Goal: Information Seeking & Learning: Learn about a topic

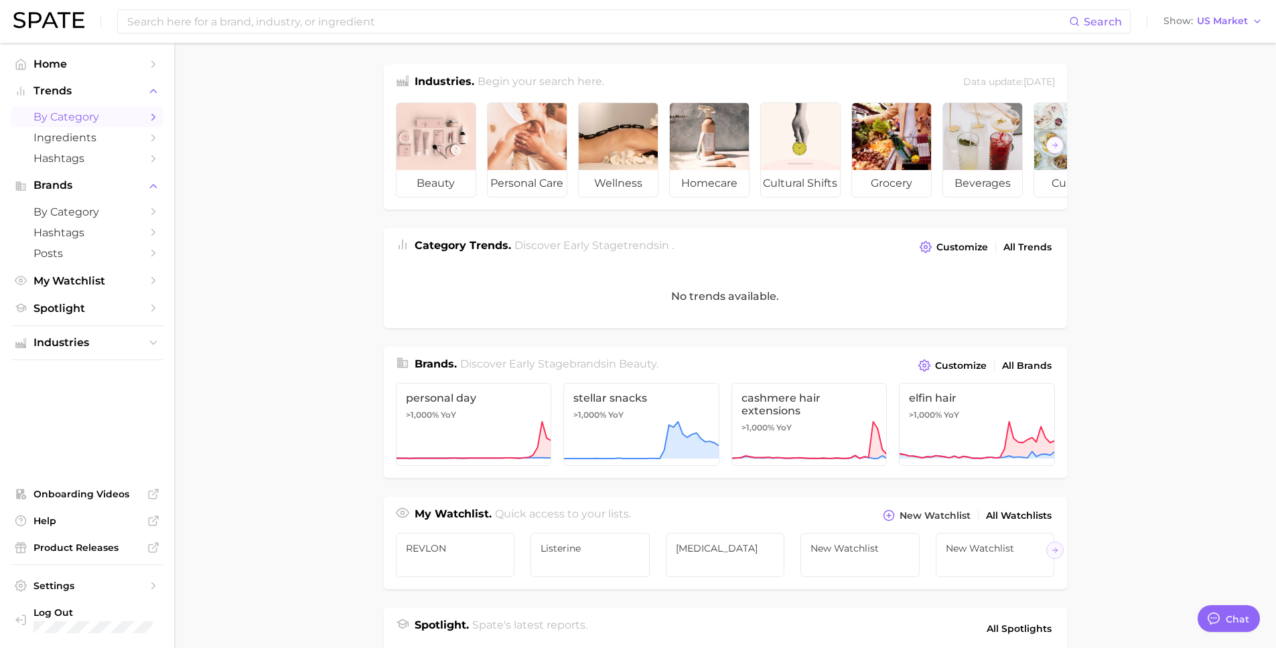
click at [117, 116] on span "by Category" at bounding box center [86, 117] width 107 height 13
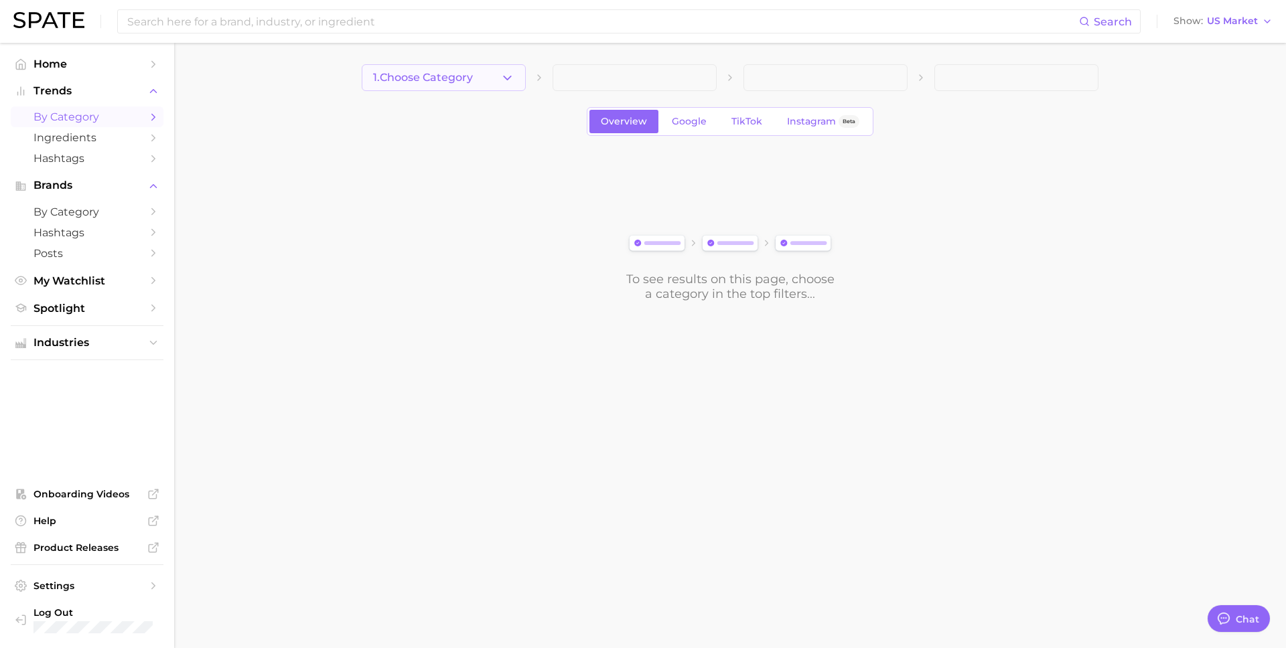
click at [514, 71] on icon "button" at bounding box center [507, 78] width 14 height 14
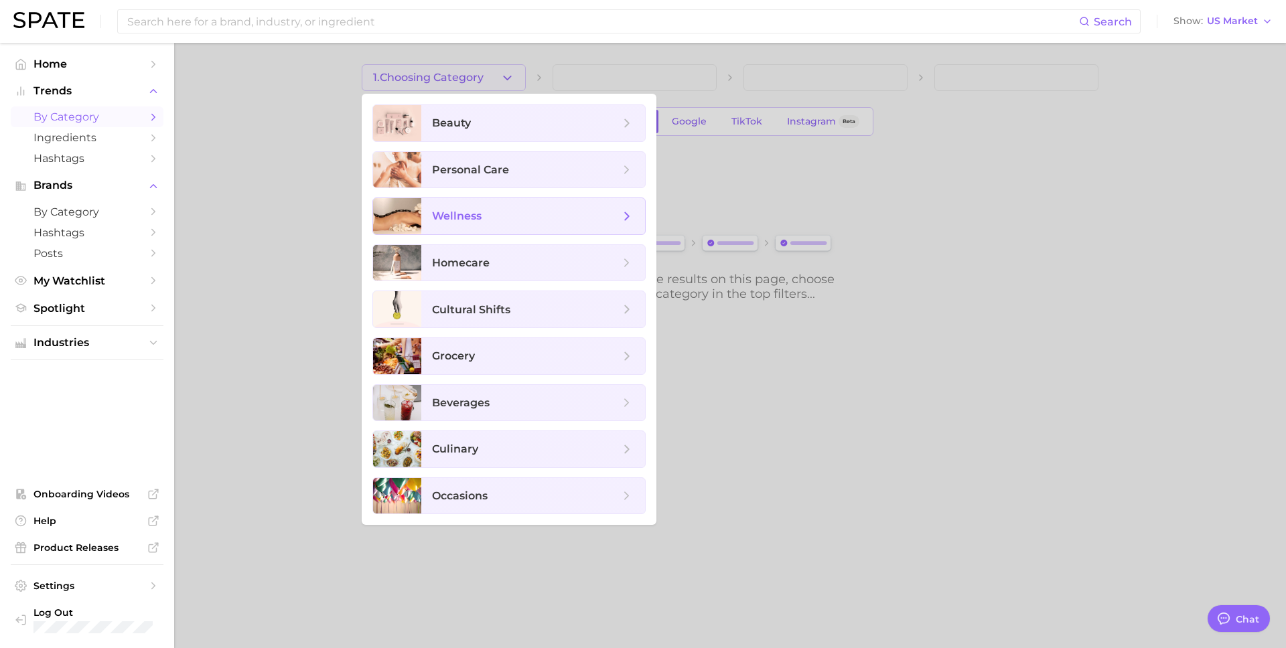
click at [496, 212] on span "wellness" at bounding box center [526, 216] width 188 height 15
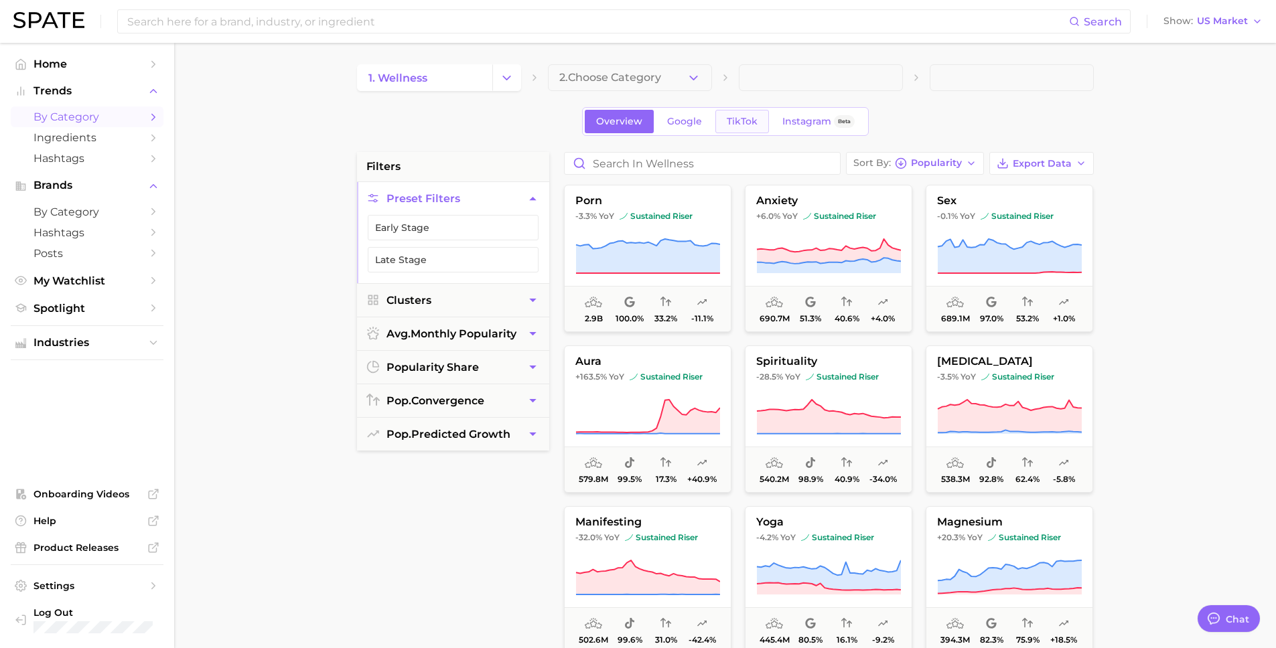
click at [733, 117] on span "TikTok" at bounding box center [742, 121] width 31 height 11
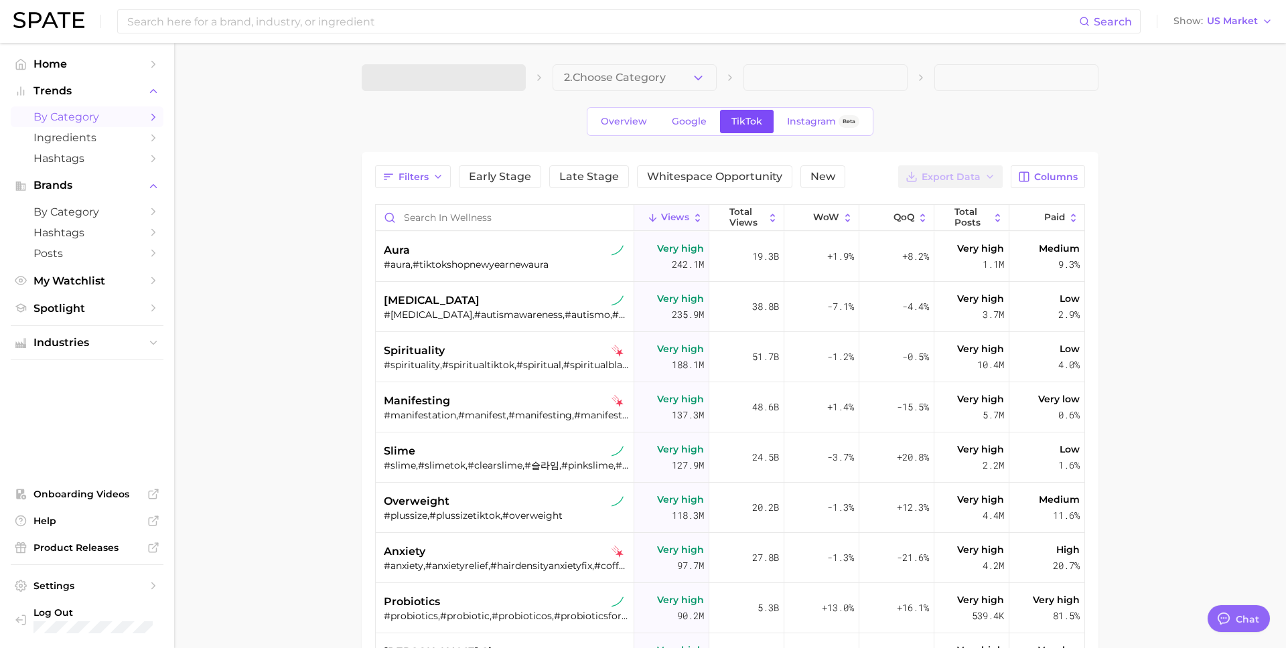
type textarea "x"
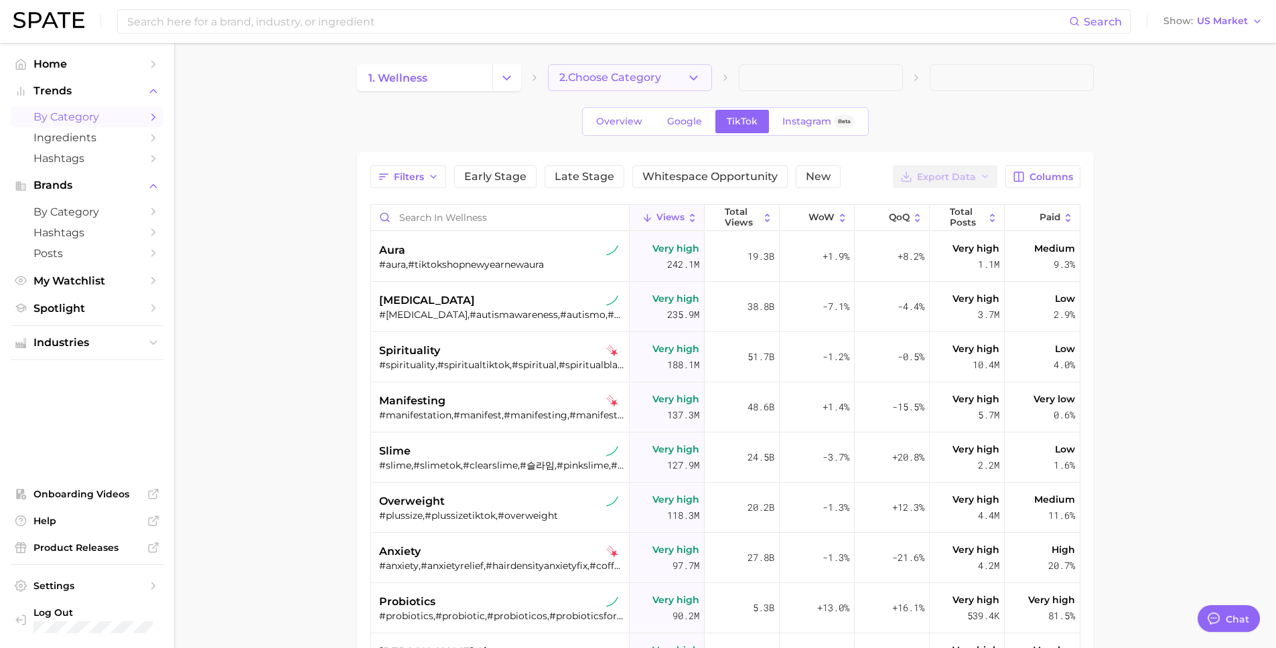
click at [694, 74] on icon "button" at bounding box center [694, 78] width 14 height 14
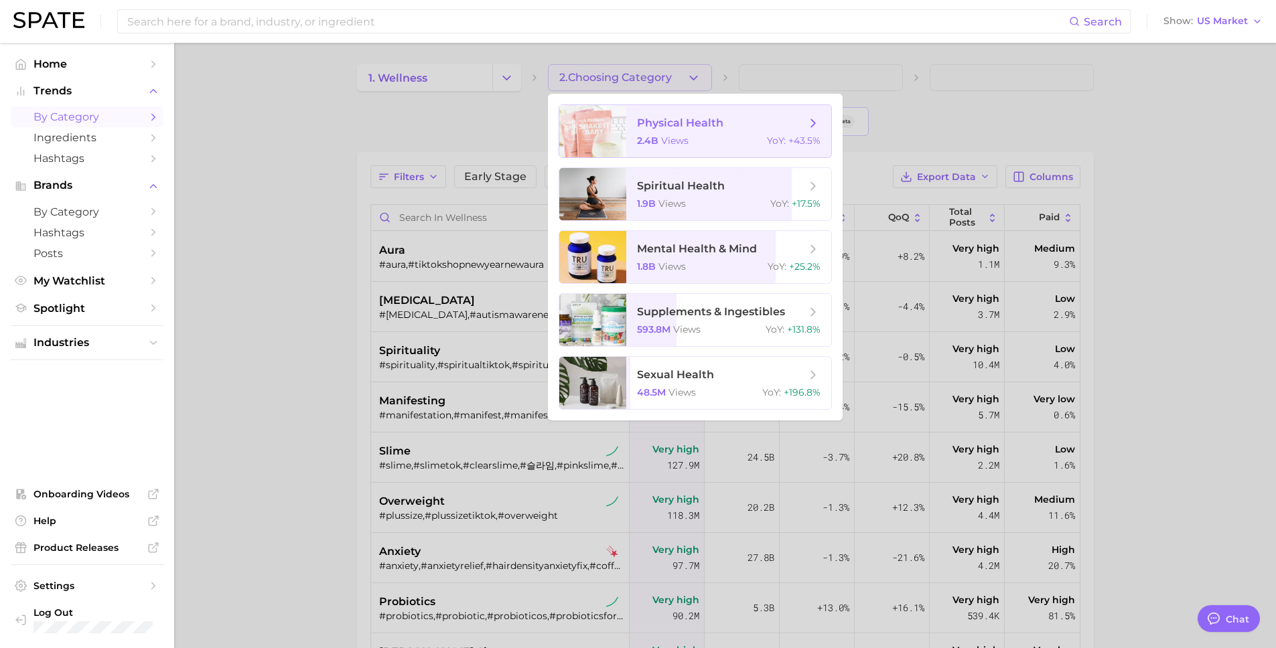
click at [709, 133] on span "physical health 2.4b views YoY : +43.5%" at bounding box center [728, 131] width 205 height 52
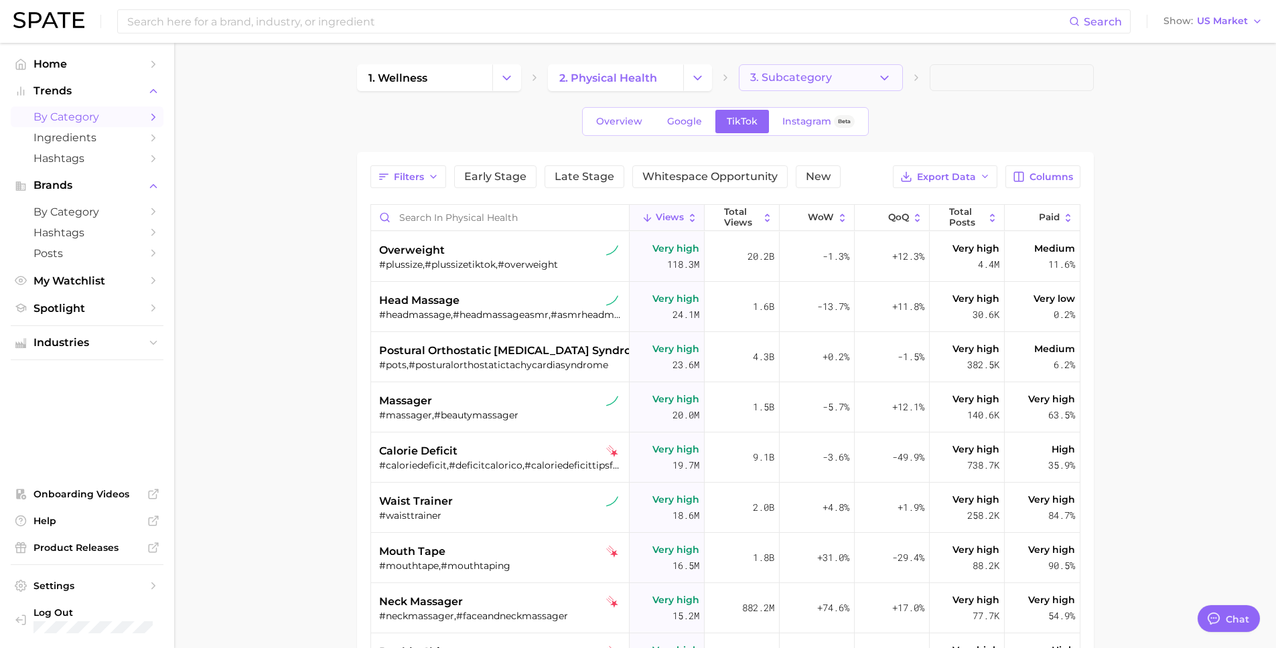
click at [777, 78] on span "3. Subcategory" at bounding box center [791, 78] width 82 height 12
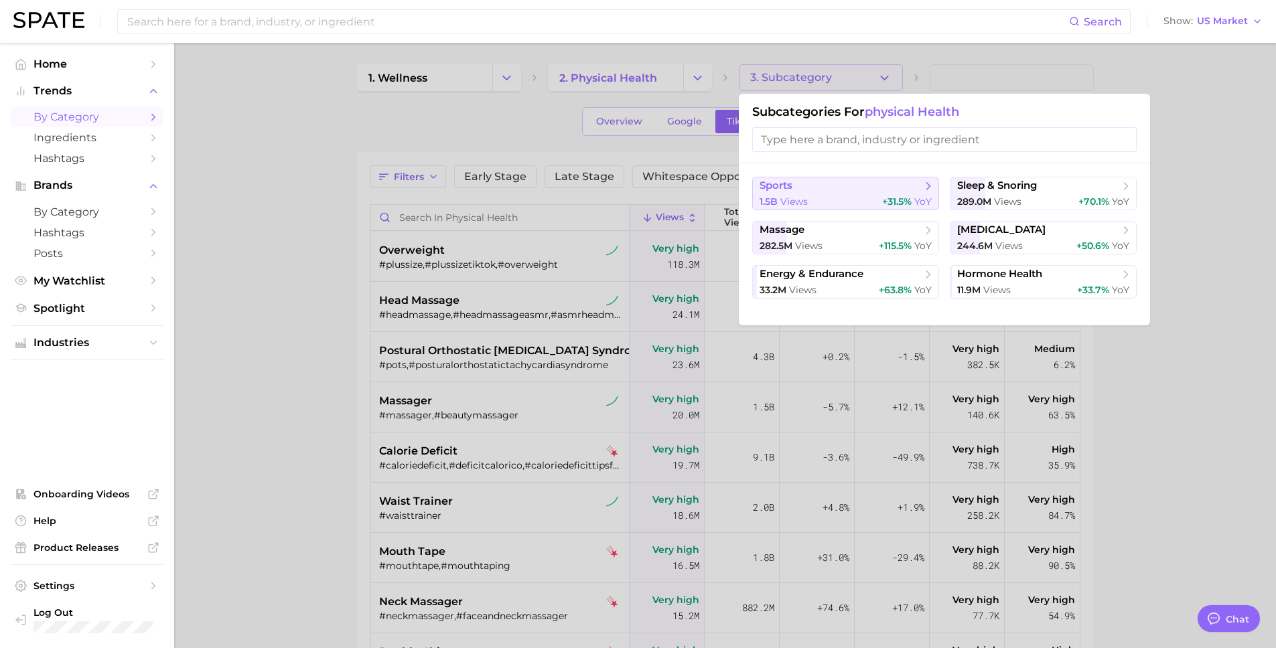
click at [851, 190] on span "sports" at bounding box center [841, 186] width 163 height 13
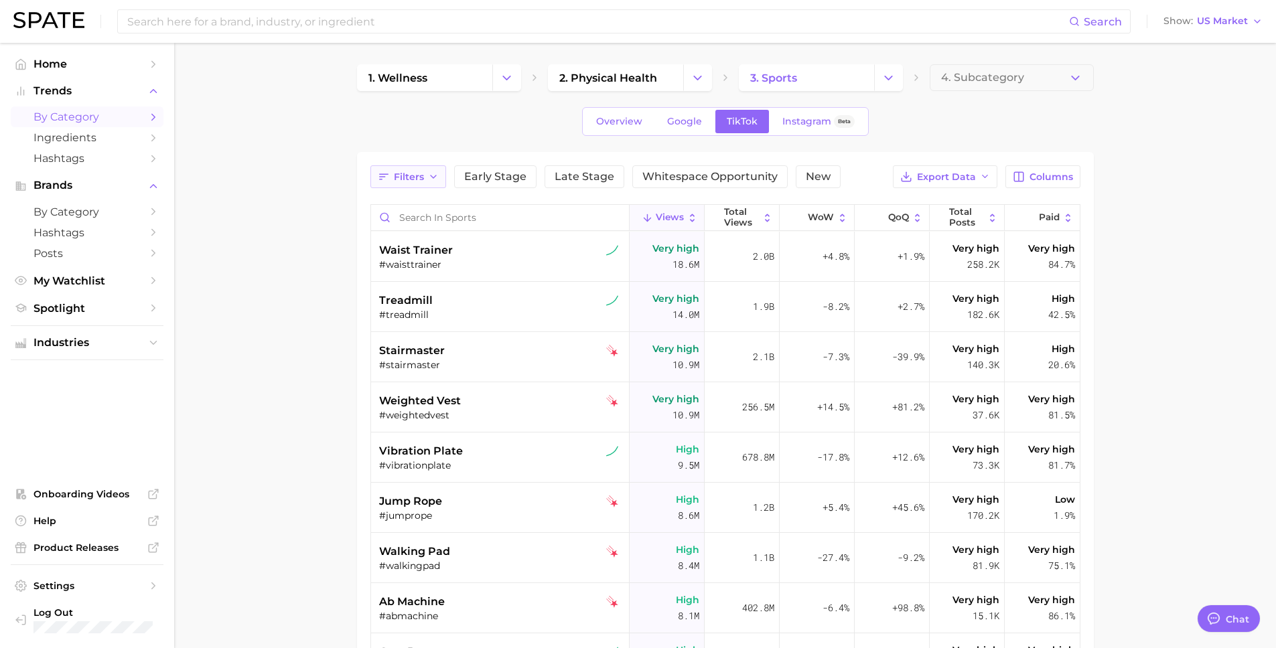
click at [406, 178] on span "Filters" at bounding box center [409, 176] width 30 height 11
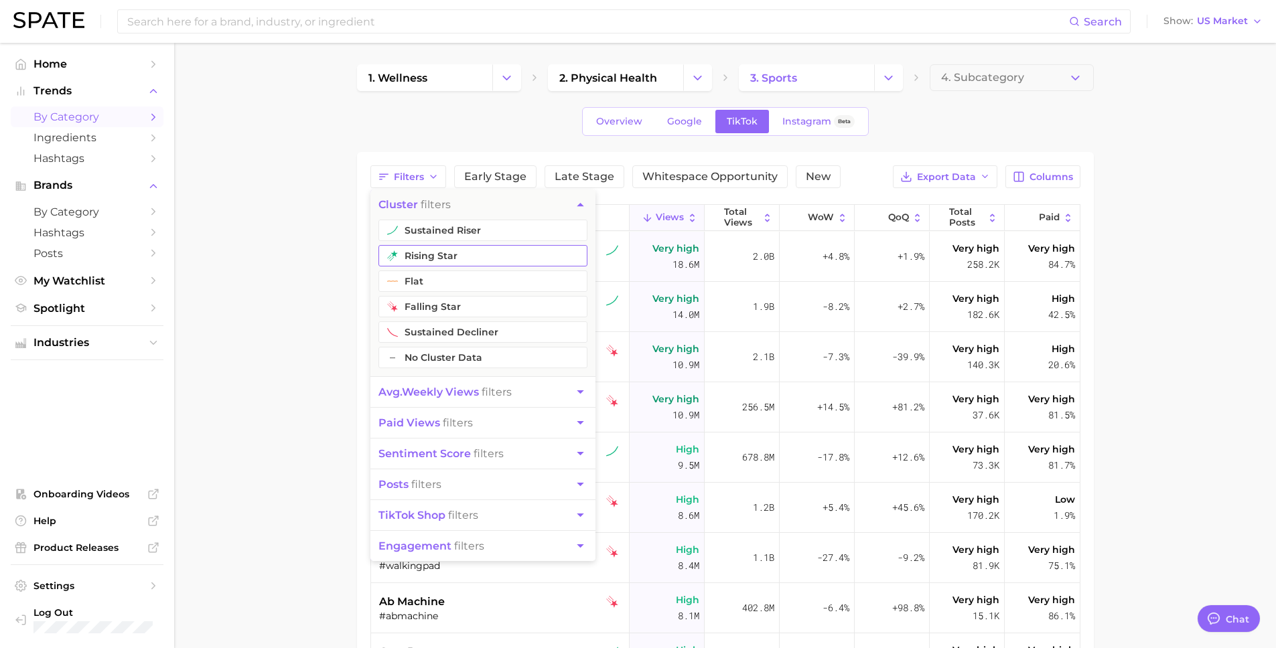
click at [468, 259] on button "rising star" at bounding box center [482, 255] width 209 height 21
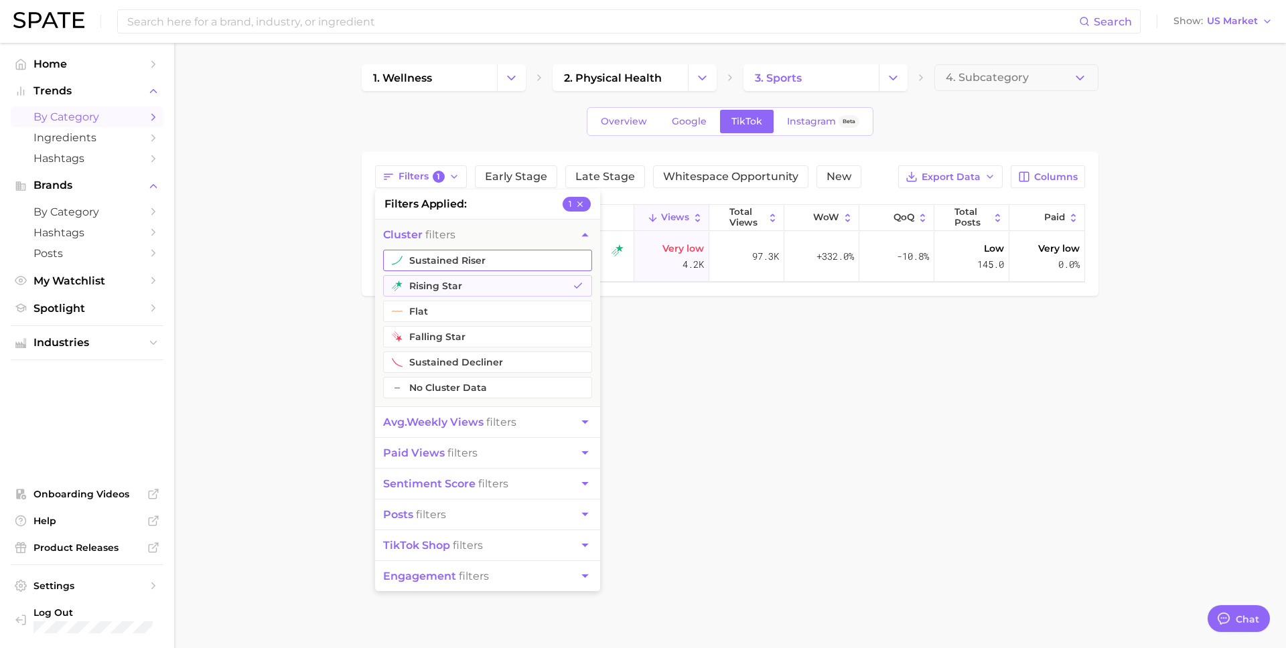
click at [439, 258] on button "sustained riser" at bounding box center [487, 260] width 209 height 21
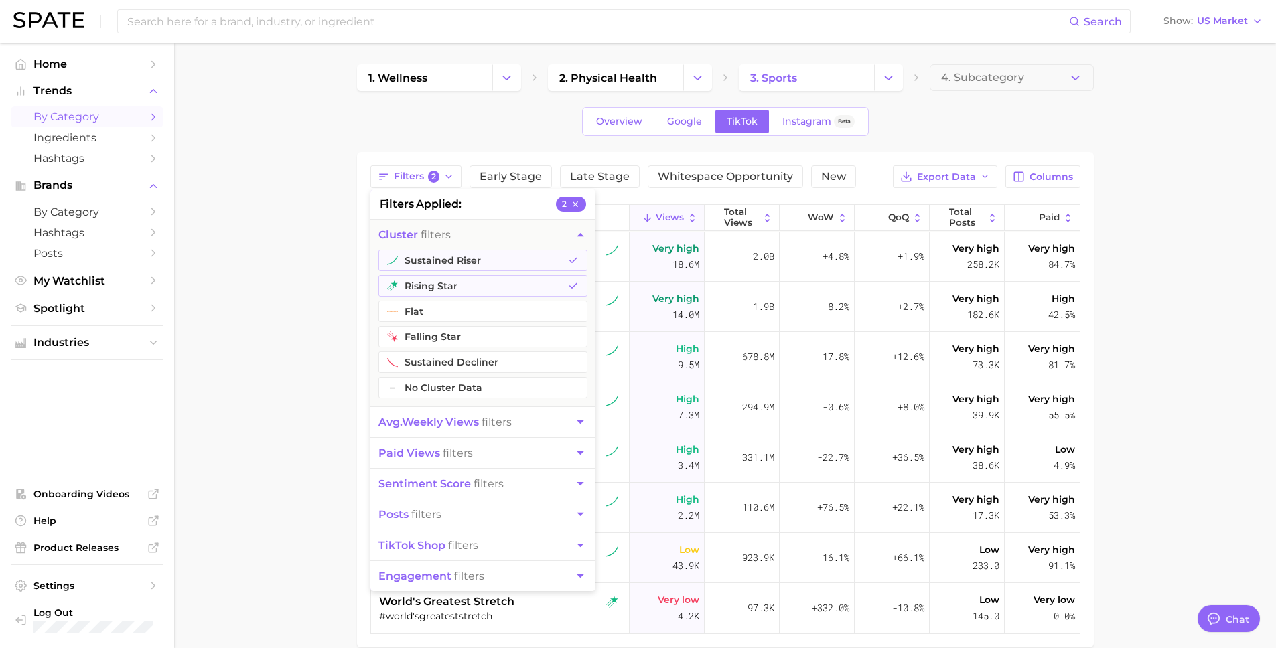
click at [307, 283] on main "1. wellness 2. physical health 3. sports 4. Subcategory Overview Google TikTok …" at bounding box center [725, 379] width 1102 height 672
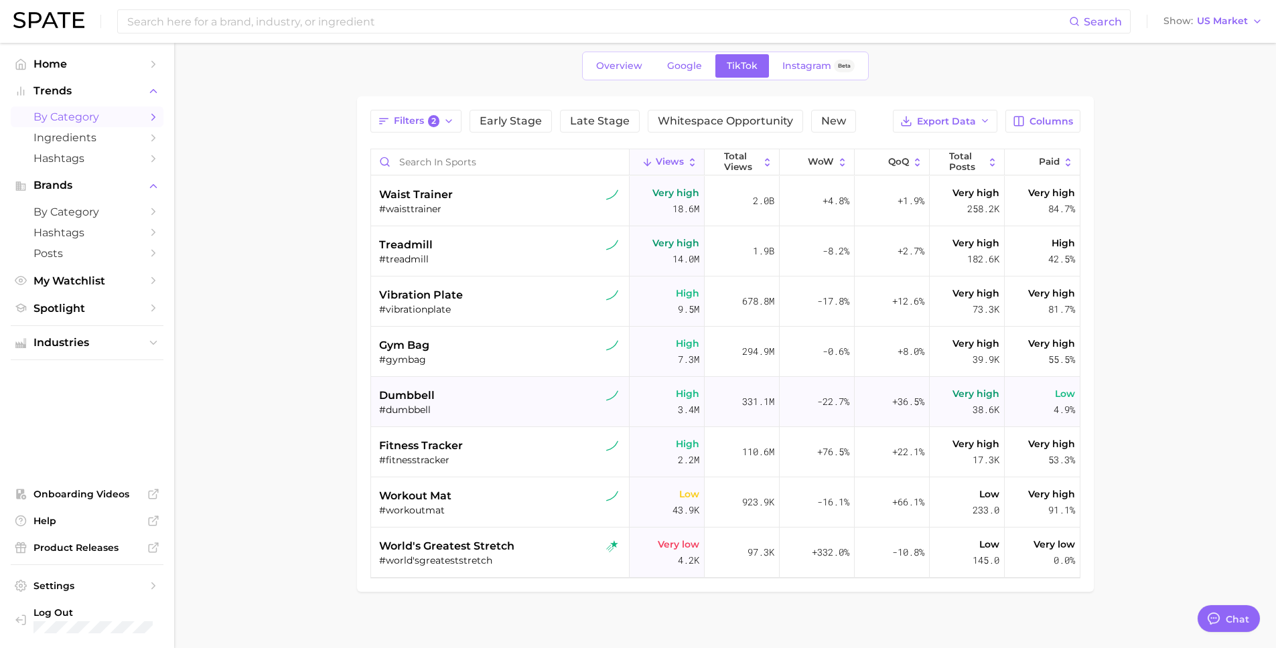
scroll to position [66, 0]
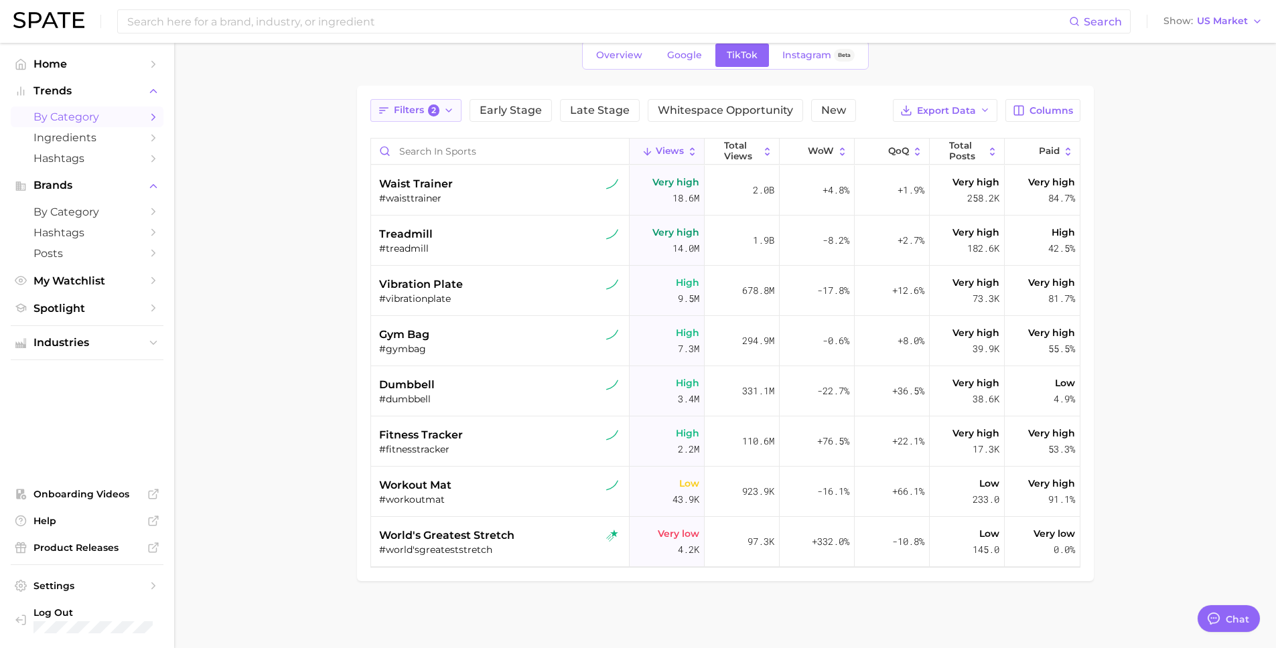
click at [425, 111] on span "Filters 2" at bounding box center [417, 110] width 46 height 12
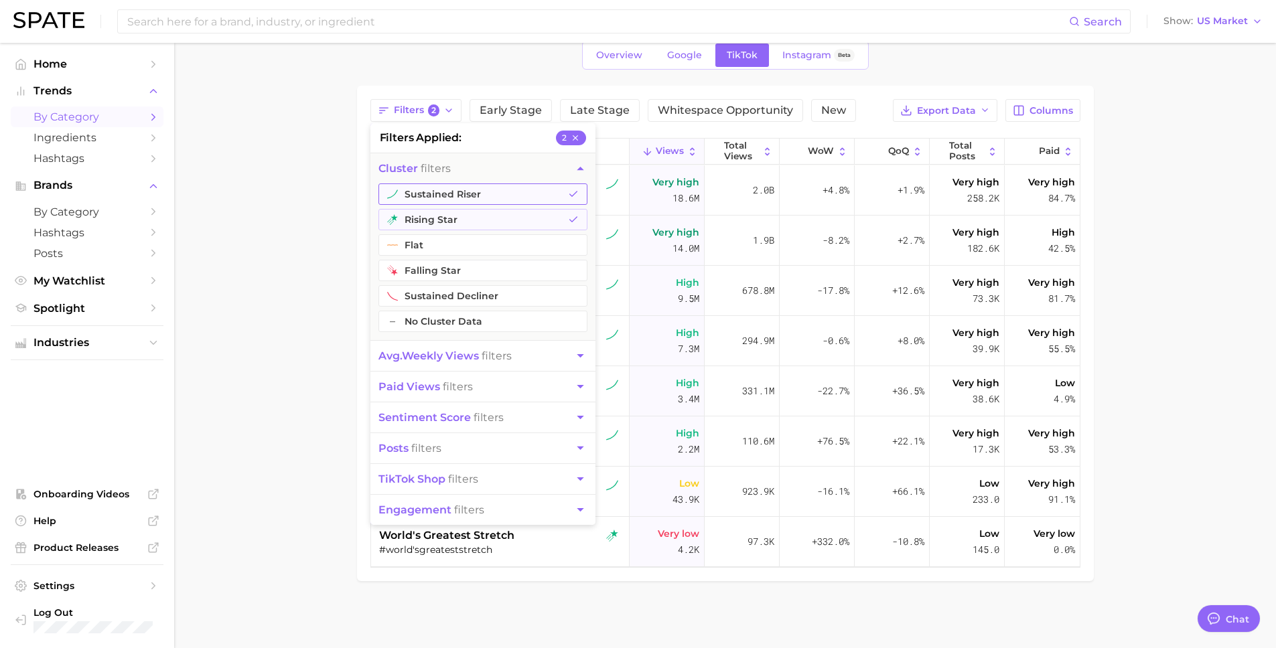
click at [472, 196] on button "sustained riser" at bounding box center [482, 194] width 209 height 21
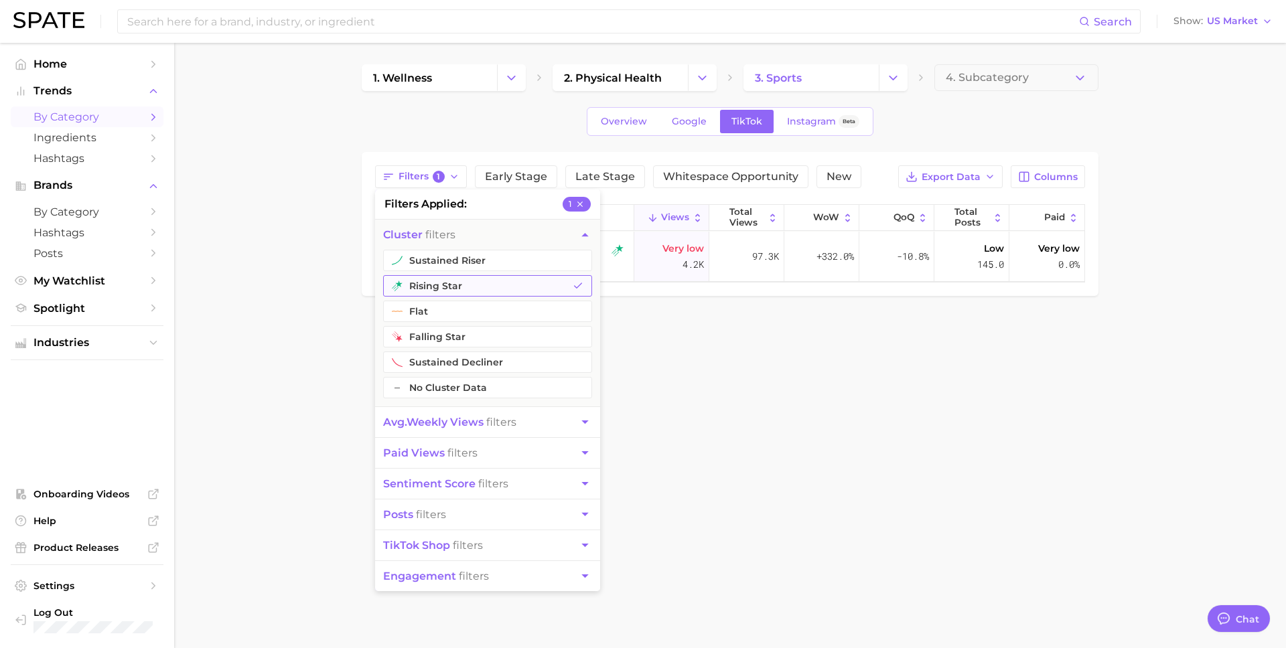
click at [464, 279] on button "rising star" at bounding box center [487, 285] width 209 height 21
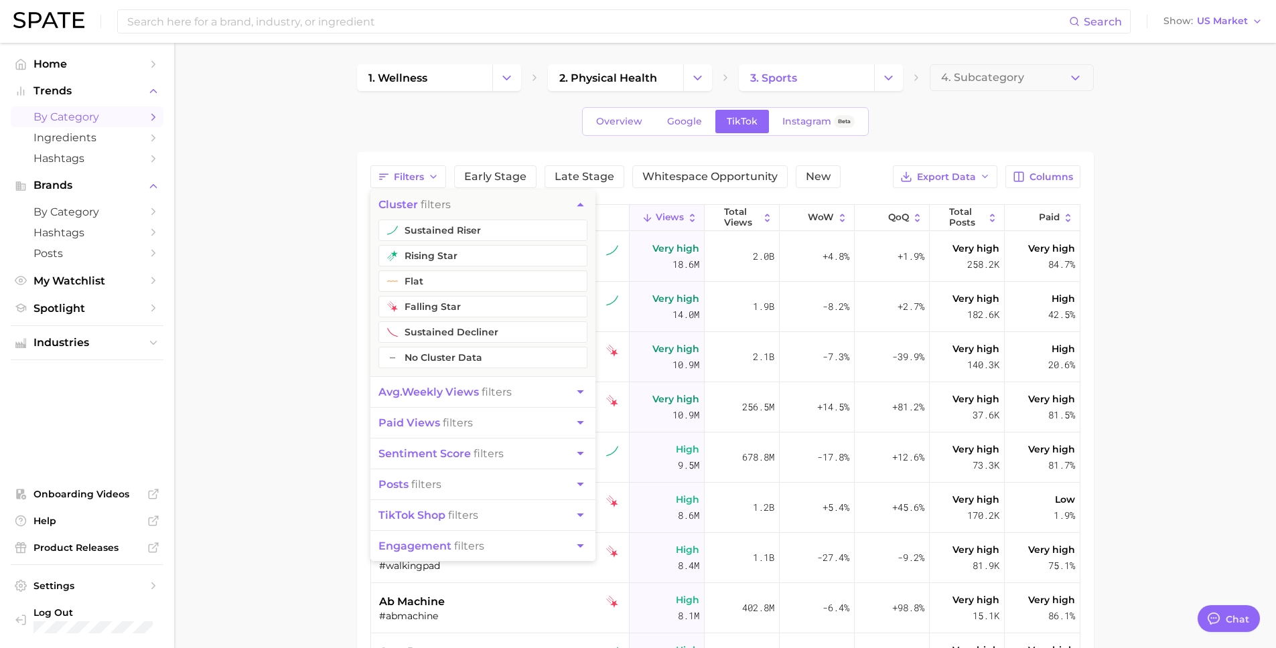
click at [445, 392] on span "avg. weekly views" at bounding box center [428, 392] width 100 height 13
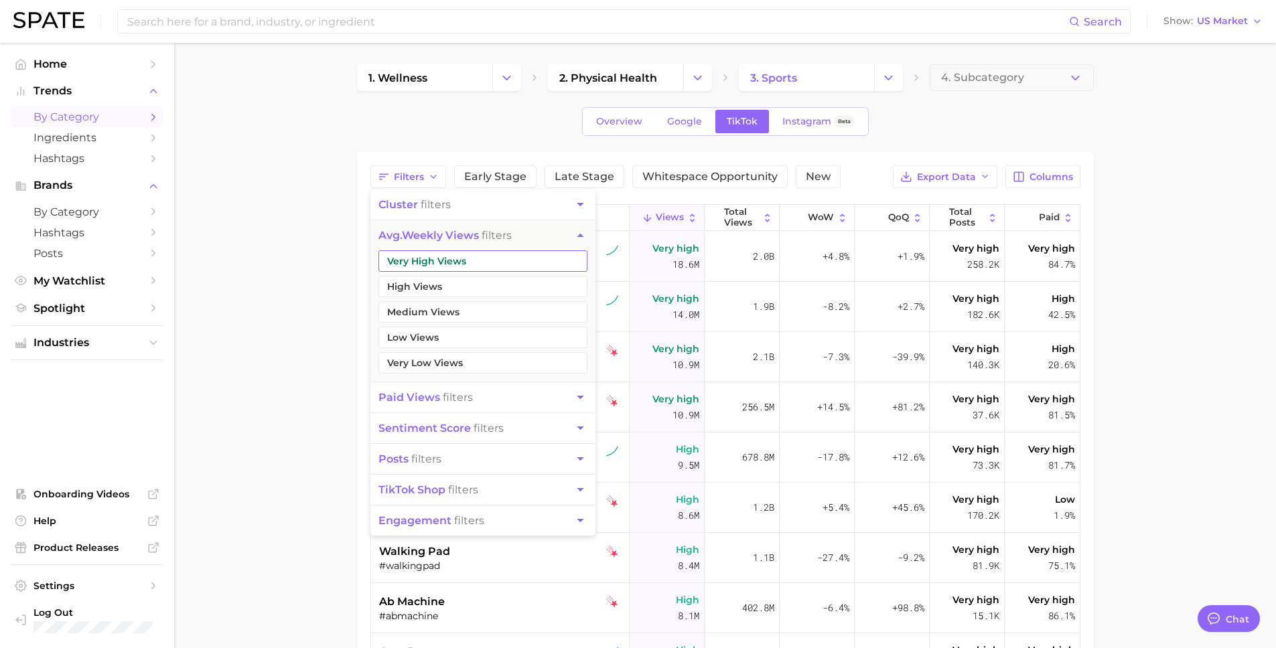
click at [445, 267] on button "Very High Views" at bounding box center [482, 261] width 209 height 21
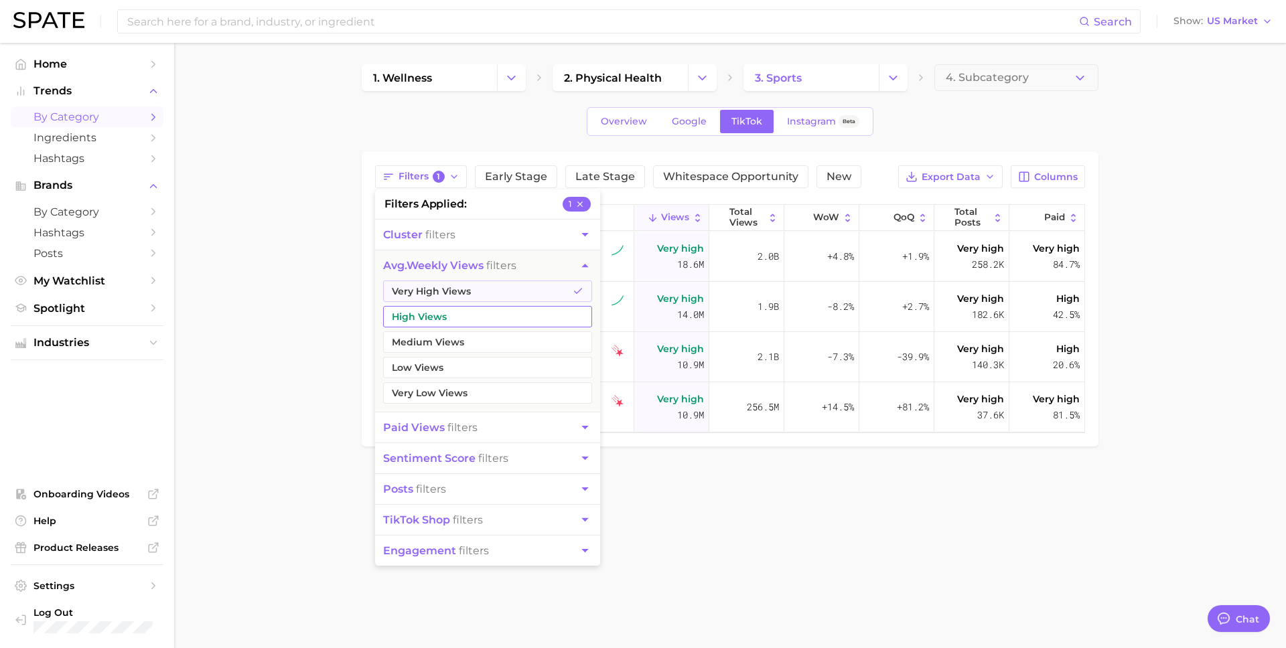
click at [433, 308] on button "High Views" at bounding box center [487, 316] width 209 height 21
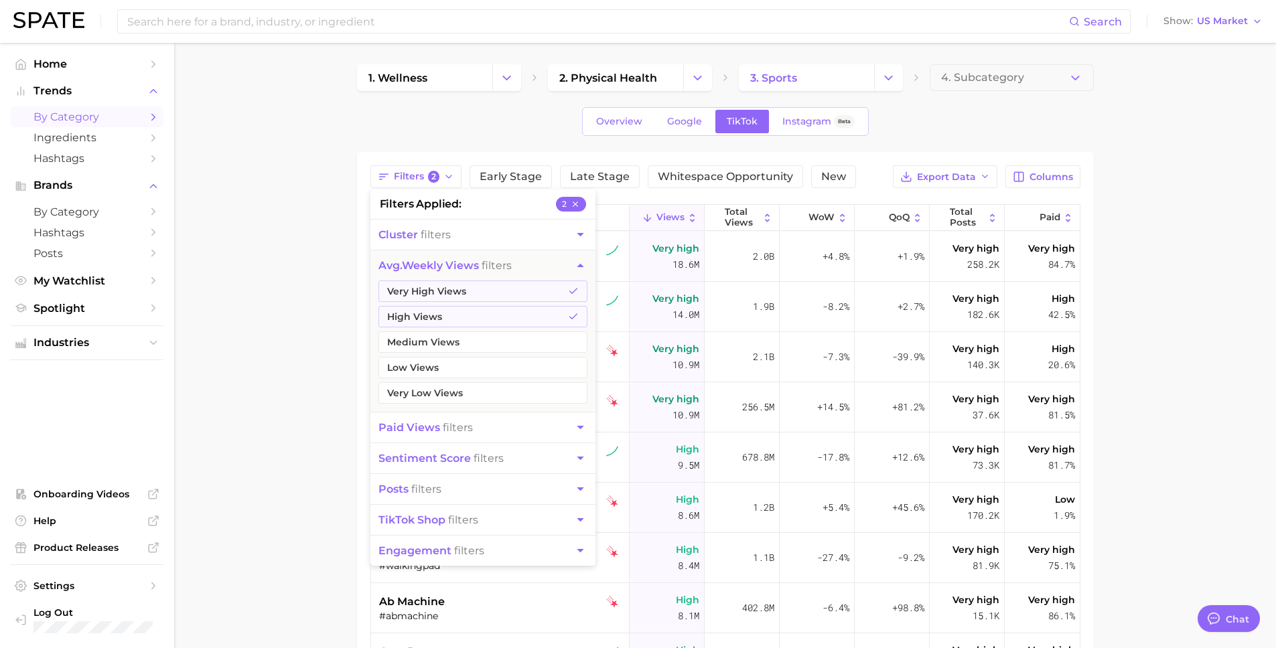
click at [408, 428] on span "paid views" at bounding box center [409, 427] width 62 height 13
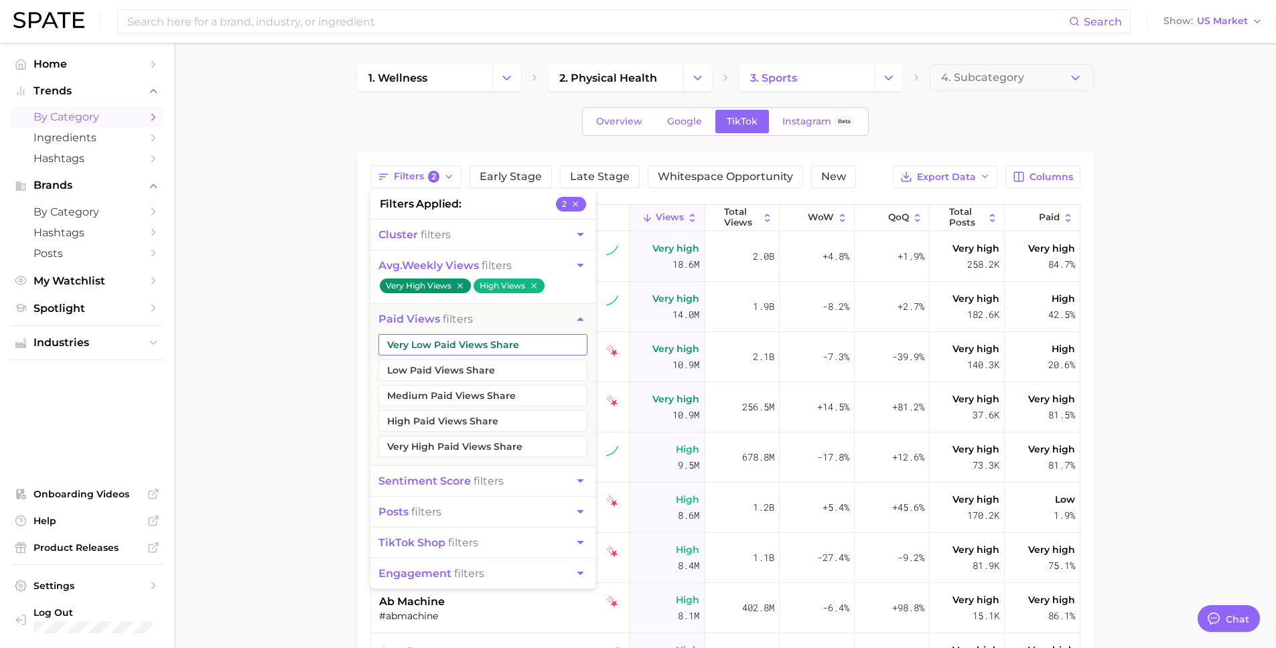
click at [423, 338] on button "Very Low Paid Views Share" at bounding box center [482, 344] width 209 height 21
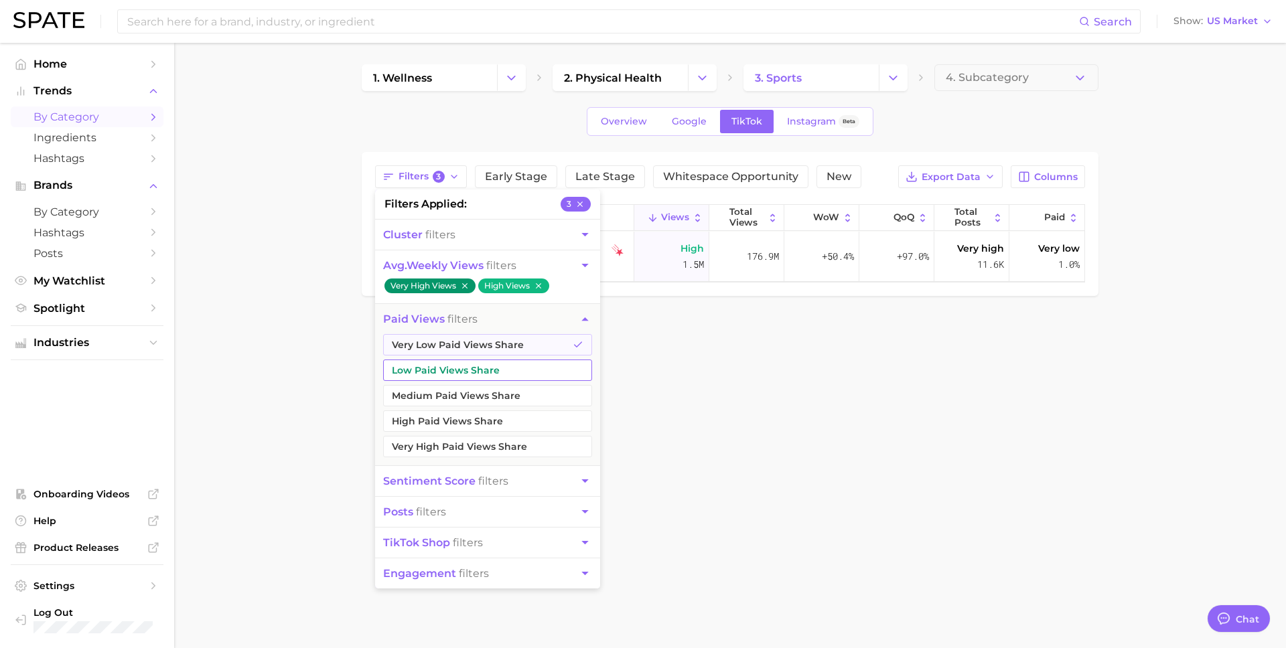
click at [413, 369] on button "Low Paid Views Share" at bounding box center [487, 370] width 209 height 21
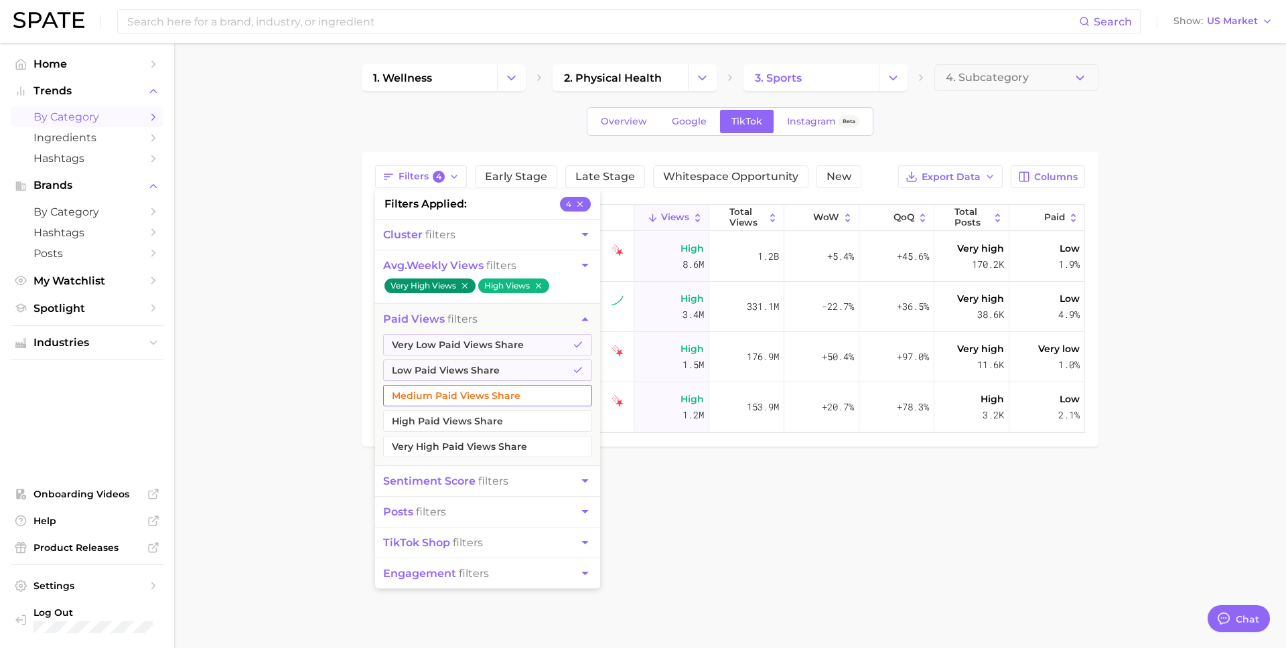
click at [440, 393] on button "Medium Paid Views Share" at bounding box center [487, 395] width 209 height 21
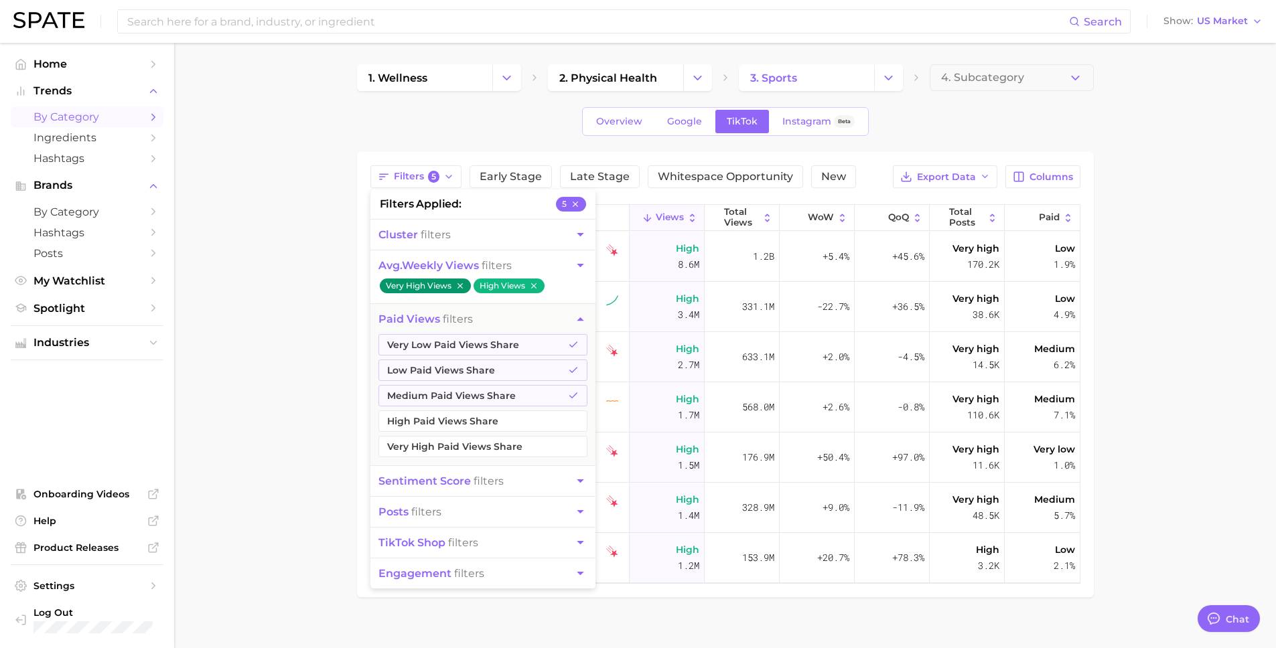
click at [295, 395] on main "1. wellness 2. physical health 3. sports 4. Subcategory Overview Google TikTok …" at bounding box center [725, 354] width 1102 height 622
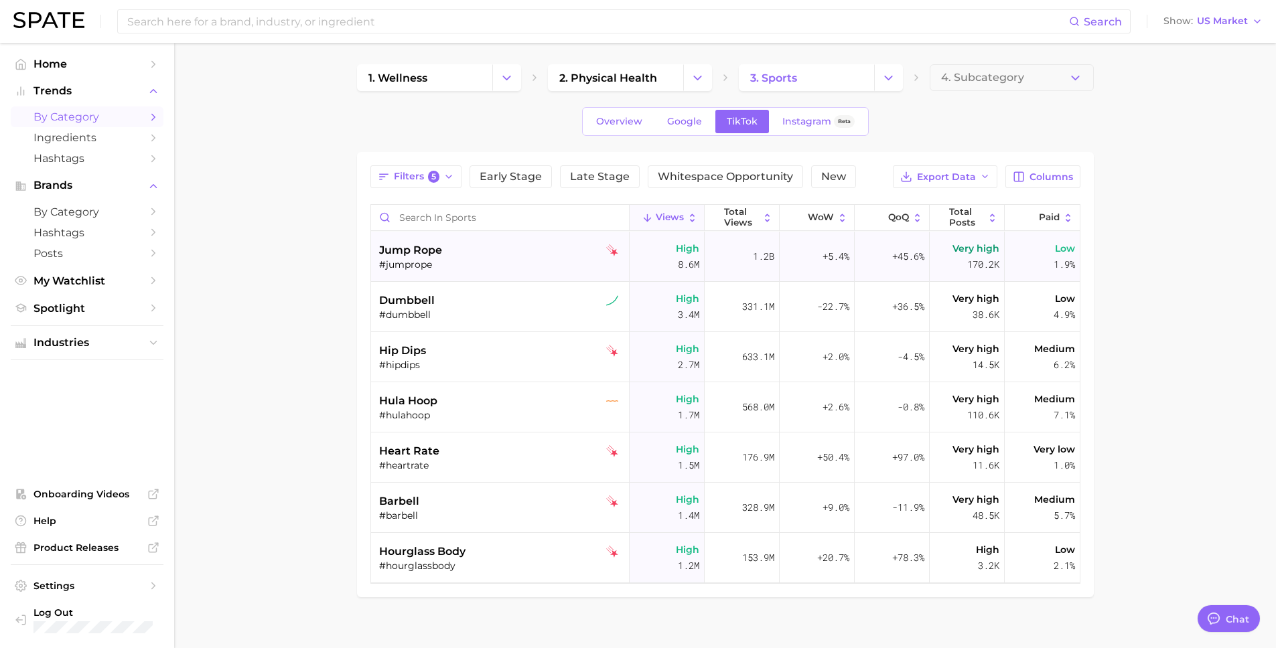
click at [474, 262] on div "#jumprope" at bounding box center [501, 265] width 245 height 12
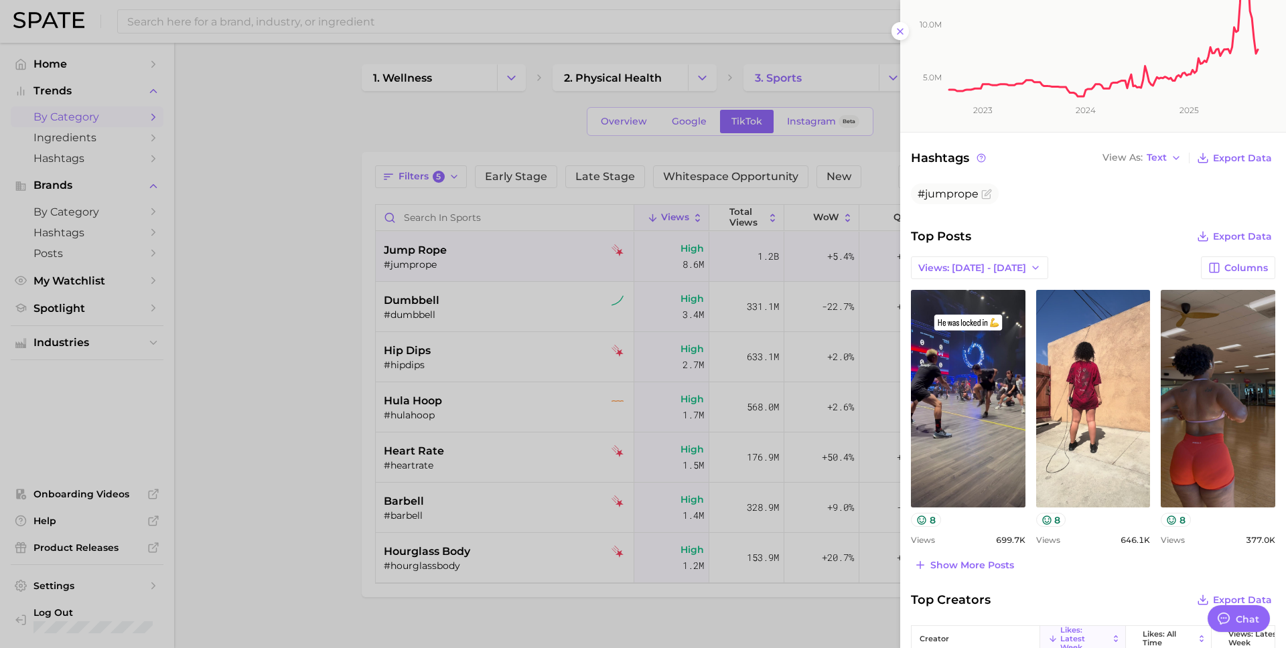
scroll to position [318, 0]
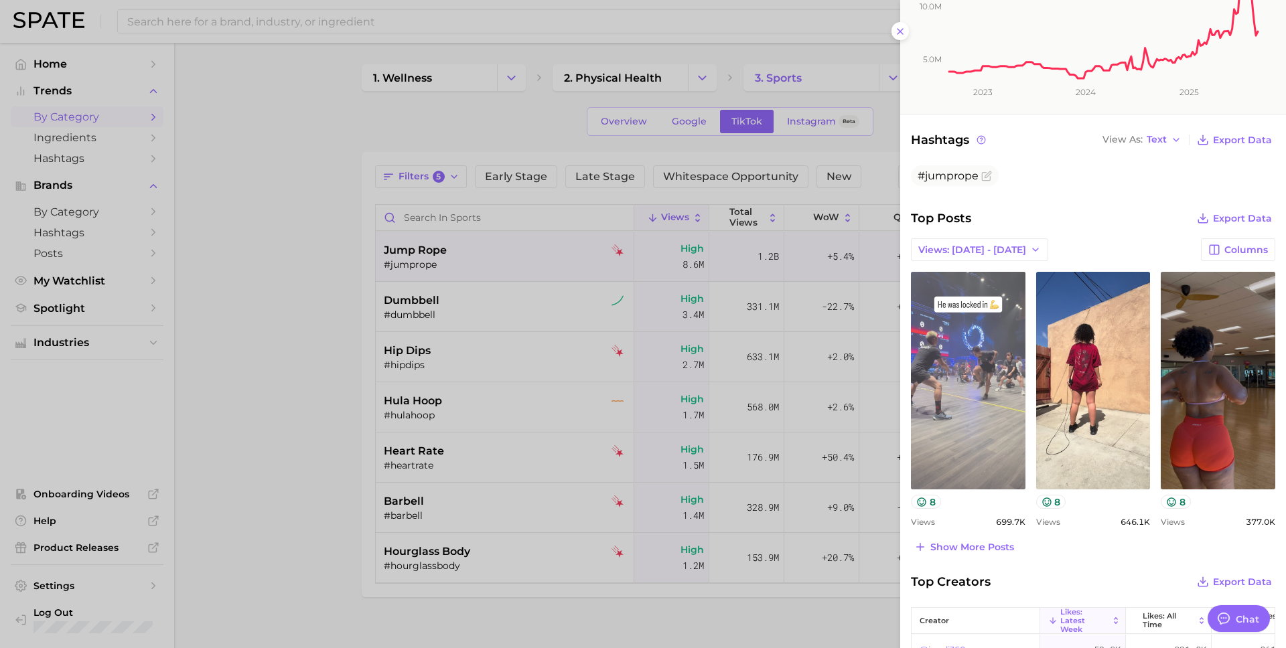
click at [959, 445] on link "view post on TikTok" at bounding box center [968, 381] width 115 height 218
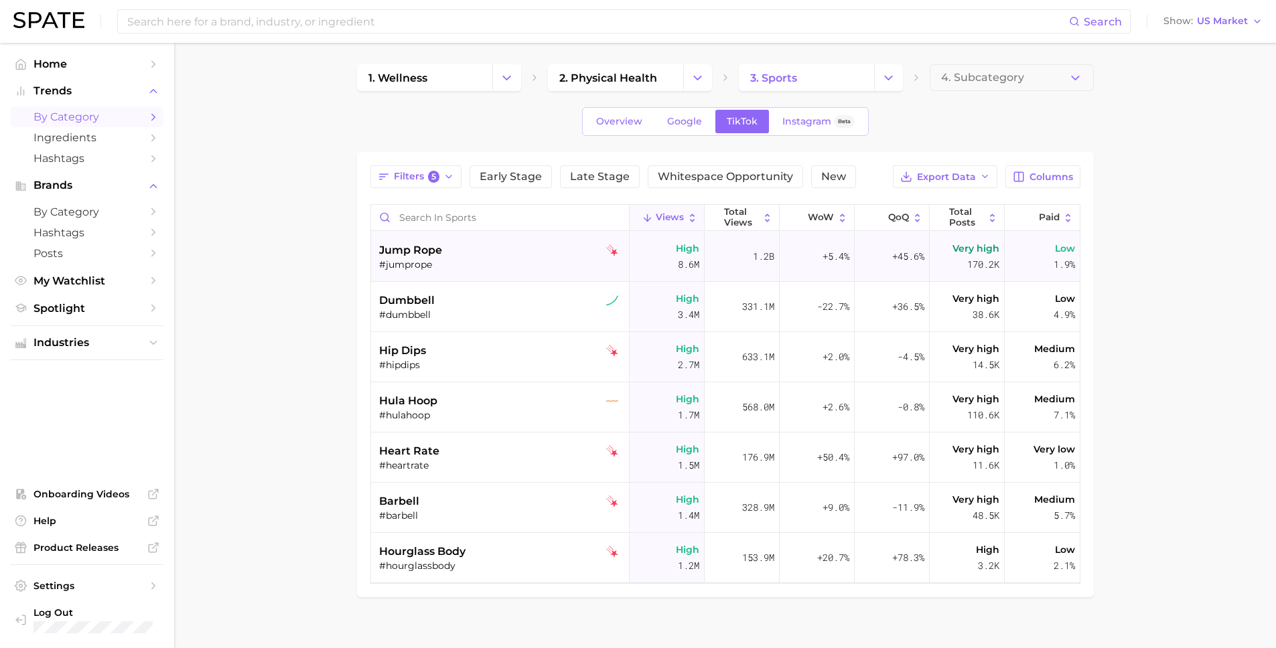
click at [405, 251] on span "jump rope" at bounding box center [410, 250] width 63 height 16
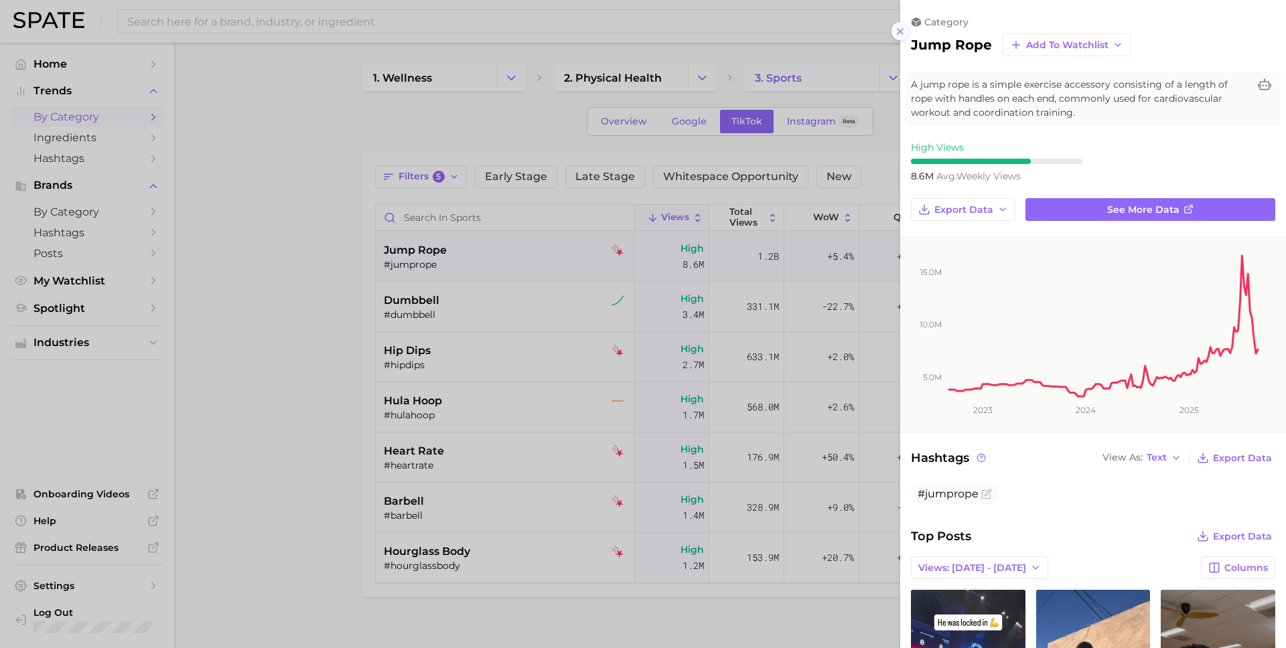
click at [898, 28] on icon at bounding box center [900, 31] width 11 height 11
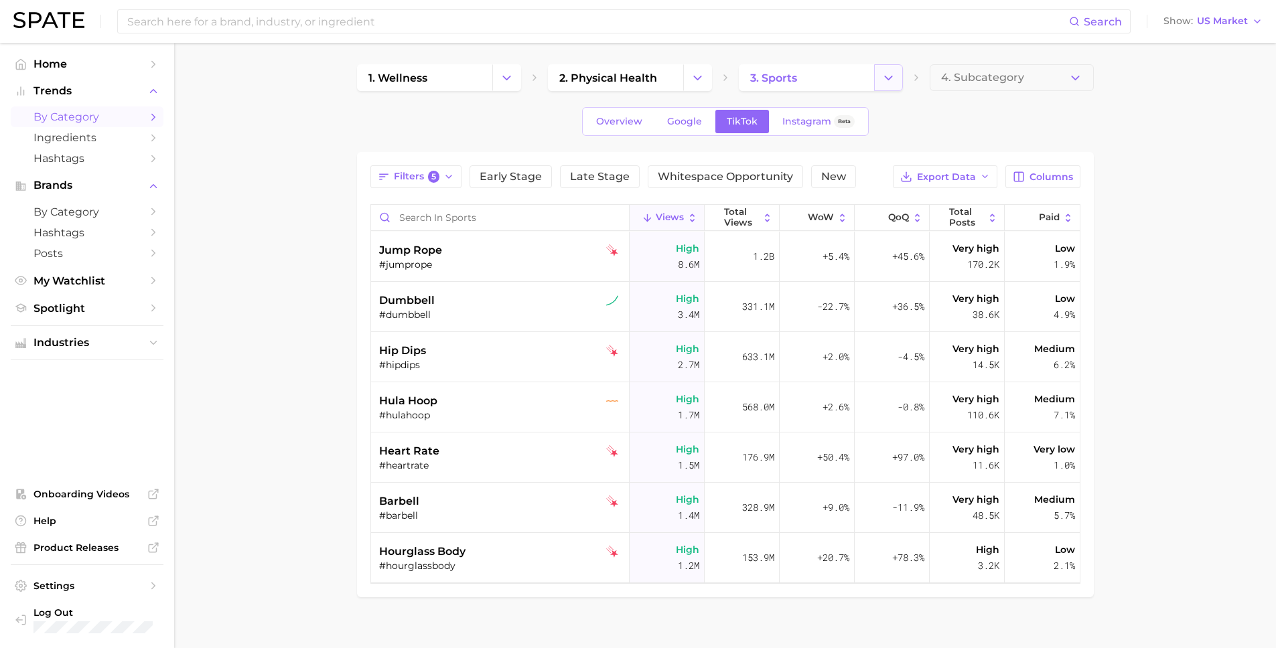
click at [875, 73] on button "Change Category" at bounding box center [888, 77] width 29 height 27
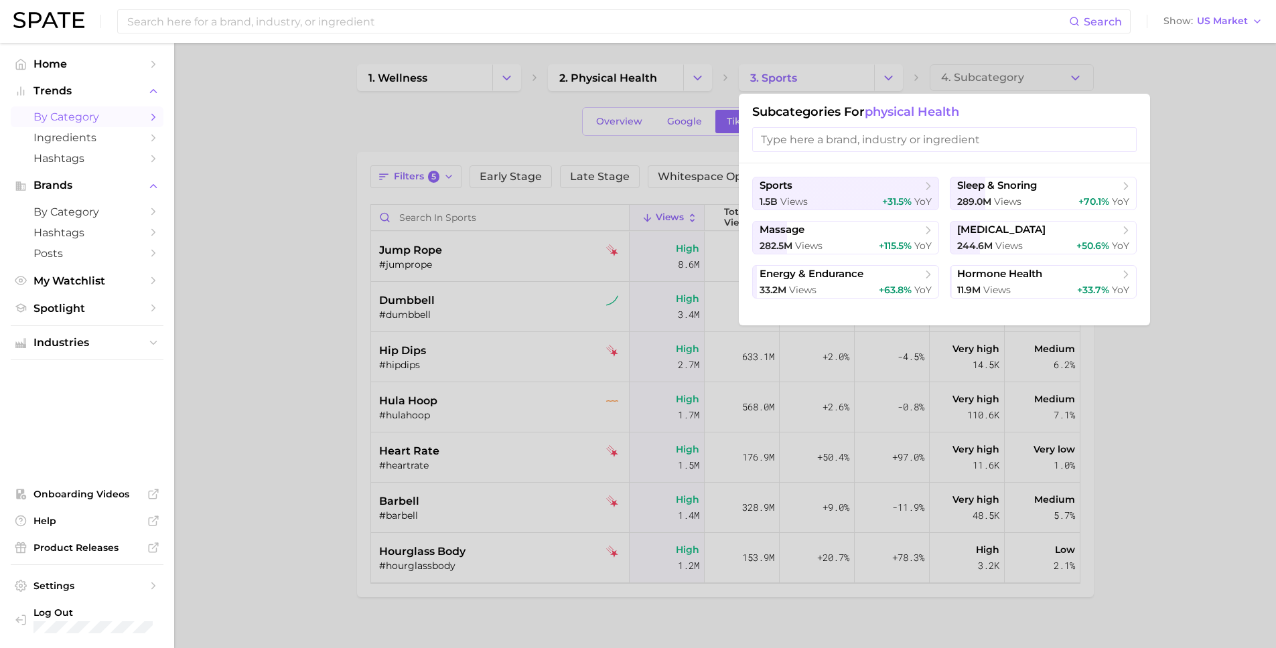
click at [944, 135] on input "search" at bounding box center [944, 139] width 384 height 25
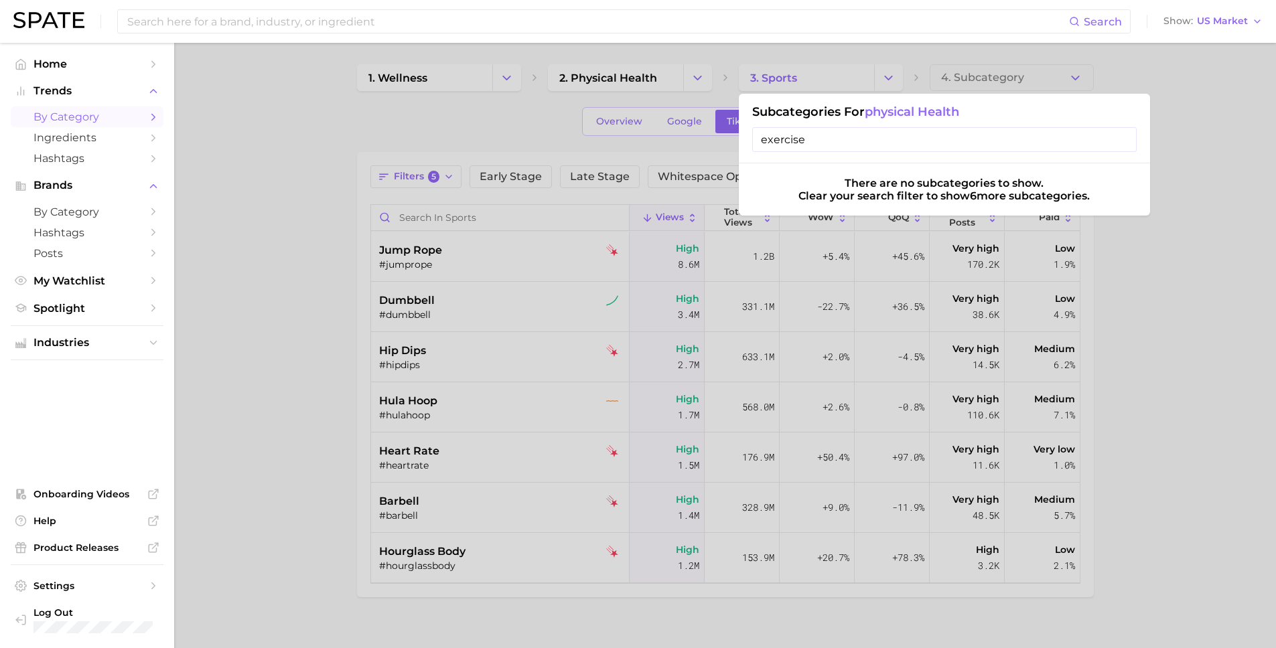
type input "exercise"
click at [1117, 142] on input "exercise" at bounding box center [944, 139] width 384 height 25
click at [1128, 143] on input "exercise" at bounding box center [944, 139] width 384 height 25
click at [1125, 143] on input "exercise" at bounding box center [944, 139] width 384 height 25
click at [520, 126] on div at bounding box center [638, 324] width 1276 height 648
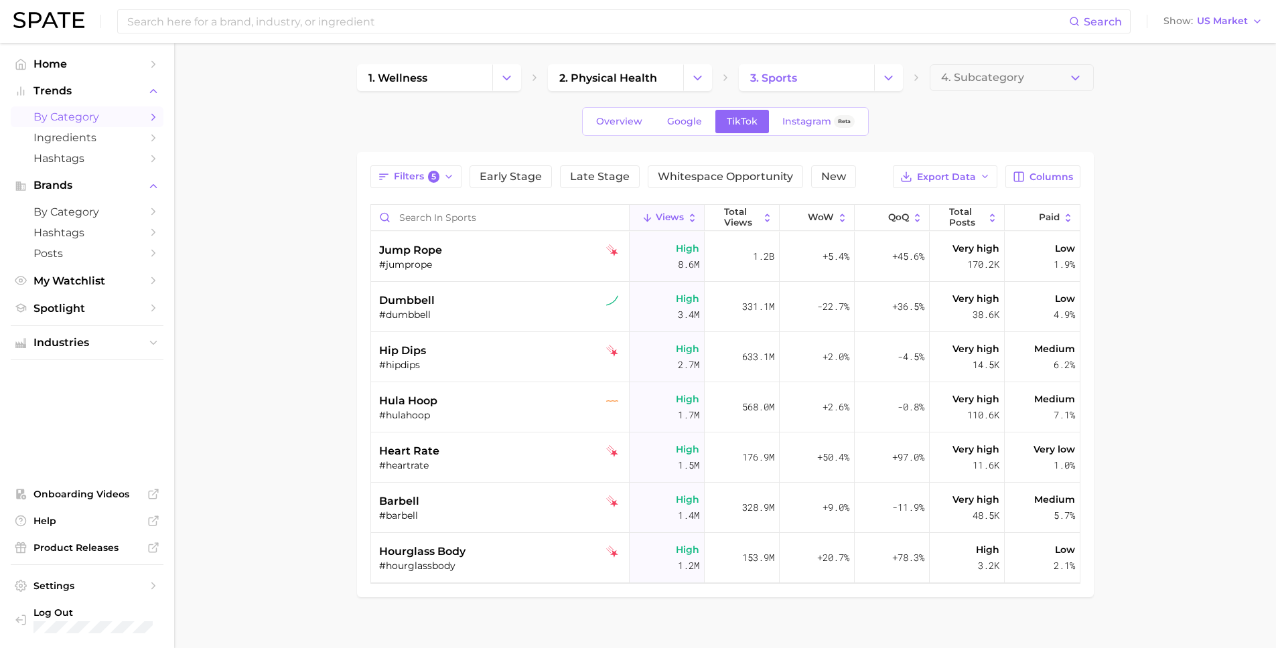
click at [697, 72] on icon "Change Category" at bounding box center [698, 78] width 14 height 14
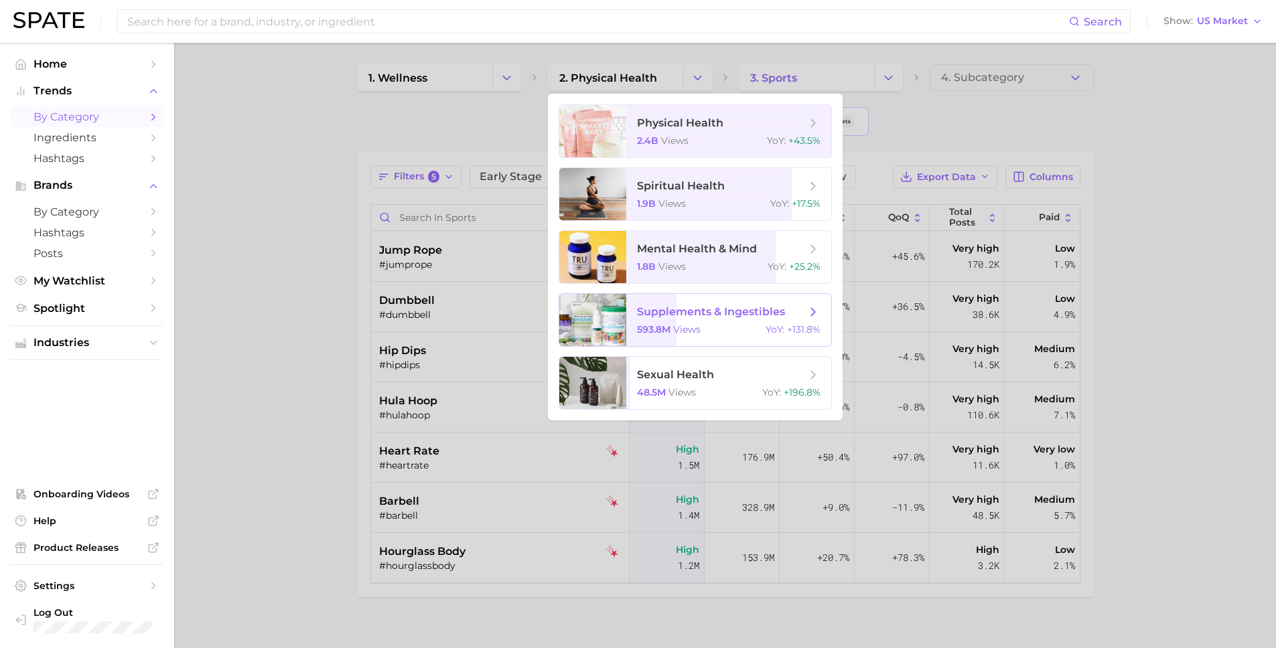
scroll to position [16, 0]
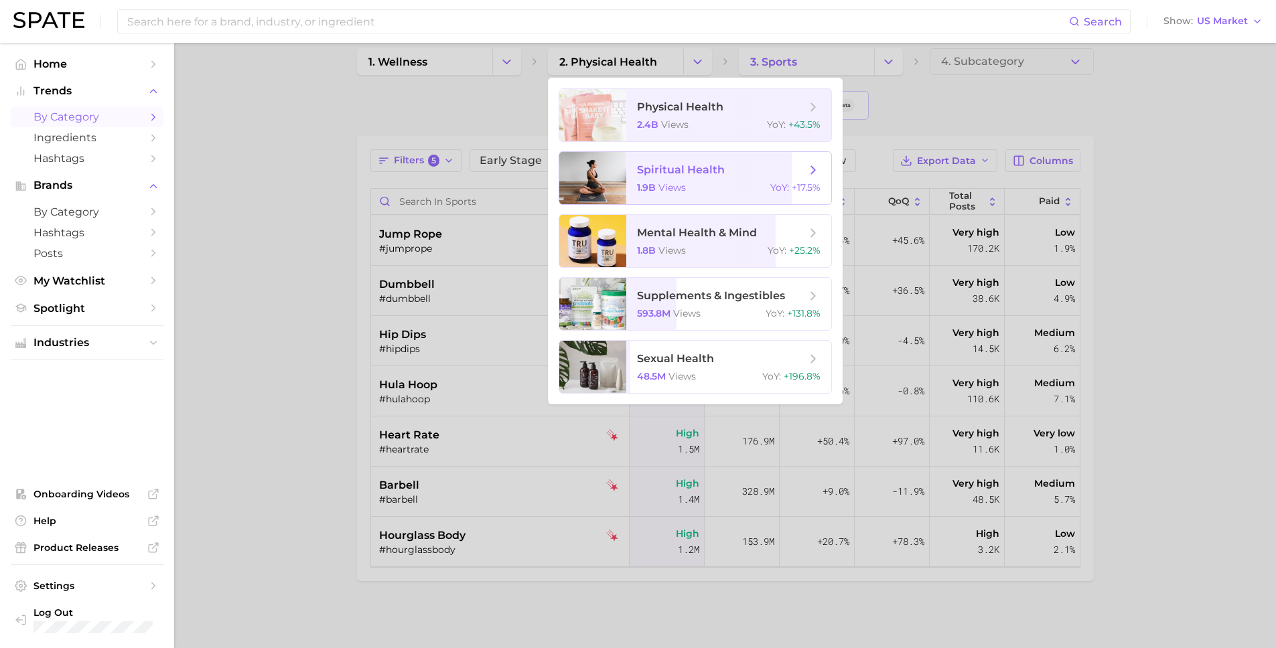
click at [715, 176] on span "spiritual health" at bounding box center [681, 169] width 88 height 13
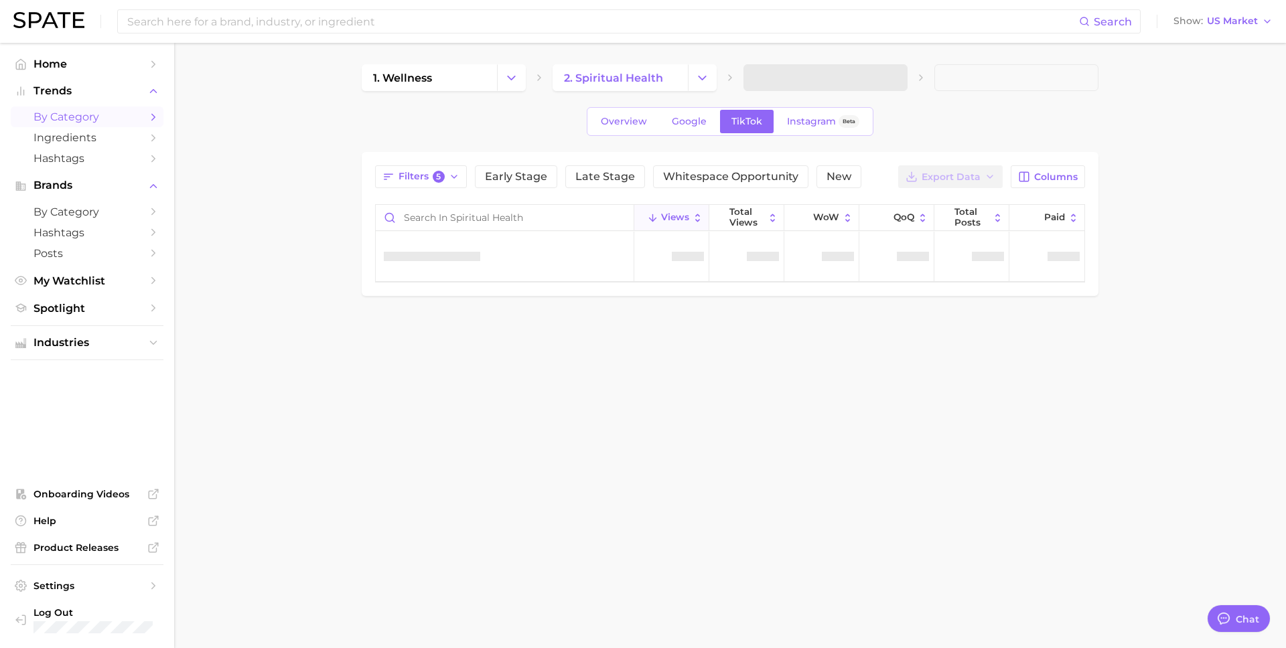
type textarea "x"
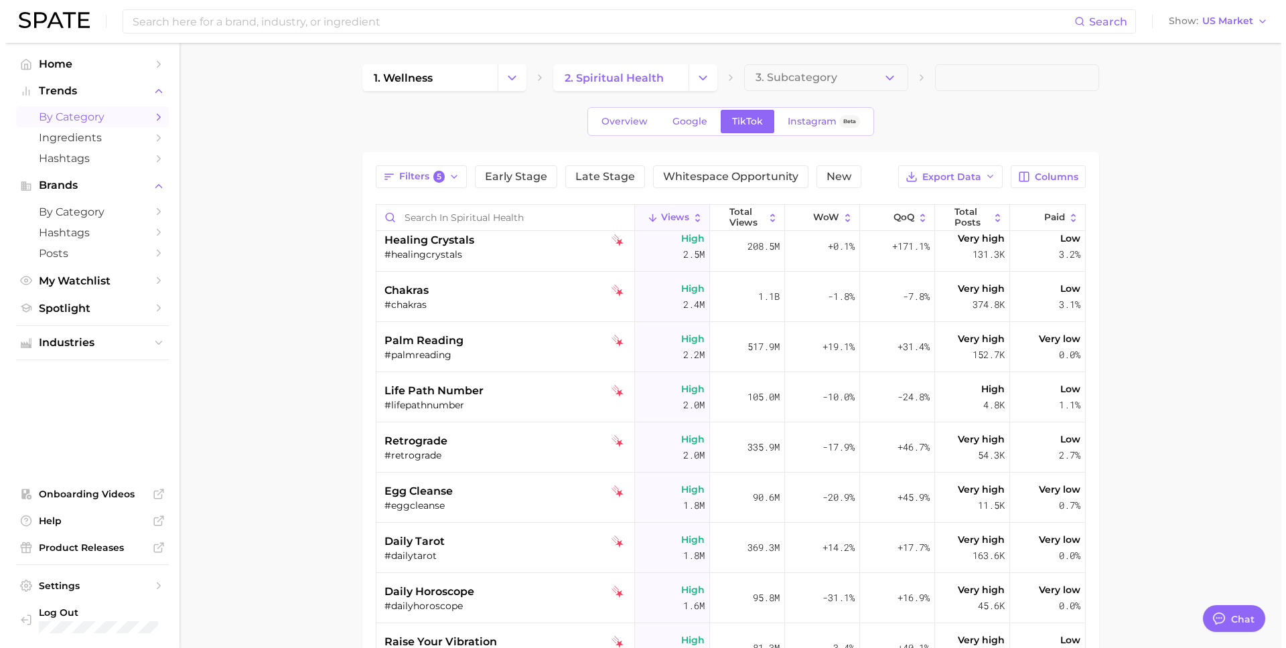
scroll to position [2143, 0]
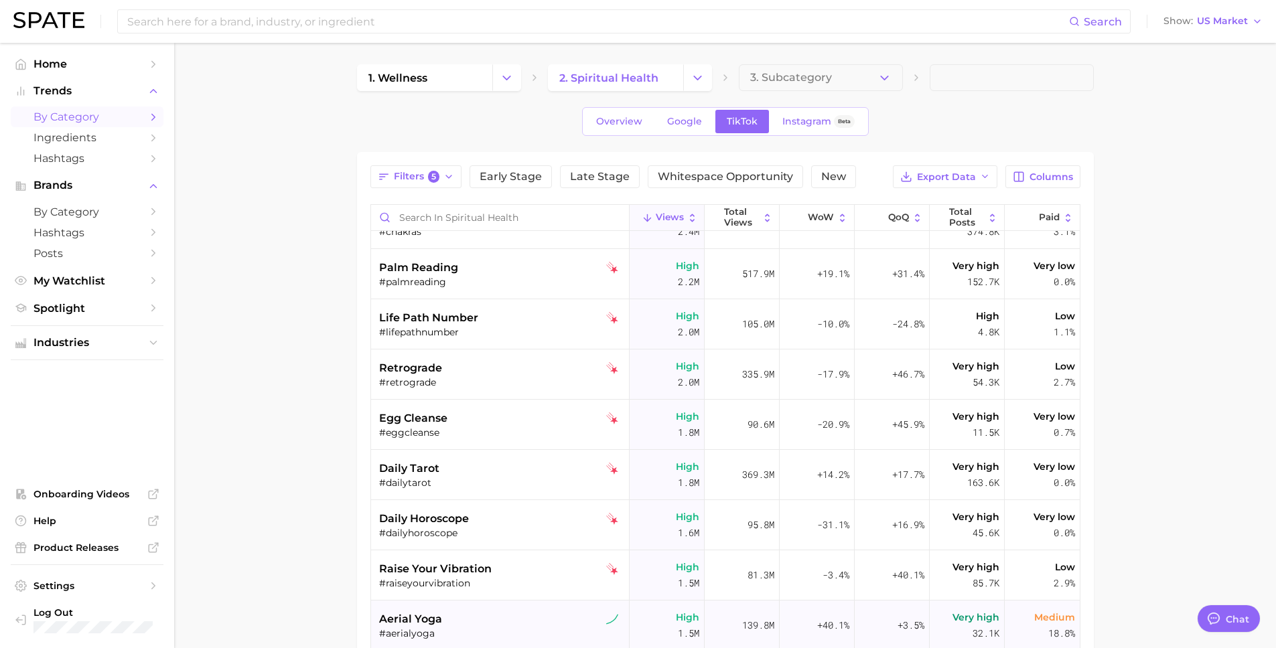
click at [498, 612] on div "aerial yoga" at bounding box center [501, 620] width 245 height 16
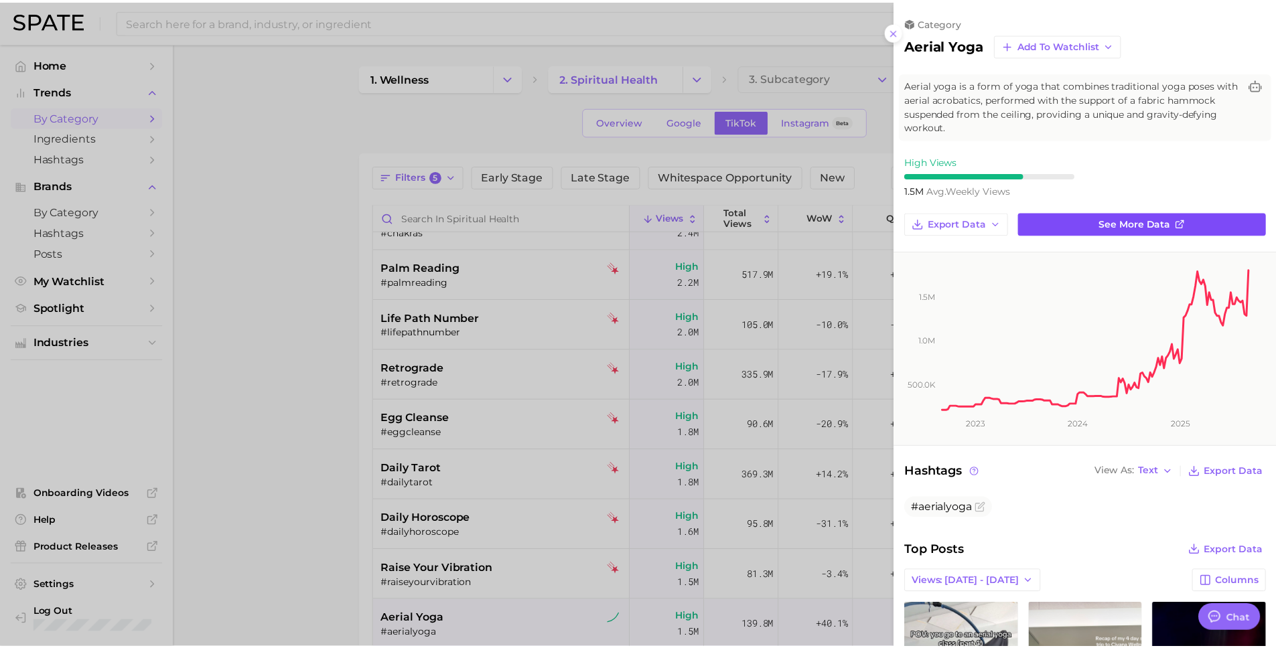
scroll to position [0, 0]
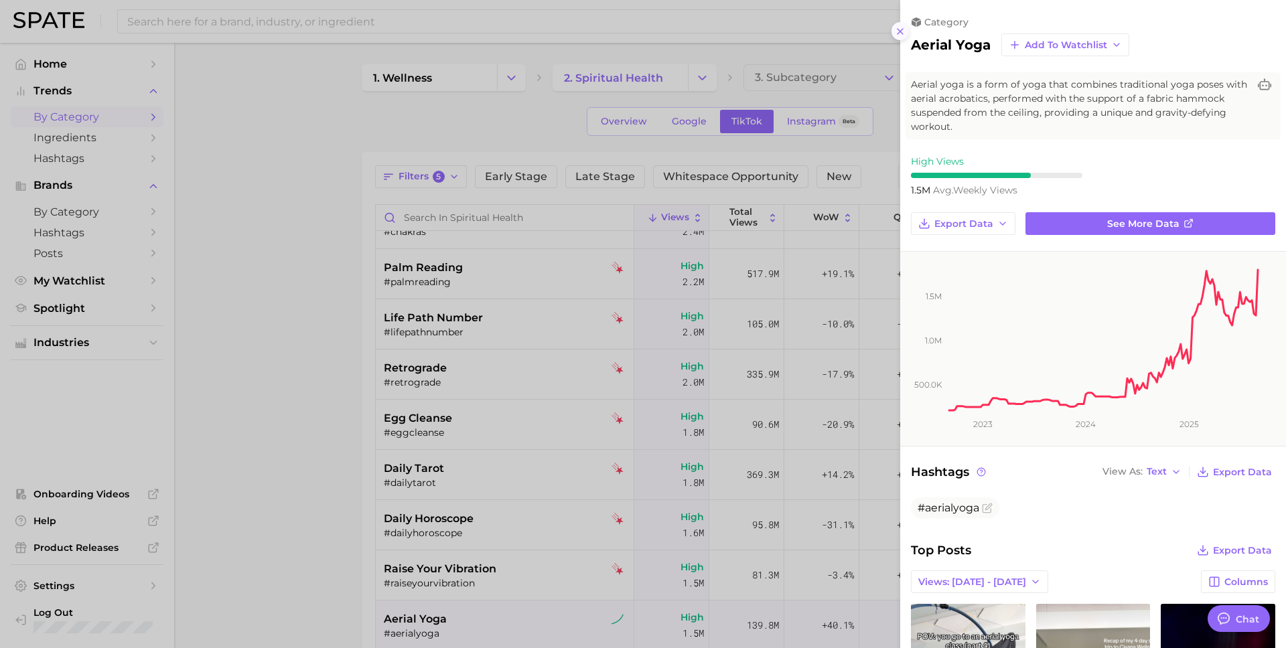
click at [902, 26] on icon at bounding box center [900, 31] width 11 height 11
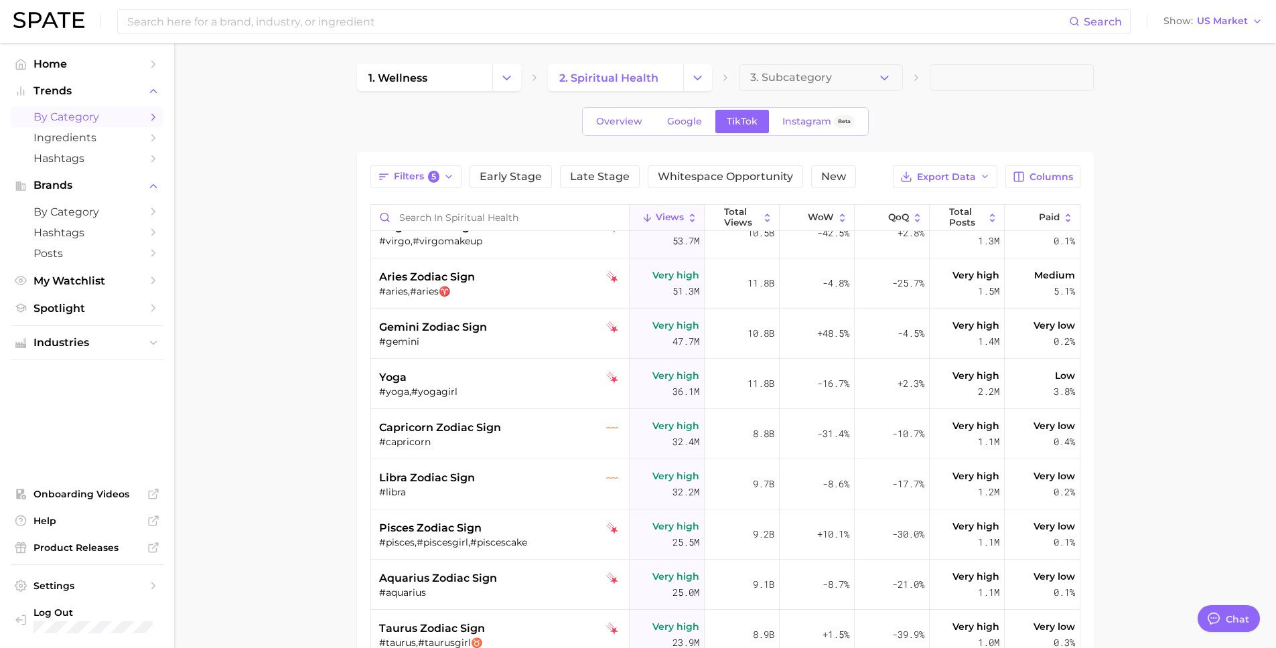
scroll to position [376, 0]
click at [689, 82] on button "Change Category" at bounding box center [697, 77] width 29 height 27
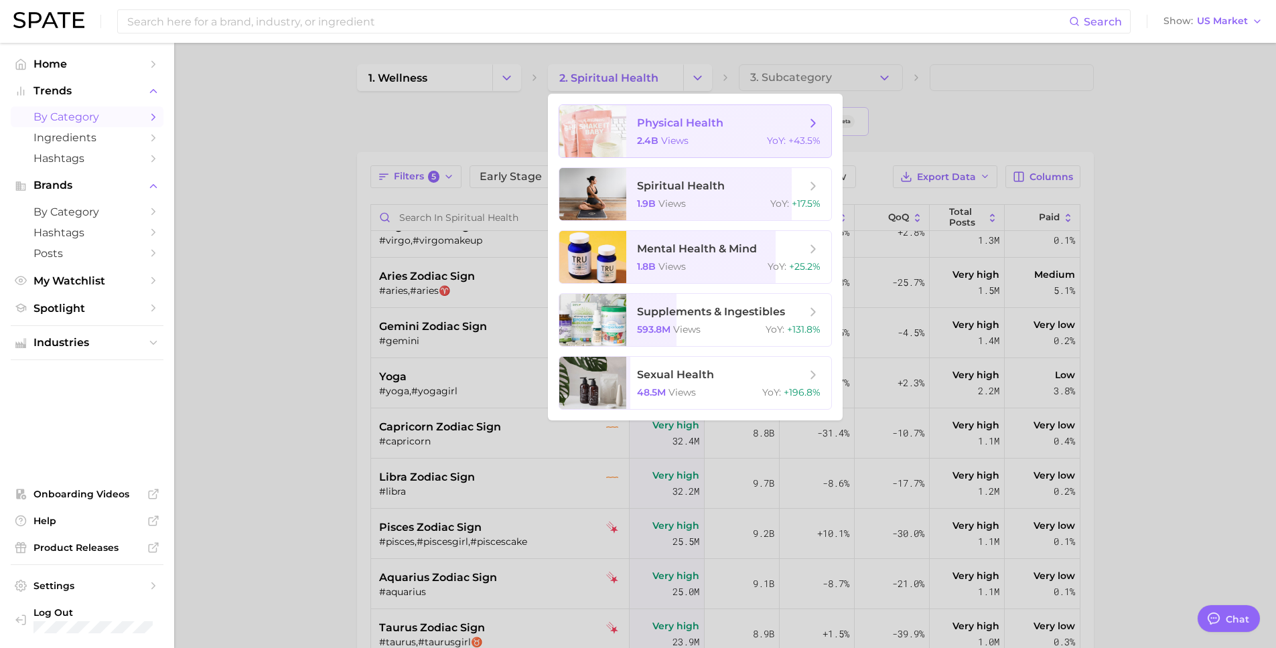
click at [682, 141] on span "views" at bounding box center [674, 141] width 27 height 12
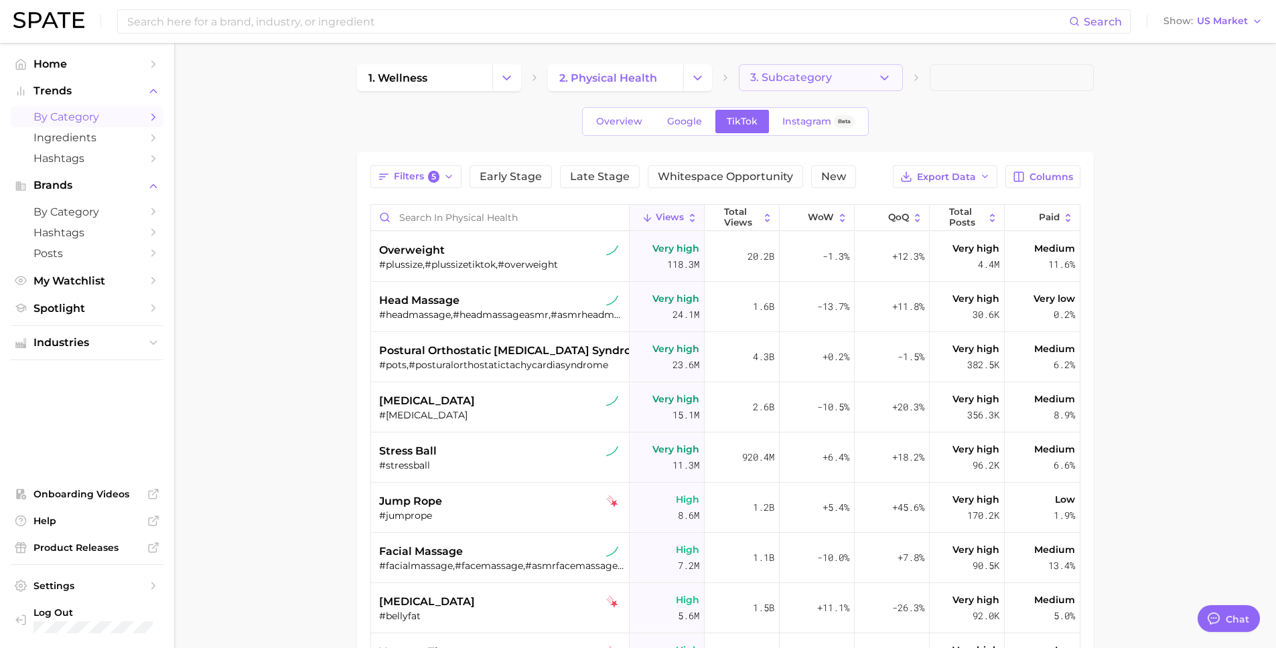
click at [891, 76] on button "3. Subcategory" at bounding box center [821, 77] width 164 height 27
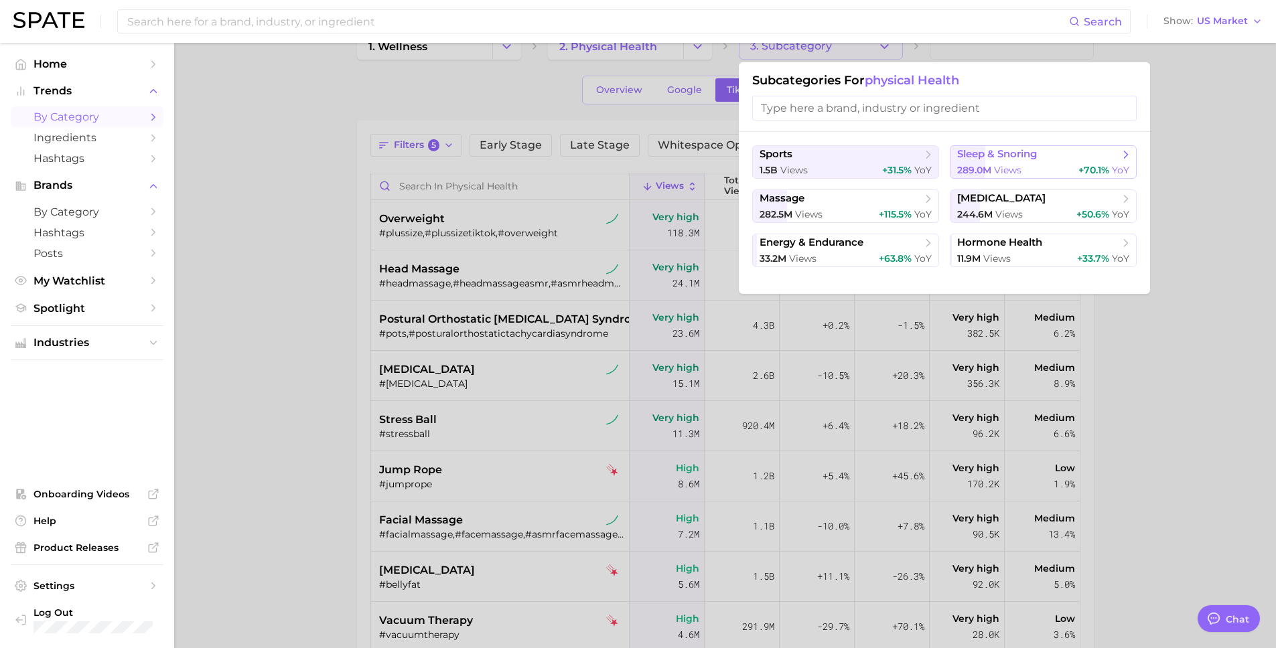
scroll to position [9, 0]
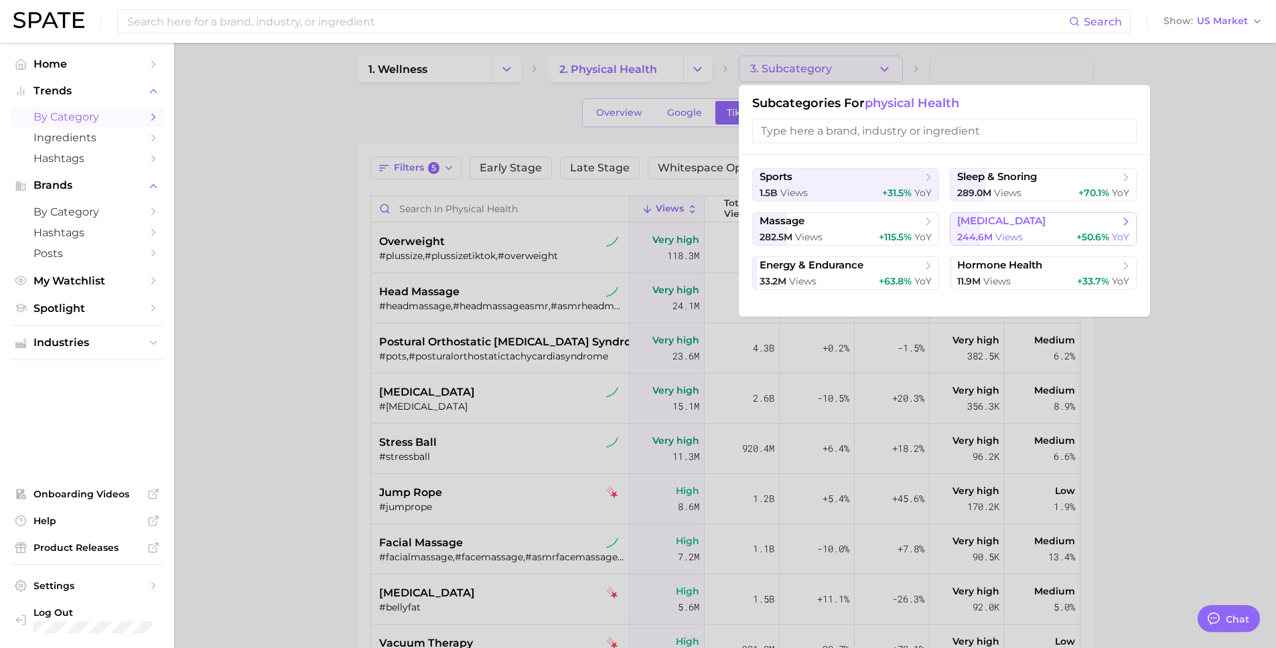
click at [1011, 232] on span "views" at bounding box center [1008, 237] width 27 height 12
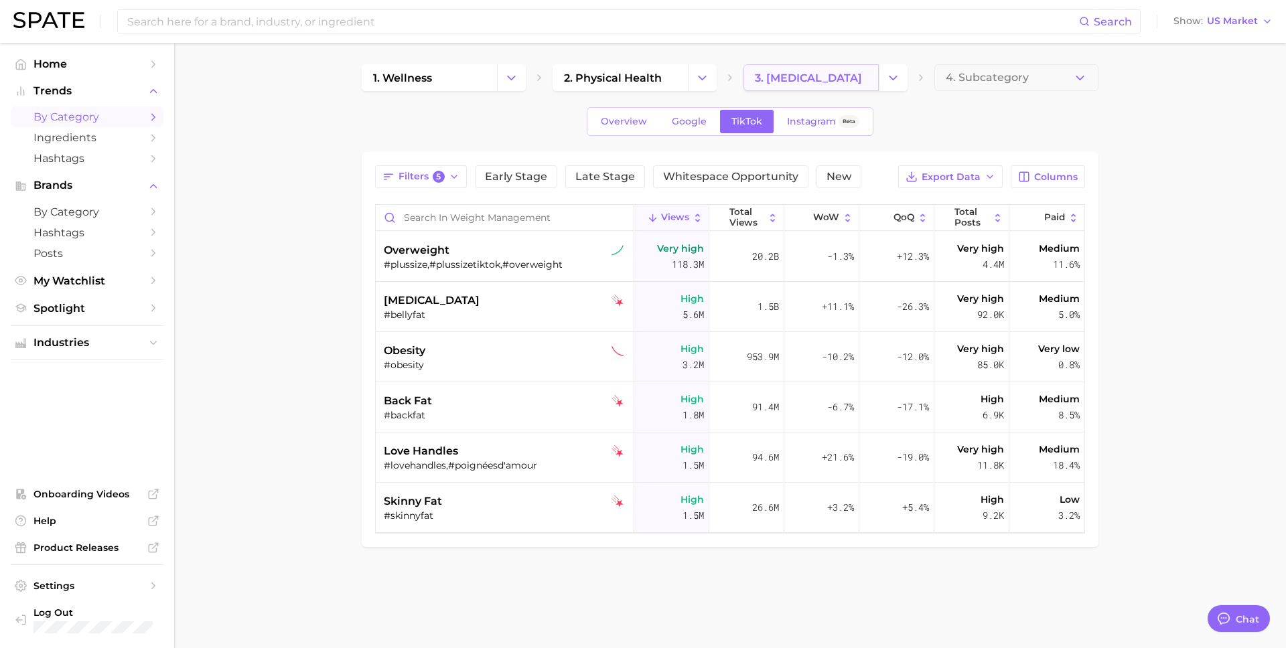
click at [819, 72] on span "3. weight management" at bounding box center [808, 78] width 107 height 13
click at [889, 81] on icon "Change Category" at bounding box center [893, 78] width 14 height 14
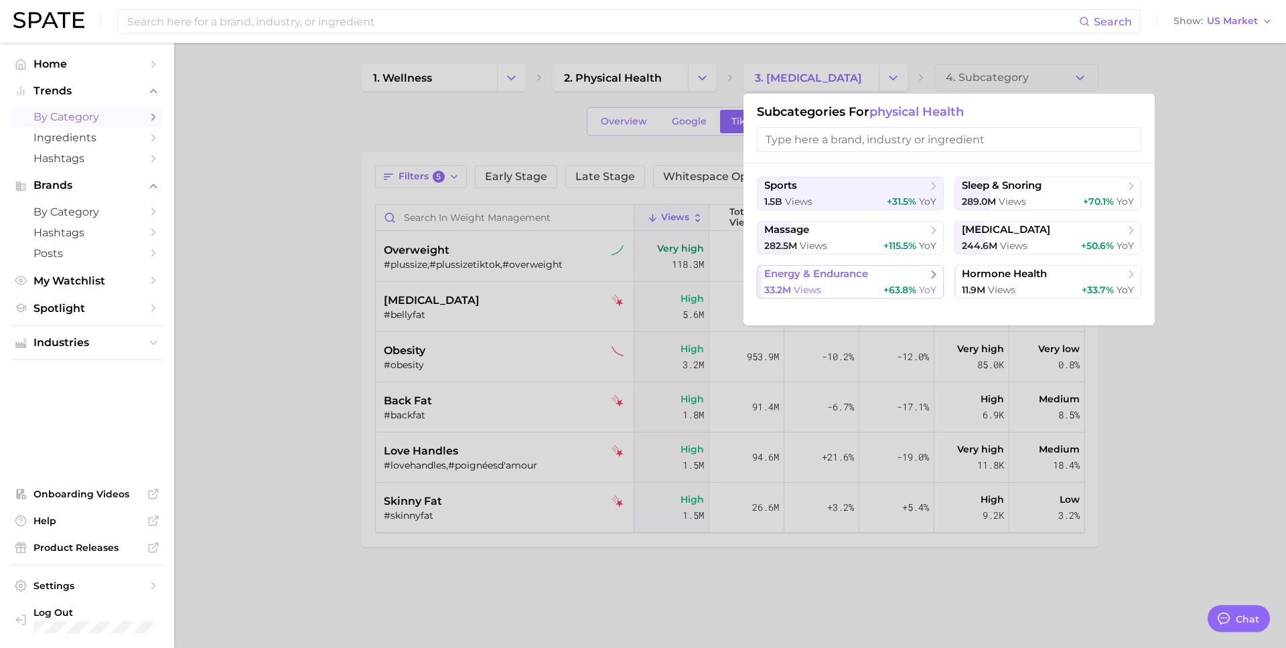
click at [919, 275] on span "energy & endurance" at bounding box center [845, 274] width 163 height 13
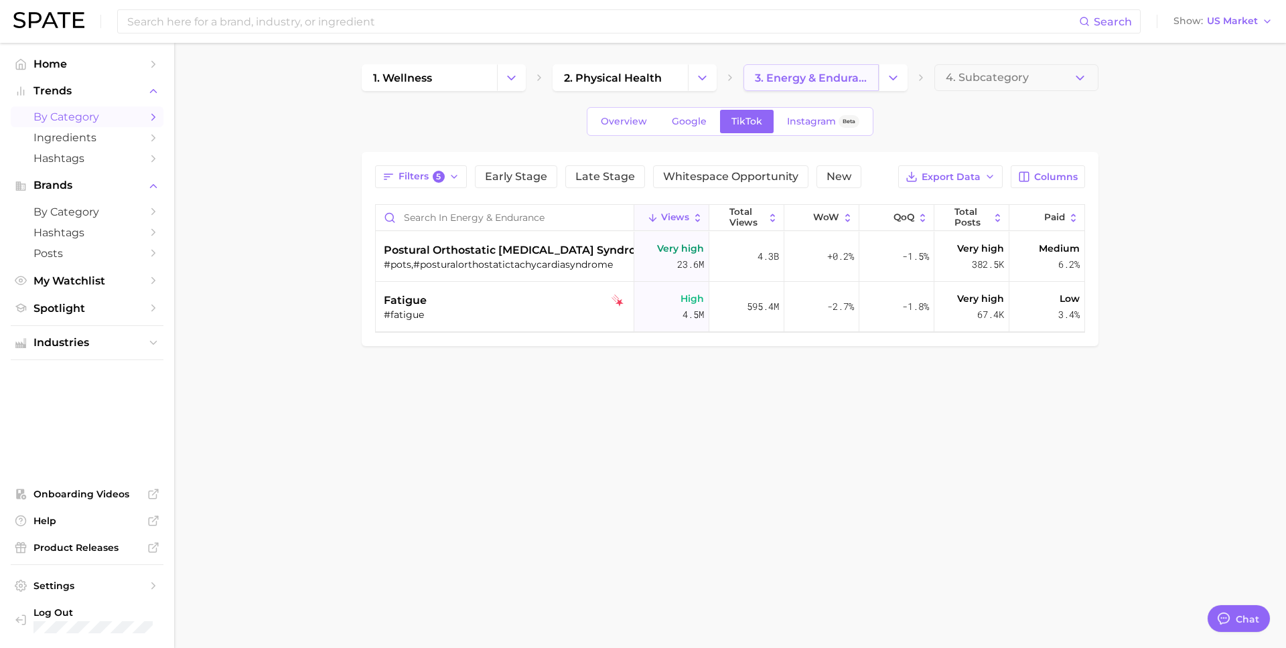
click at [821, 81] on span "3. energy & endurance" at bounding box center [811, 78] width 113 height 13
click at [884, 74] on button "Change Category" at bounding box center [893, 77] width 29 height 27
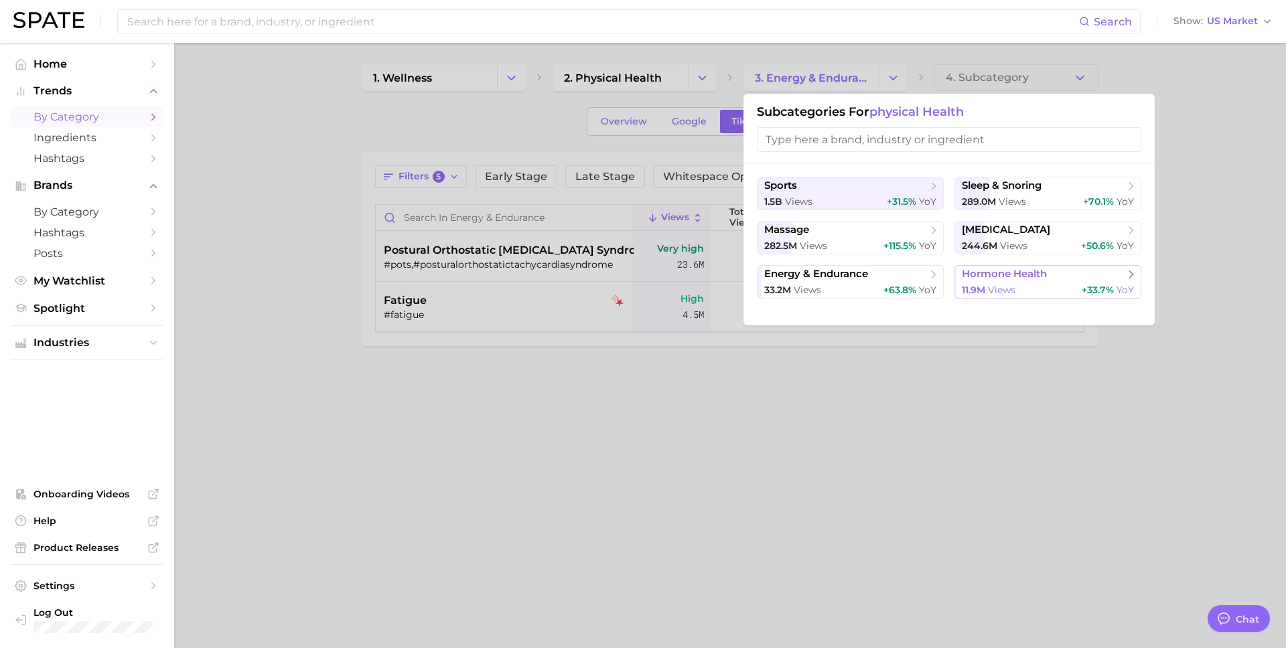
click at [1007, 274] on span "hormone health" at bounding box center [1004, 274] width 85 height 13
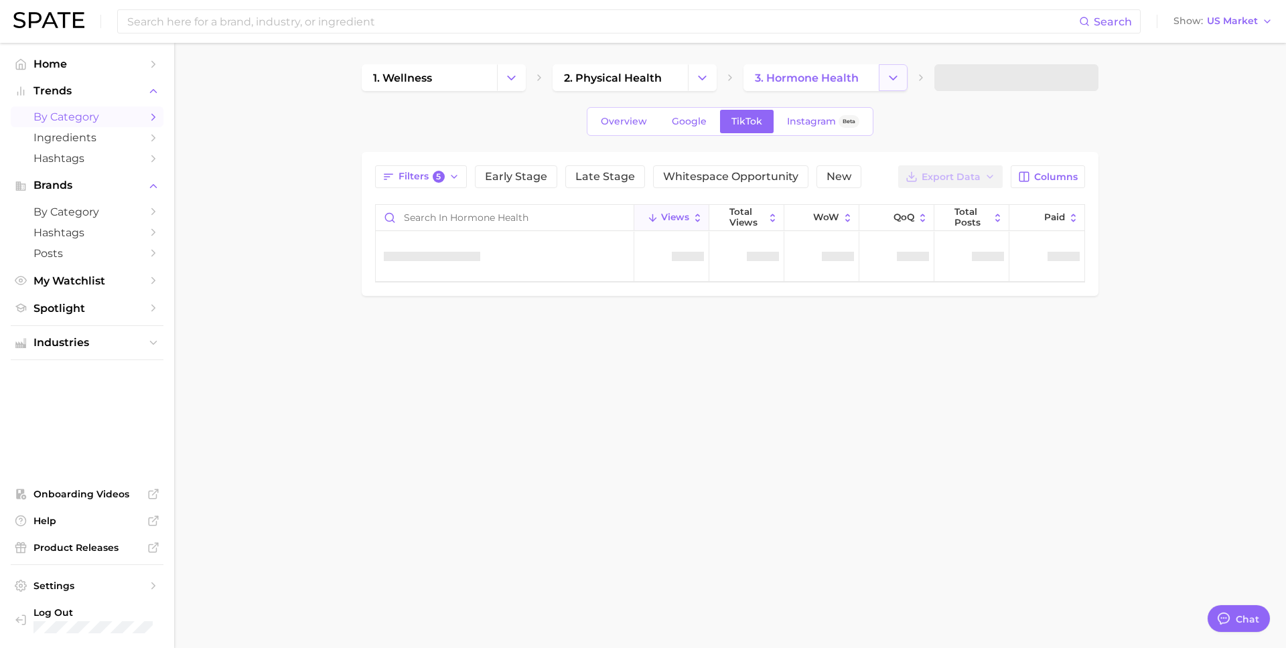
click at [894, 74] on icon "Change Category" at bounding box center [893, 78] width 14 height 14
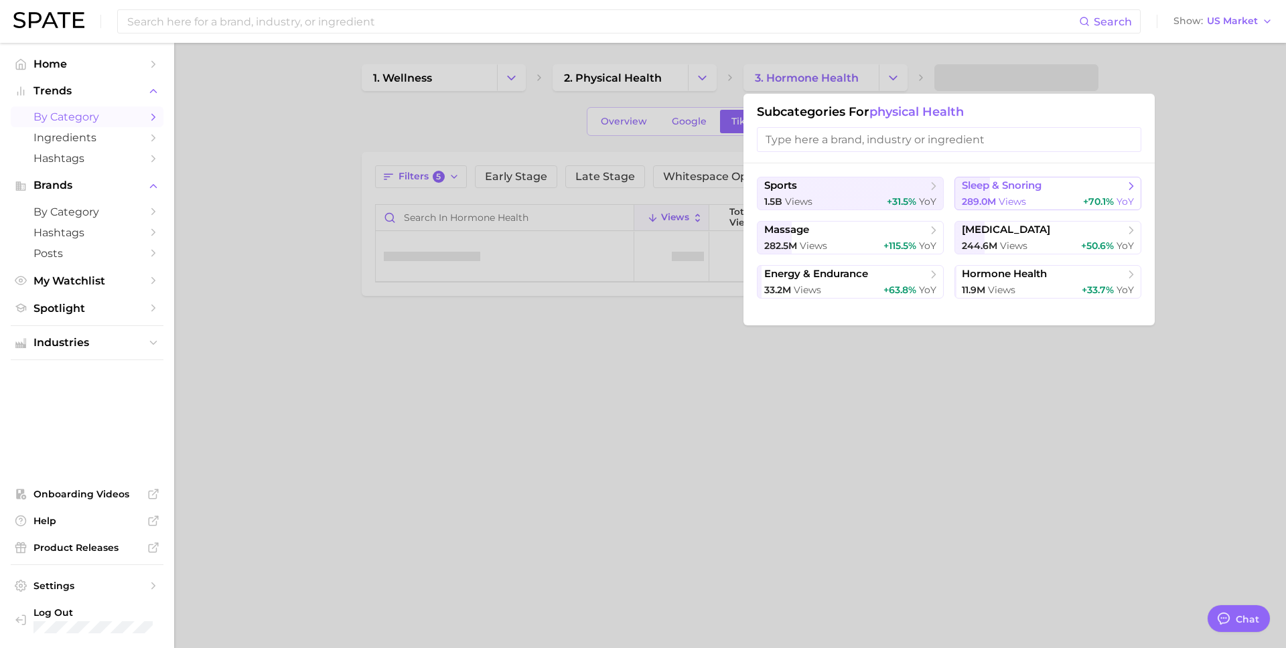
click at [995, 205] on span "289.0m" at bounding box center [979, 202] width 34 height 12
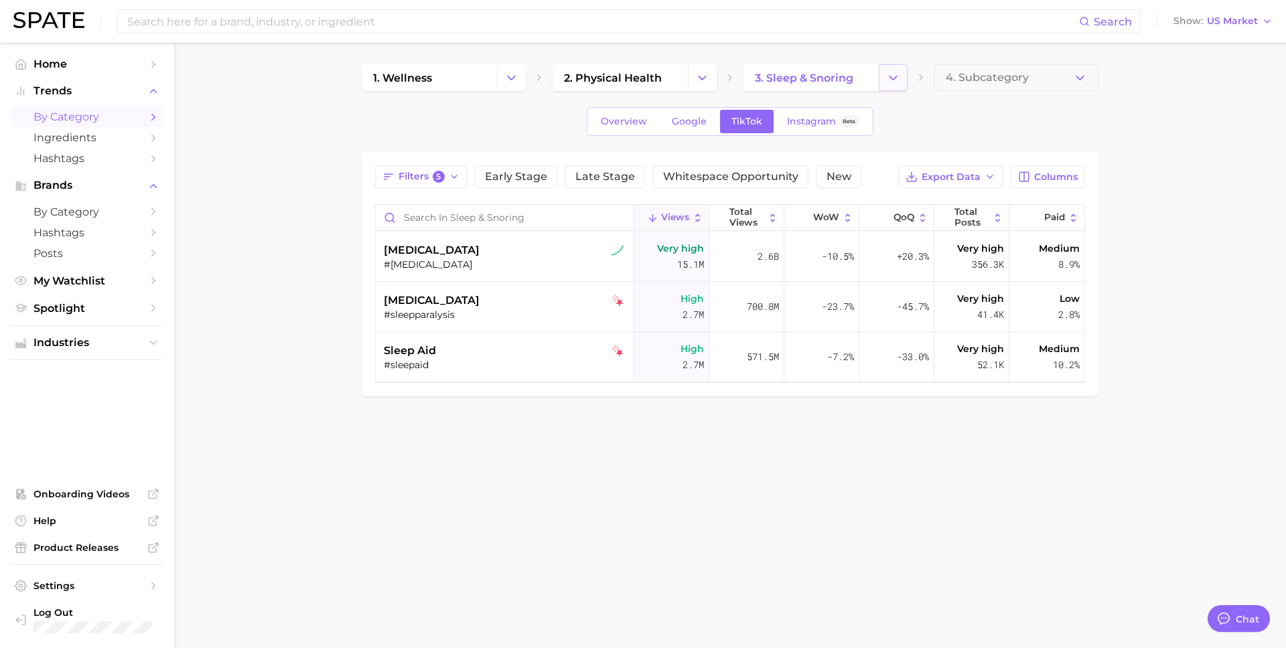
click at [886, 83] on icon "Change Category" at bounding box center [893, 78] width 14 height 14
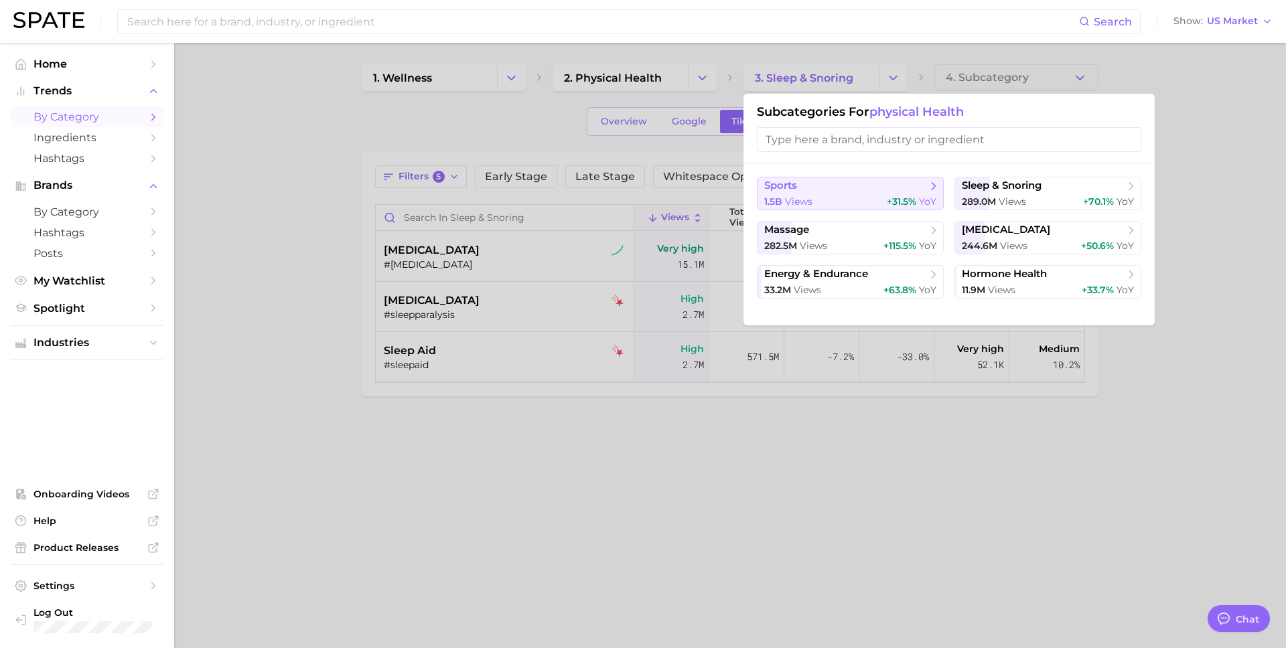
click at [830, 188] on span "sports" at bounding box center [845, 186] width 163 height 13
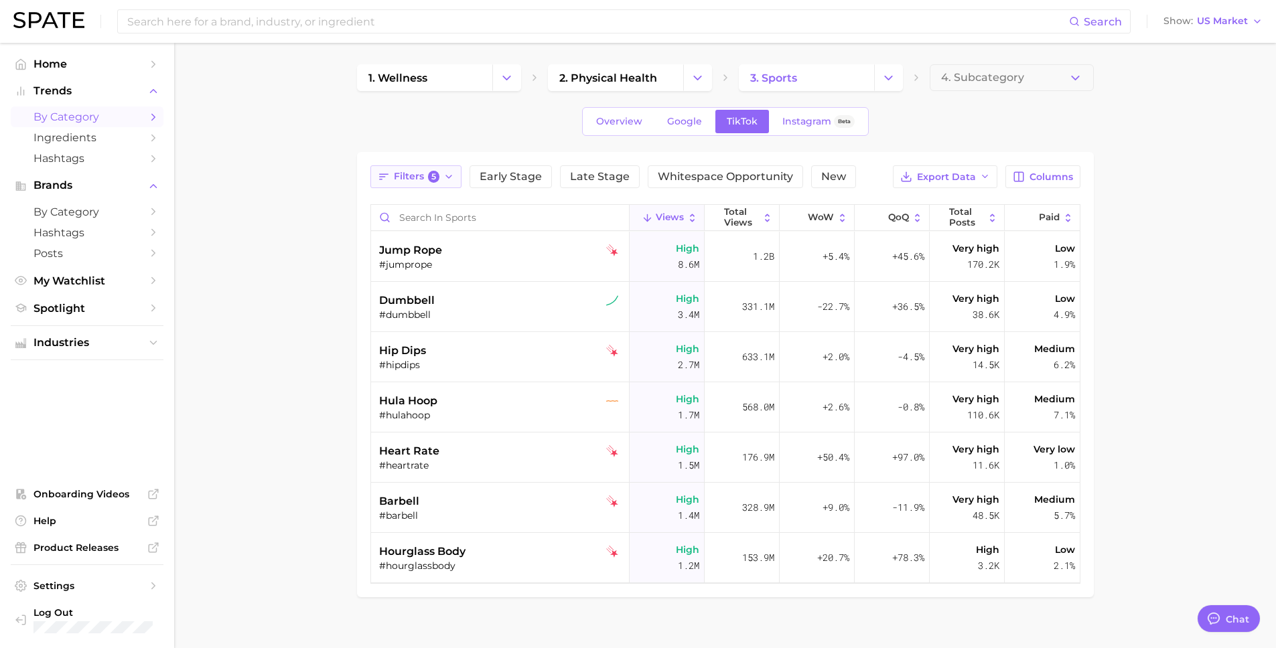
click at [428, 175] on span "5" at bounding box center [434, 177] width 12 height 12
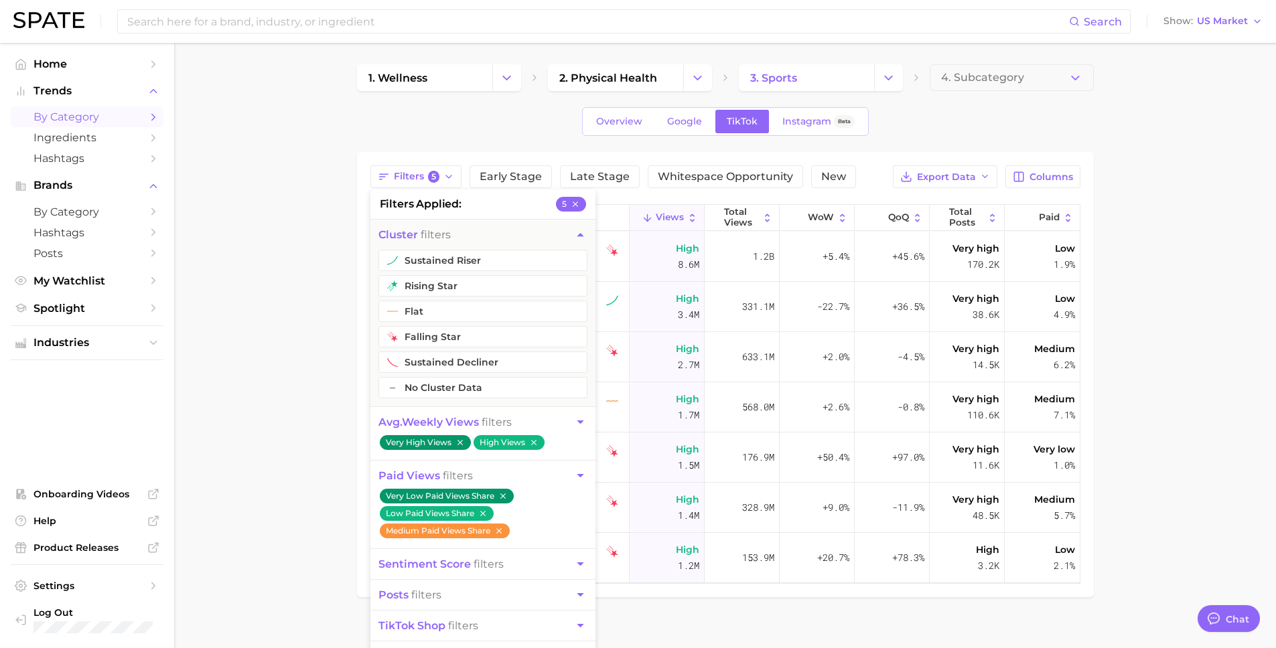
click at [338, 478] on main "1. wellness 2. physical health 3. sports 4. Subcategory Overview Google TikTok …" at bounding box center [725, 354] width 1102 height 622
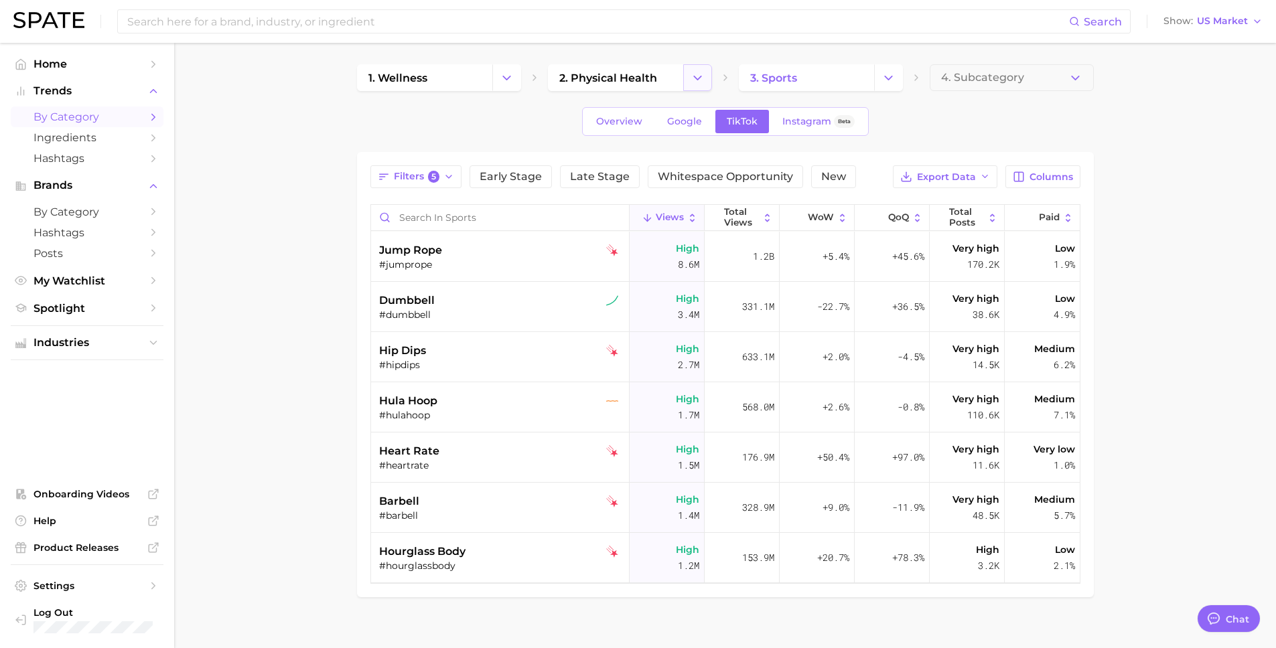
click at [703, 81] on icon "Change Category" at bounding box center [698, 78] width 14 height 14
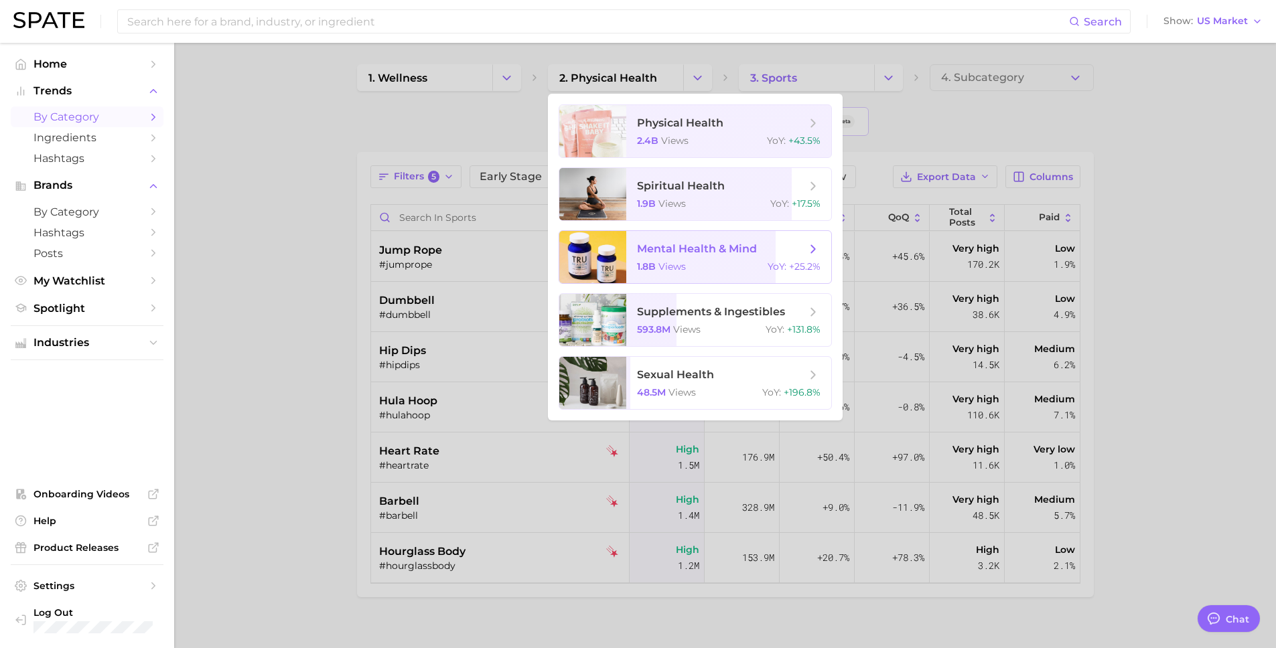
click at [717, 237] on span "mental health & mind 1.8b views YoY : +25.2%" at bounding box center [728, 257] width 205 height 52
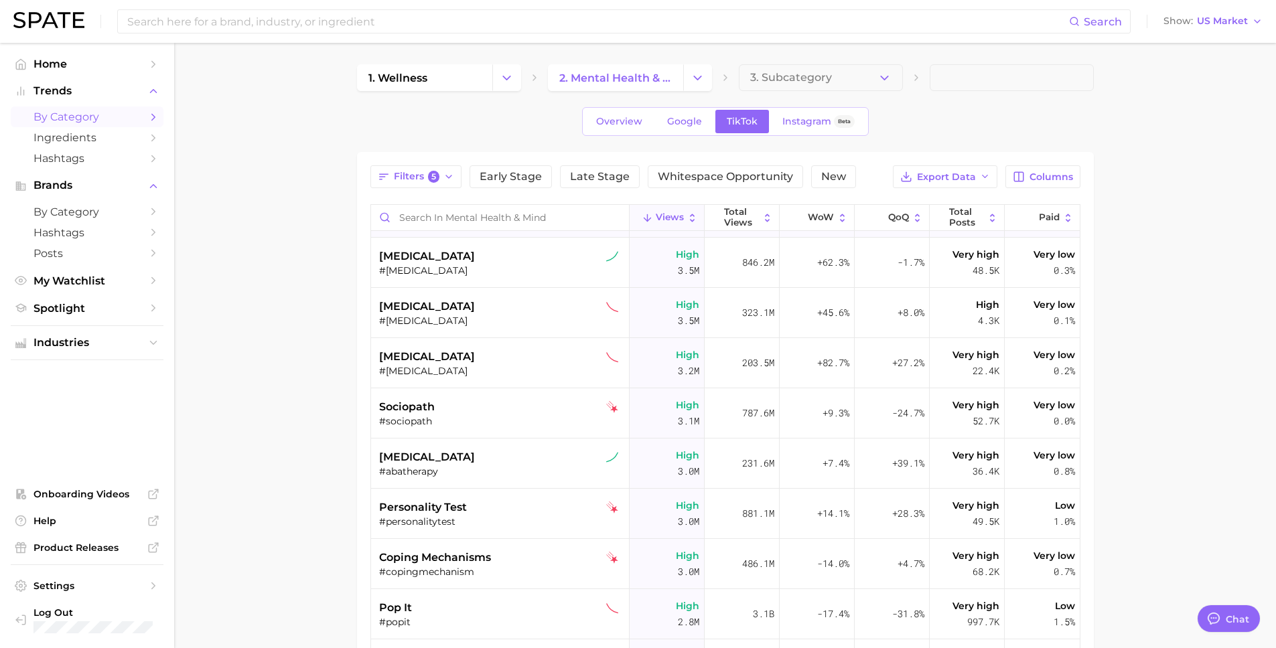
scroll to position [1465, 0]
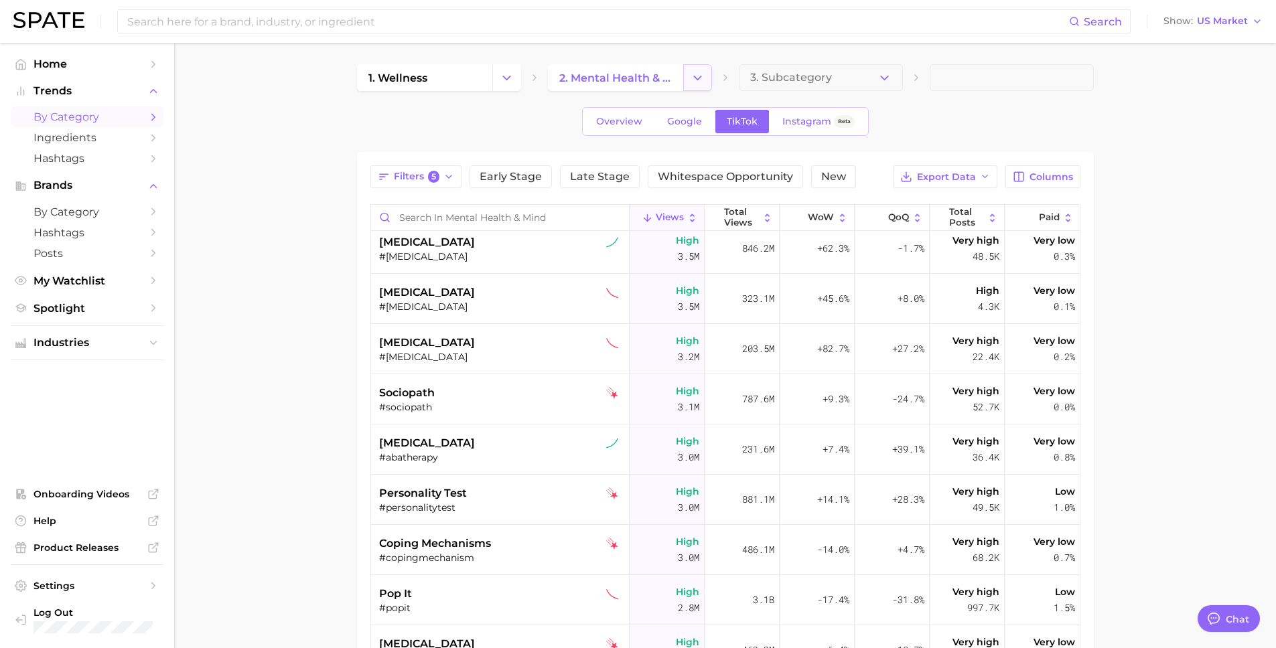
click at [696, 82] on icon "Change Category" at bounding box center [698, 78] width 14 height 14
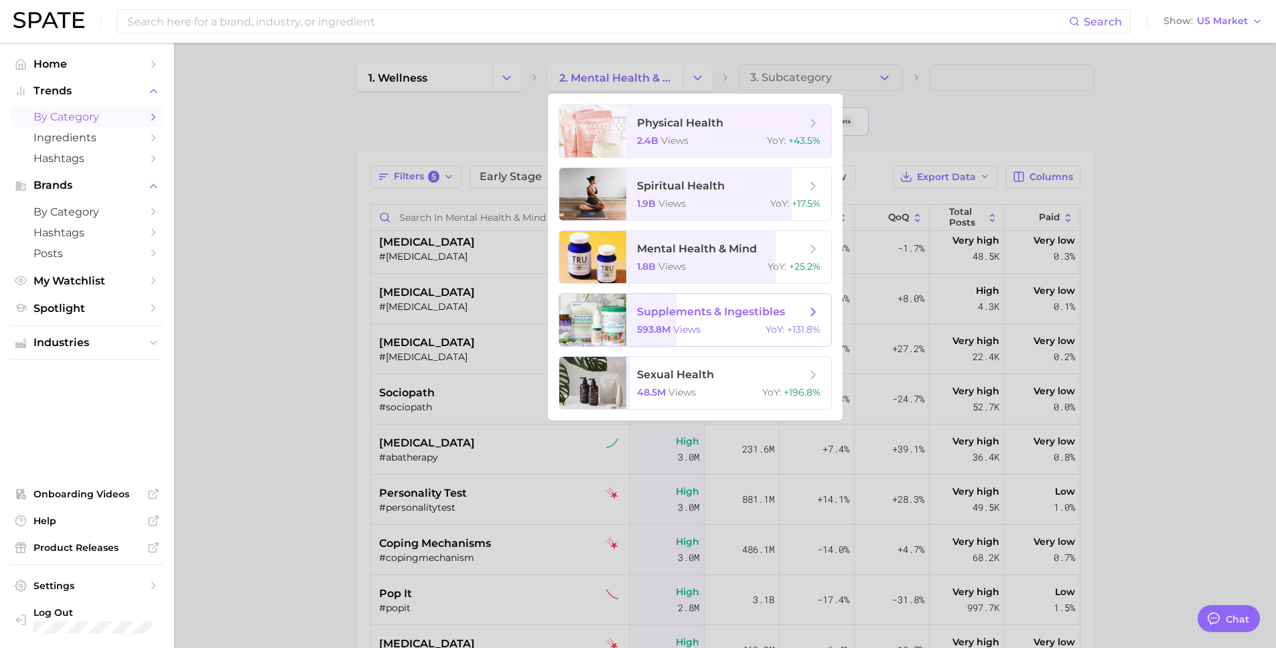
click at [677, 324] on span "views" at bounding box center [686, 330] width 27 height 12
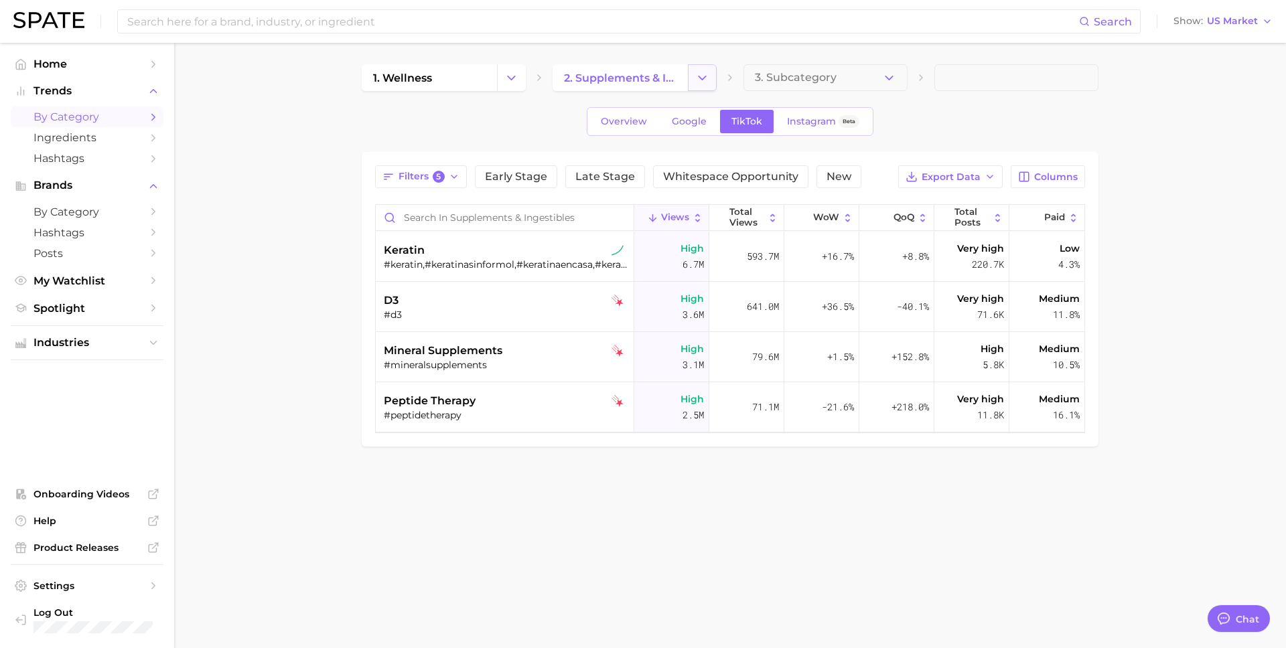
click at [701, 76] on icon "Change Category" at bounding box center [702, 78] width 14 height 14
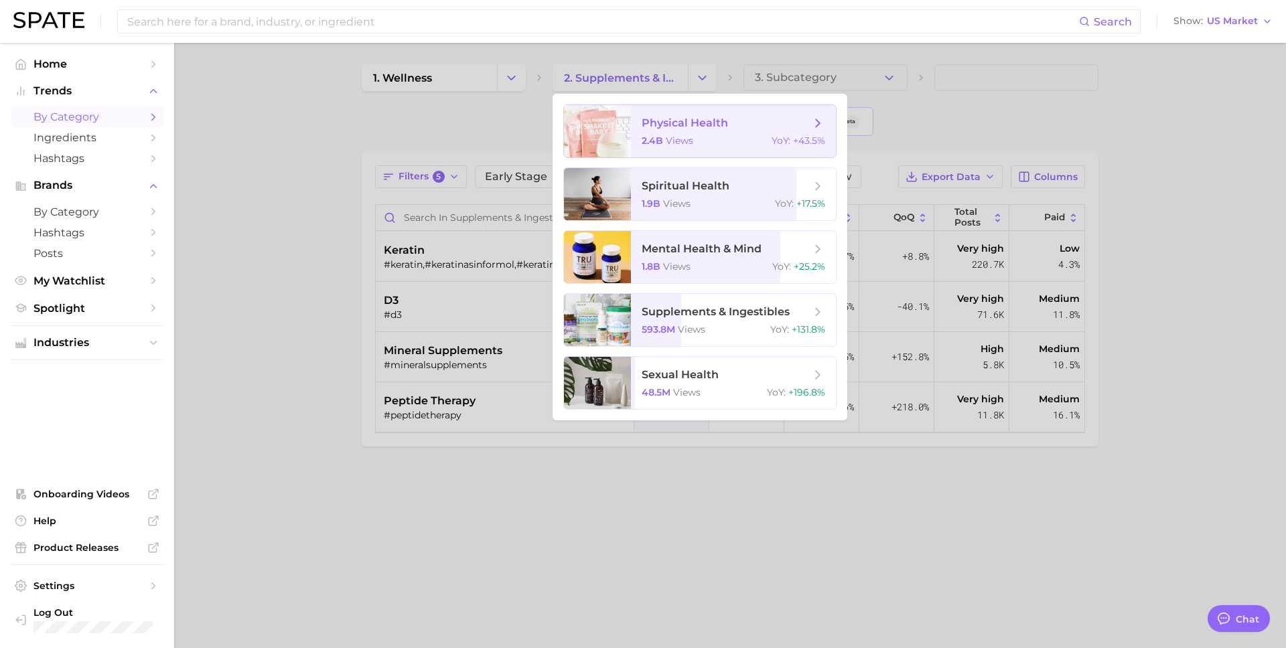
click at [684, 119] on span "physical health" at bounding box center [685, 123] width 86 height 13
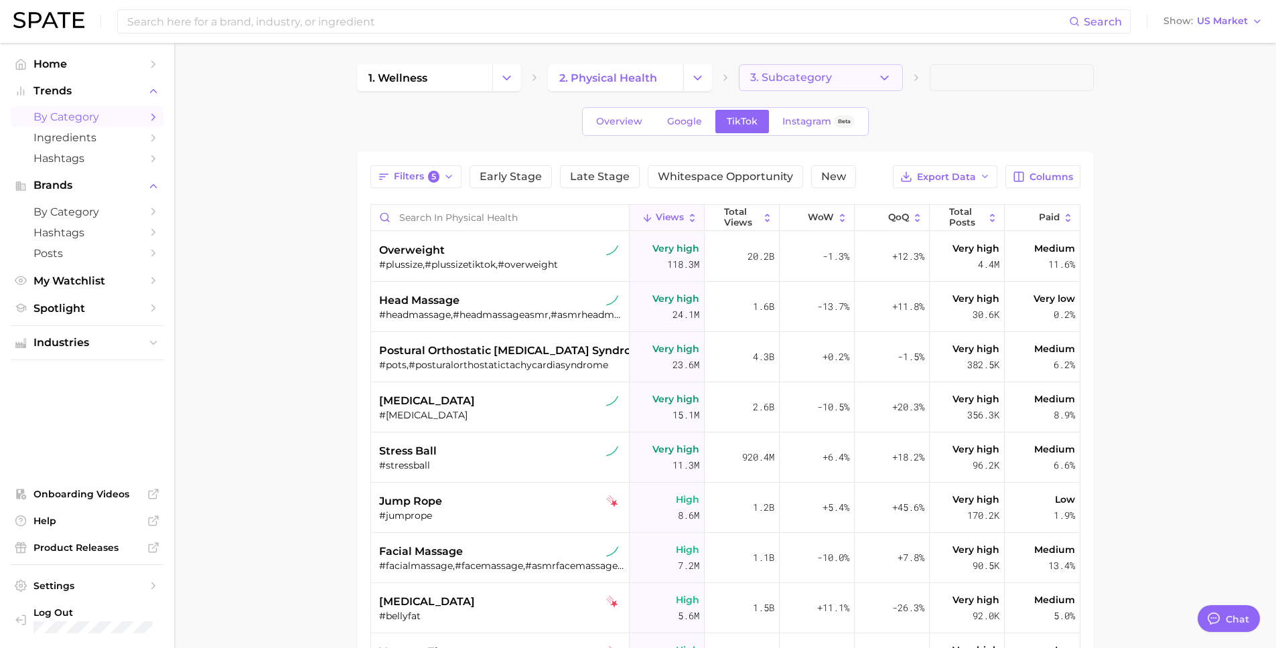
click at [888, 78] on icon "button" at bounding box center [885, 78] width 14 height 14
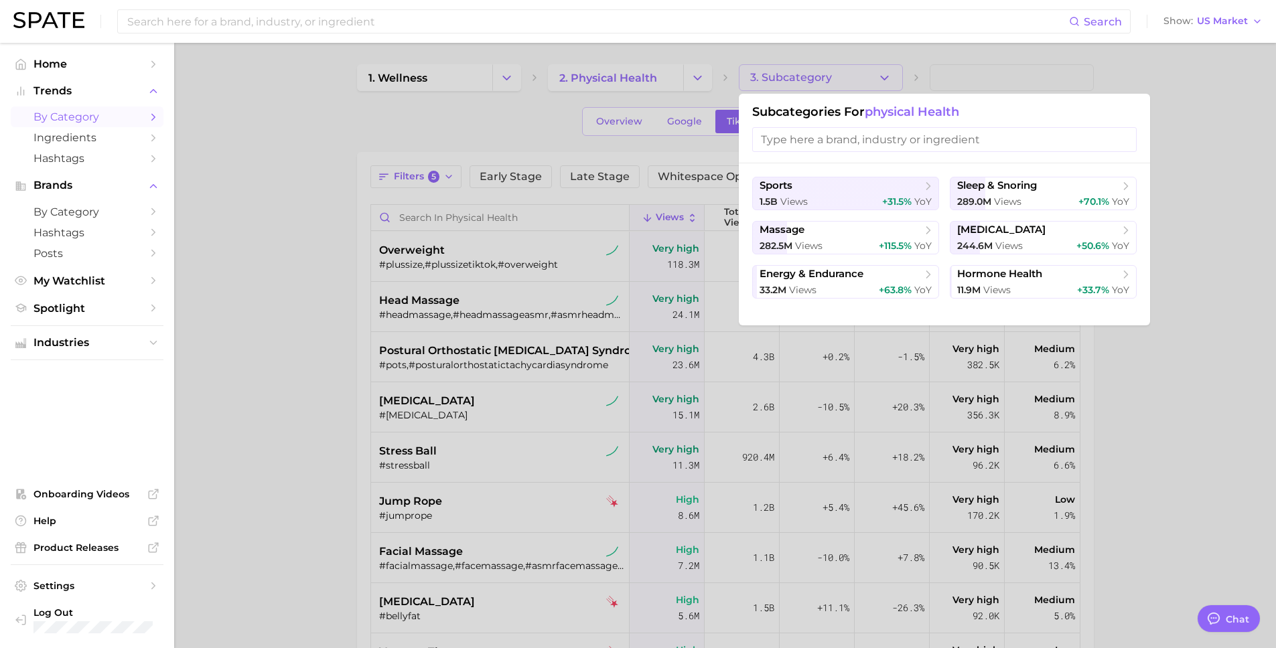
click at [1022, 143] on input "search" at bounding box center [944, 139] width 384 height 25
type input "e"
click at [1235, 213] on div at bounding box center [638, 324] width 1276 height 648
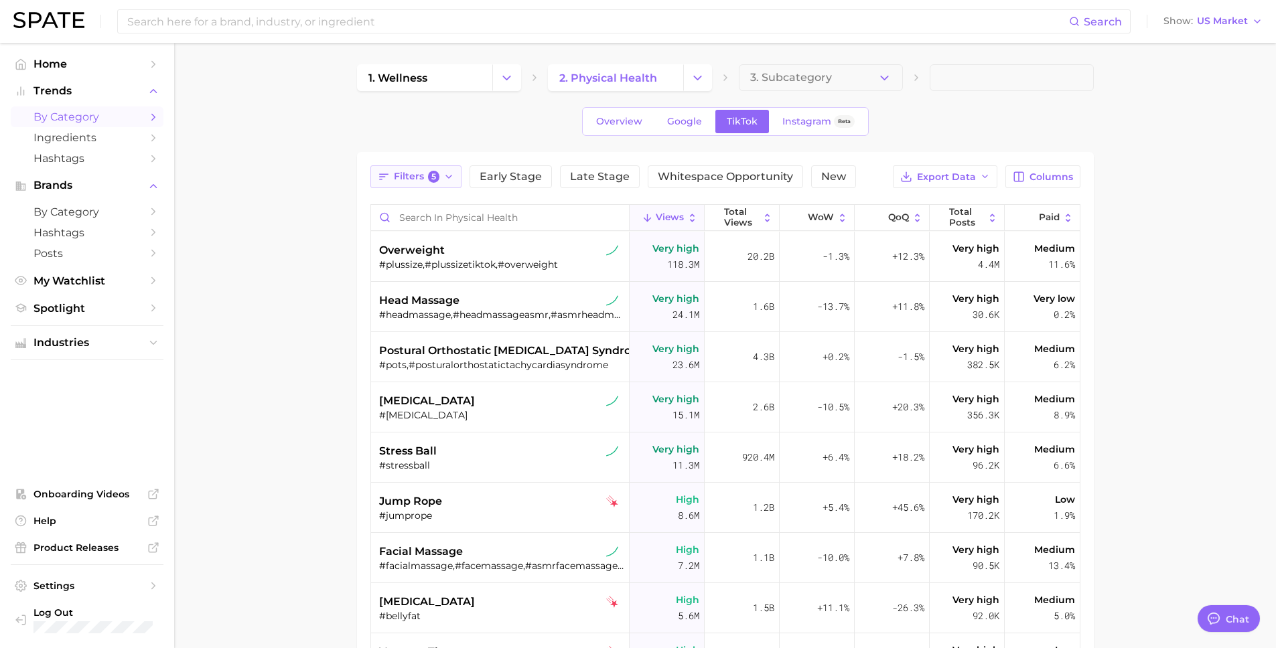
click at [432, 173] on span "5" at bounding box center [434, 177] width 12 height 12
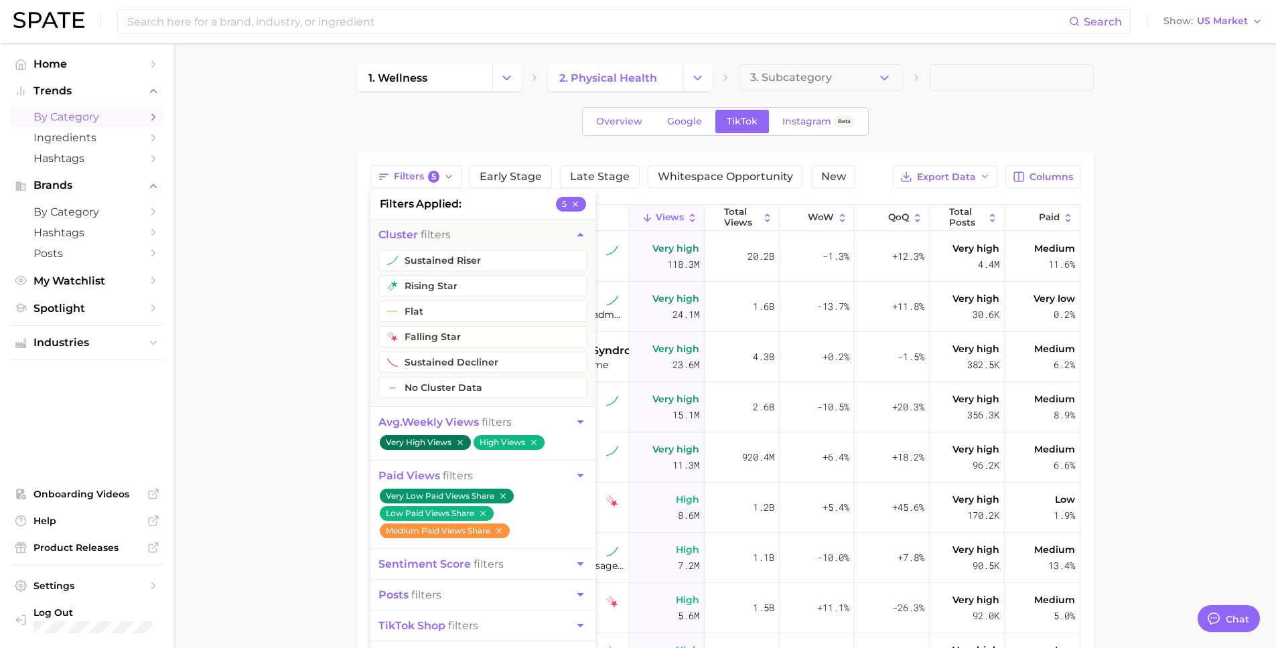
click at [464, 441] on icon "button" at bounding box center [459, 442] width 9 height 9
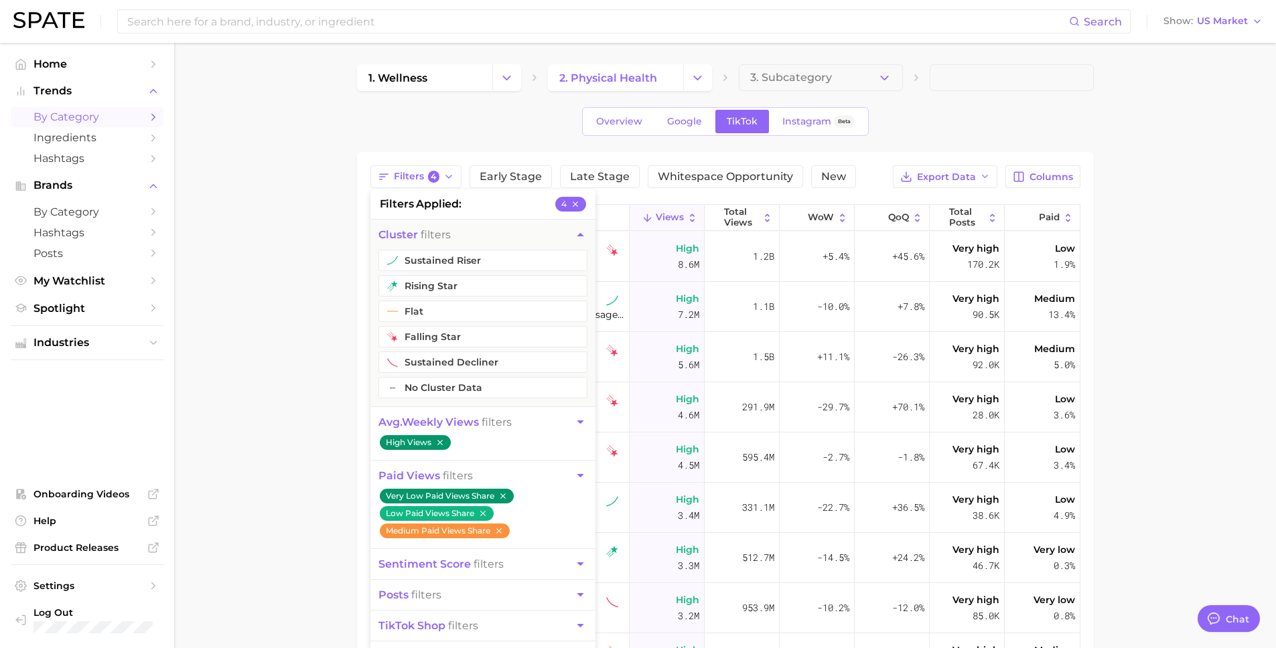
click at [447, 442] on button "High Views" at bounding box center [415, 442] width 71 height 15
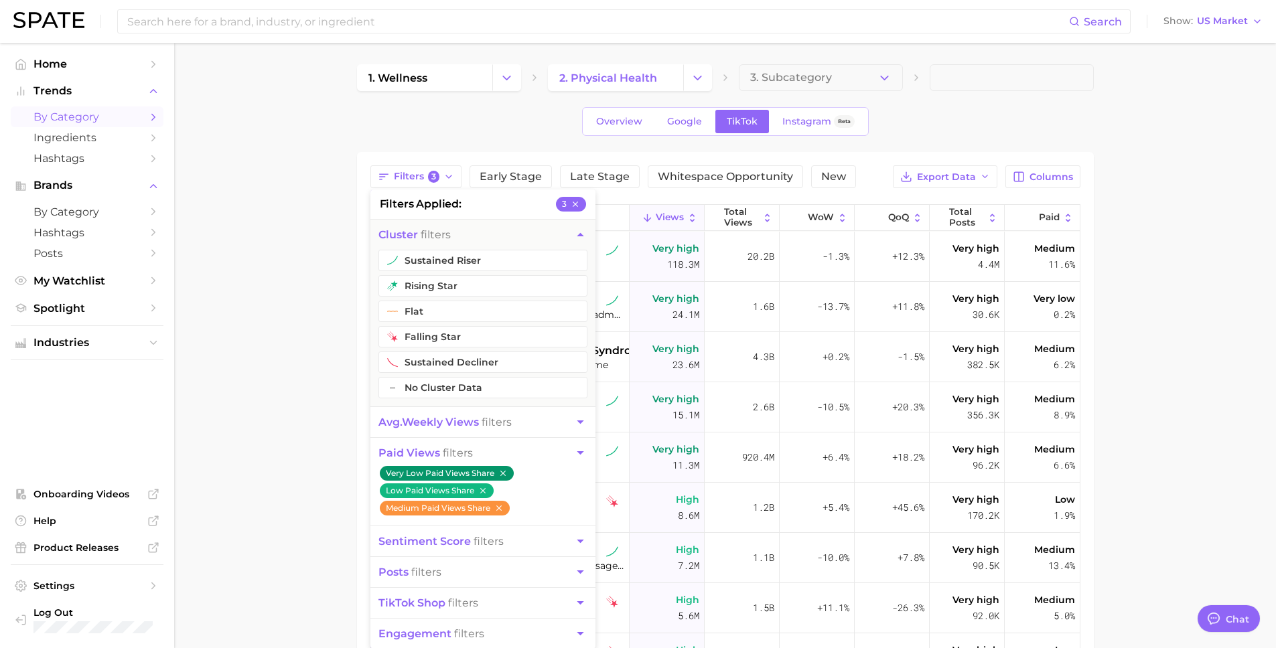
click at [265, 421] on main "1. wellness 2. physical health 3. Subcategory Overview Google TikTok Instagram …" at bounding box center [725, 488] width 1102 height 890
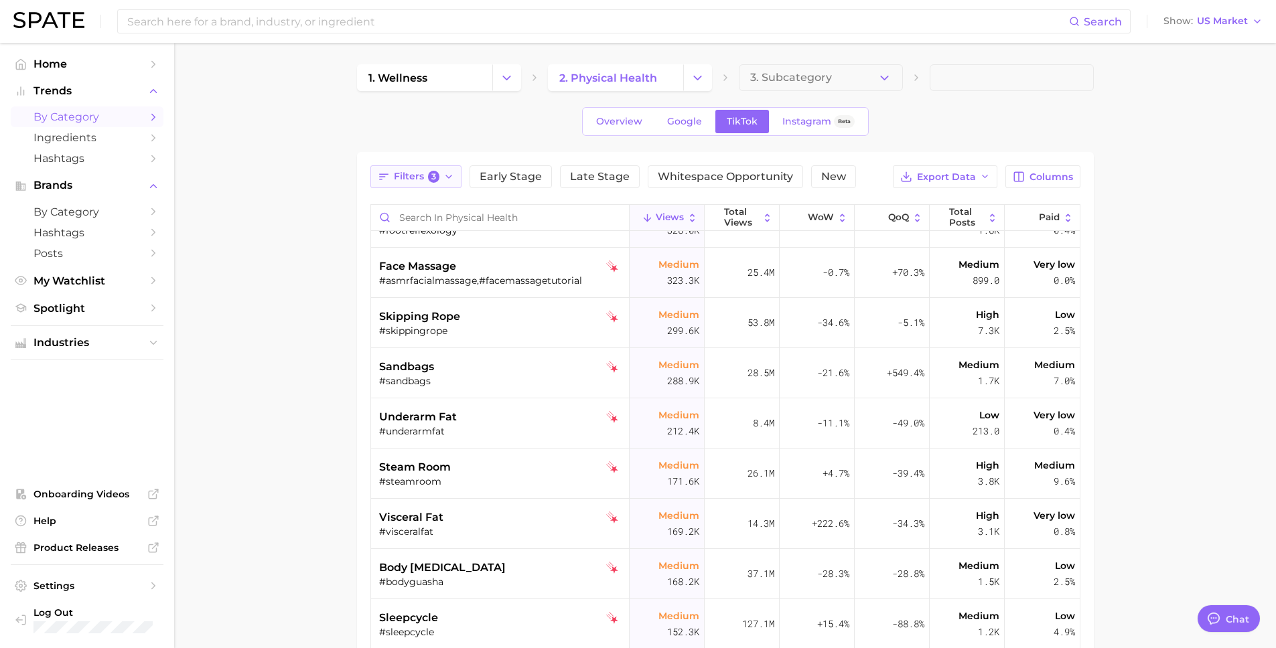
scroll to position [2764, 0]
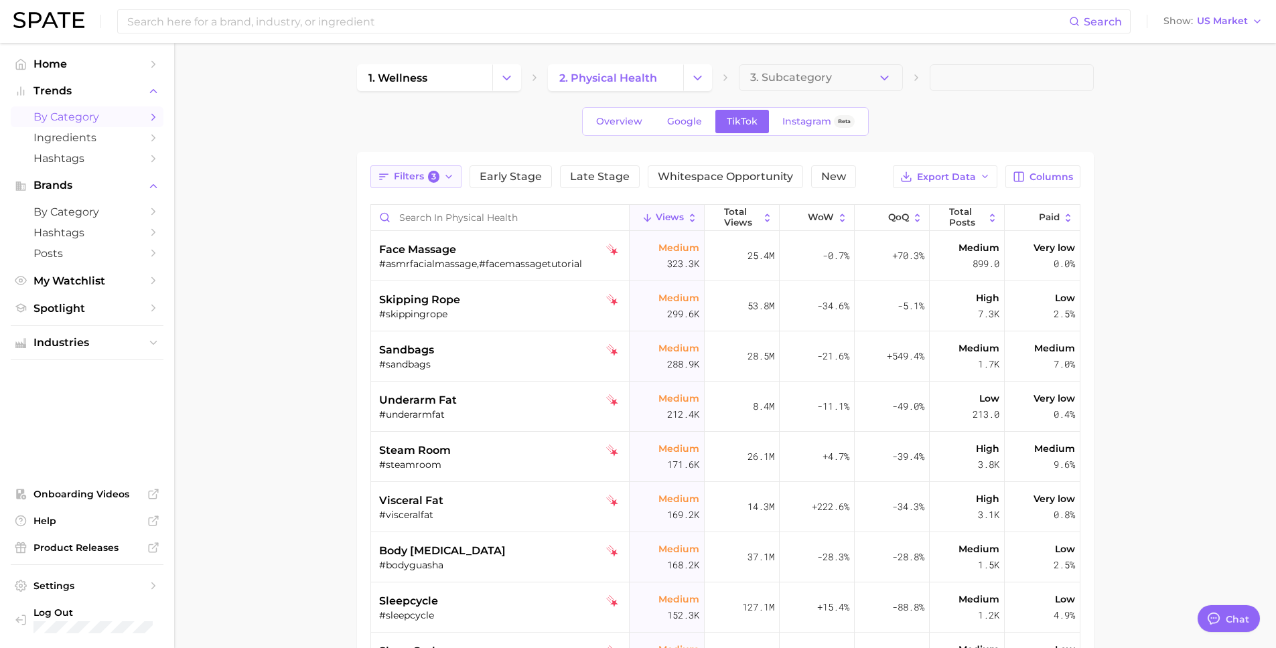
click at [434, 179] on span "3" at bounding box center [434, 177] width 12 height 12
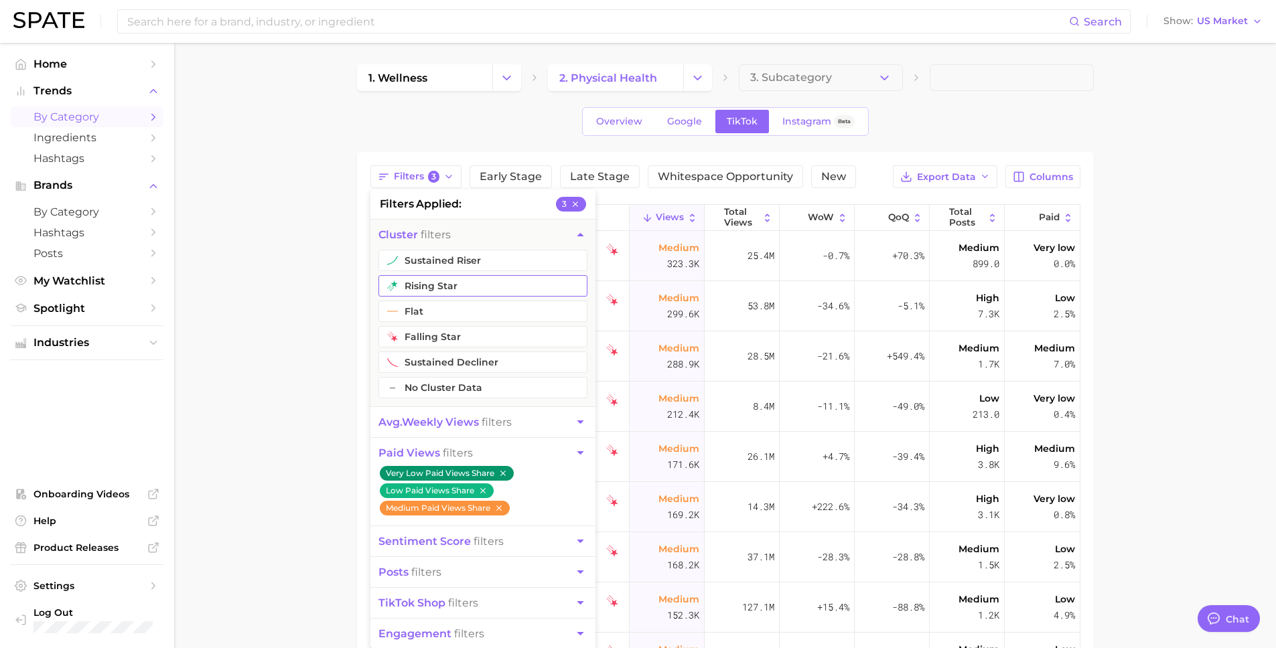
click at [437, 282] on button "rising star" at bounding box center [482, 285] width 209 height 21
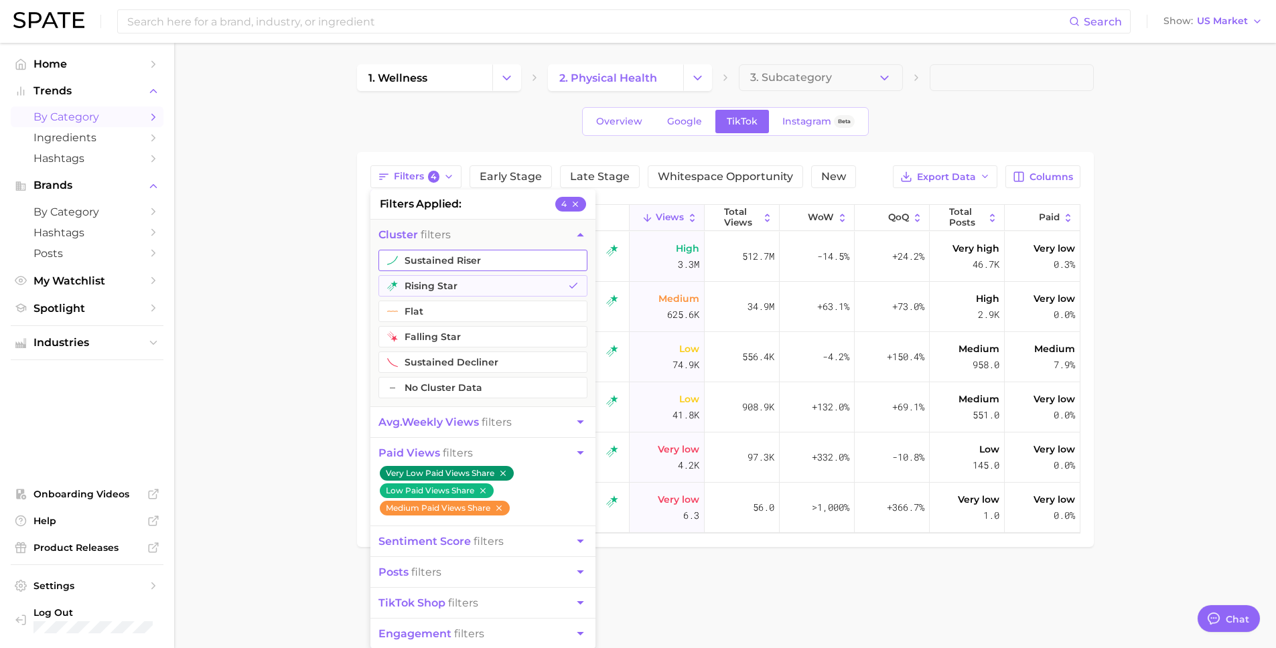
drag, startPoint x: 431, startPoint y: 263, endPoint x: 415, endPoint y: 266, distance: 17.1
click at [431, 263] on button "sustained riser" at bounding box center [482, 260] width 209 height 21
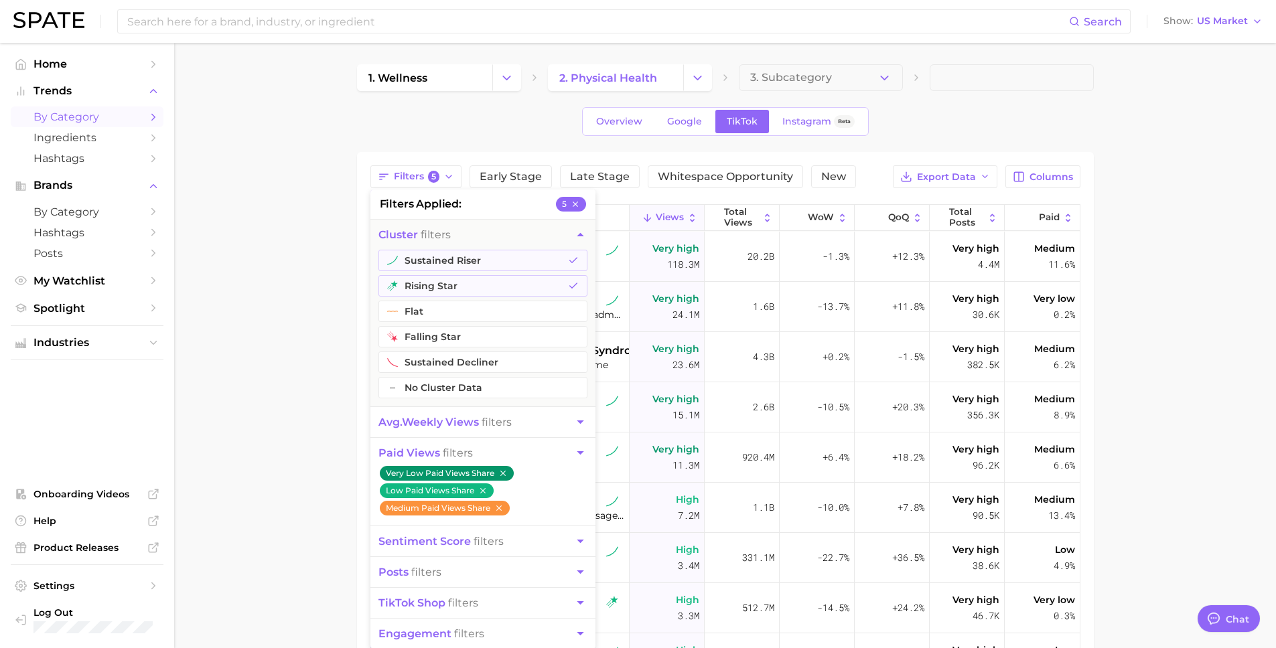
click at [320, 283] on main "1. wellness 2. physical health 3. Subcategory Overview Google TikTok Instagram …" at bounding box center [725, 488] width 1102 height 890
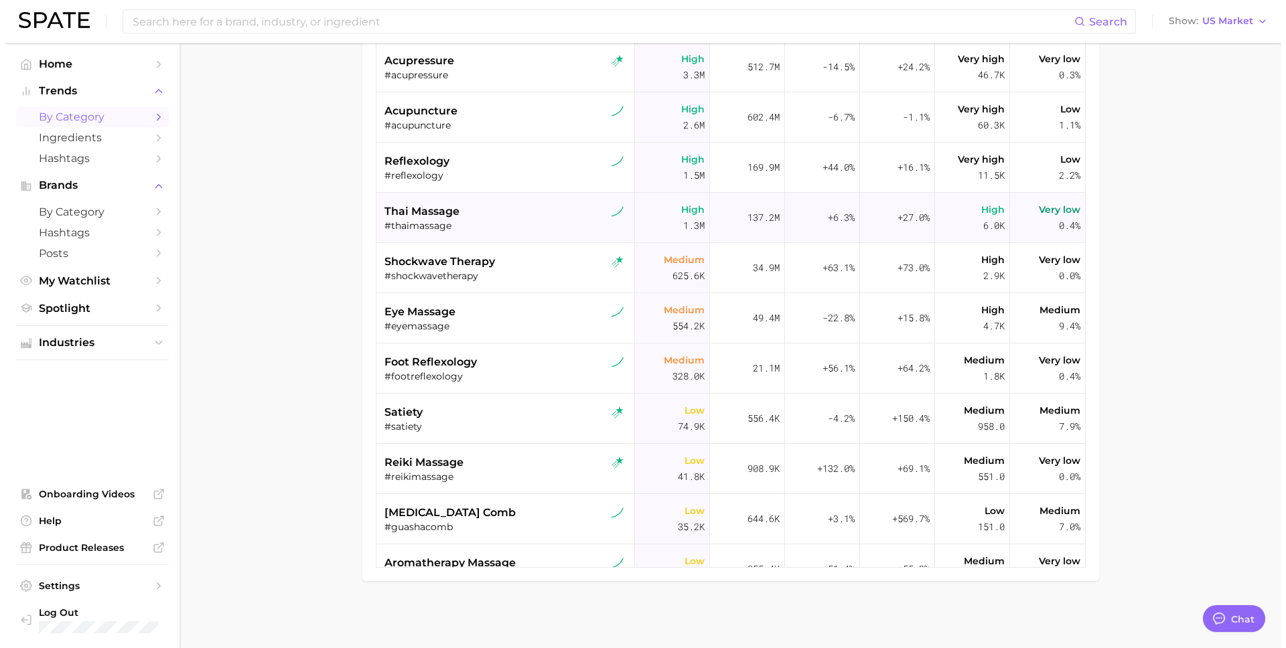
scroll to position [228, 0]
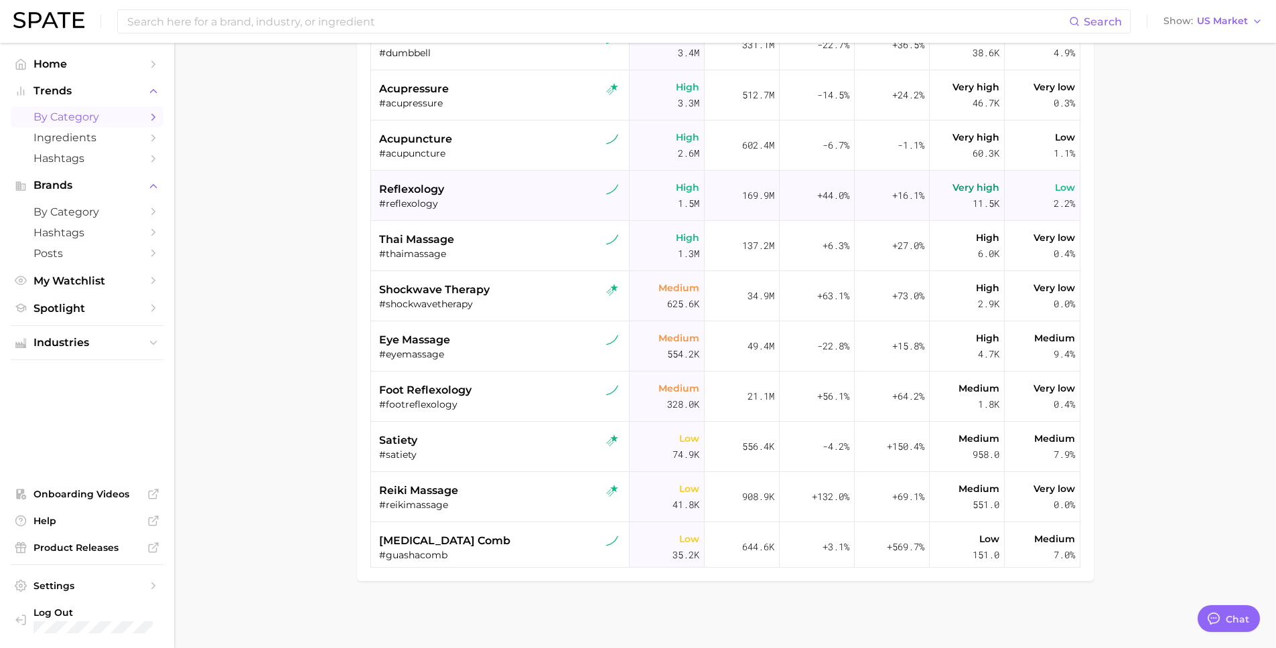
click at [460, 216] on div "reflexology #reflexology" at bounding box center [501, 196] width 245 height 50
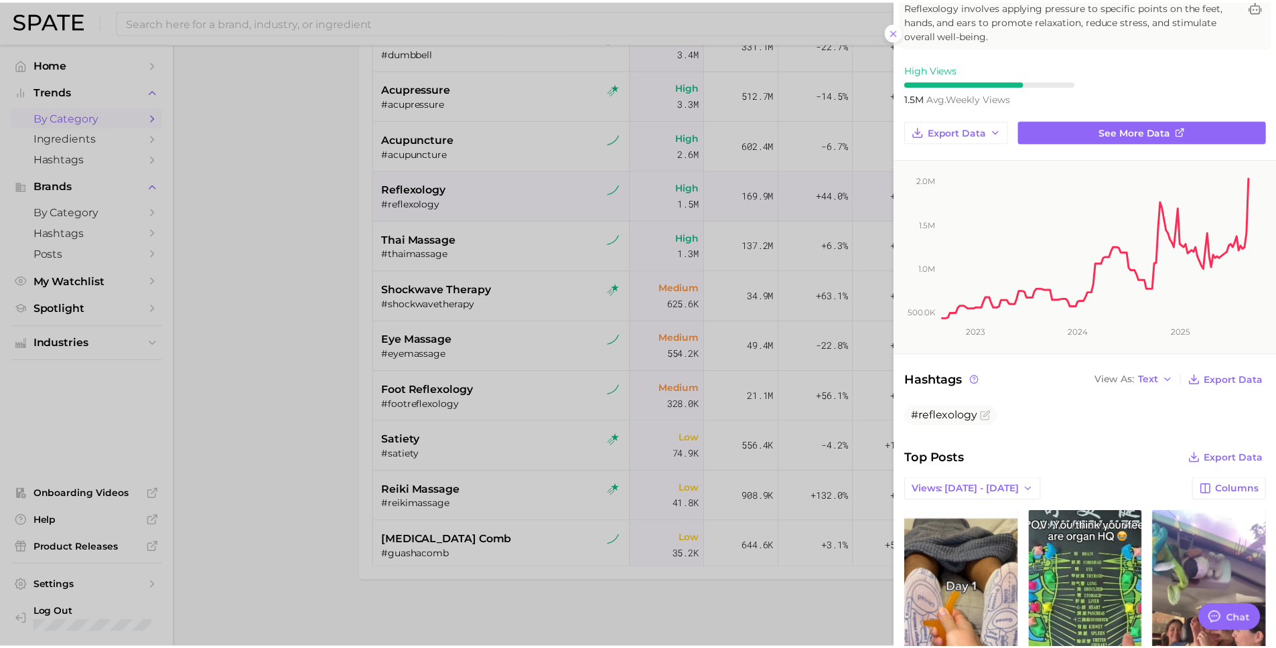
scroll to position [37, 0]
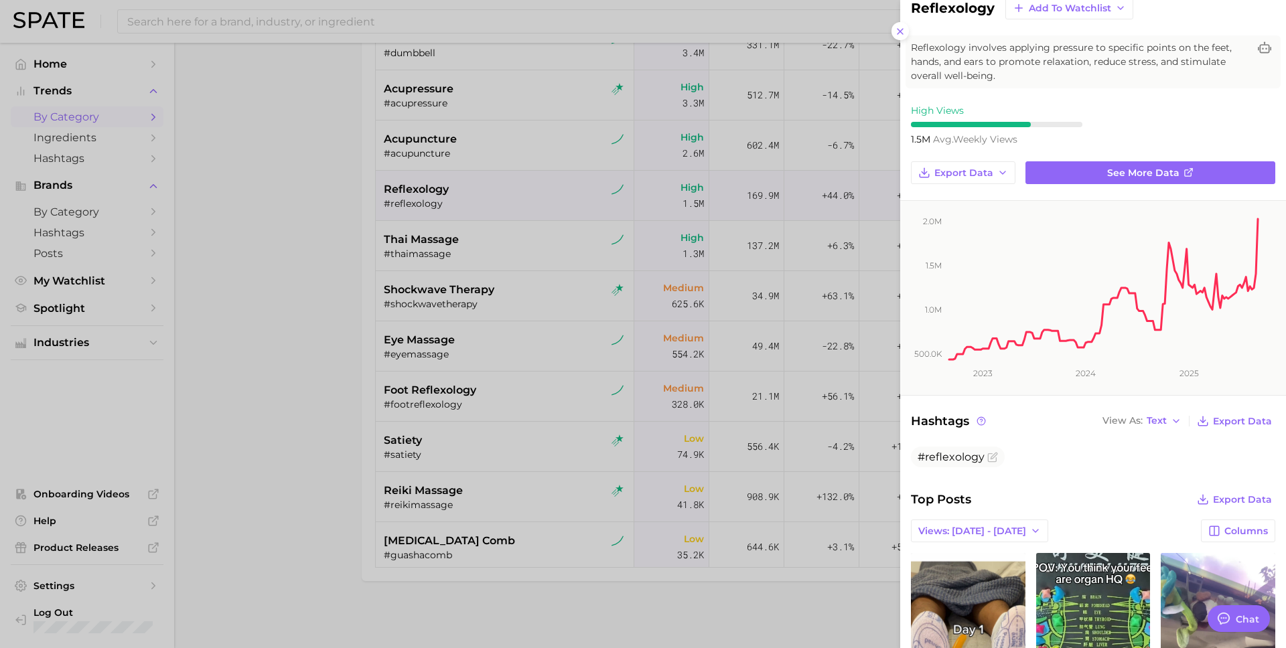
click at [318, 168] on div at bounding box center [643, 324] width 1286 height 648
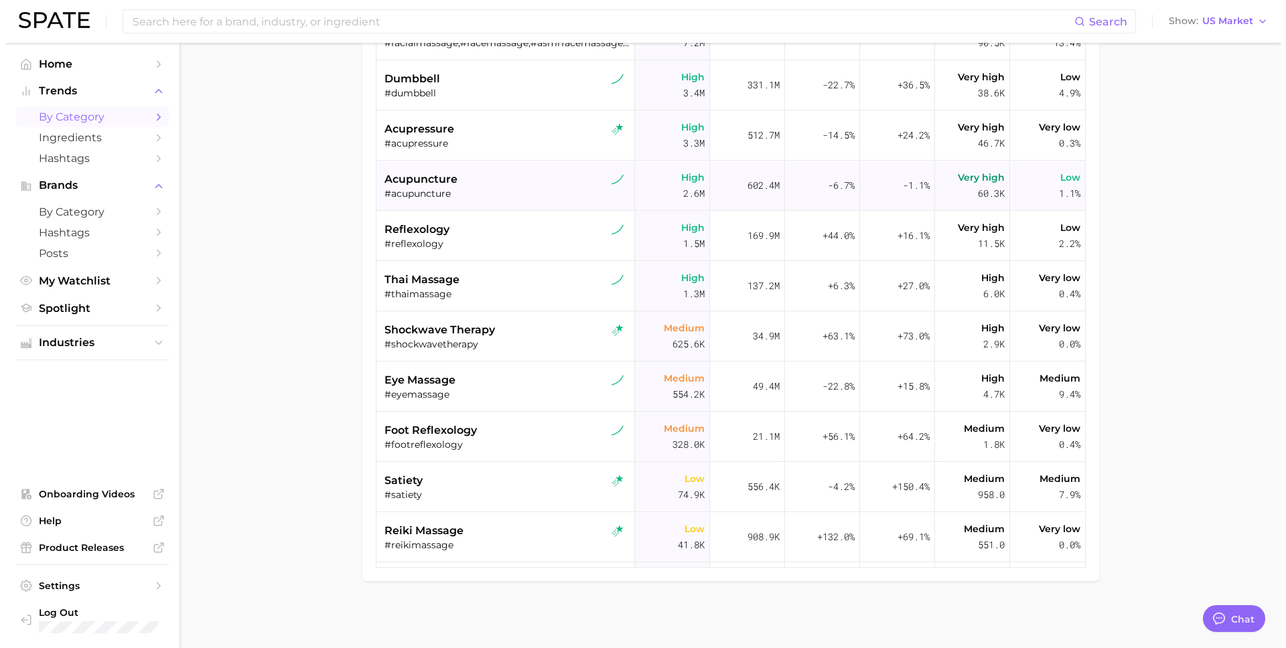
scroll to position [101, 0]
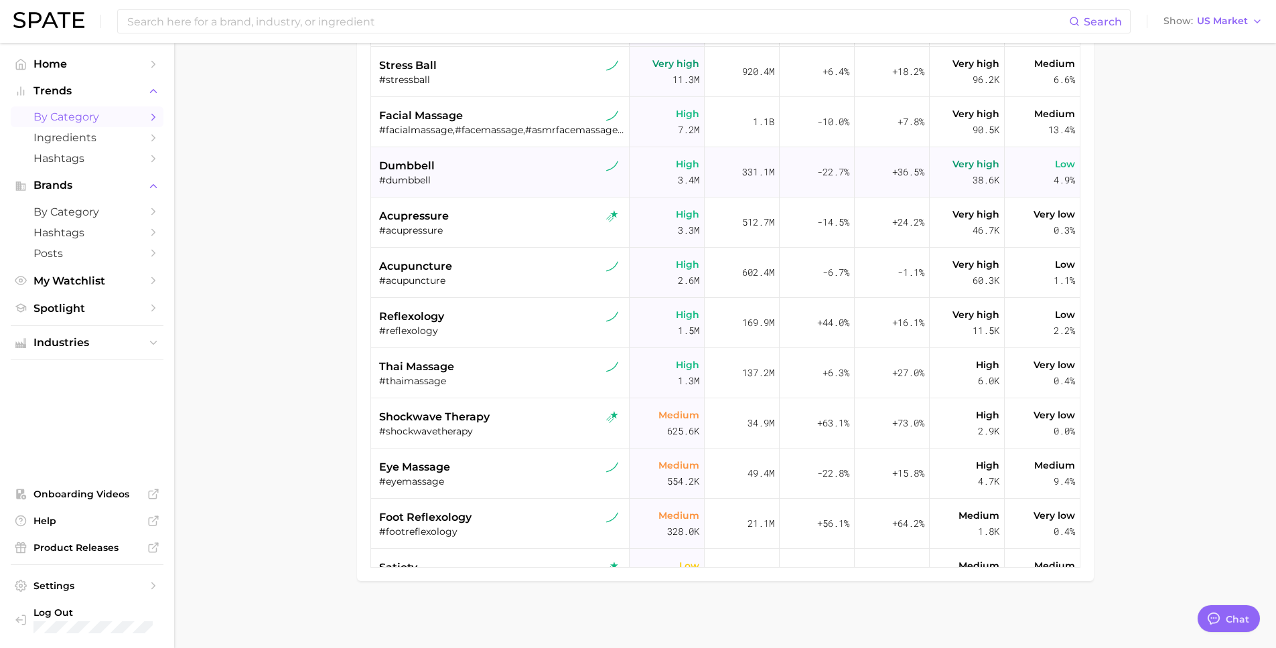
click at [437, 167] on div "dumbbell" at bounding box center [501, 166] width 245 height 16
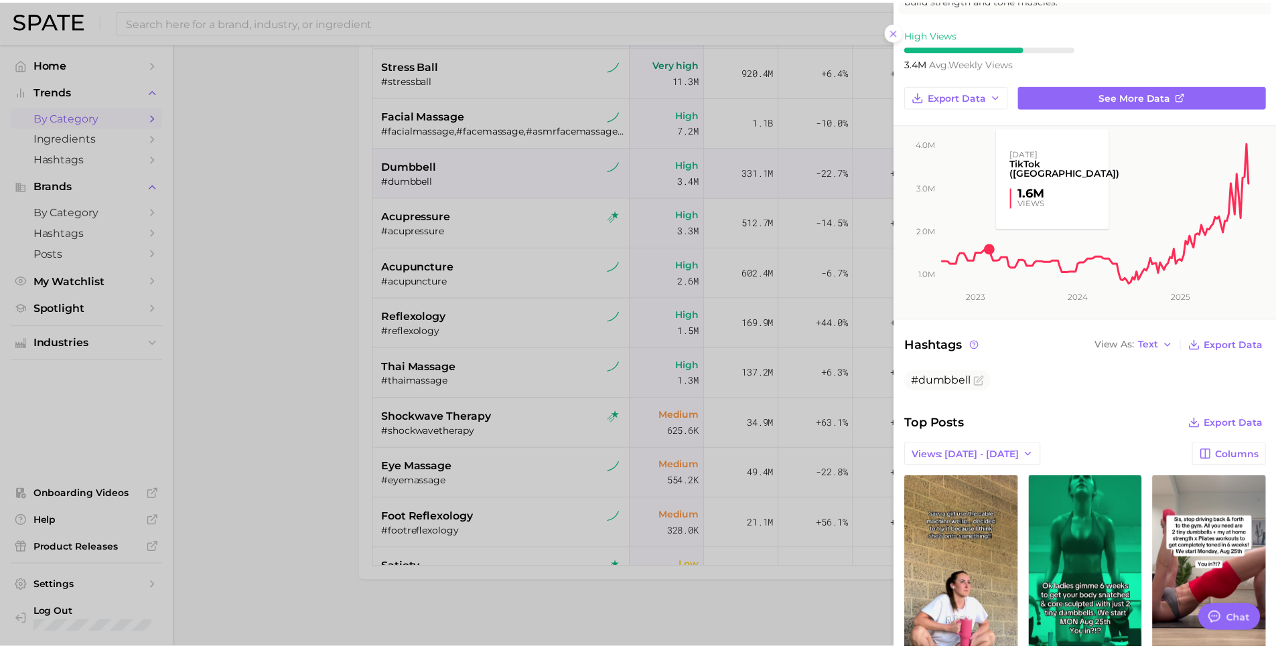
scroll to position [242, 0]
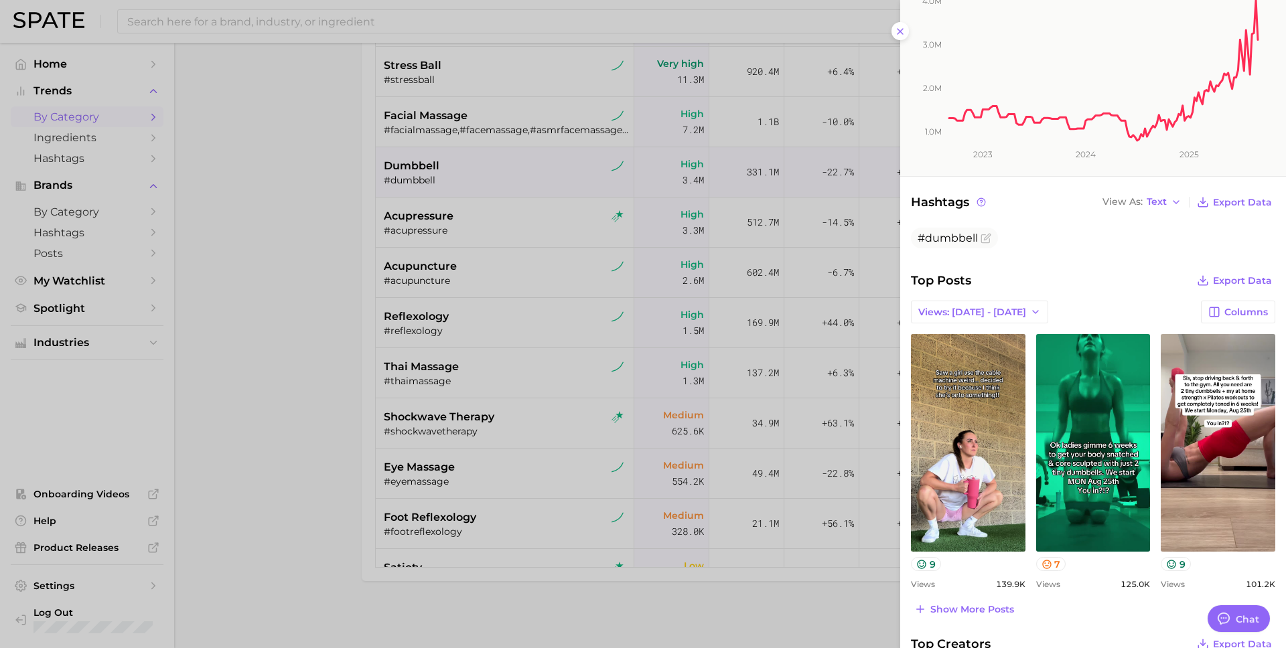
click at [271, 230] on div at bounding box center [643, 324] width 1286 height 648
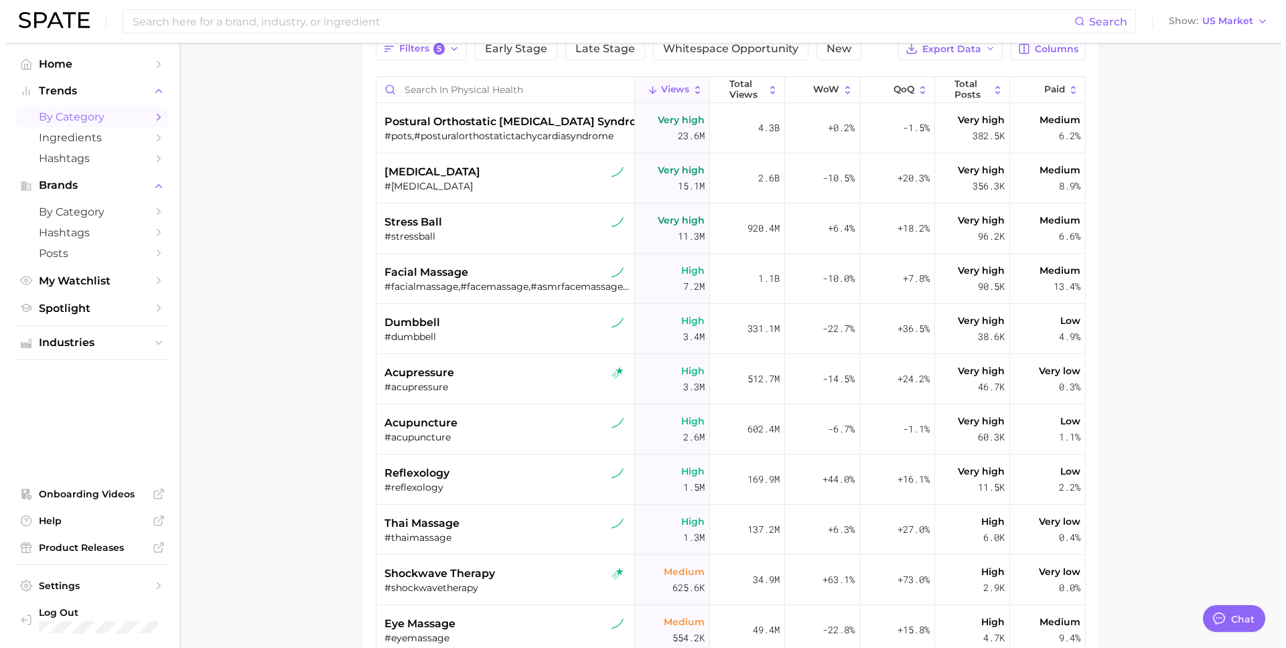
scroll to position [46, 0]
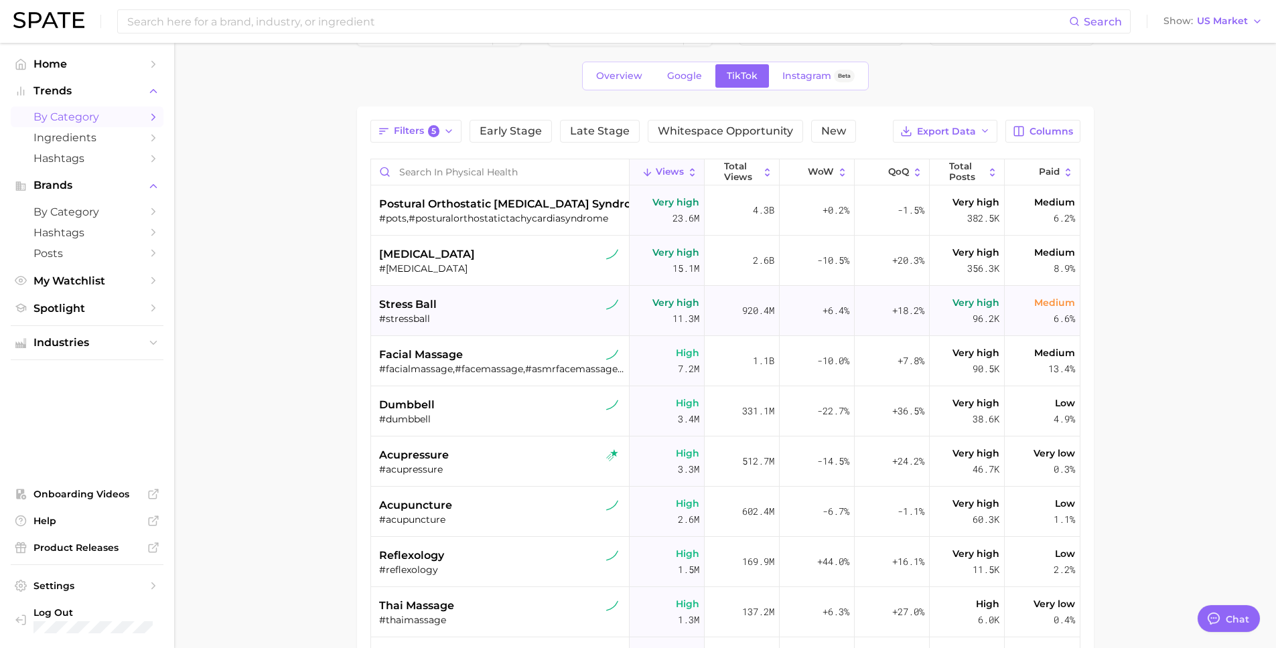
click at [419, 301] on span "stress ball" at bounding box center [408, 305] width 58 height 16
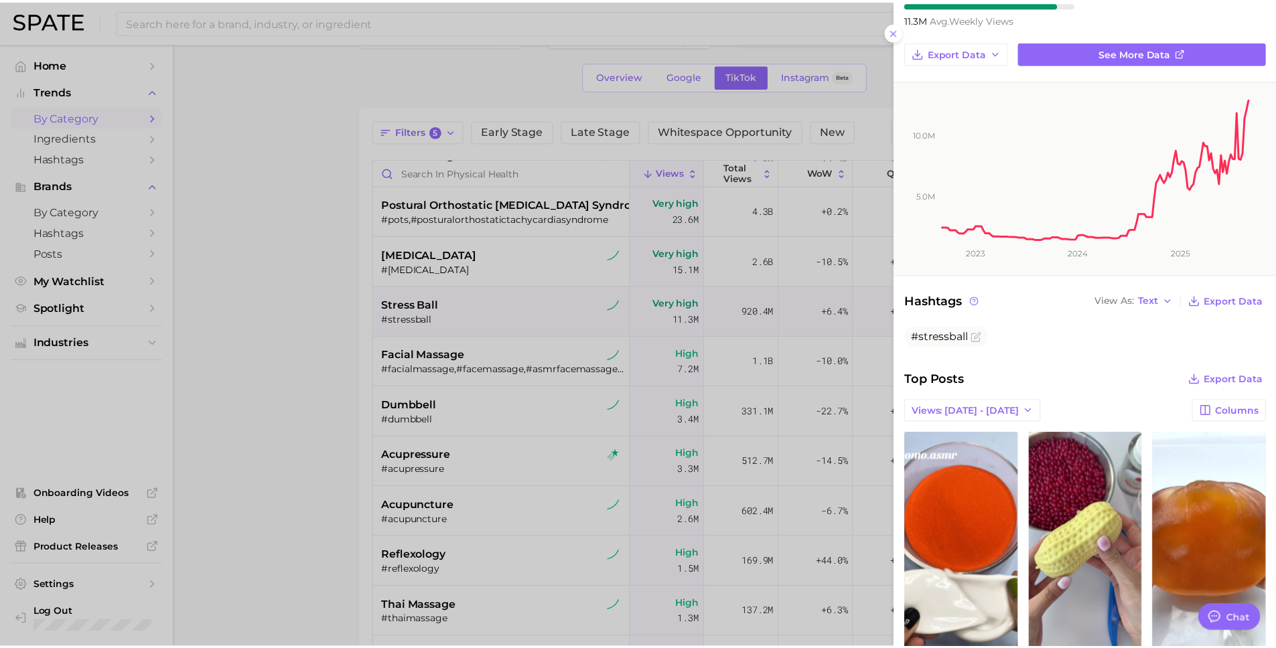
scroll to position [194, 0]
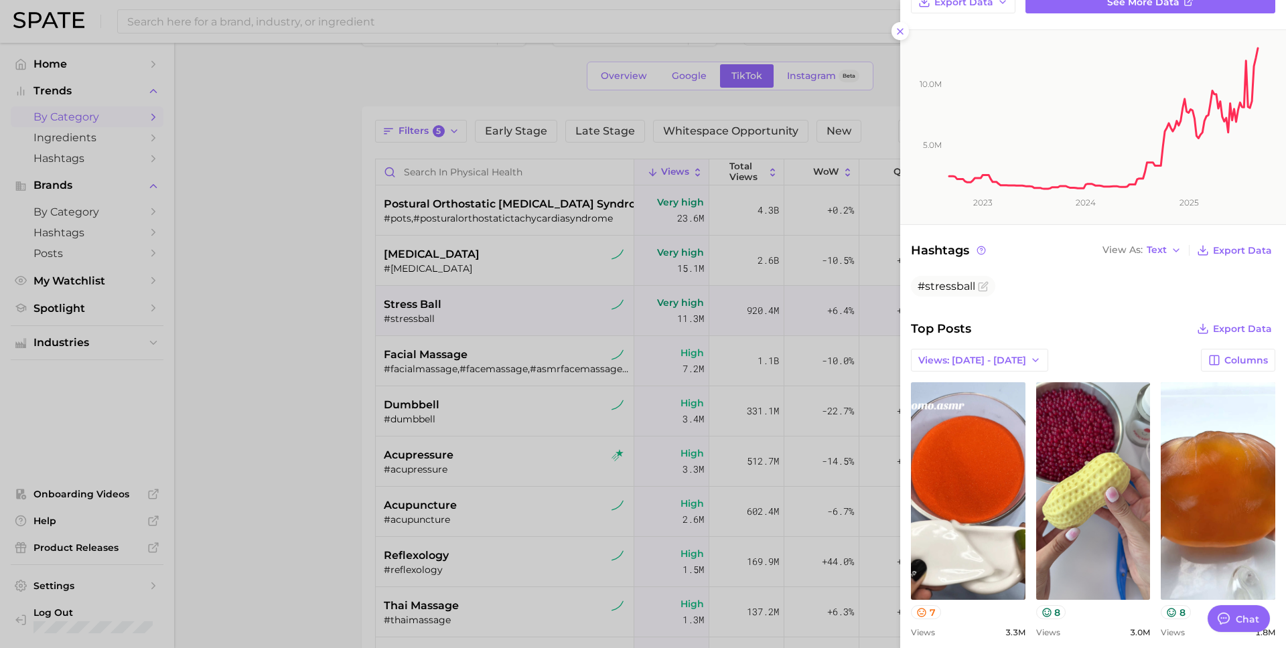
click at [330, 295] on div at bounding box center [643, 324] width 1286 height 648
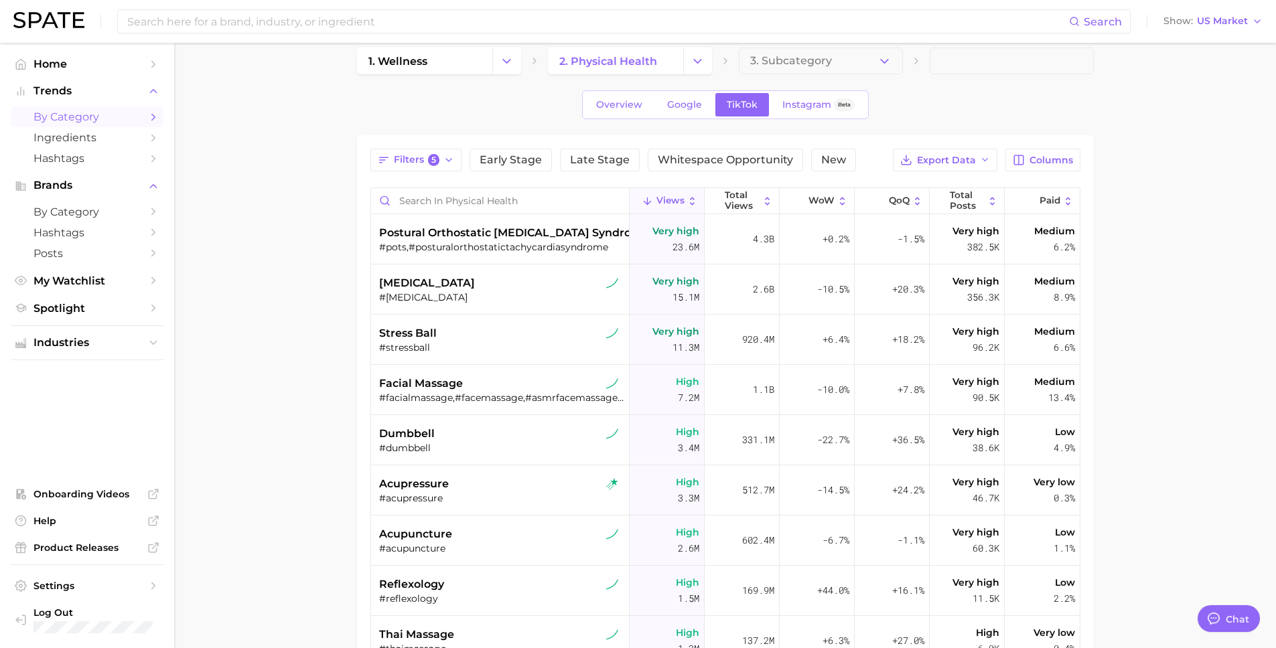
scroll to position [0, 0]
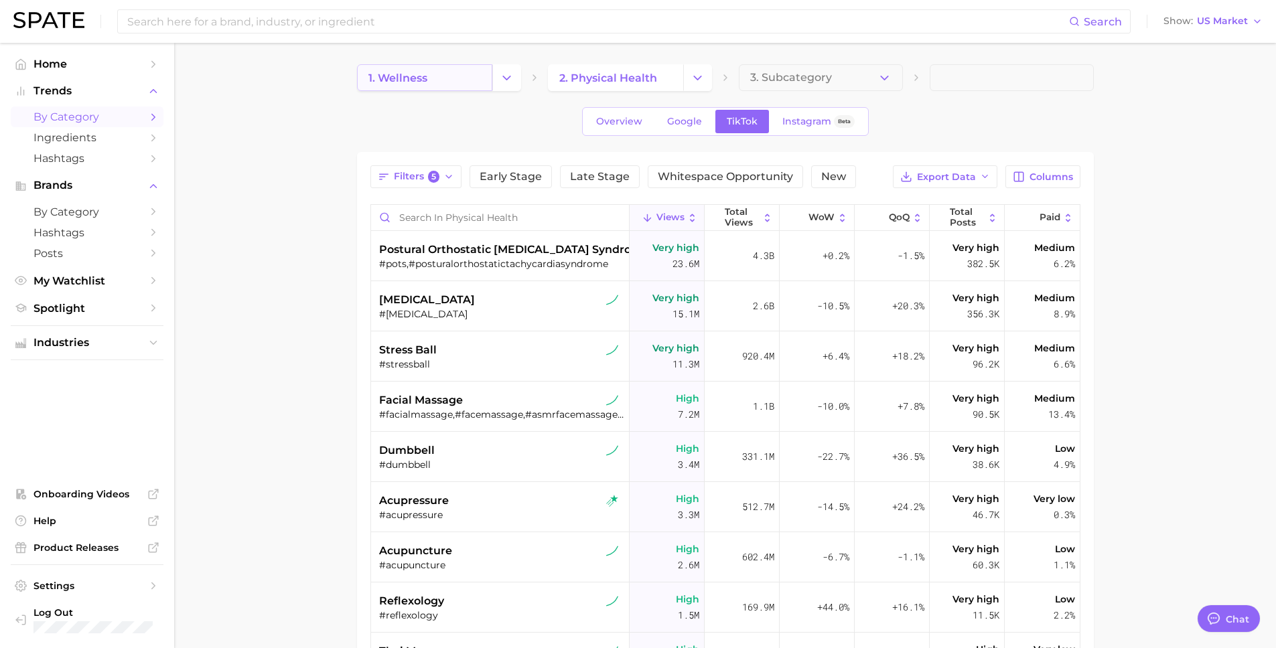
click at [467, 74] on link "1. wellness" at bounding box center [424, 77] width 135 height 27
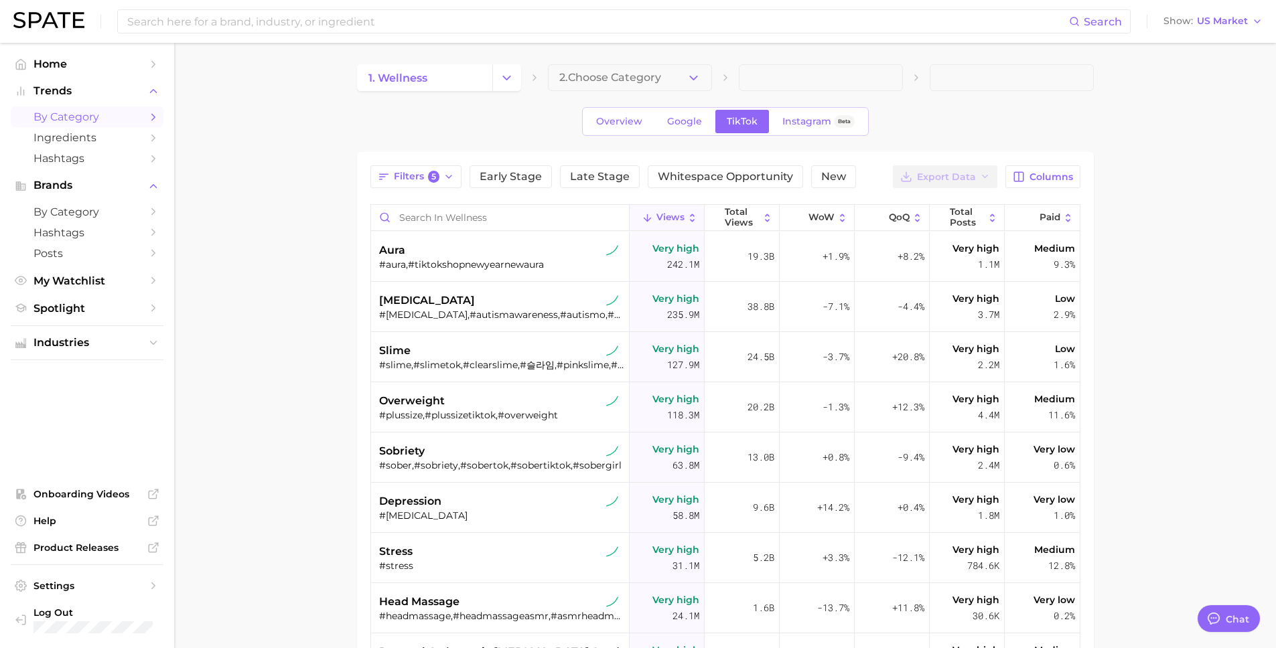
click at [505, 78] on polyline "Change Category" at bounding box center [506, 77] width 7 height 3
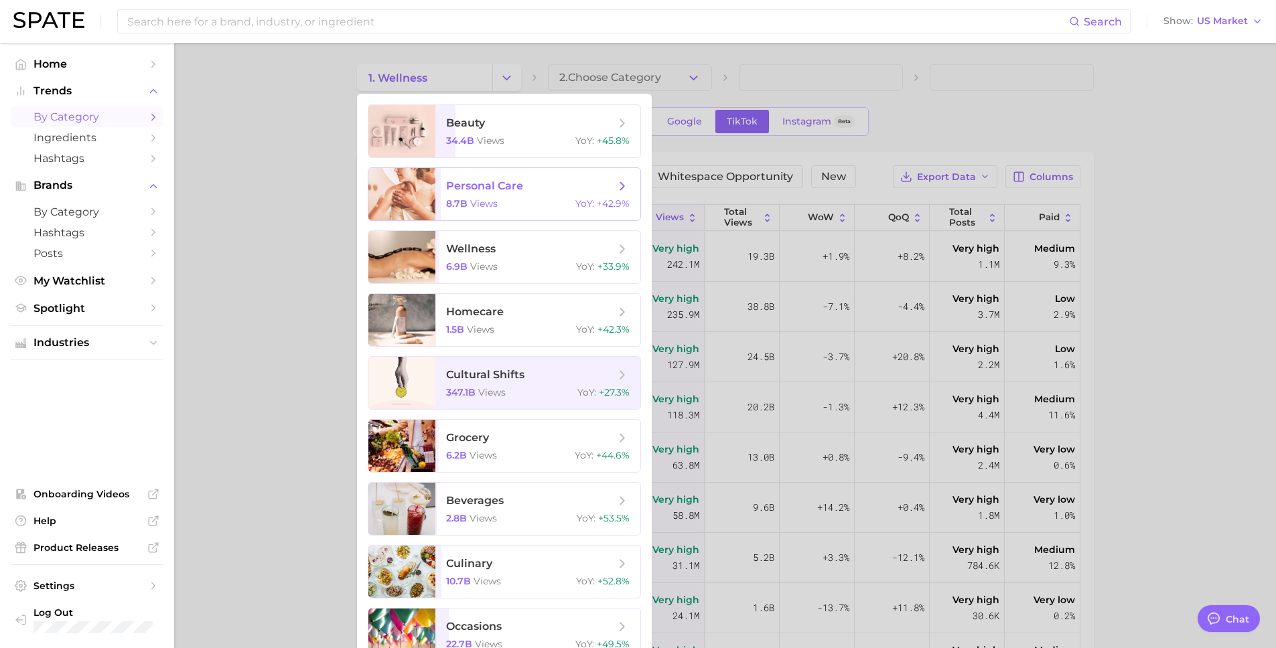
click at [520, 173] on span "personal care 8.7b views YoY : +42.9%" at bounding box center [537, 194] width 205 height 52
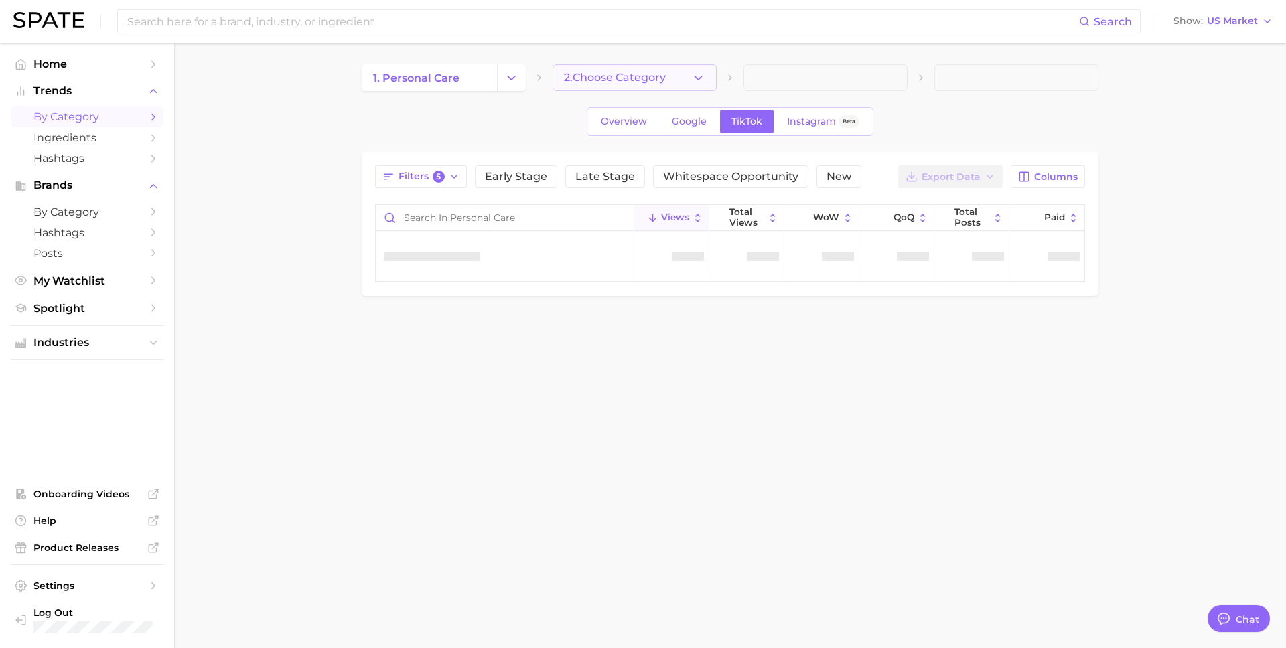
click at [692, 73] on icon "button" at bounding box center [698, 78] width 14 height 14
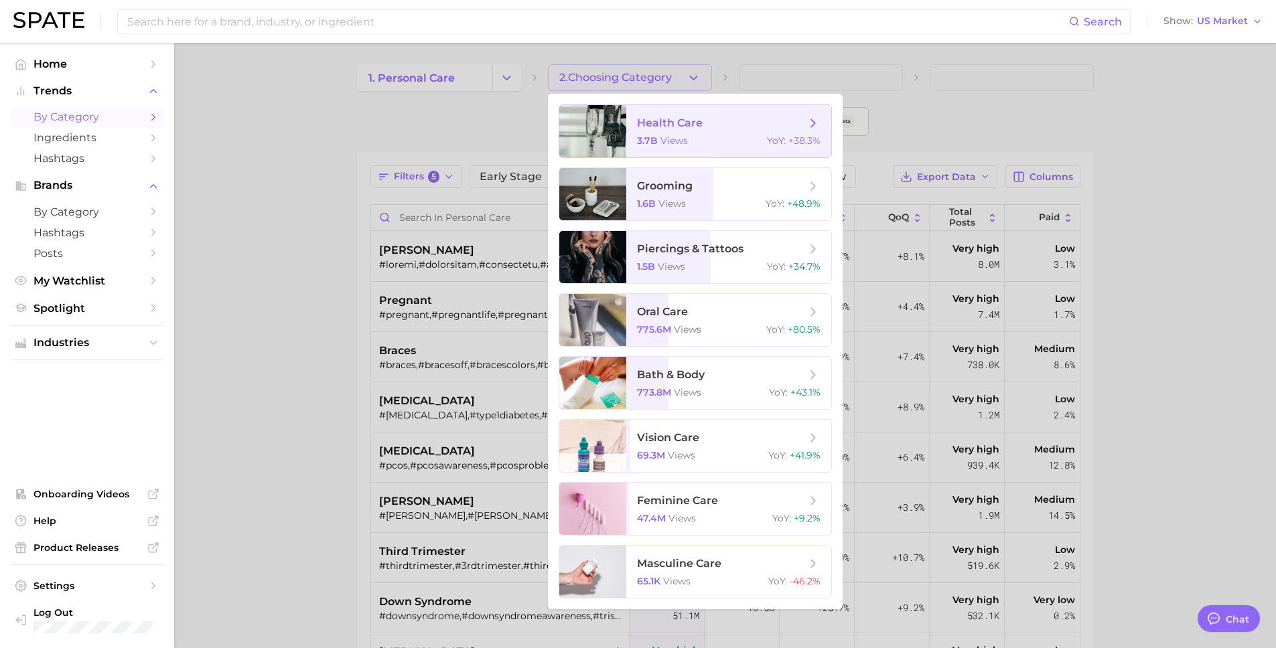
click at [704, 142] on div "3.7b views YoY : +38.3%" at bounding box center [729, 141] width 184 height 12
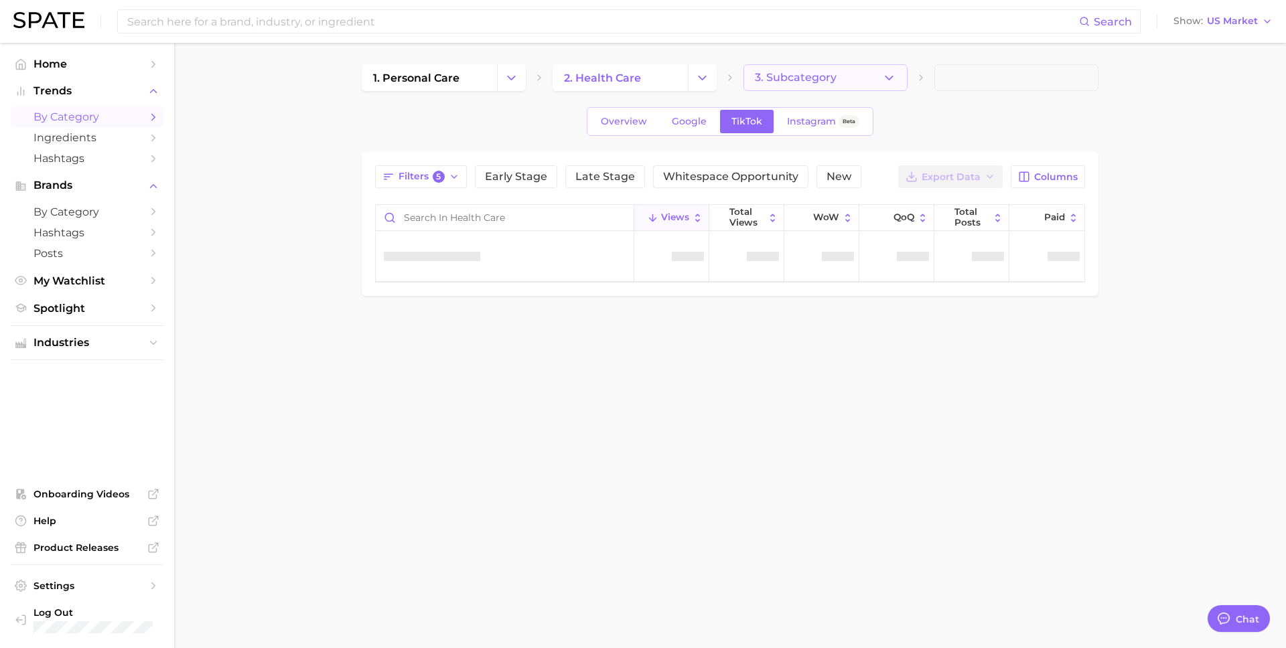
click at [900, 77] on button "3. Subcategory" at bounding box center [826, 77] width 164 height 27
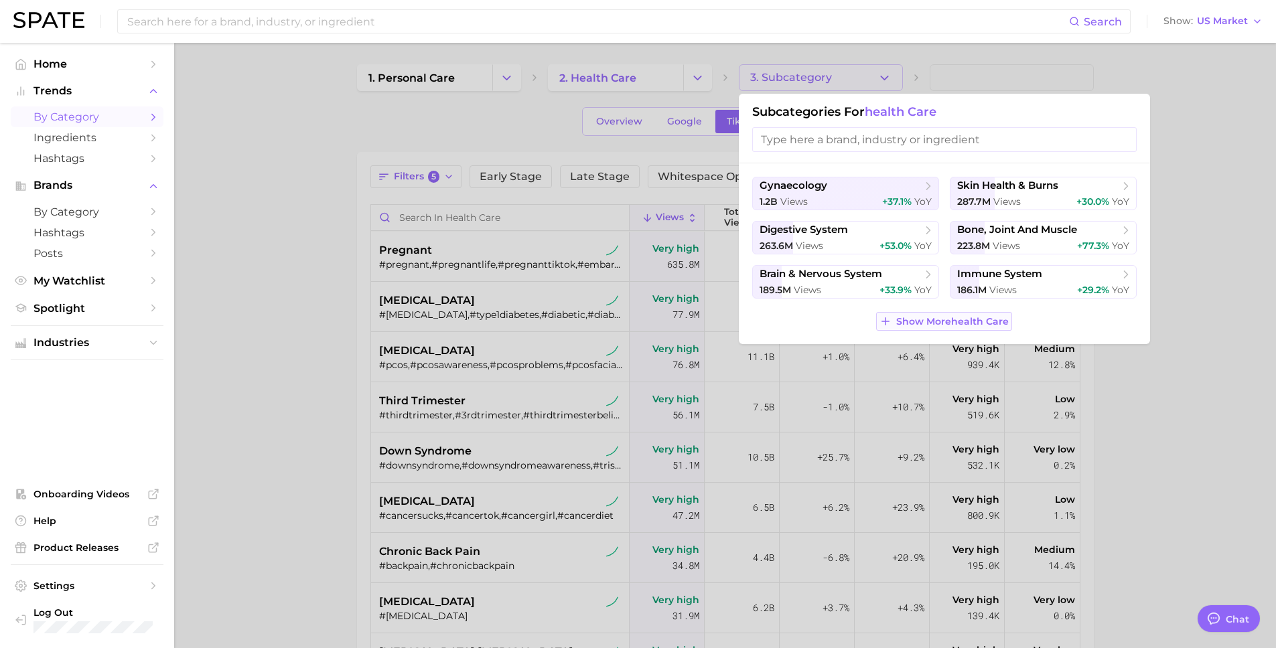
click at [906, 316] on span "Show More health care" at bounding box center [952, 321] width 113 height 11
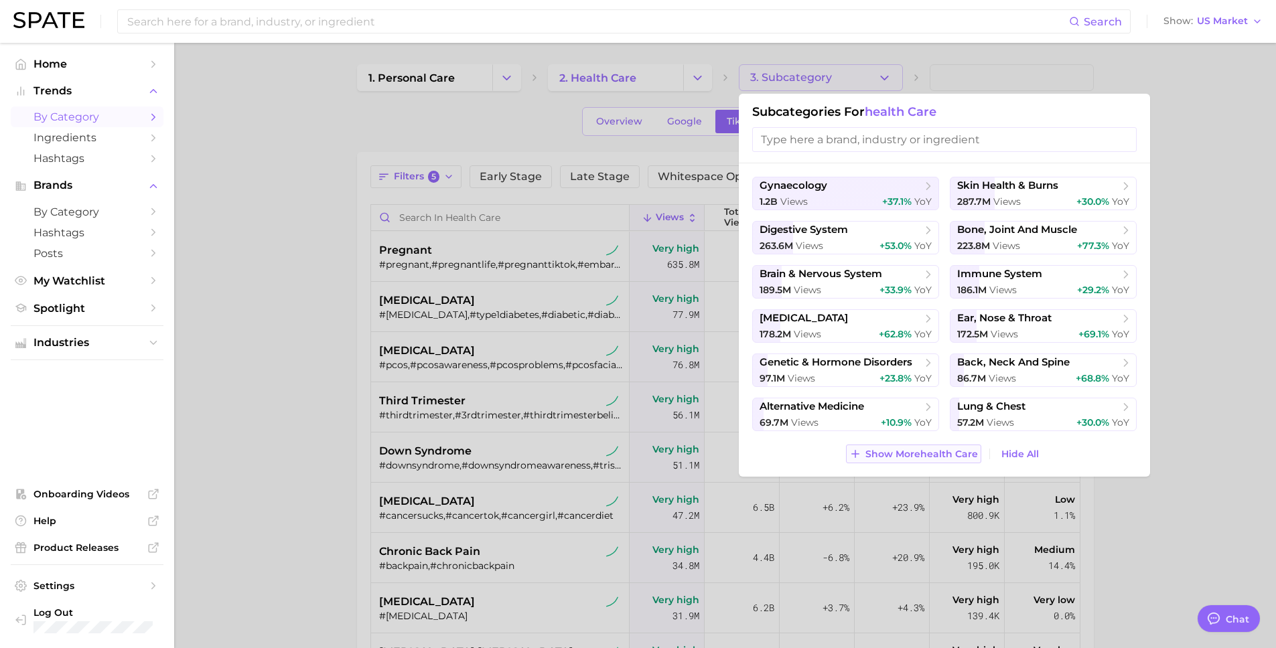
click at [932, 460] on button "Show More health care" at bounding box center [913, 454] width 135 height 19
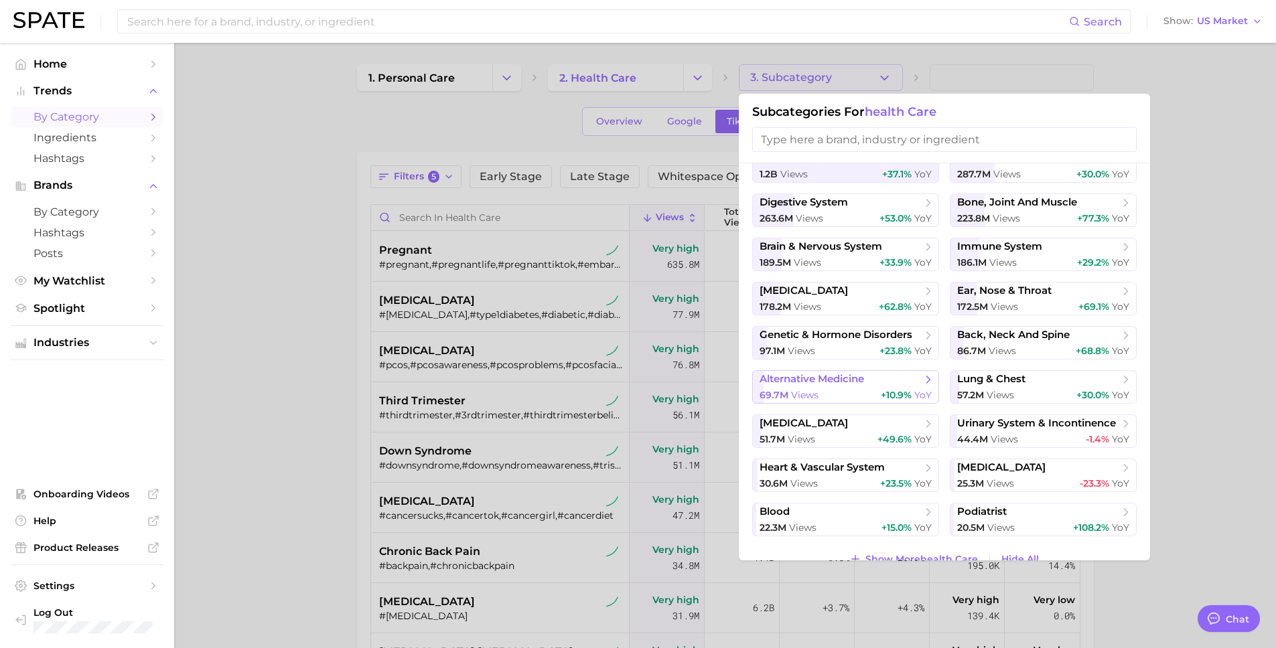
scroll to position [49, 0]
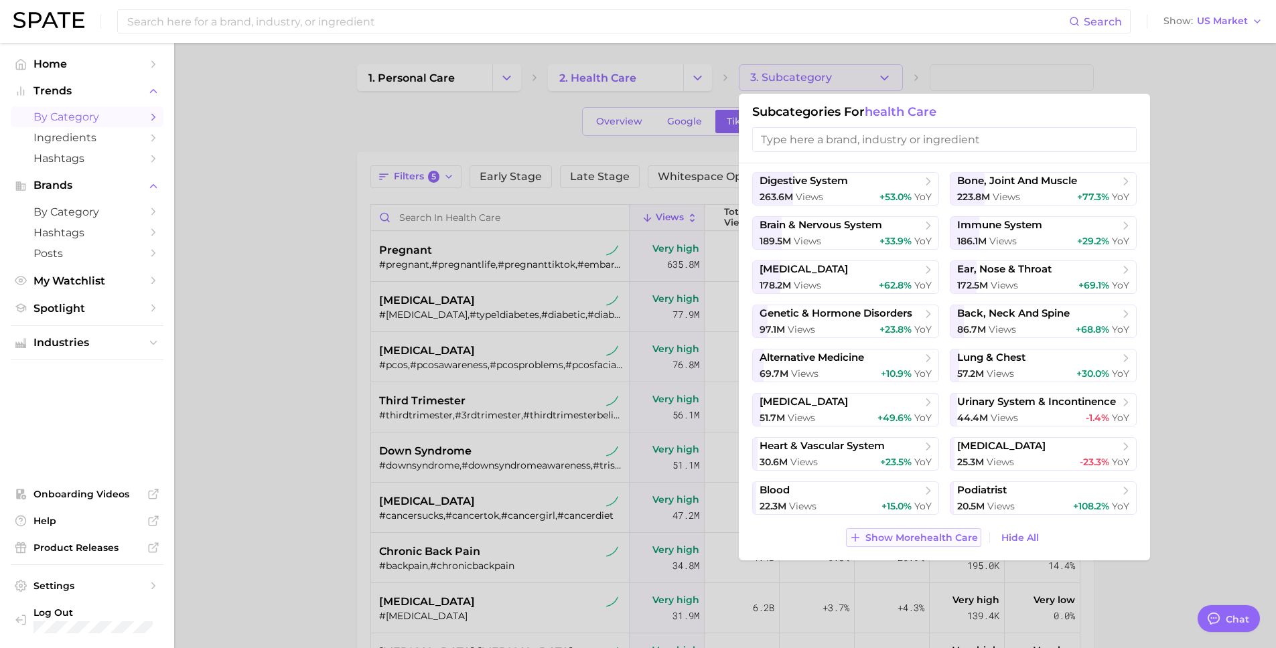
click at [918, 540] on span "Show More health care" at bounding box center [921, 538] width 113 height 11
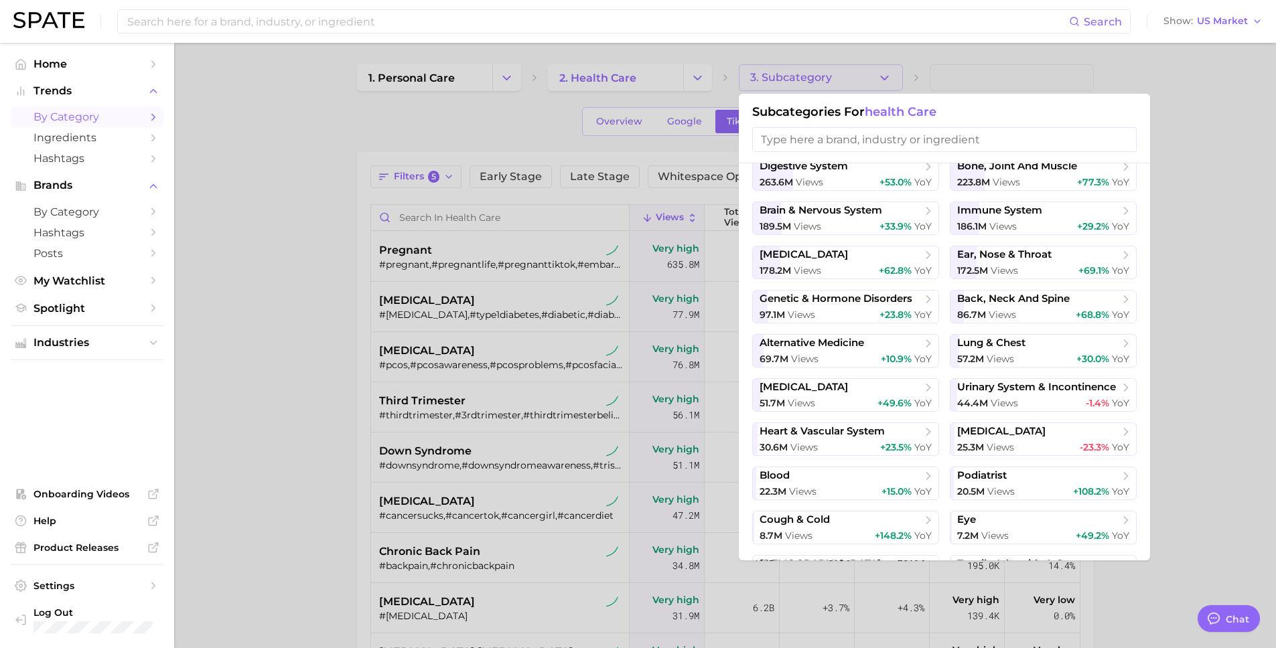
scroll to position [0, 0]
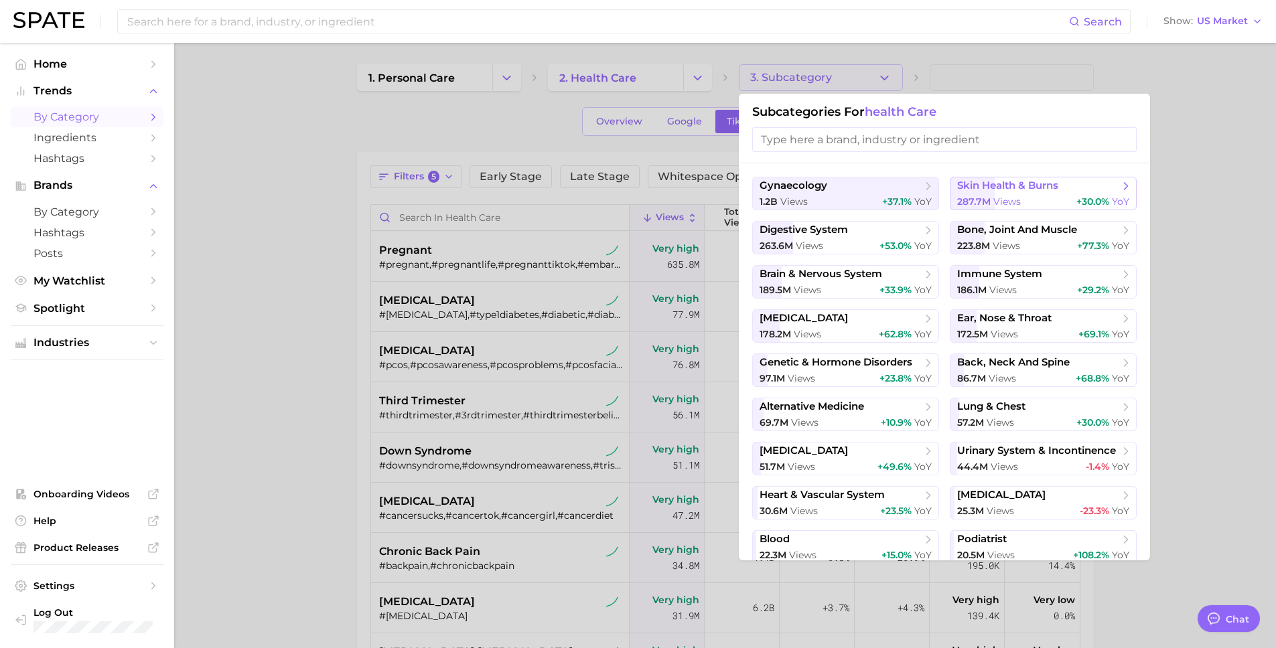
click at [1000, 200] on span "views" at bounding box center [1006, 202] width 27 height 12
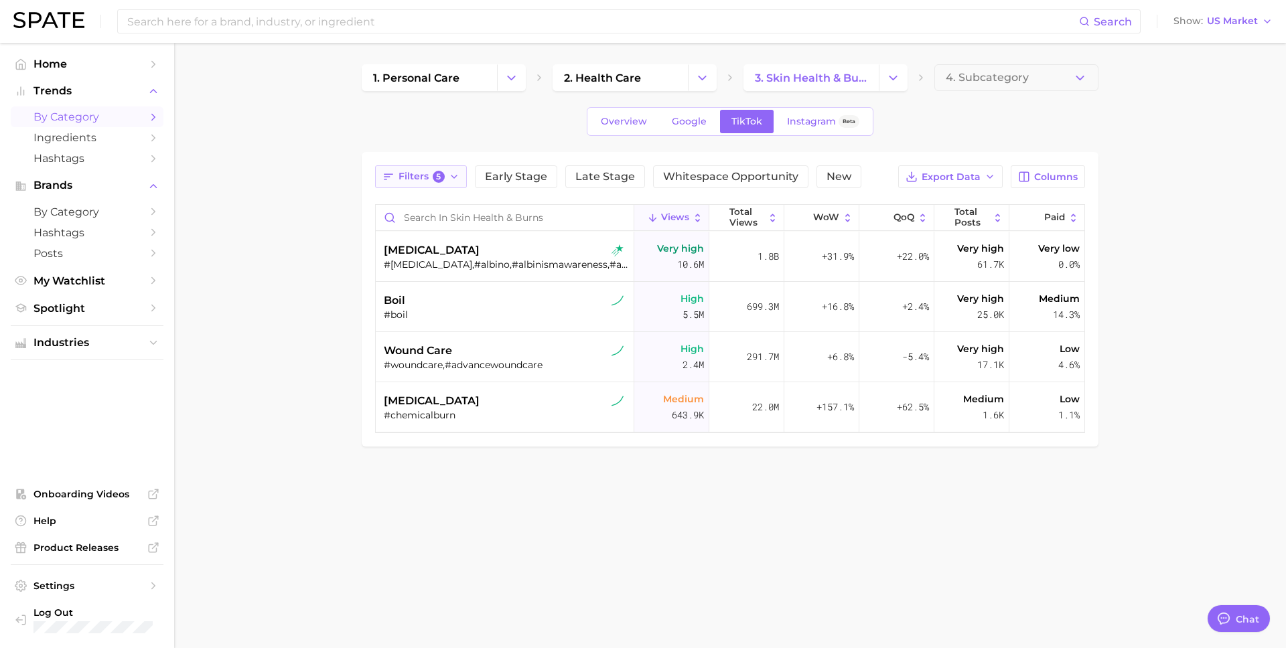
click at [419, 180] on span "Filters 5" at bounding box center [422, 177] width 46 height 12
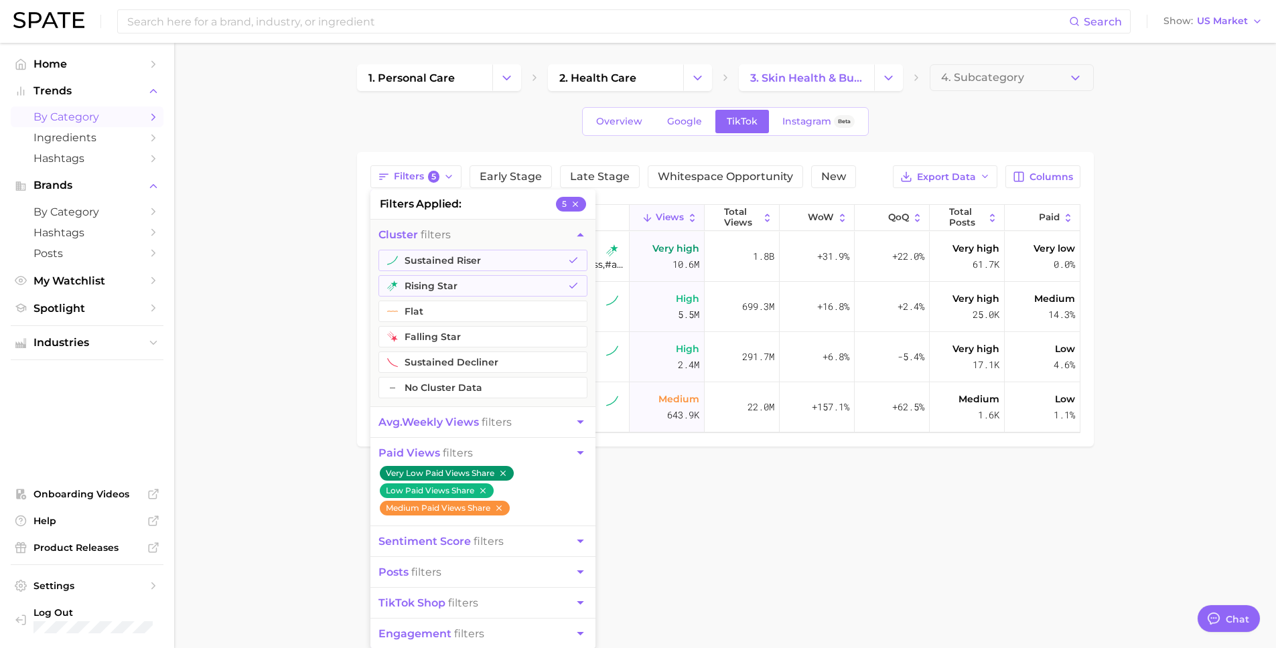
click at [293, 344] on main "1. personal care 2. health care 3. skin health & burns 4. Subcategory Overview …" at bounding box center [725, 278] width 1102 height 471
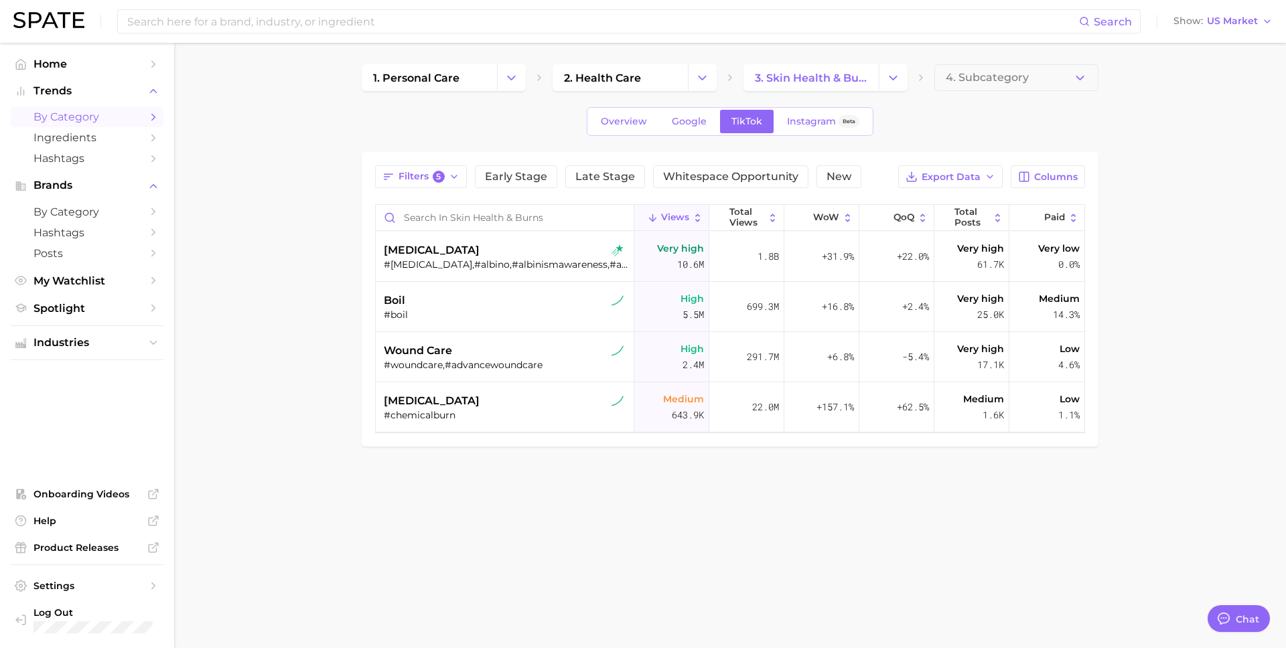
click at [519, 80] on button "Change Category" at bounding box center [511, 77] width 29 height 27
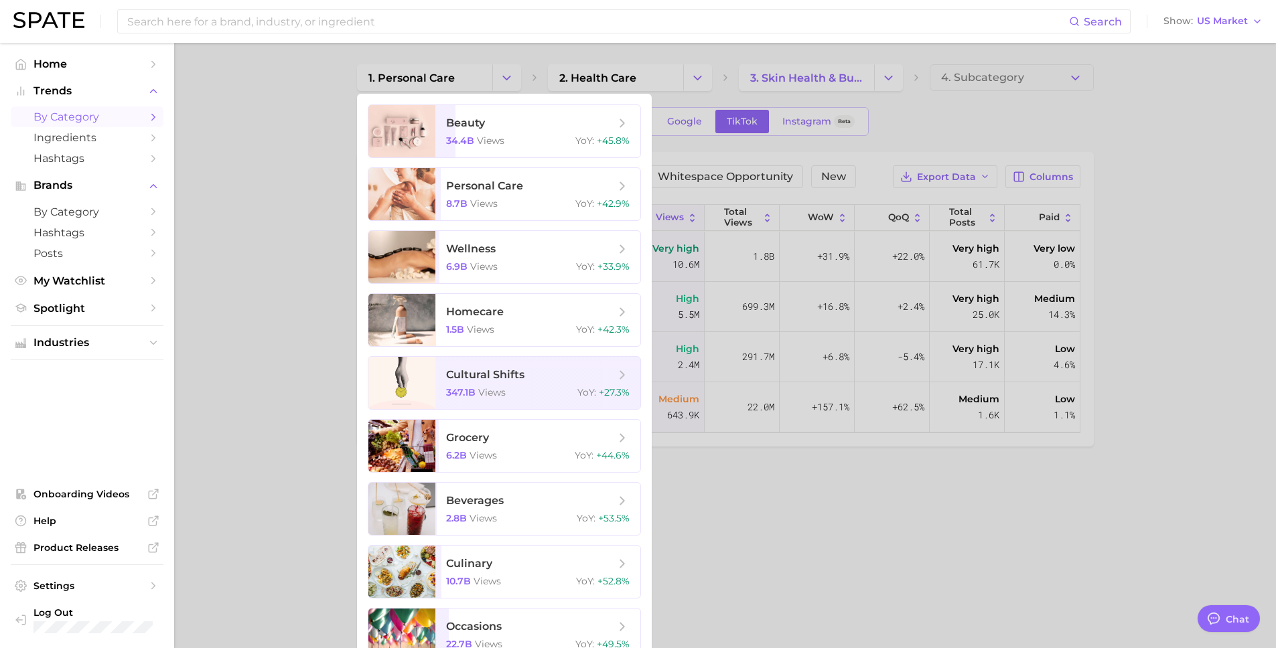
scroll to position [24, 0]
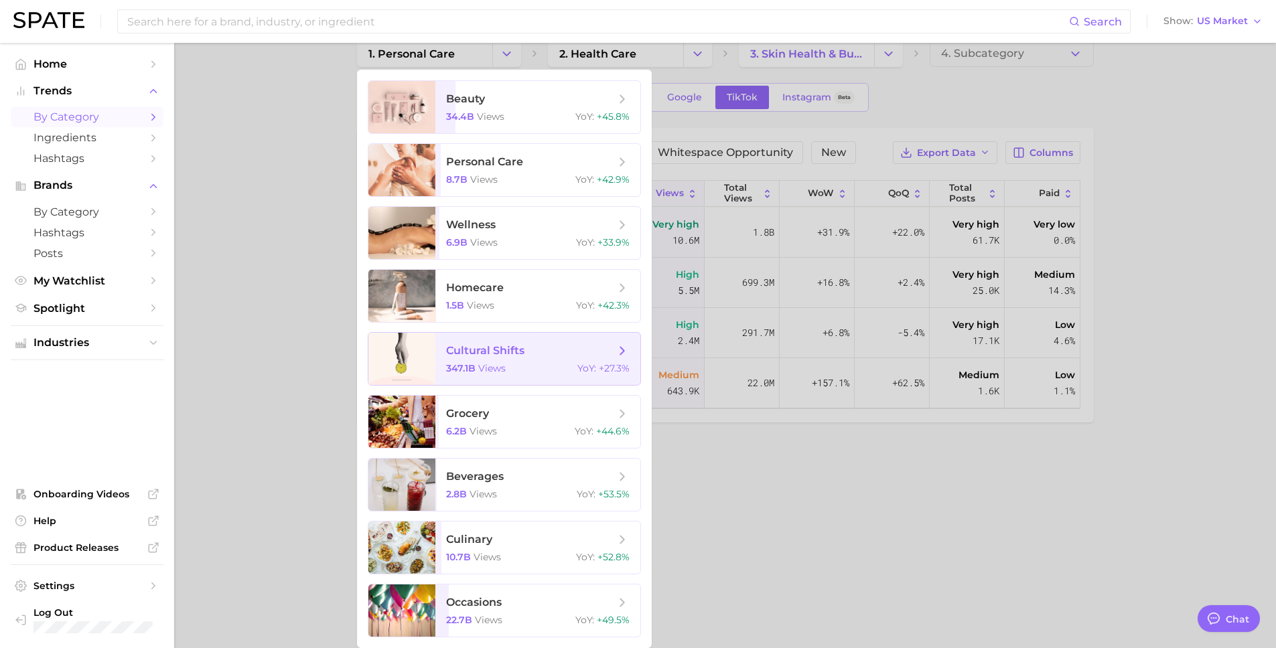
click at [560, 342] on span "cultural shifts 347.1b views YoY : +27.3%" at bounding box center [537, 359] width 205 height 52
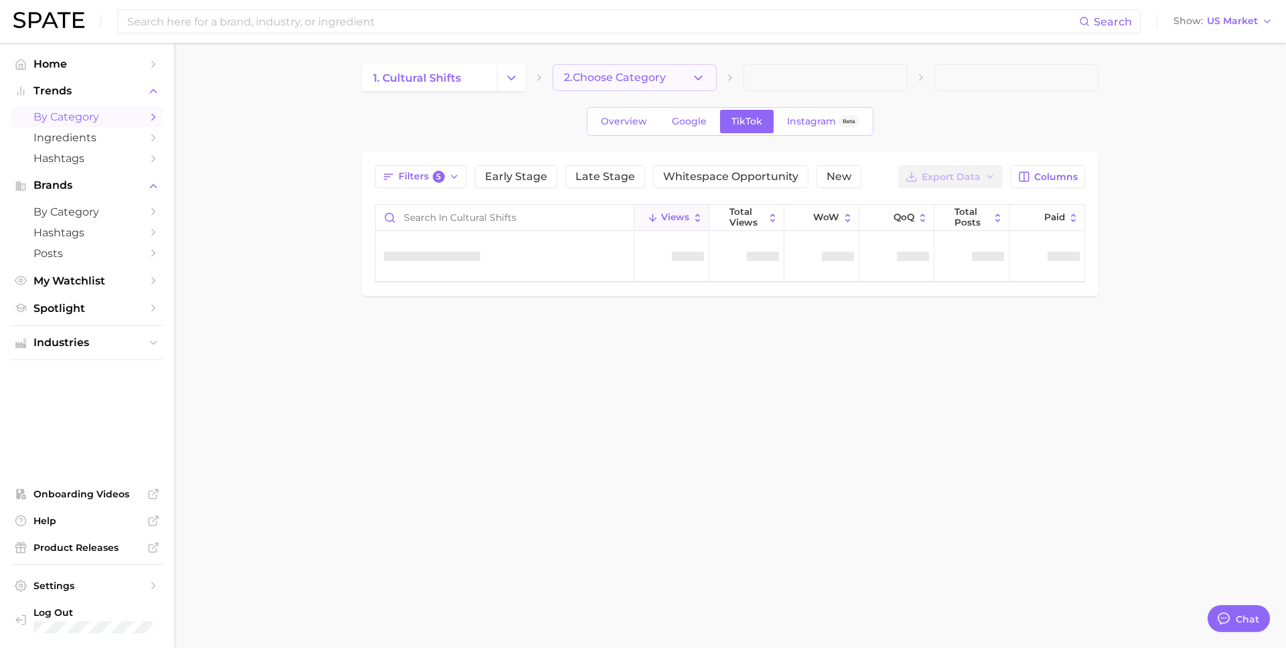
click at [699, 78] on polyline "button" at bounding box center [698, 77] width 7 height 3
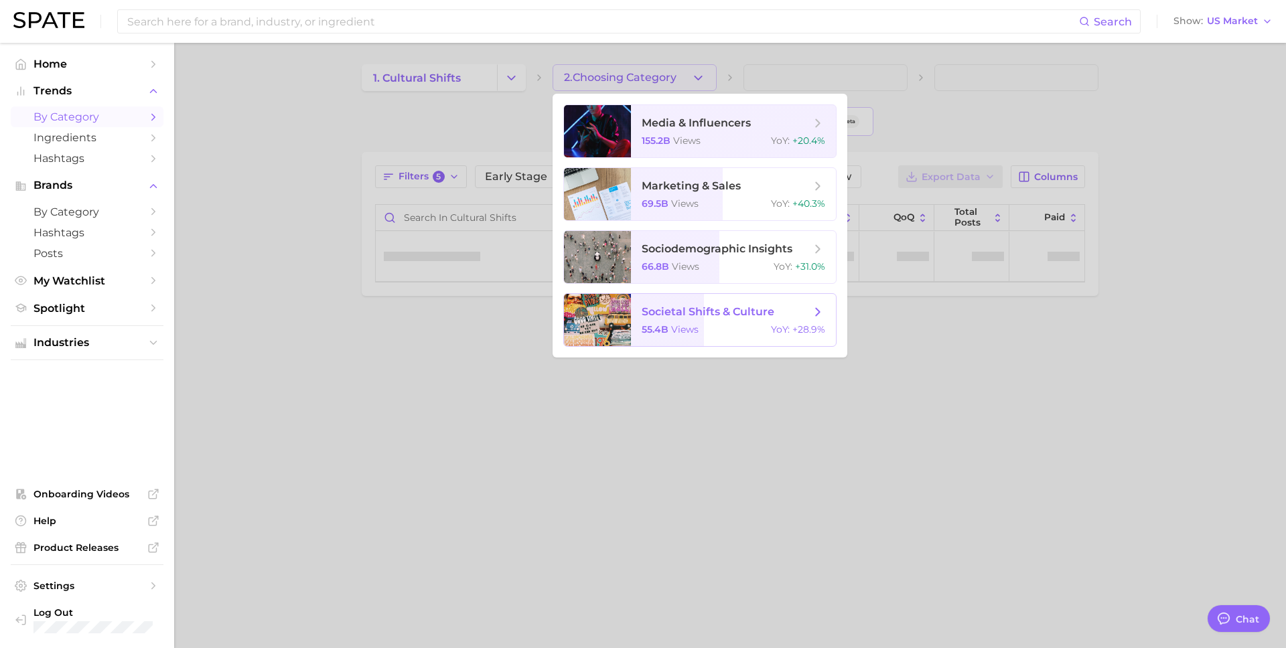
click at [719, 305] on span "societal shifts & culture" at bounding box center [726, 312] width 169 height 15
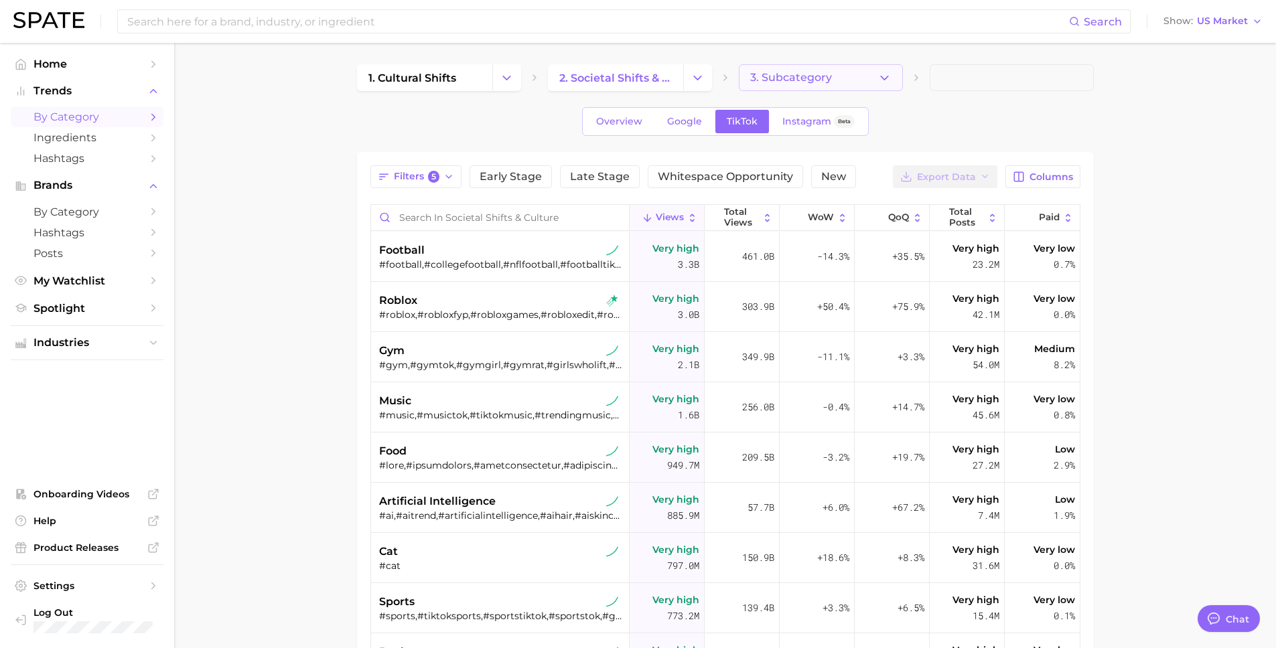
click at [892, 76] on button "3. Subcategory" at bounding box center [821, 77] width 164 height 27
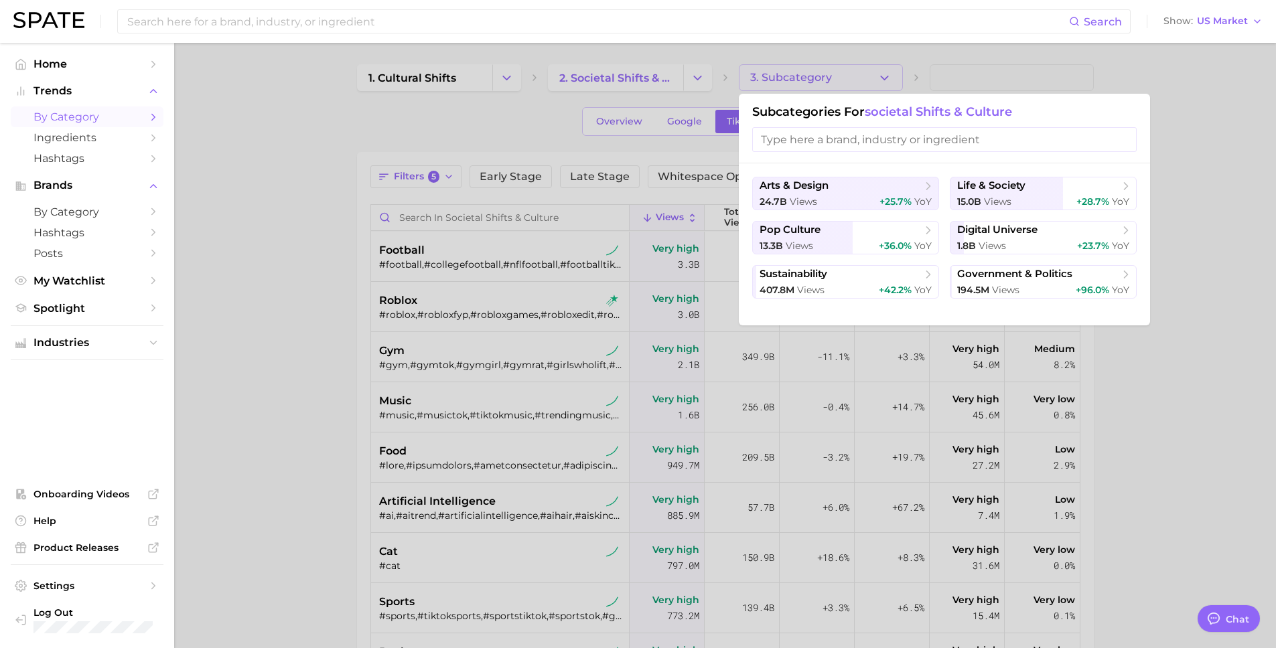
click at [704, 70] on div at bounding box center [638, 324] width 1276 height 648
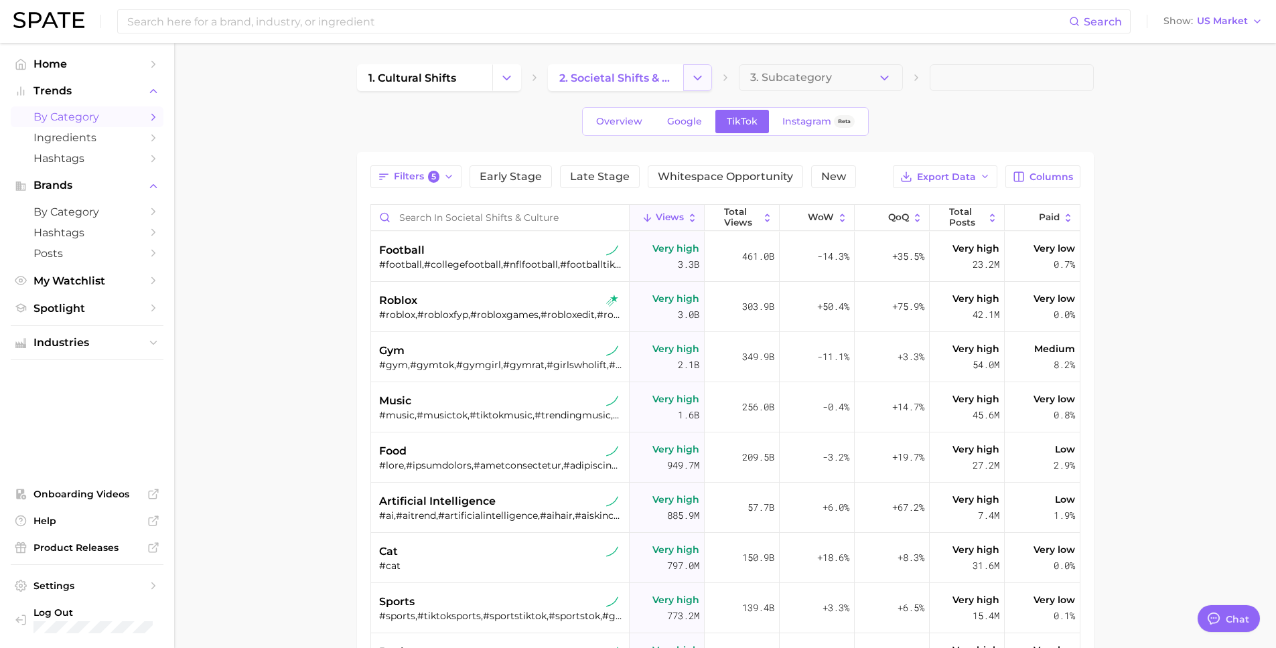
click at [689, 77] on button "Change Category" at bounding box center [697, 77] width 29 height 27
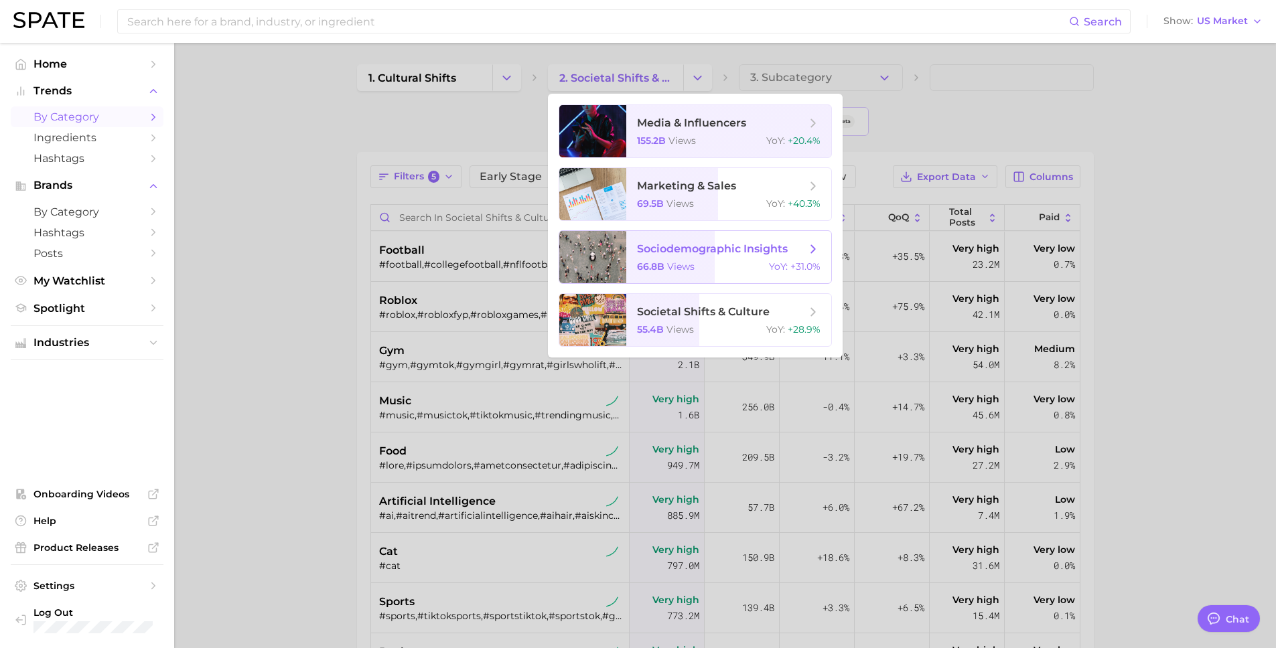
click at [697, 257] on span "sociodemographic insights 66.8b views YoY : +31.0%" at bounding box center [728, 257] width 205 height 52
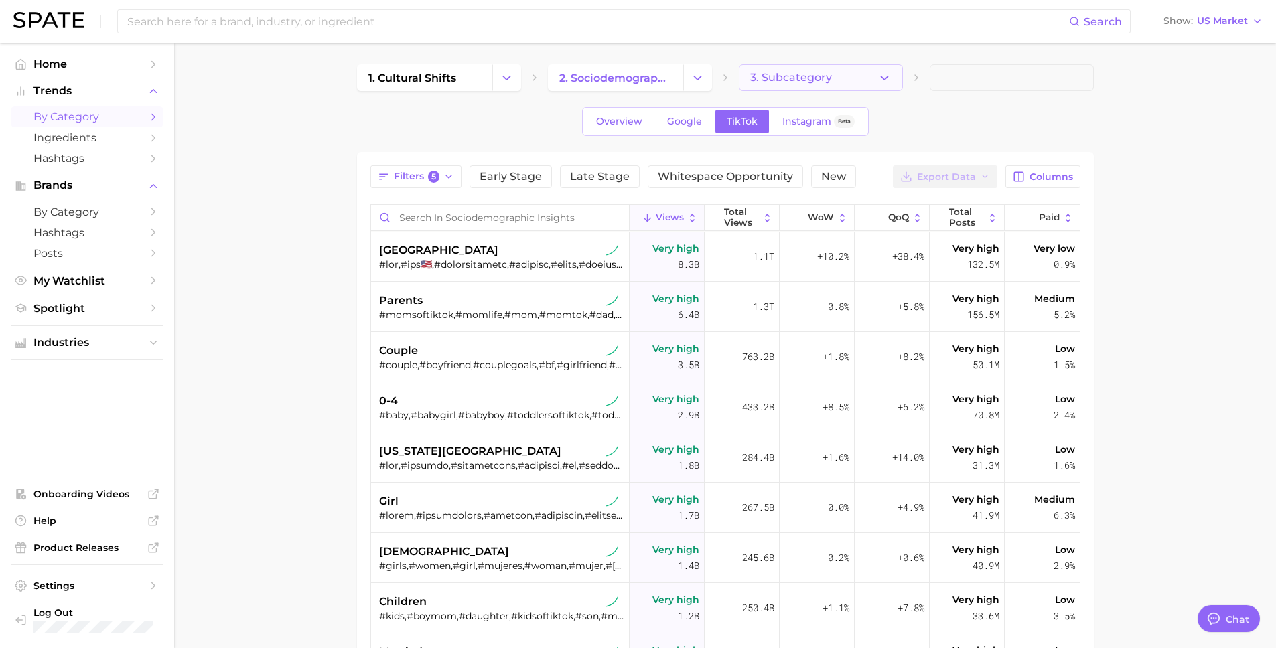
click at [898, 90] on button "3. Subcategory" at bounding box center [821, 77] width 164 height 27
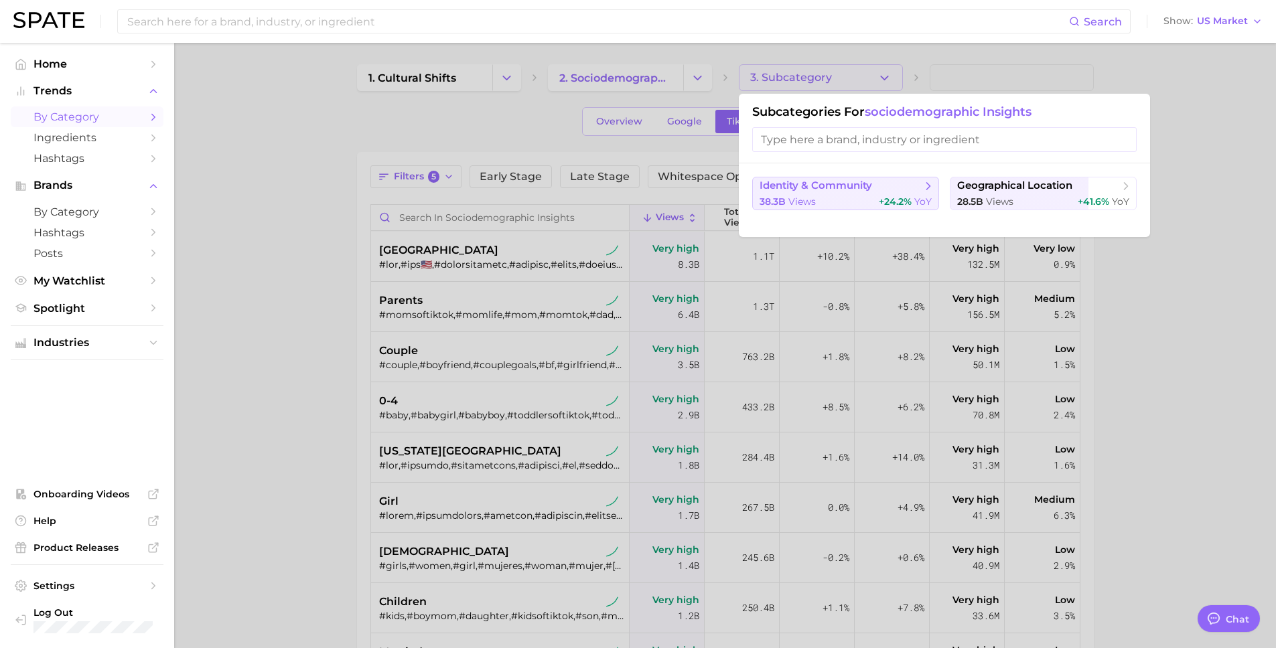
click at [792, 196] on span "views" at bounding box center [801, 202] width 27 height 12
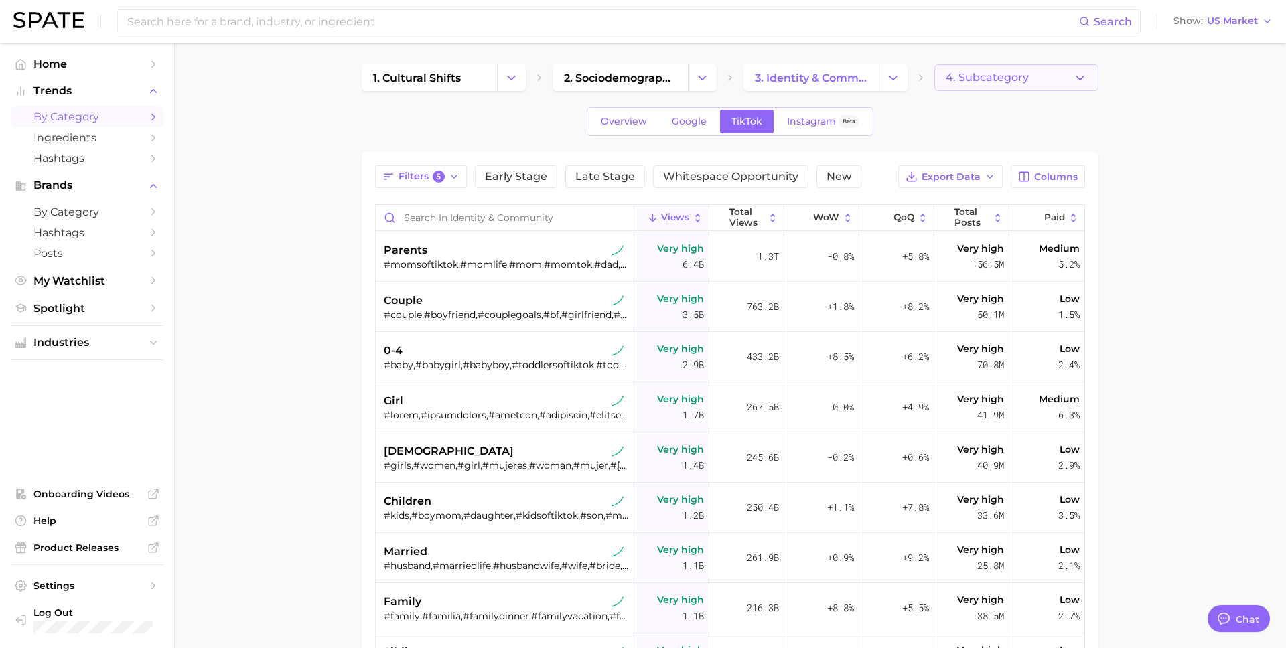
click at [1074, 77] on icon "button" at bounding box center [1080, 78] width 14 height 14
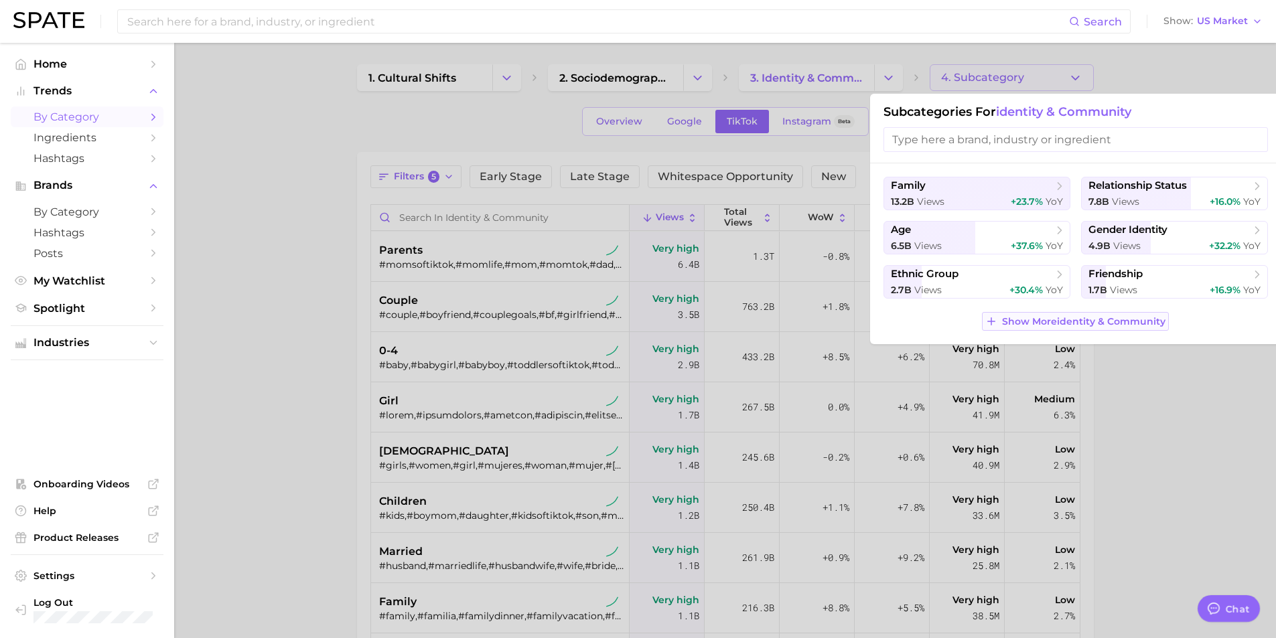
click at [1070, 324] on span "Show More identity & community" at bounding box center [1083, 321] width 163 height 11
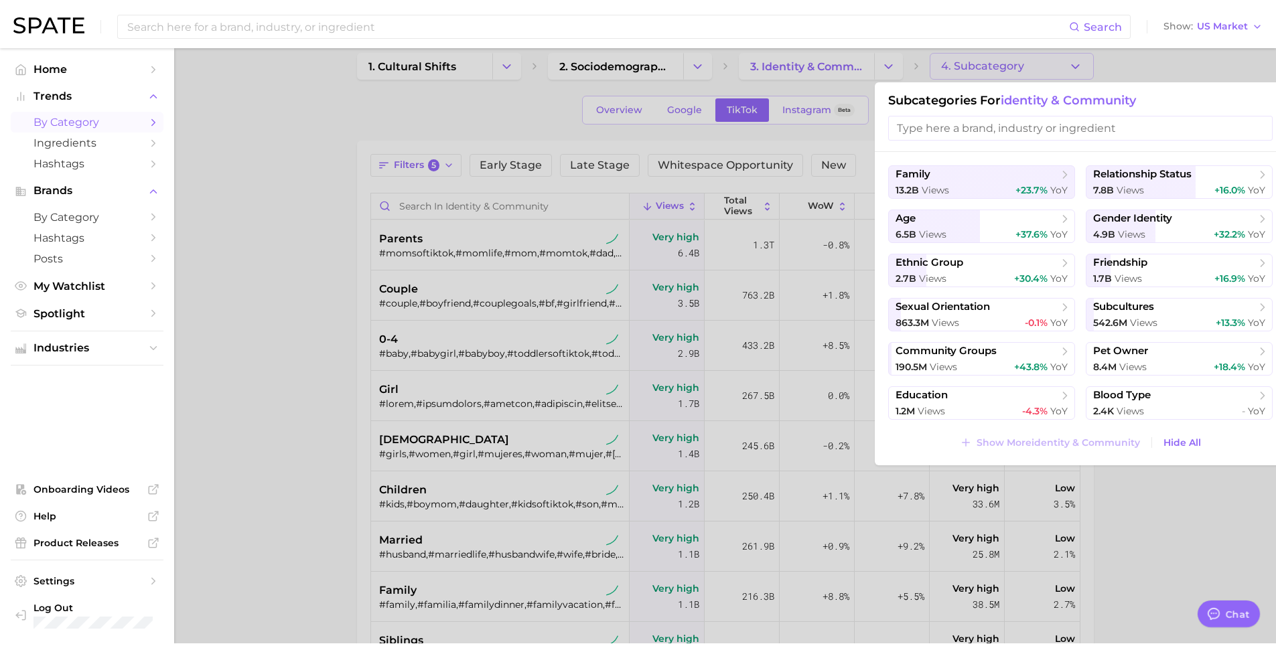
scroll to position [25, 0]
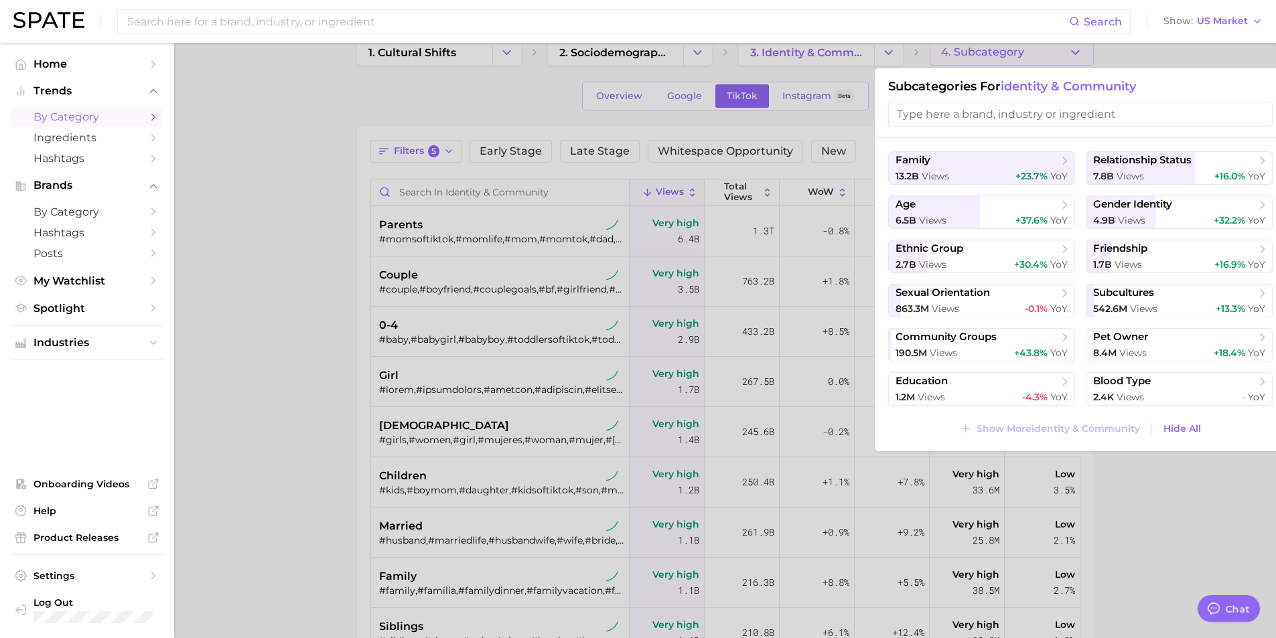
click at [825, 113] on div at bounding box center [638, 319] width 1276 height 638
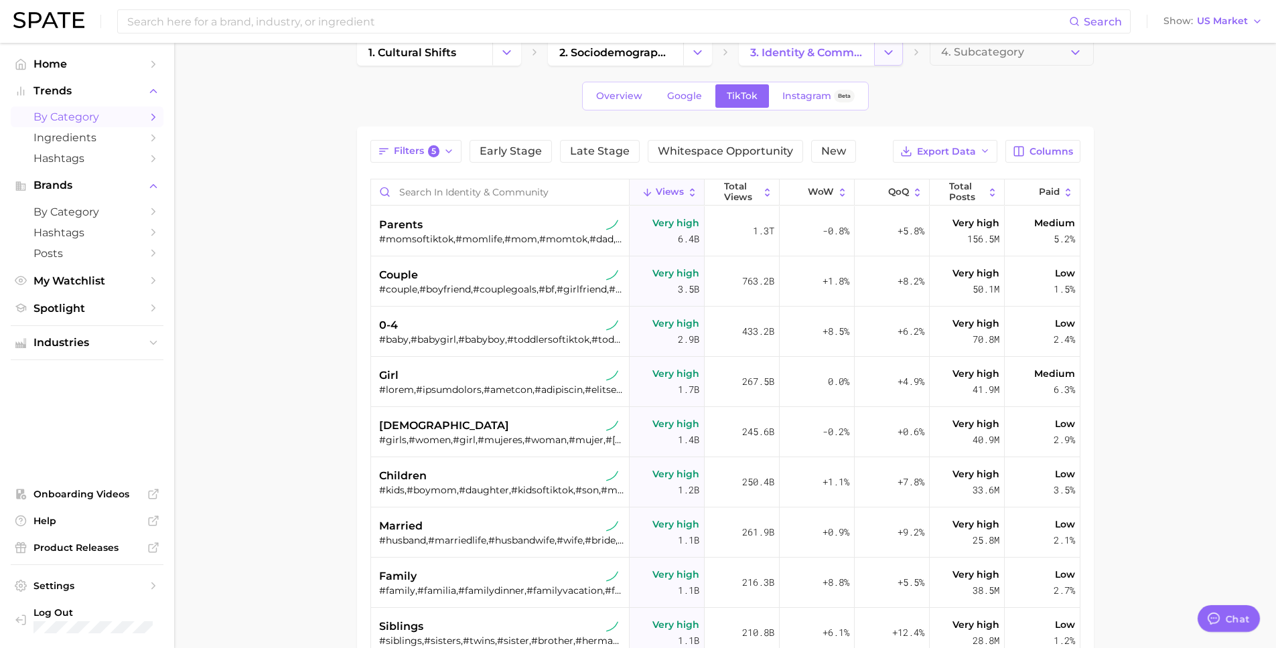
click at [886, 54] on icon "Change Category" at bounding box center [889, 53] width 14 height 14
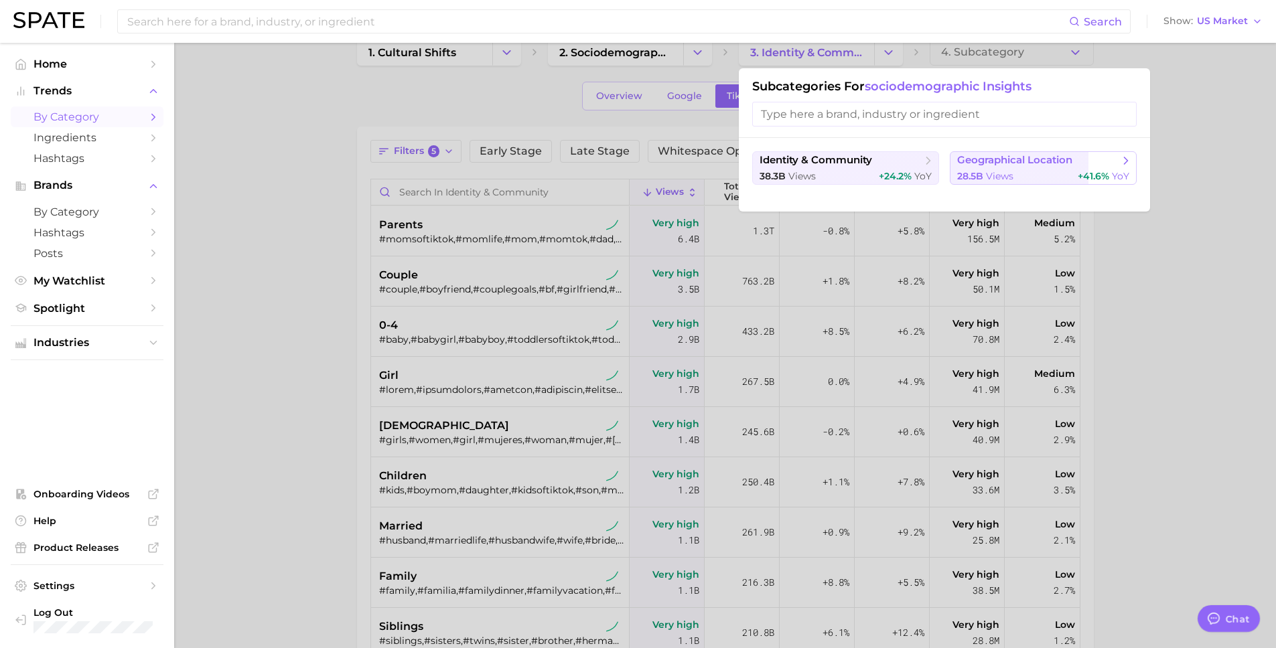
click at [1009, 176] on span "views" at bounding box center [999, 176] width 27 height 12
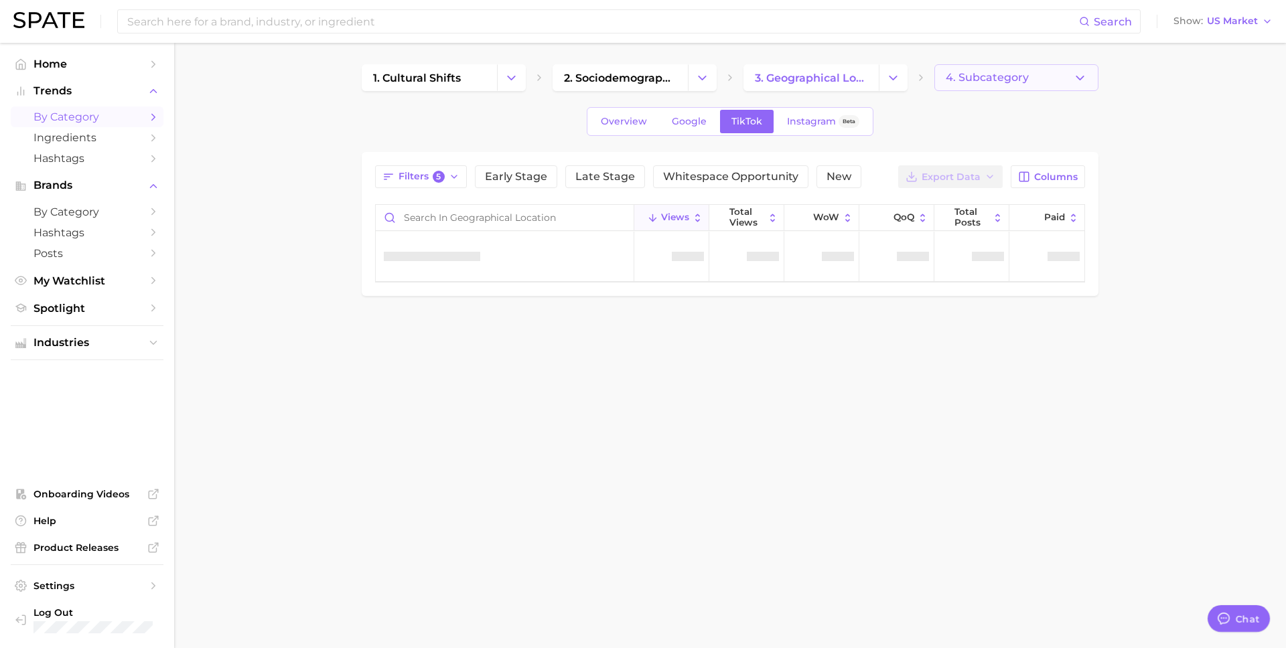
click at [1087, 76] on icon "button" at bounding box center [1080, 78] width 14 height 14
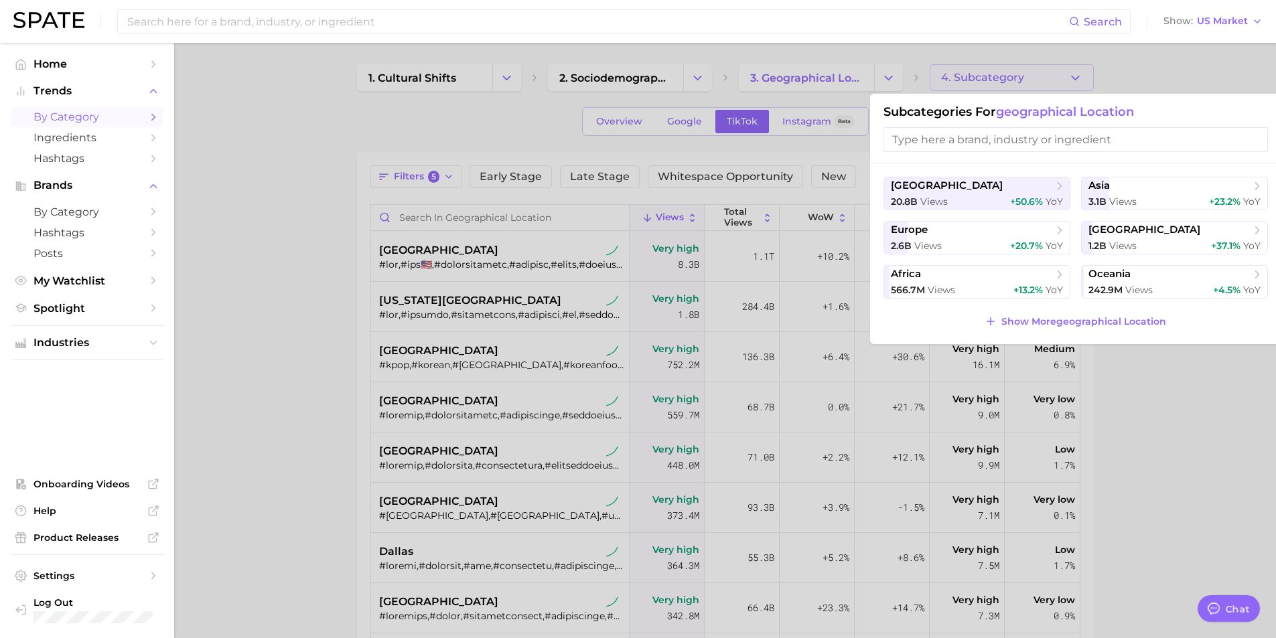
click at [841, 79] on div at bounding box center [638, 319] width 1276 height 638
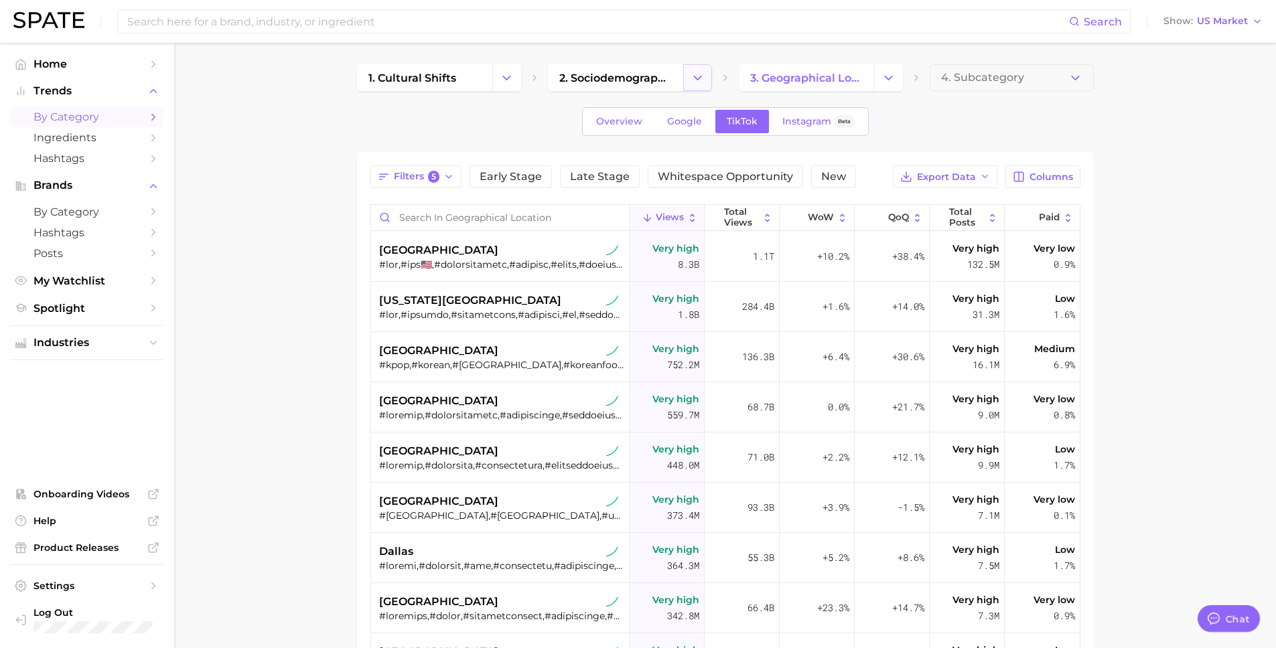
click at [689, 75] on button "Change Category" at bounding box center [697, 77] width 29 height 27
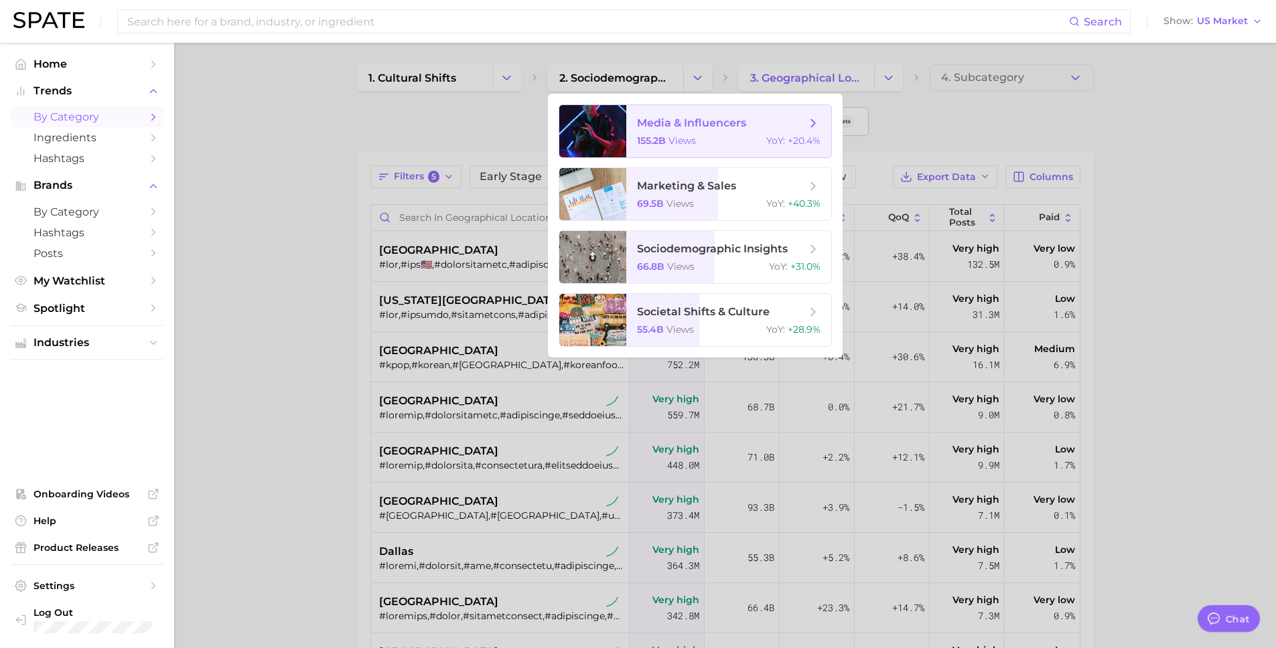
click at [701, 137] on div "155.2b views YoY : +20.4%" at bounding box center [729, 141] width 184 height 12
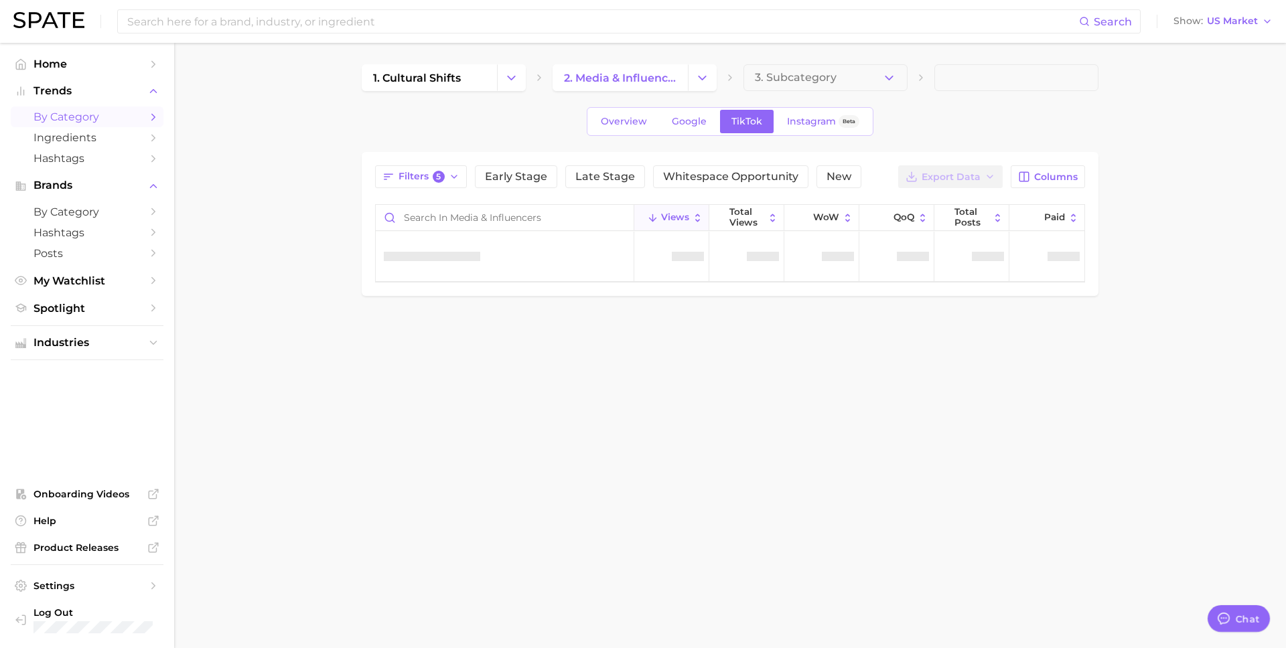
click at [899, 76] on button "3. Subcategory" at bounding box center [826, 77] width 164 height 27
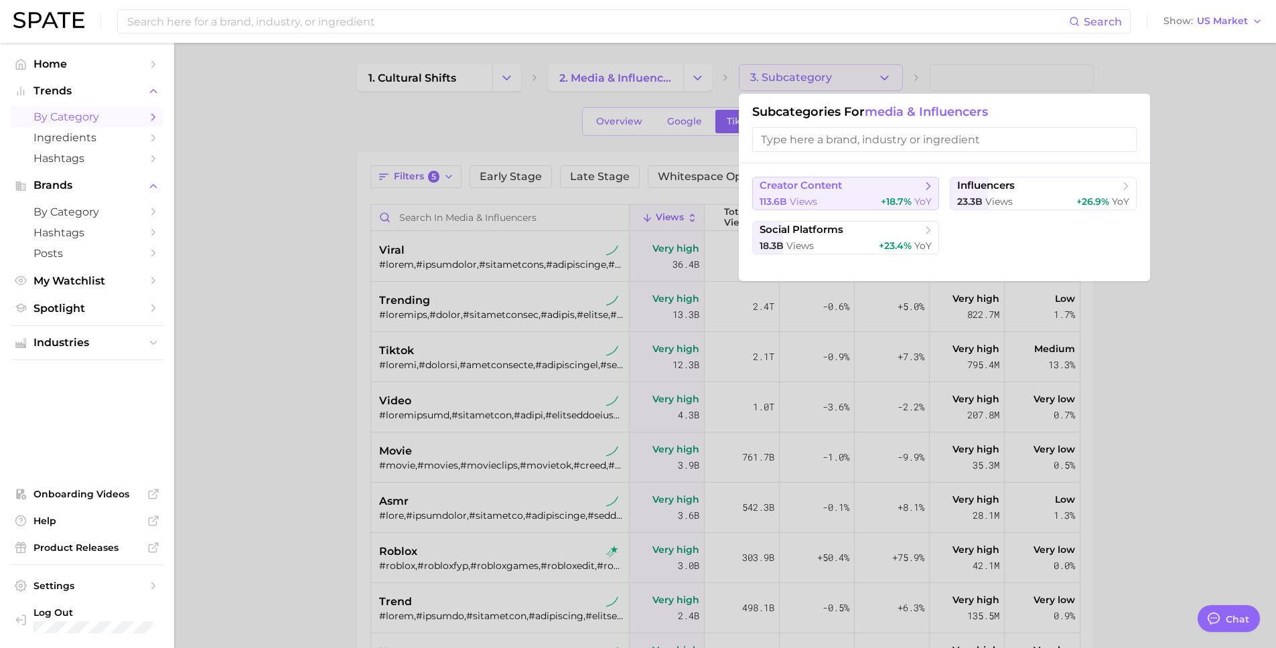
click at [918, 188] on span "creator content" at bounding box center [841, 186] width 163 height 13
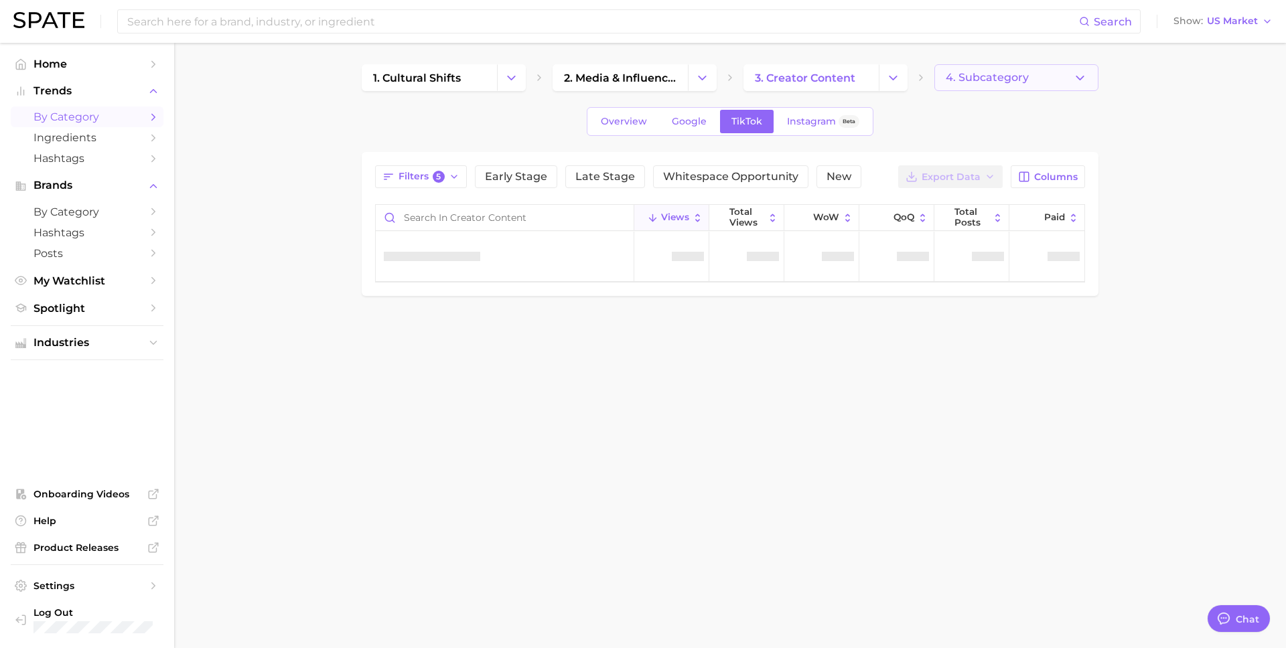
click at [1082, 80] on icon "button" at bounding box center [1080, 78] width 14 height 14
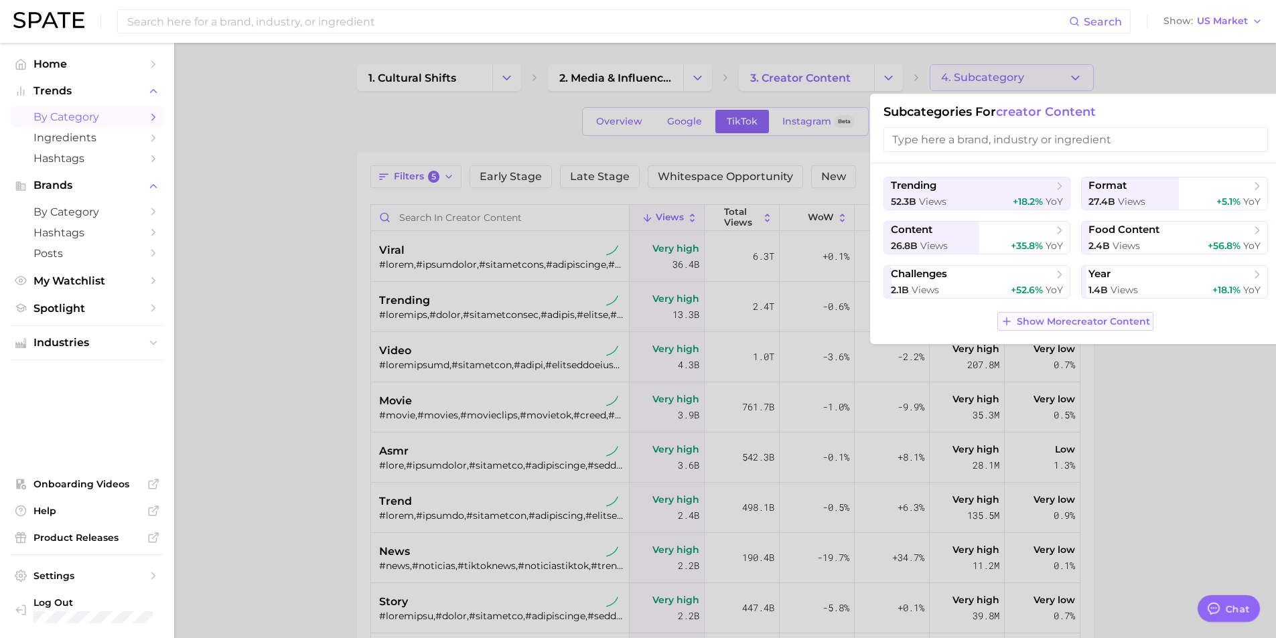
click at [1068, 320] on span "Show More creator content" at bounding box center [1083, 321] width 133 height 11
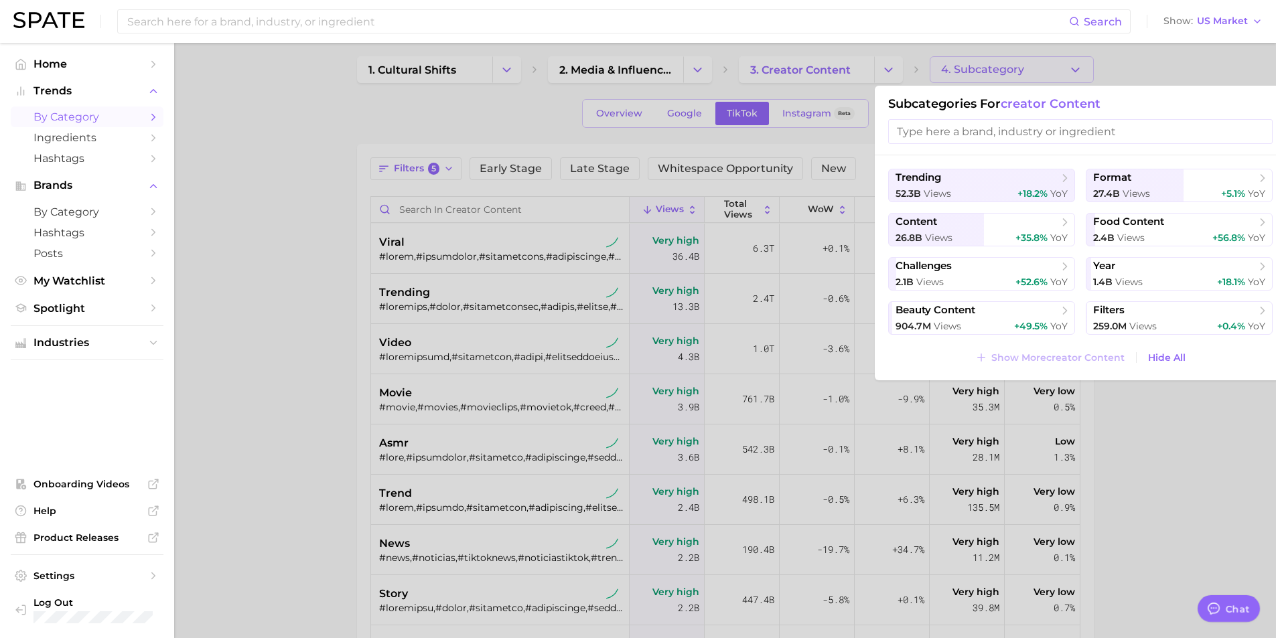
scroll to position [18, 0]
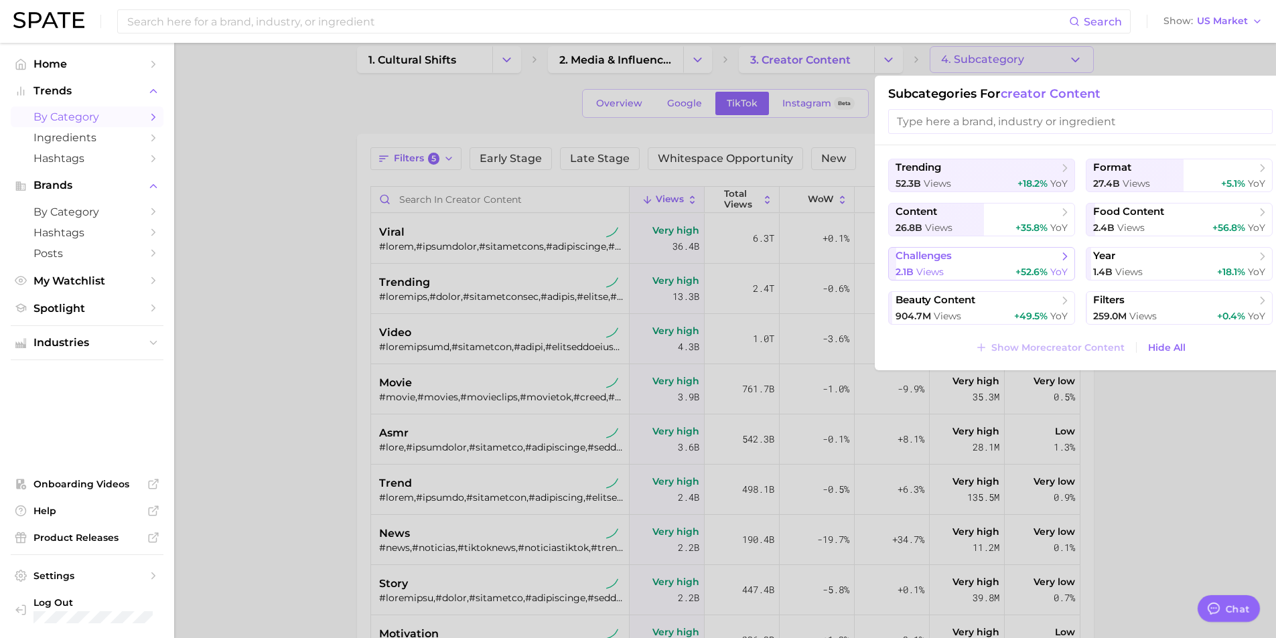
click at [1013, 263] on button "challenges 2.1b views +52.6% YoY" at bounding box center [981, 263] width 187 height 33
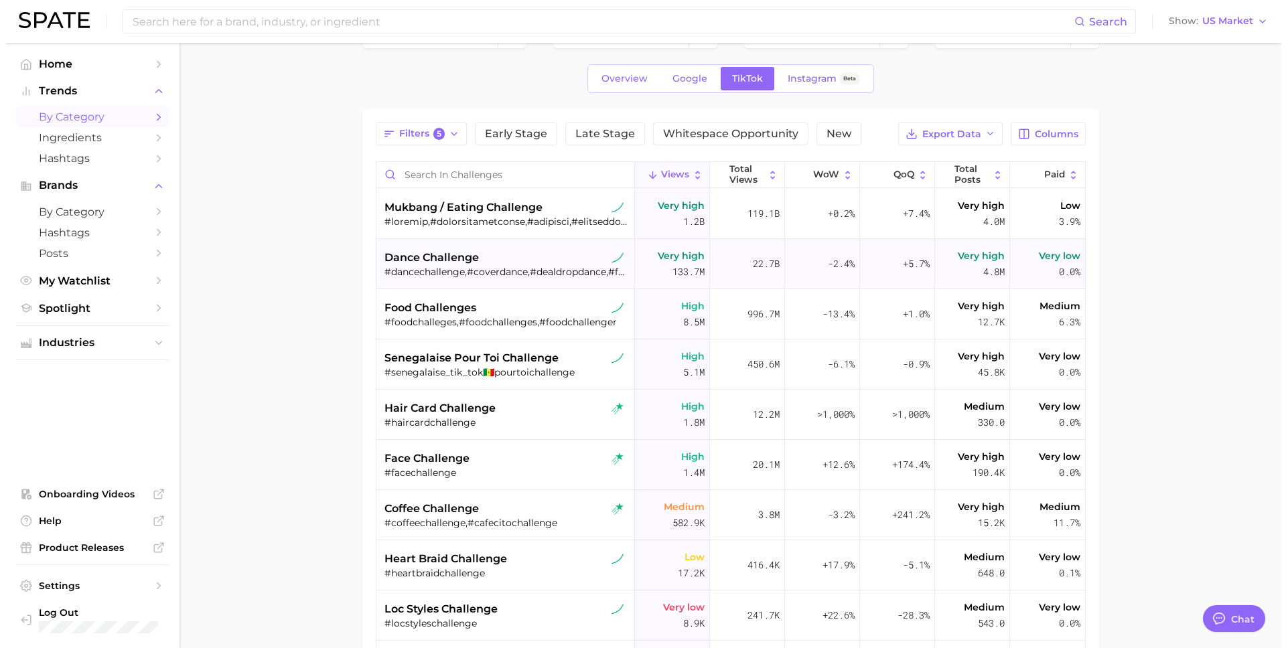
scroll to position [25, 0]
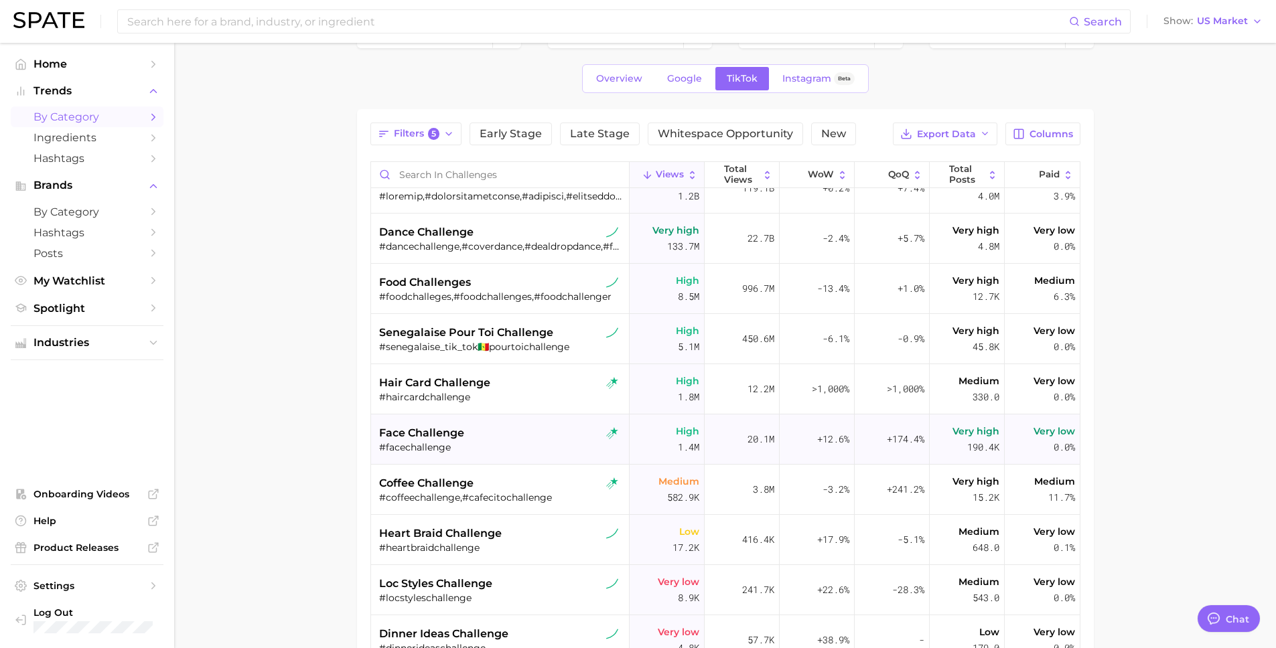
click at [451, 441] on div "#facechallenge" at bounding box center [501, 447] width 245 height 12
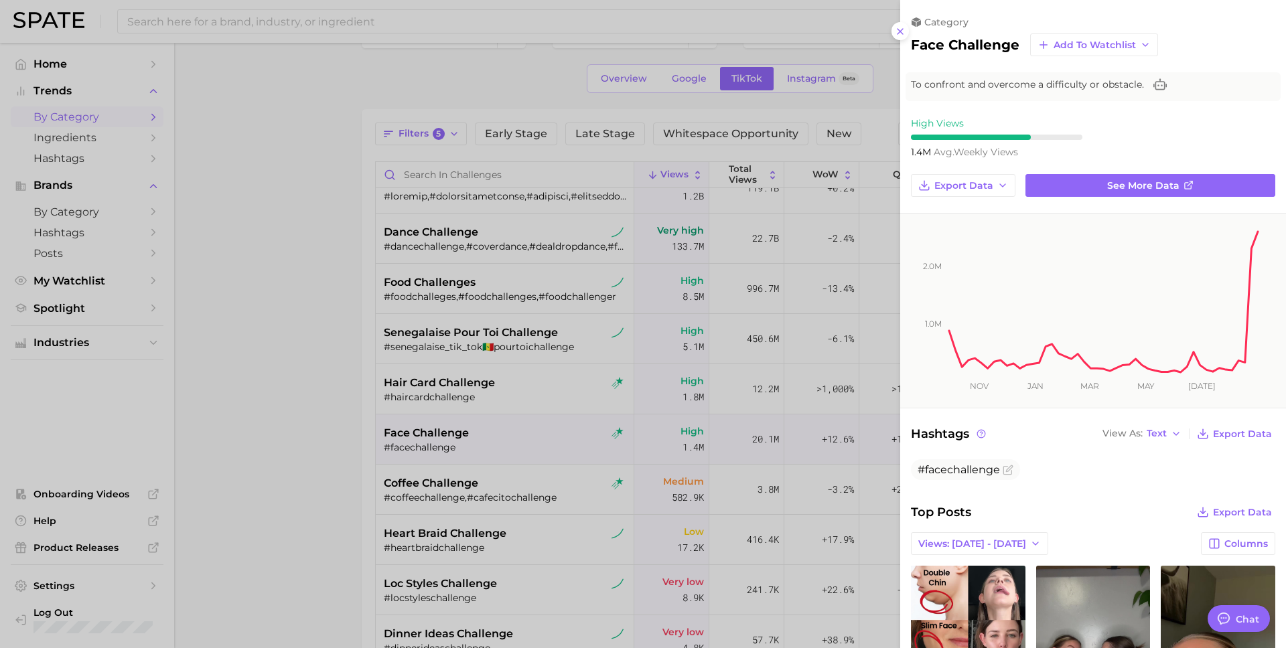
scroll to position [0, 0]
click at [442, 265] on div at bounding box center [643, 324] width 1286 height 648
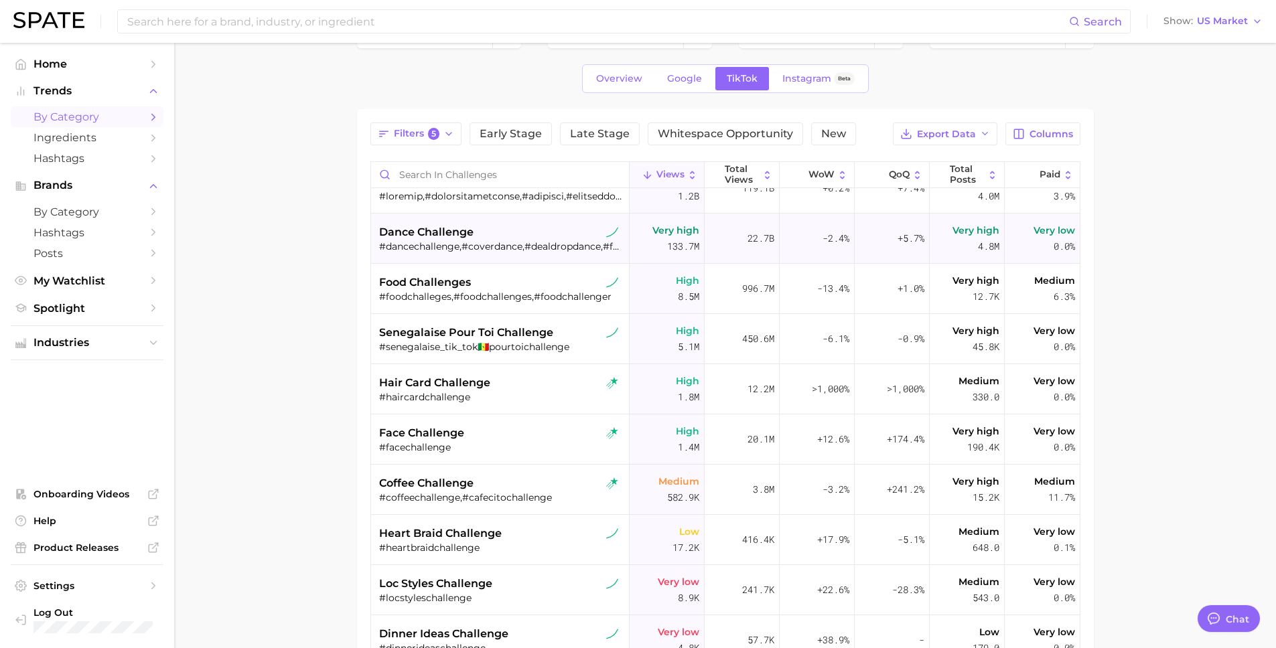
click at [461, 240] on div "#dancechallenge,#coverdance,#dealdropdance,#footlongshuffle,#kuchipudi" at bounding box center [501, 246] width 245 height 12
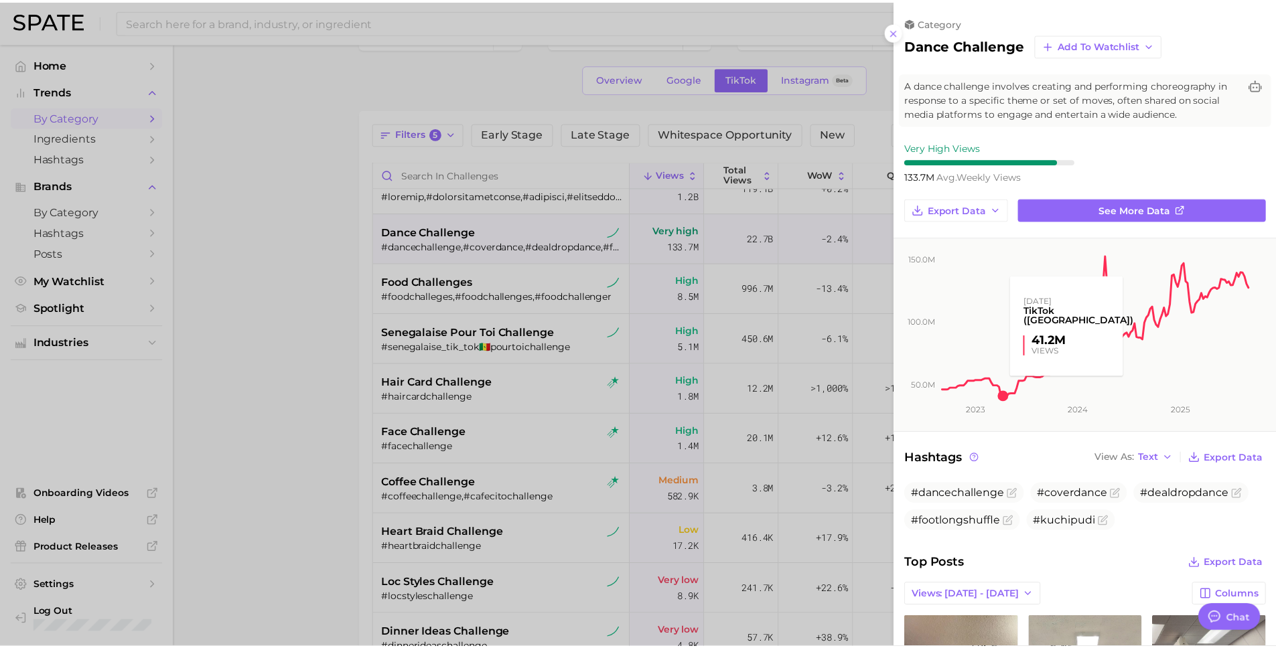
scroll to position [401, 0]
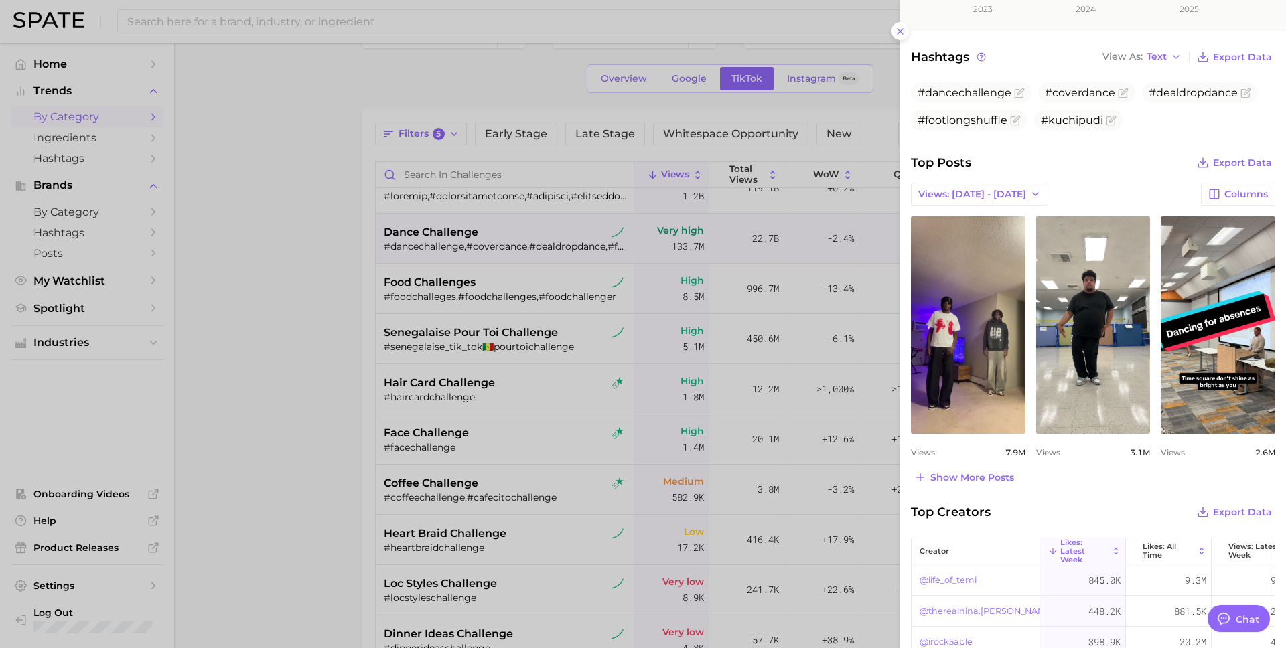
drag, startPoint x: 312, startPoint y: 371, endPoint x: 323, endPoint y: 364, distance: 13.0
click at [311, 368] on div at bounding box center [643, 324] width 1286 height 648
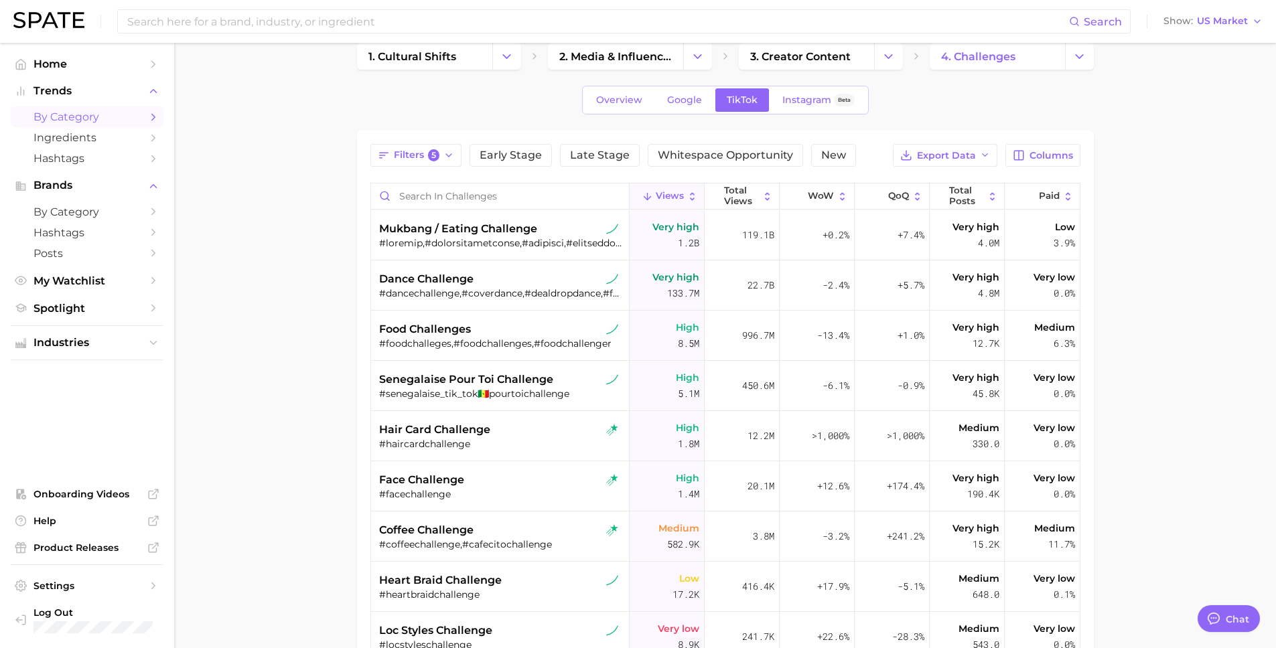
scroll to position [0, 0]
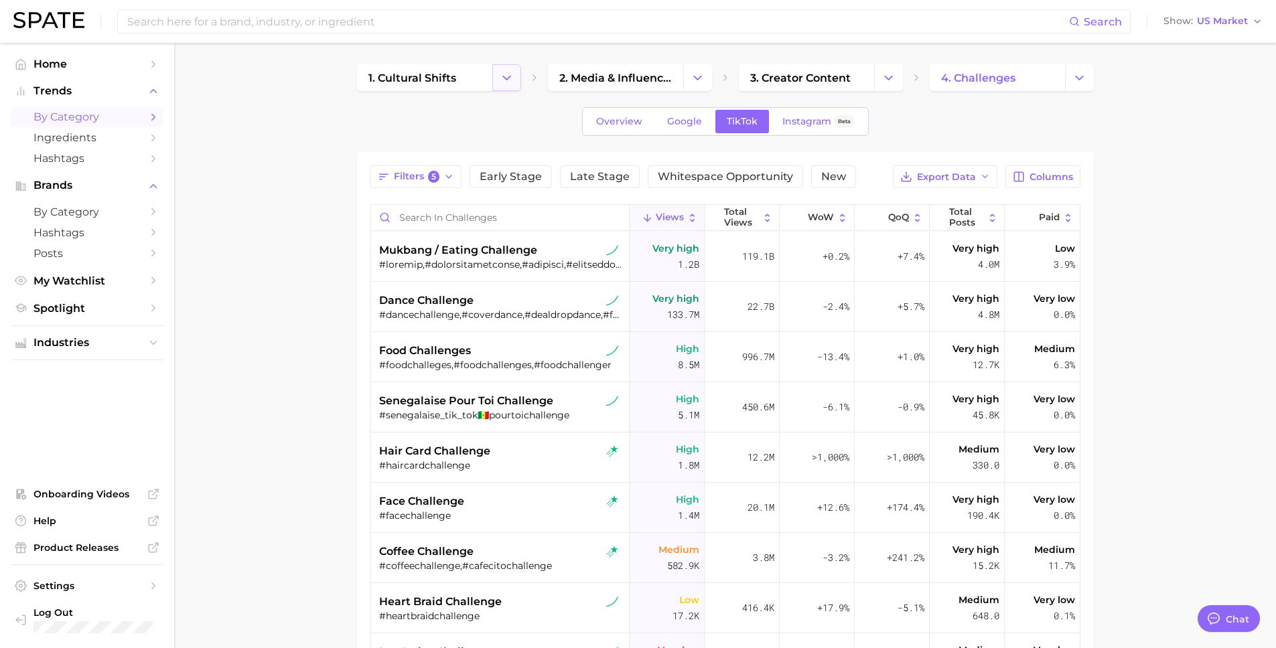
click at [503, 77] on polyline "Change Category" at bounding box center [506, 77] width 7 height 3
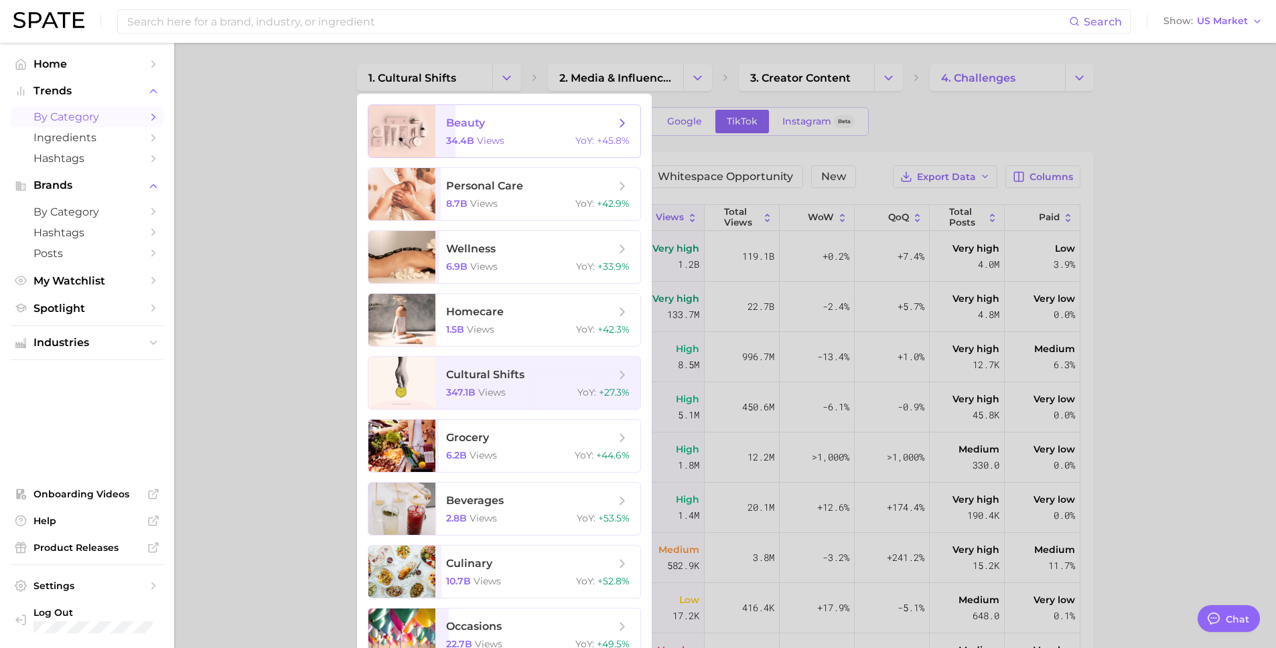
click at [490, 126] on span "beauty" at bounding box center [530, 123] width 169 height 15
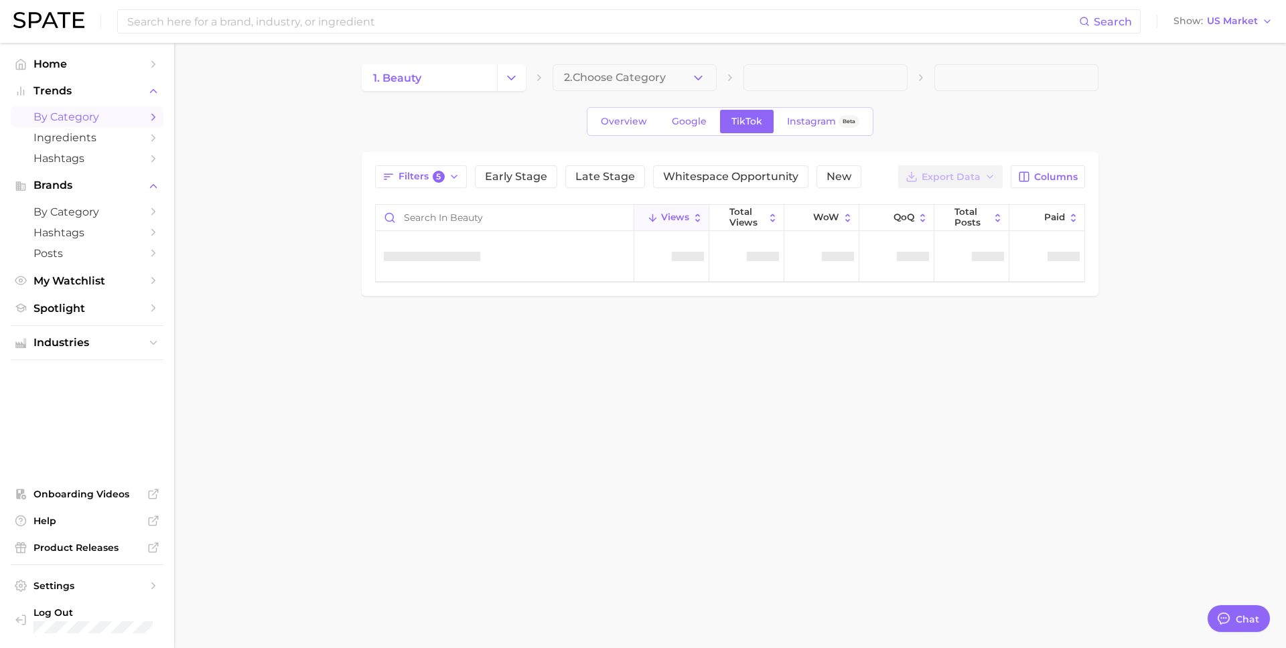
click at [698, 73] on icon "button" at bounding box center [698, 78] width 14 height 14
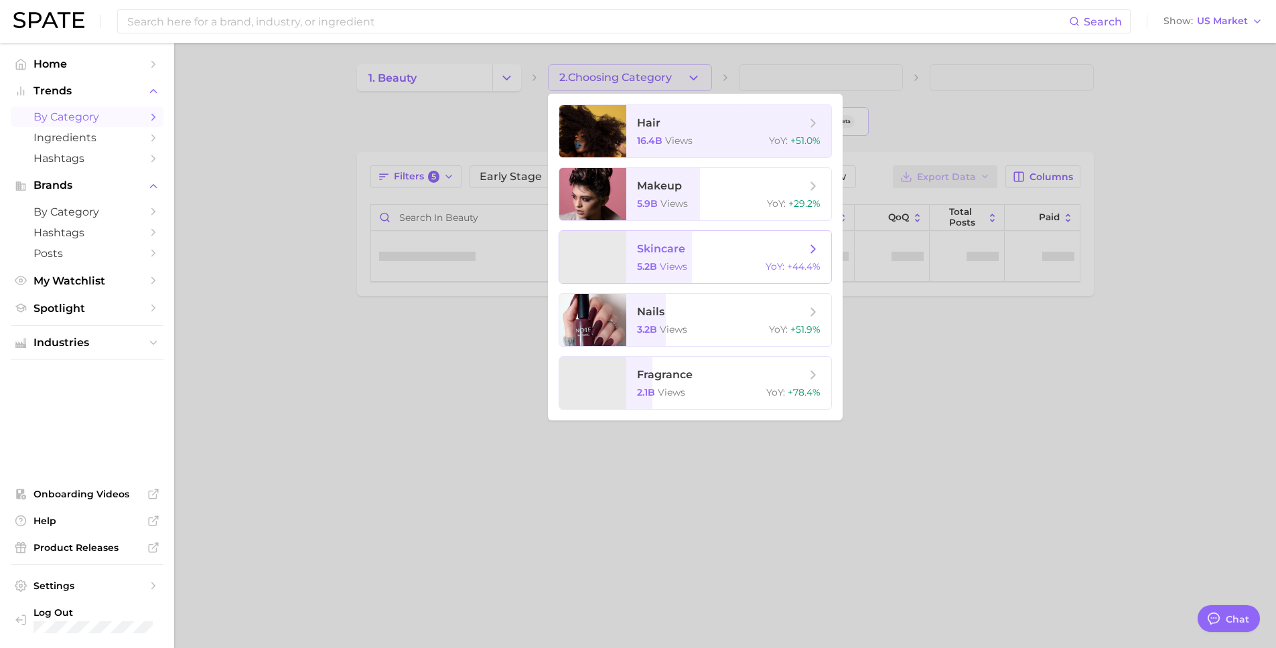
type textarea "x"
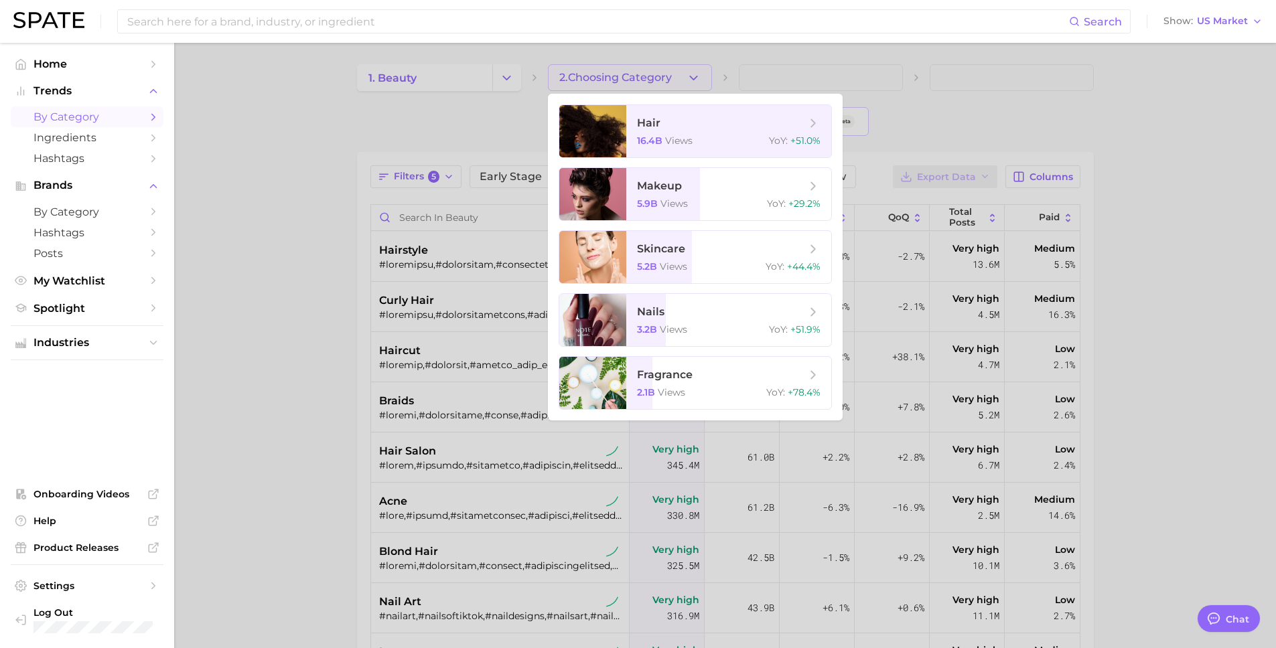
drag, startPoint x: 437, startPoint y: 104, endPoint x: 522, endPoint y: 70, distance: 91.7
click at [440, 104] on div at bounding box center [638, 324] width 1276 height 648
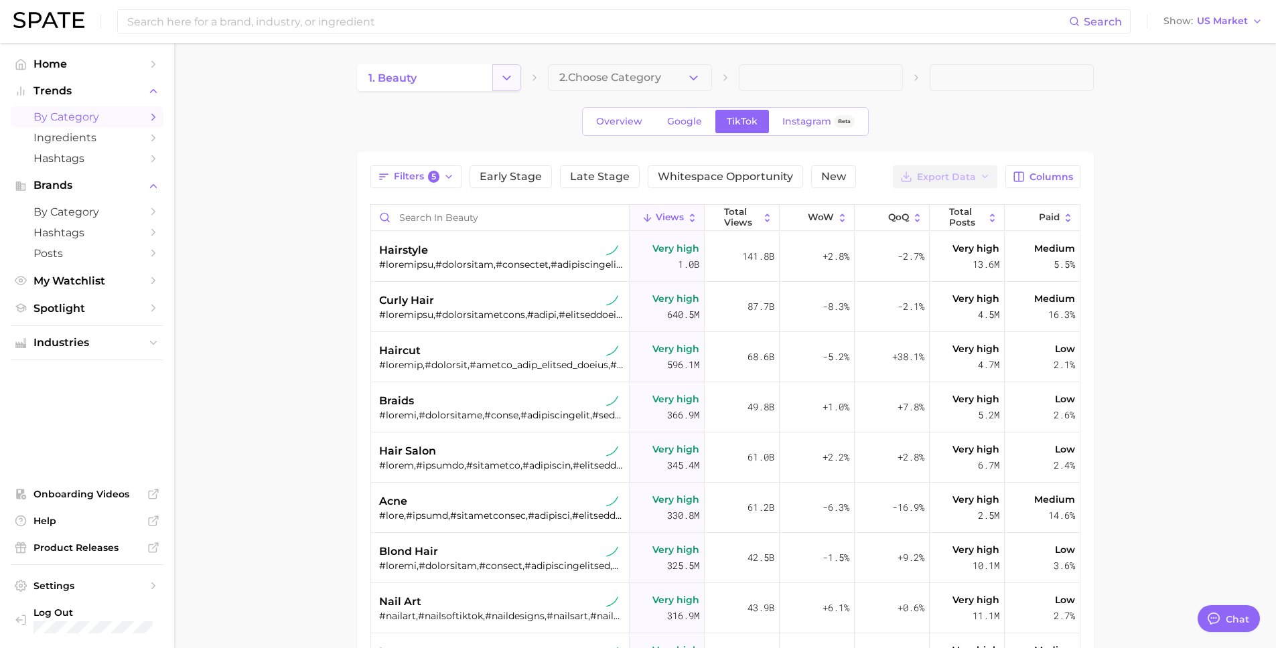
click at [508, 78] on icon "Change Category" at bounding box center [507, 78] width 14 height 14
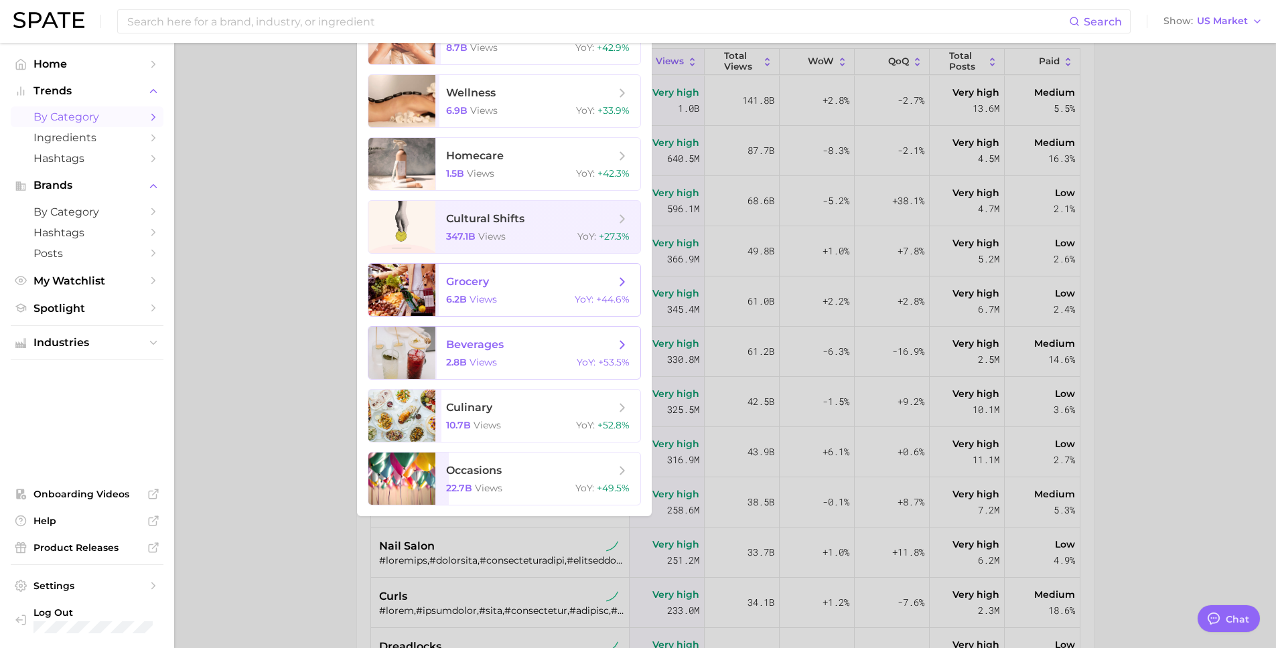
scroll to position [214, 0]
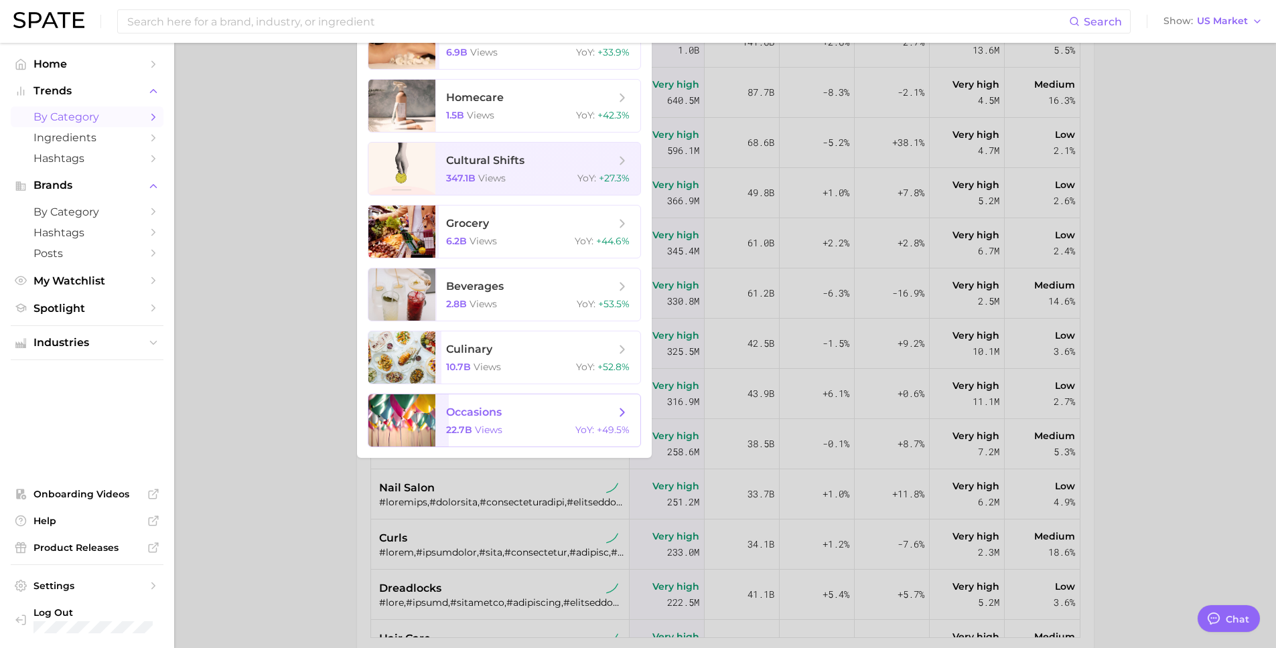
click at [467, 431] on span "22.7b" at bounding box center [459, 430] width 26 height 12
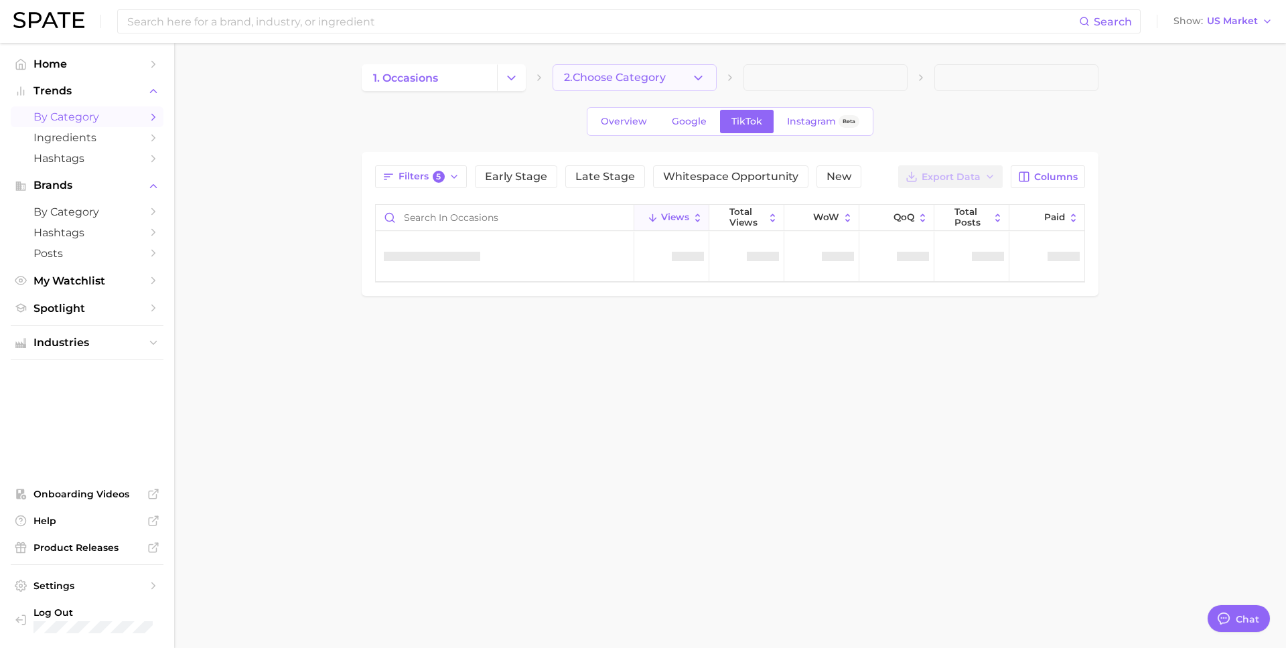
click at [705, 72] on button "2. Choose Category" at bounding box center [635, 77] width 164 height 27
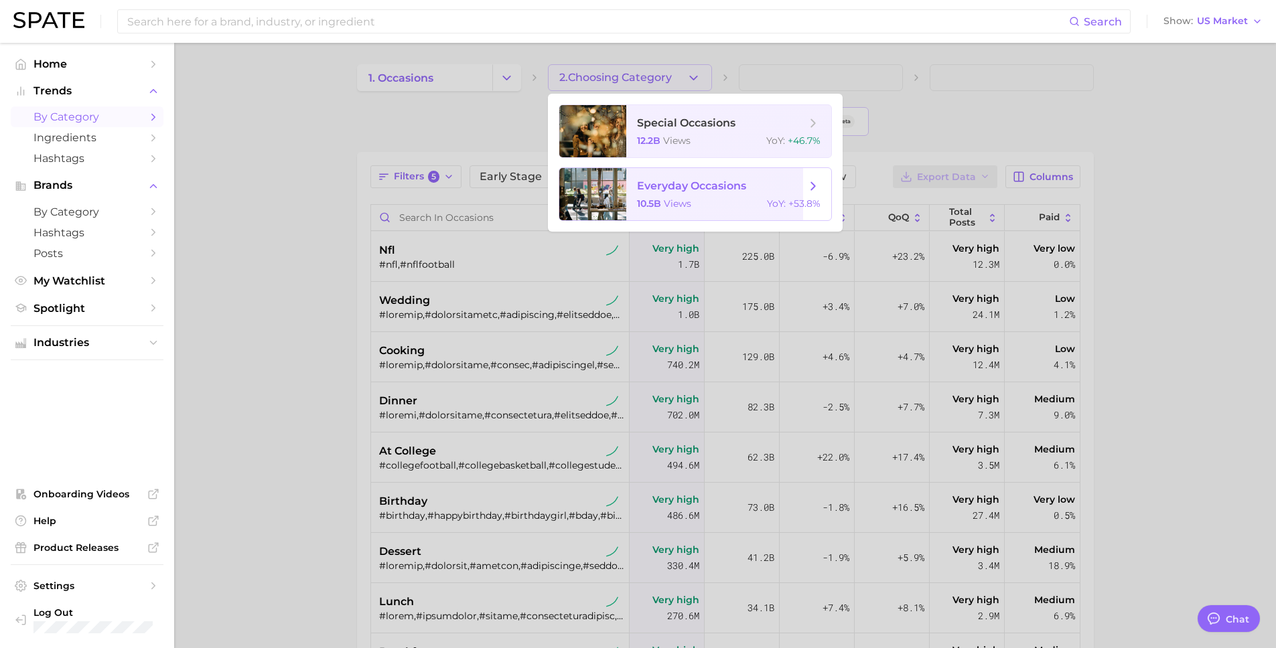
click at [733, 175] on span "everyday occasions 10.5b views YoY : +53.8%" at bounding box center [728, 194] width 205 height 52
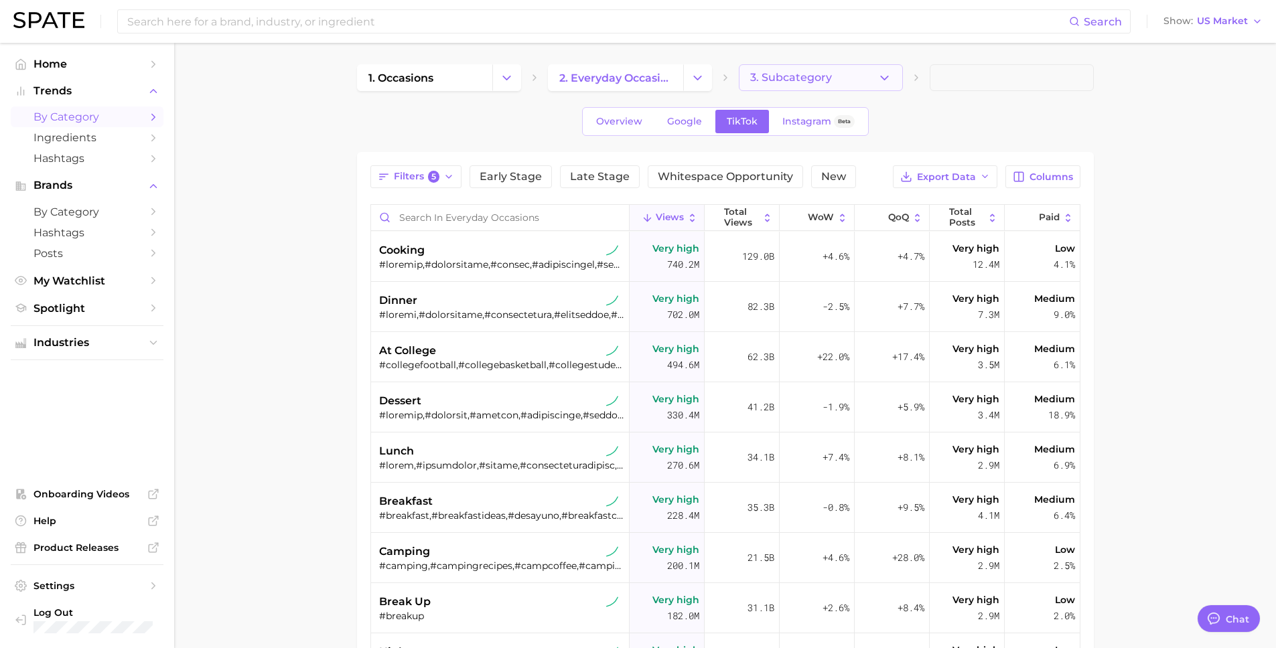
click at [892, 79] on button "3. Subcategory" at bounding box center [821, 77] width 164 height 27
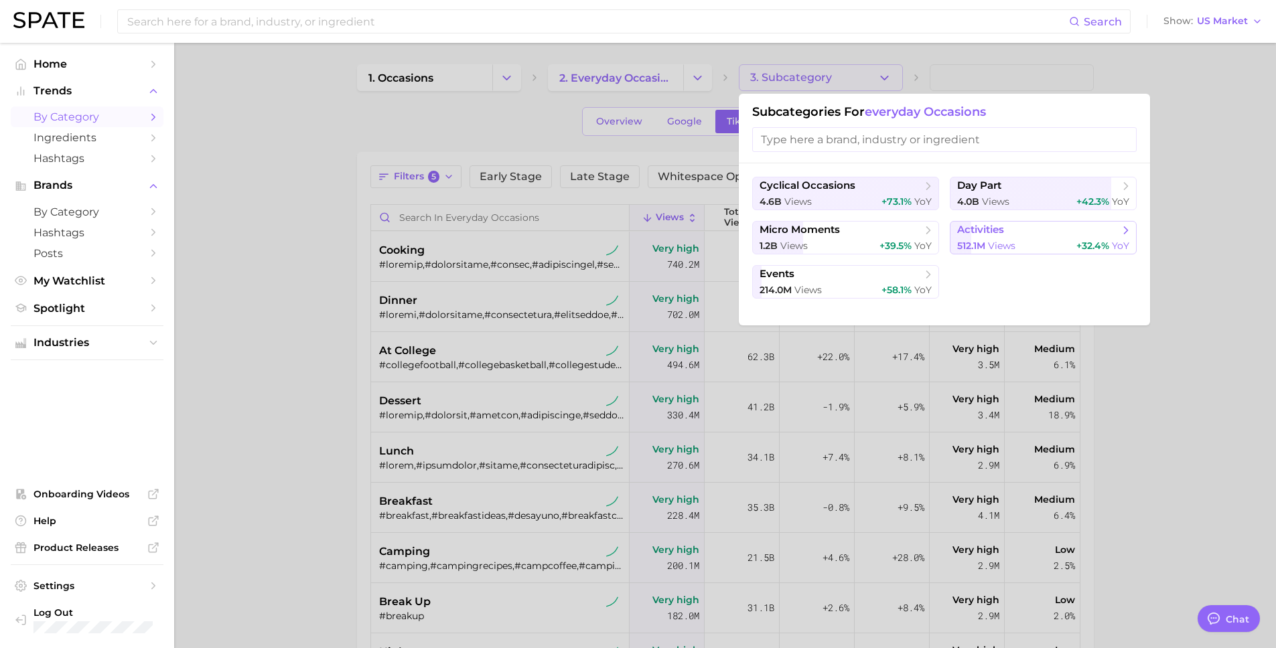
click at [1033, 236] on span "activities" at bounding box center [1038, 230] width 163 height 13
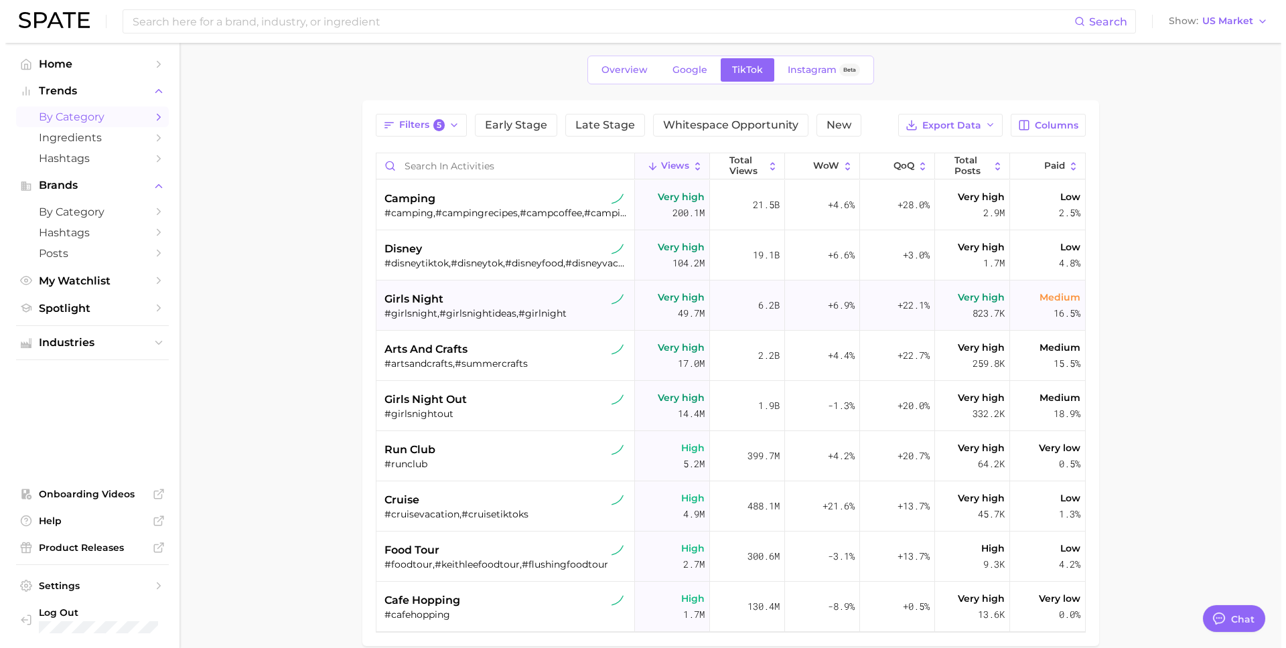
scroll to position [117, 0]
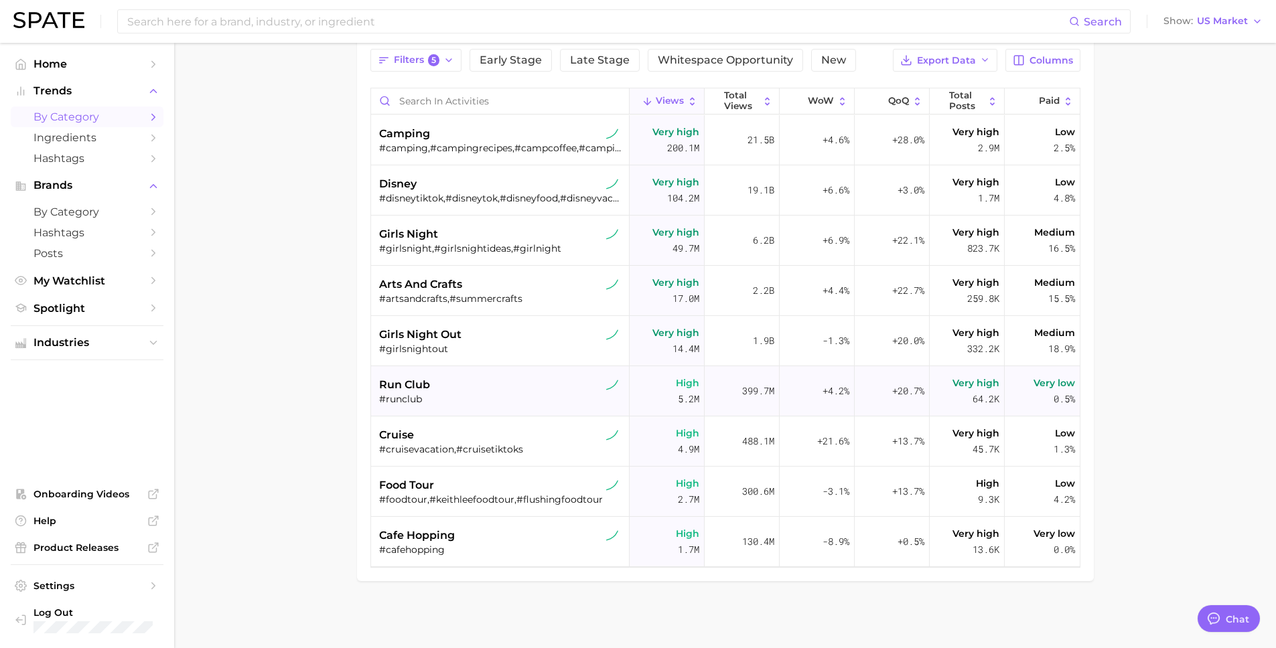
click at [448, 384] on div "run club" at bounding box center [501, 385] width 245 height 16
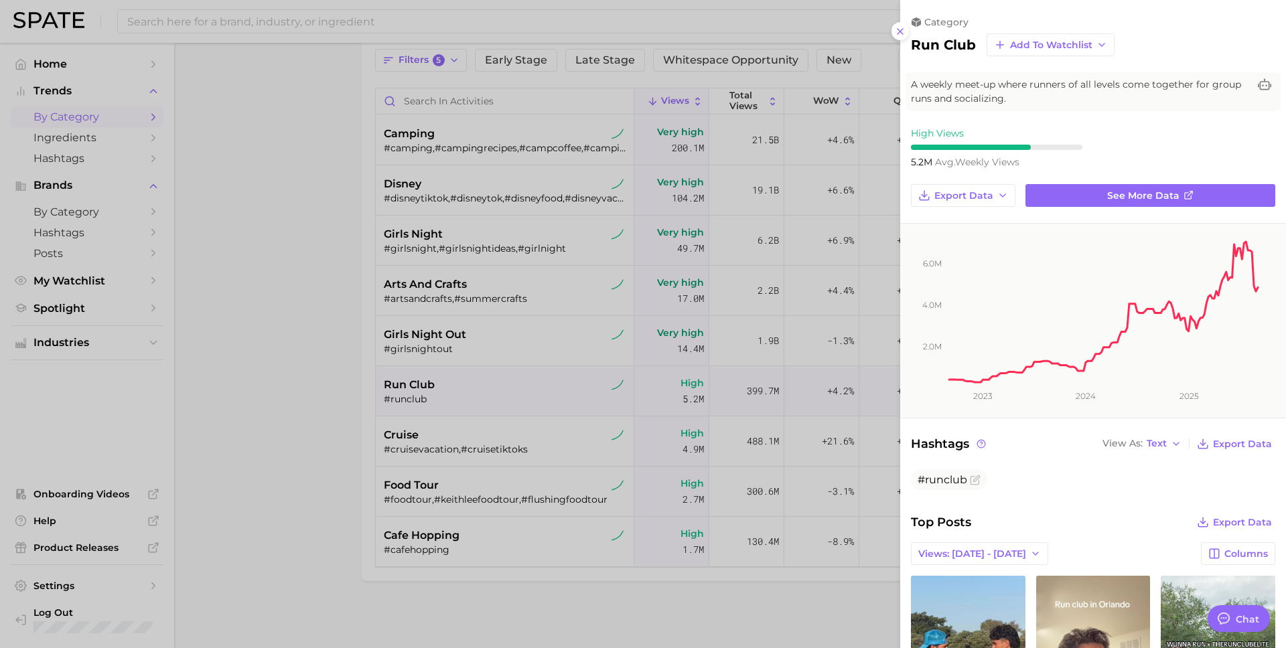
scroll to position [0, 0]
click at [1149, 197] on span "See more data" at bounding box center [1143, 195] width 72 height 11
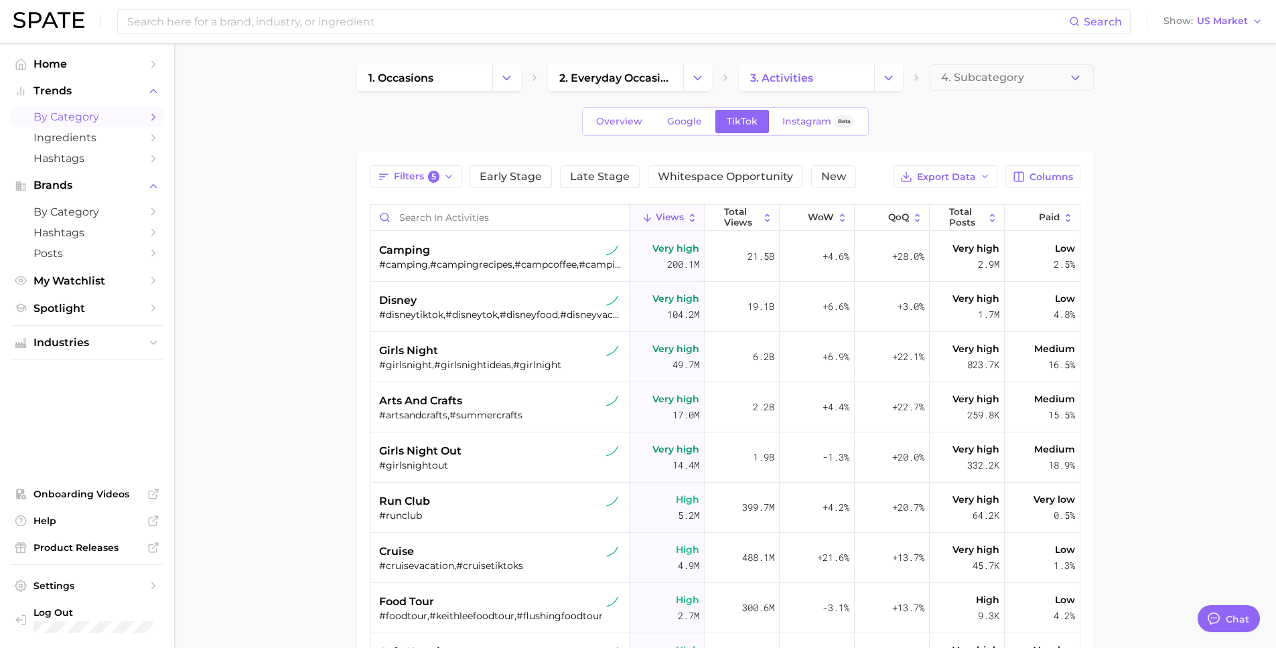
click at [505, 80] on icon "Change Category" at bounding box center [507, 78] width 14 height 14
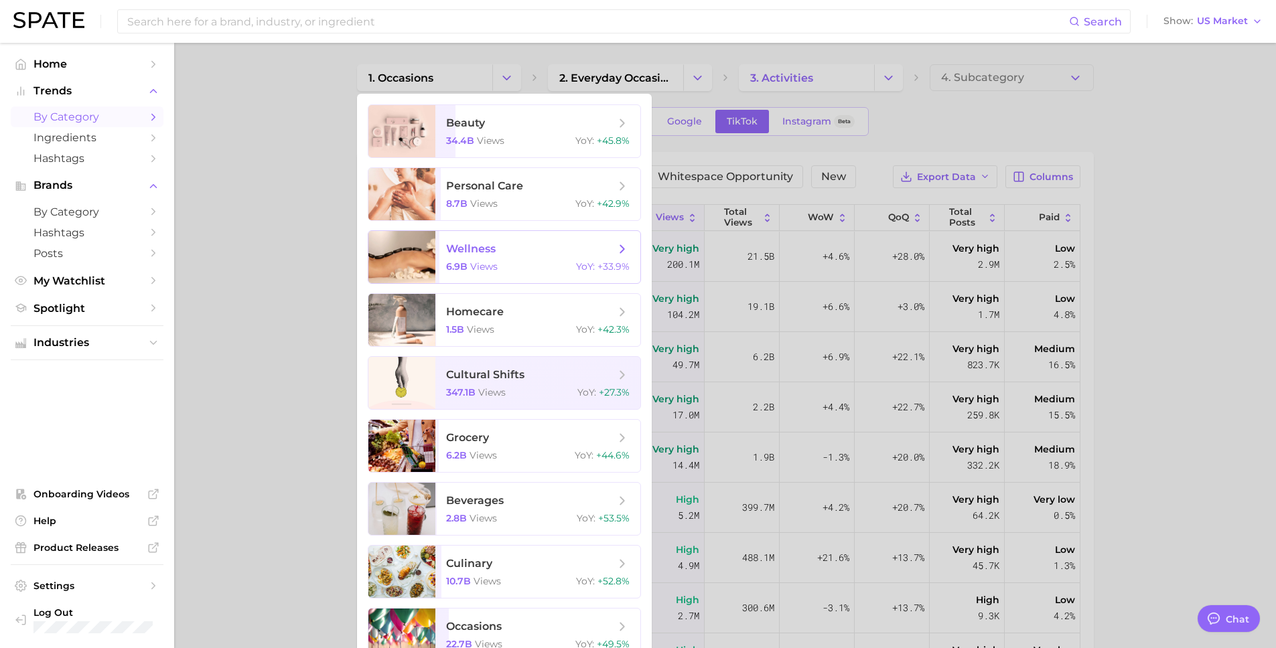
click at [546, 264] on div "6.9b views YoY : +33.9%" at bounding box center [538, 267] width 184 height 12
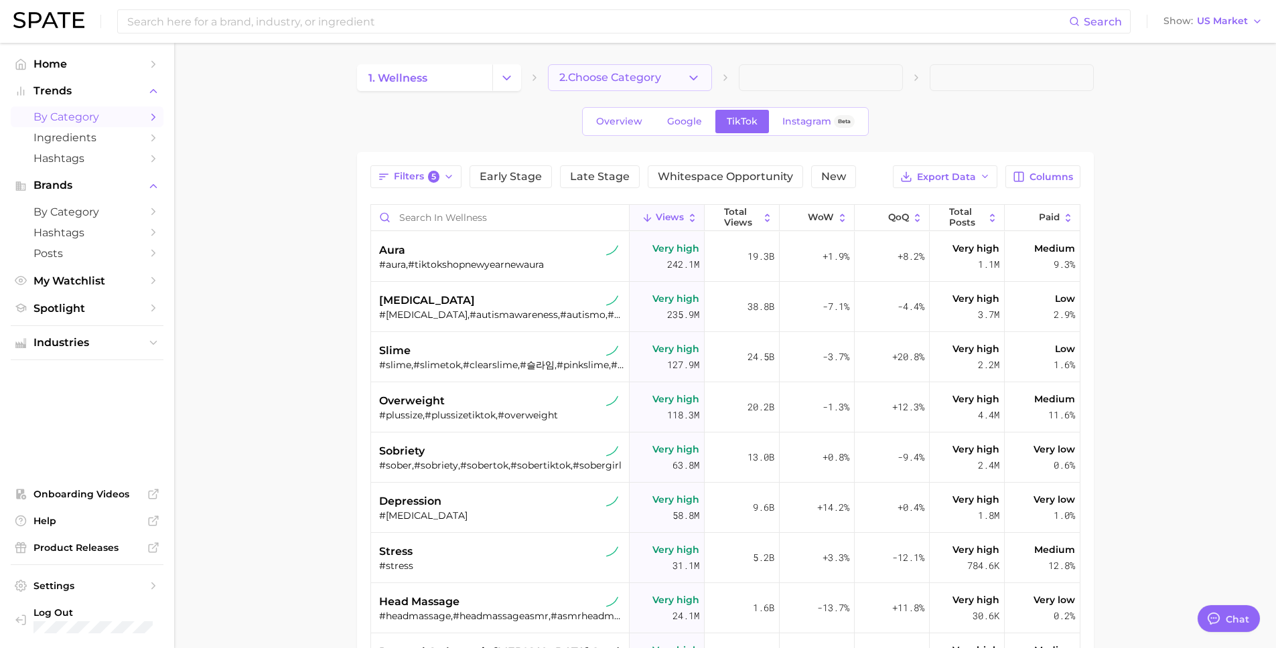
click at [693, 82] on icon "button" at bounding box center [694, 78] width 14 height 14
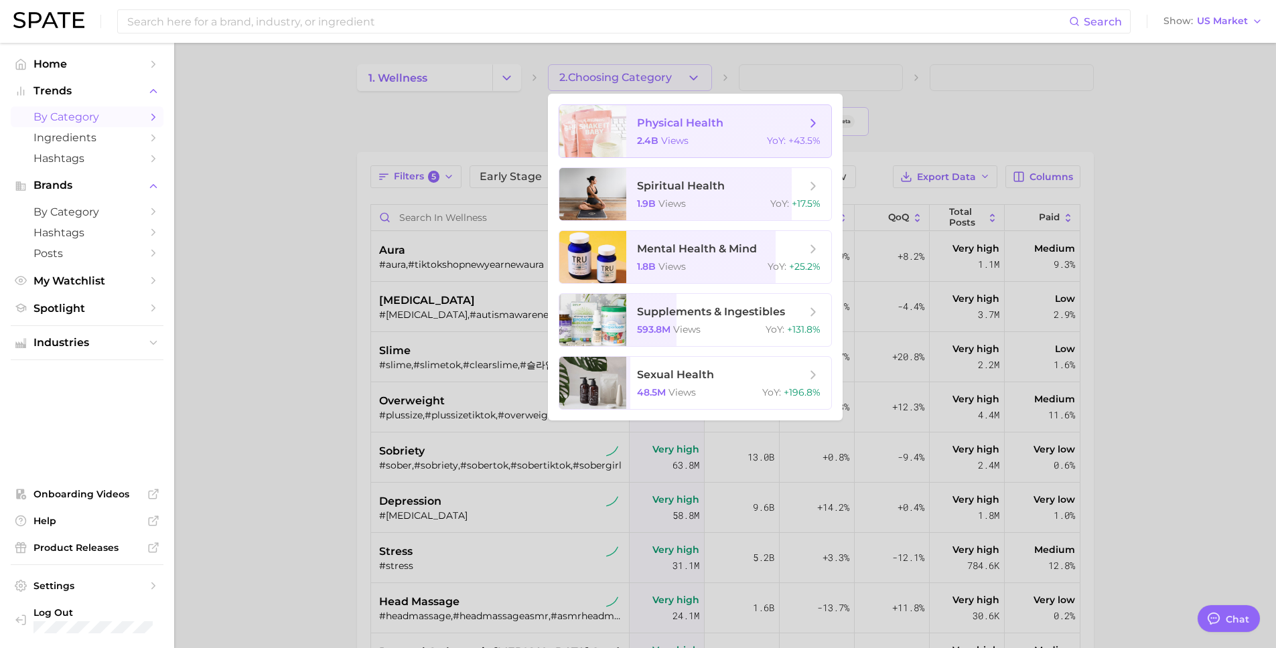
click at [679, 119] on span "physical health" at bounding box center [680, 123] width 86 height 13
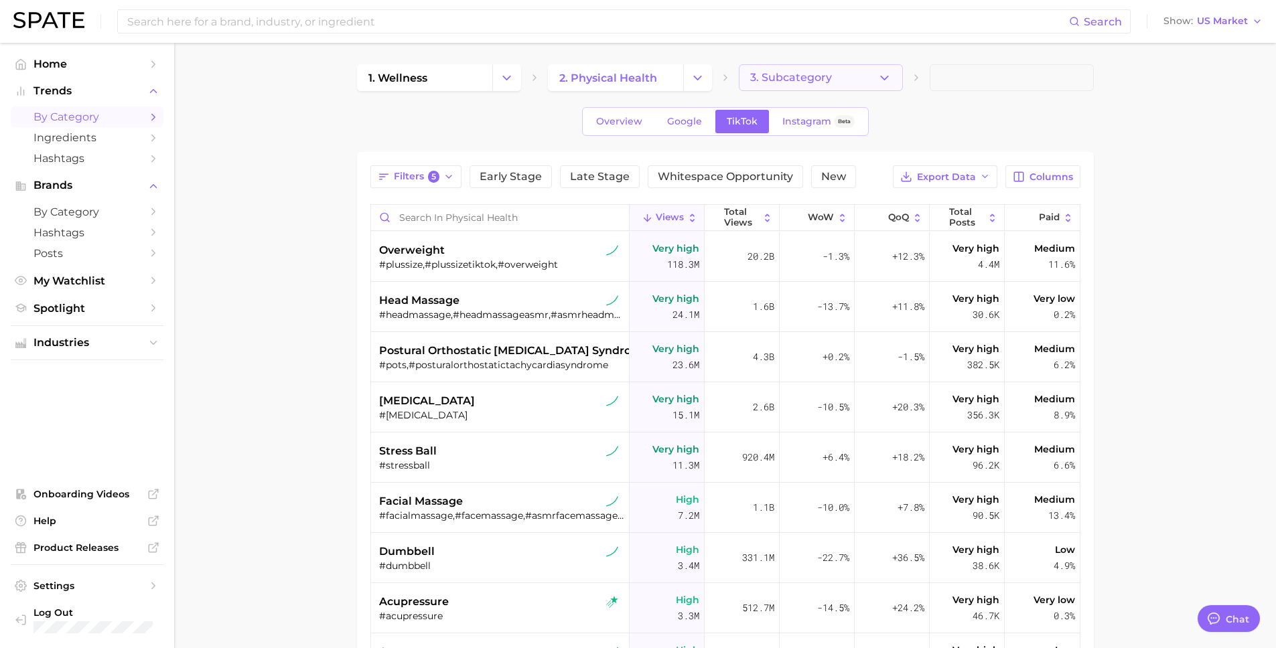
click at [894, 76] on button "3. Subcategory" at bounding box center [821, 77] width 164 height 27
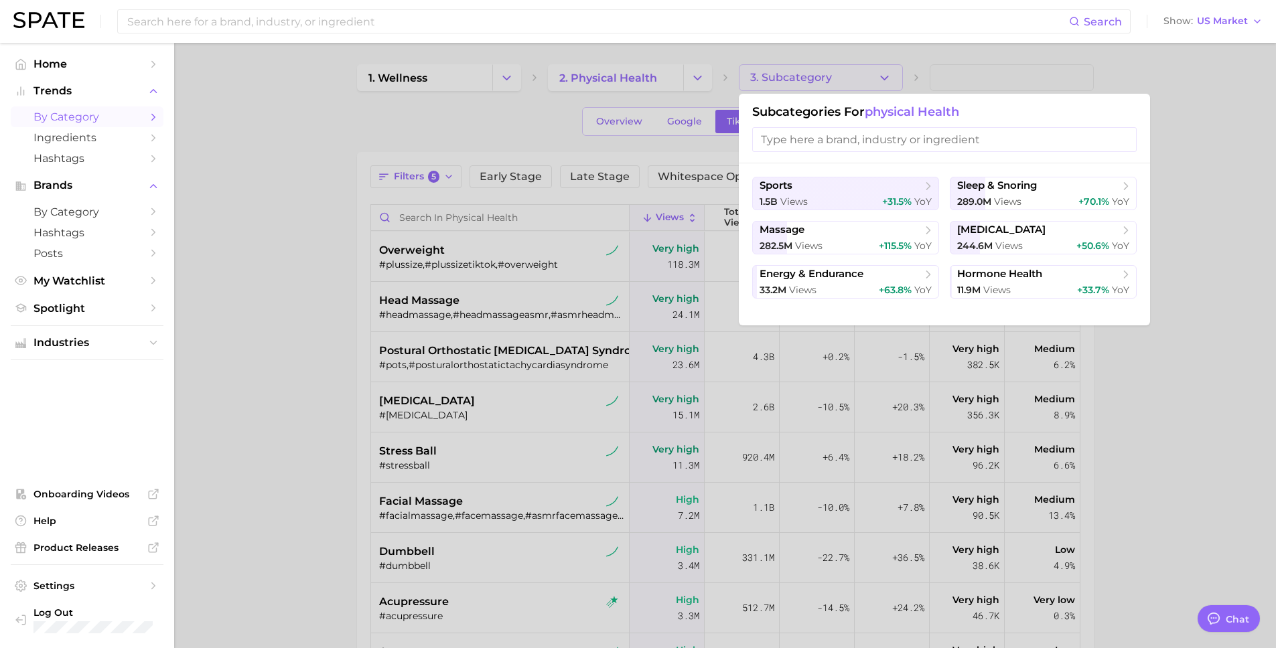
click at [1218, 188] on div at bounding box center [638, 324] width 1276 height 648
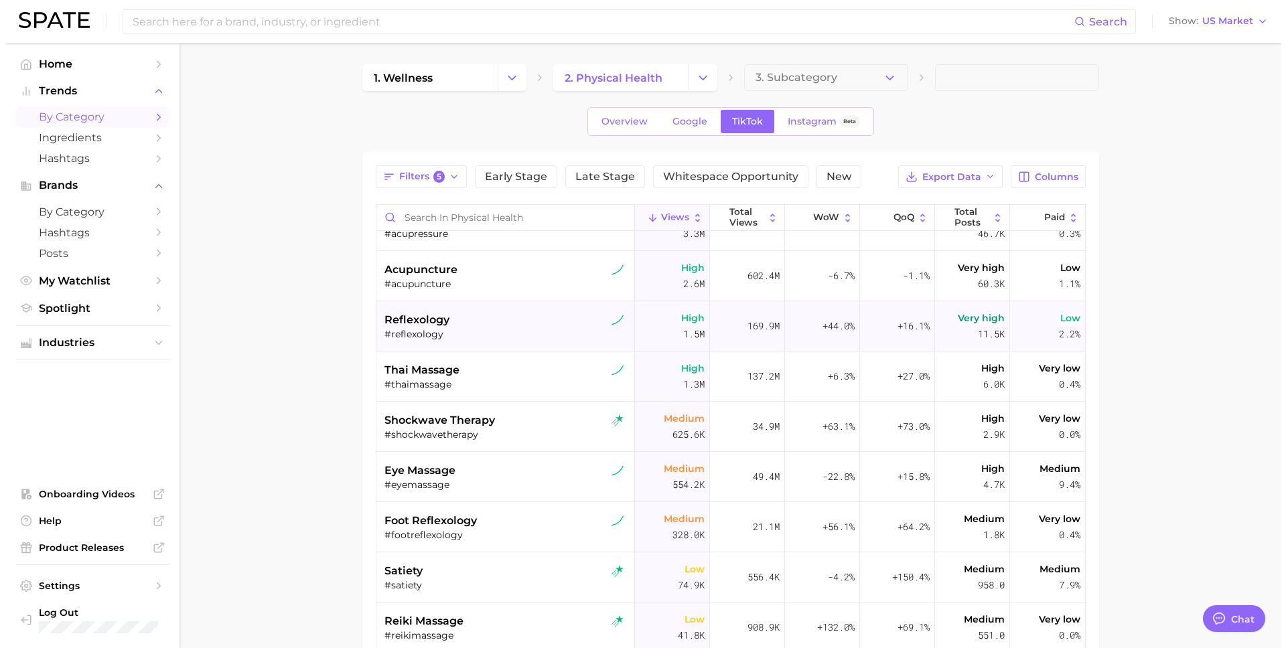
scroll to position [384, 0]
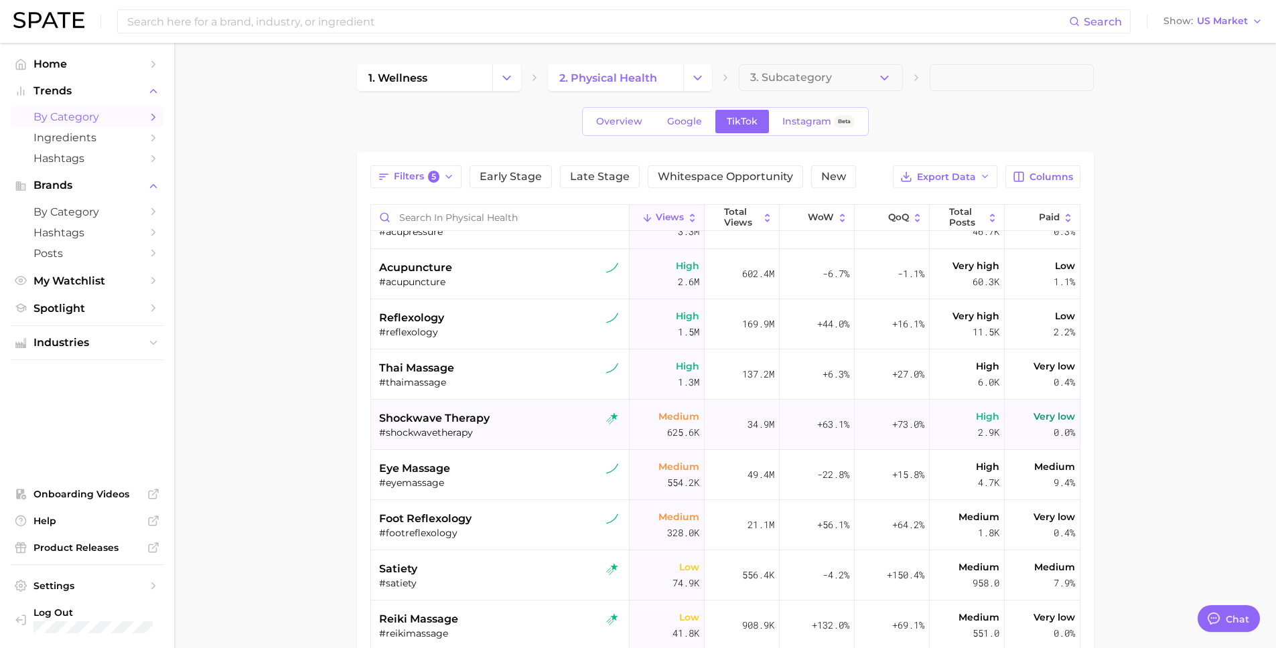
click at [524, 432] on div "#shockwavetherapy" at bounding box center [501, 433] width 245 height 12
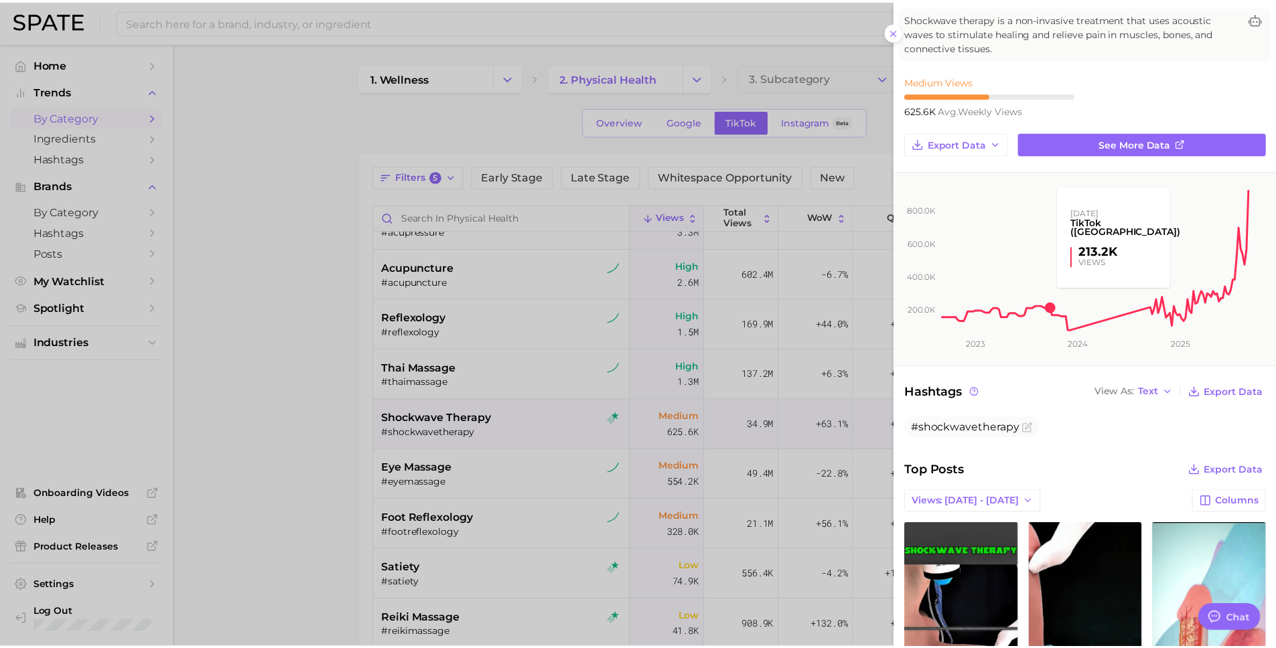
scroll to position [0, 0]
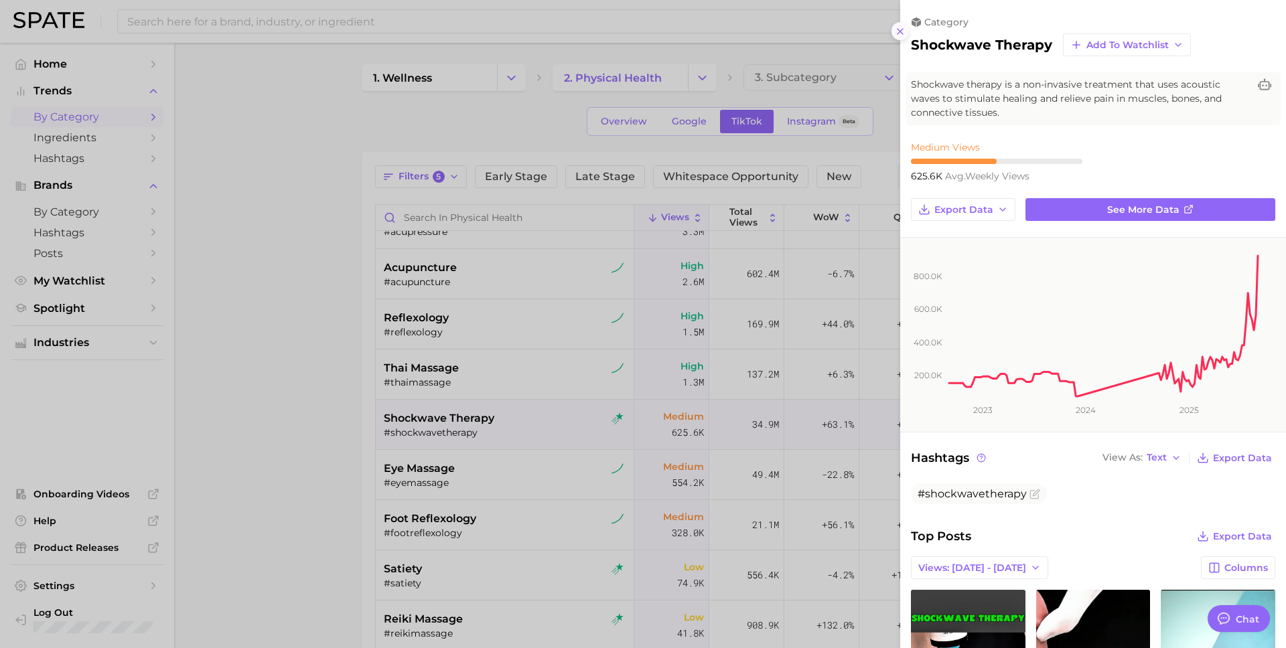
click at [896, 31] on icon at bounding box center [900, 31] width 11 height 11
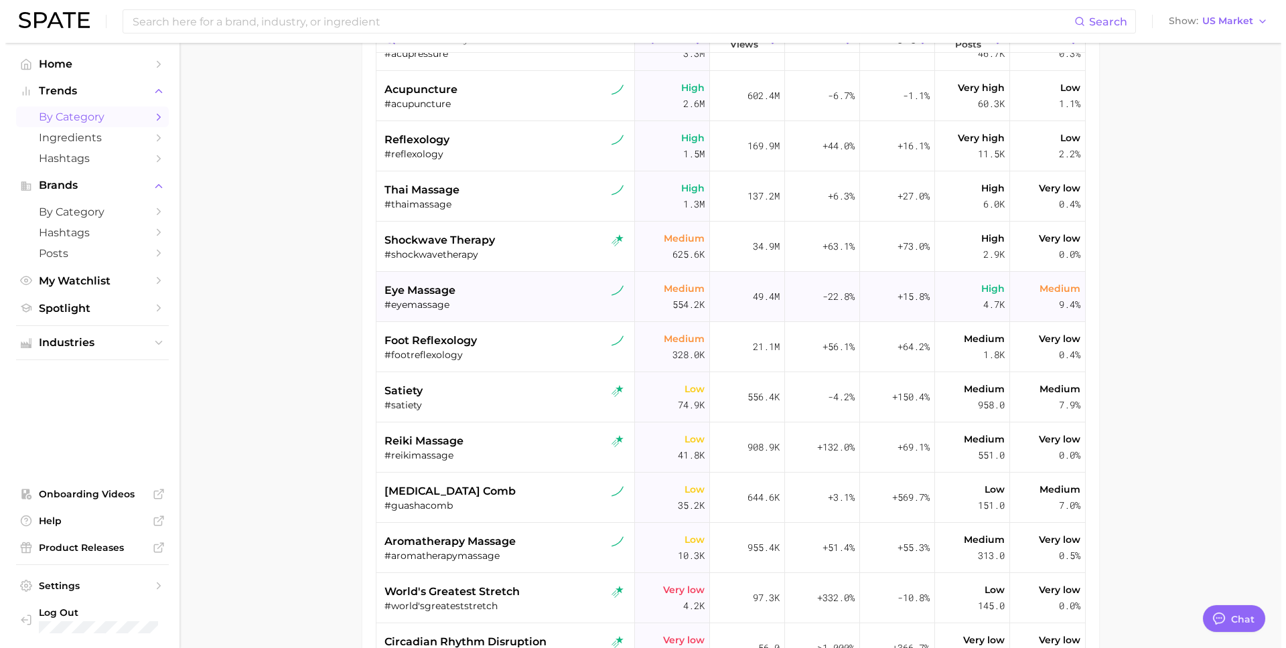
scroll to position [214, 0]
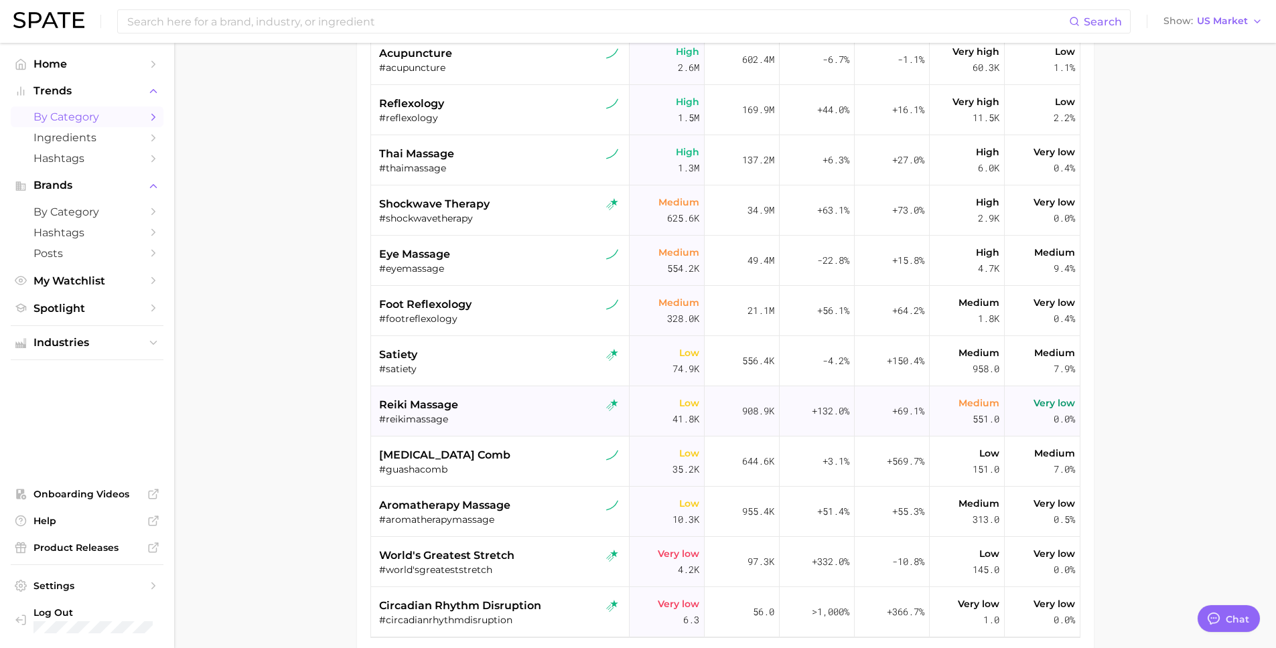
click at [490, 426] on div "reiki massage #reikimassage" at bounding box center [501, 412] width 245 height 50
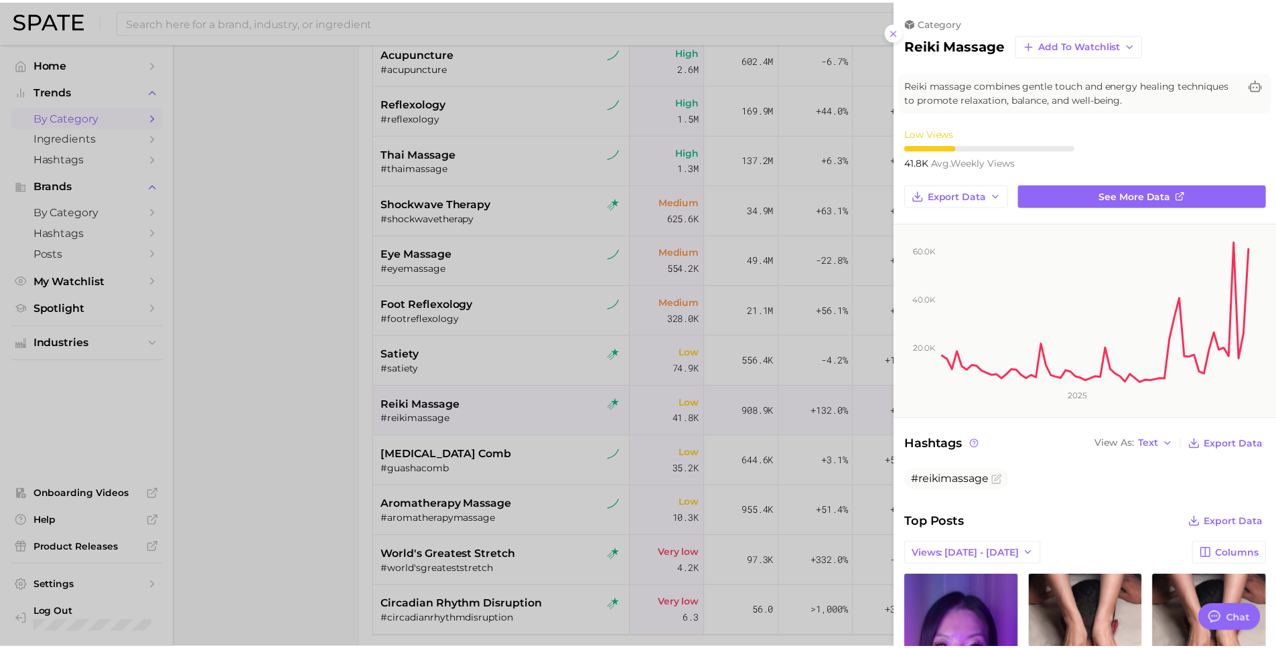
scroll to position [0, 0]
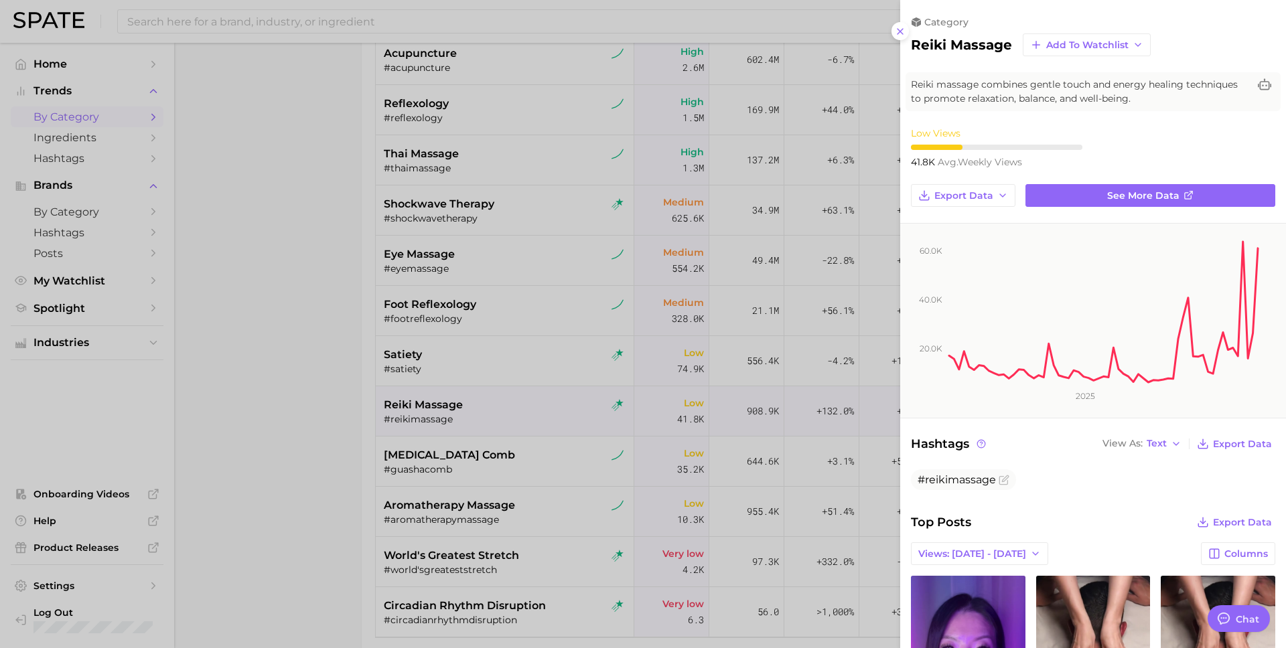
click at [890, 281] on div at bounding box center [643, 324] width 1286 height 648
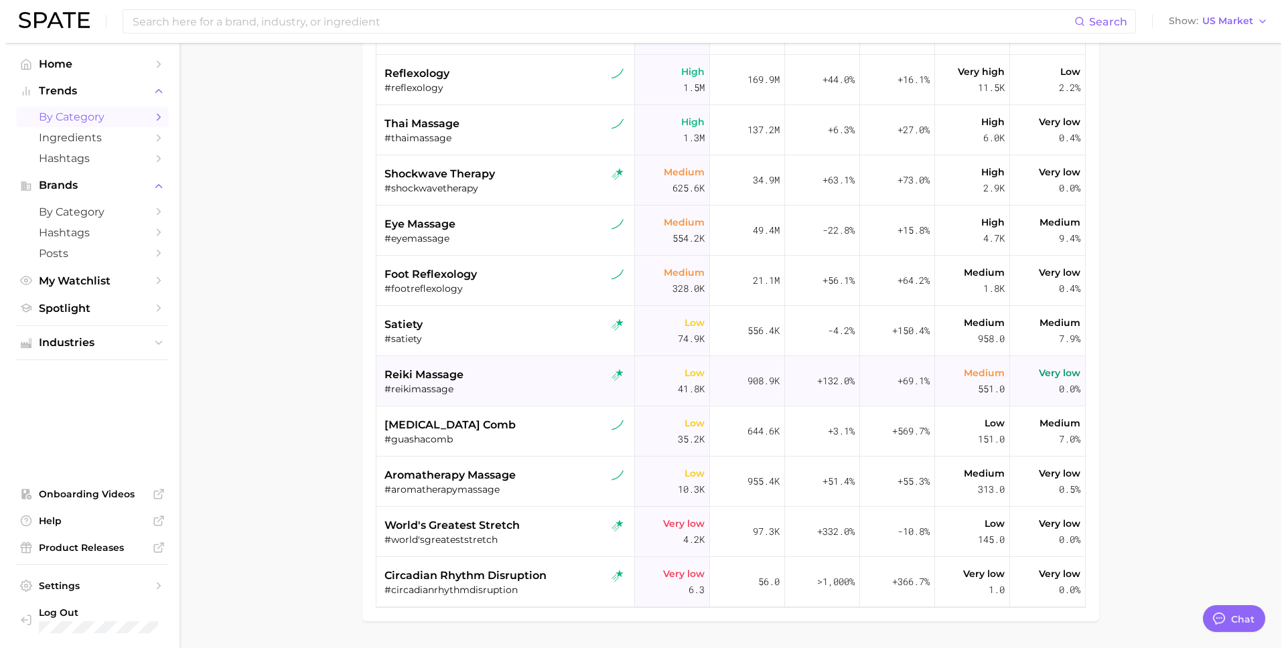
scroll to position [285, 0]
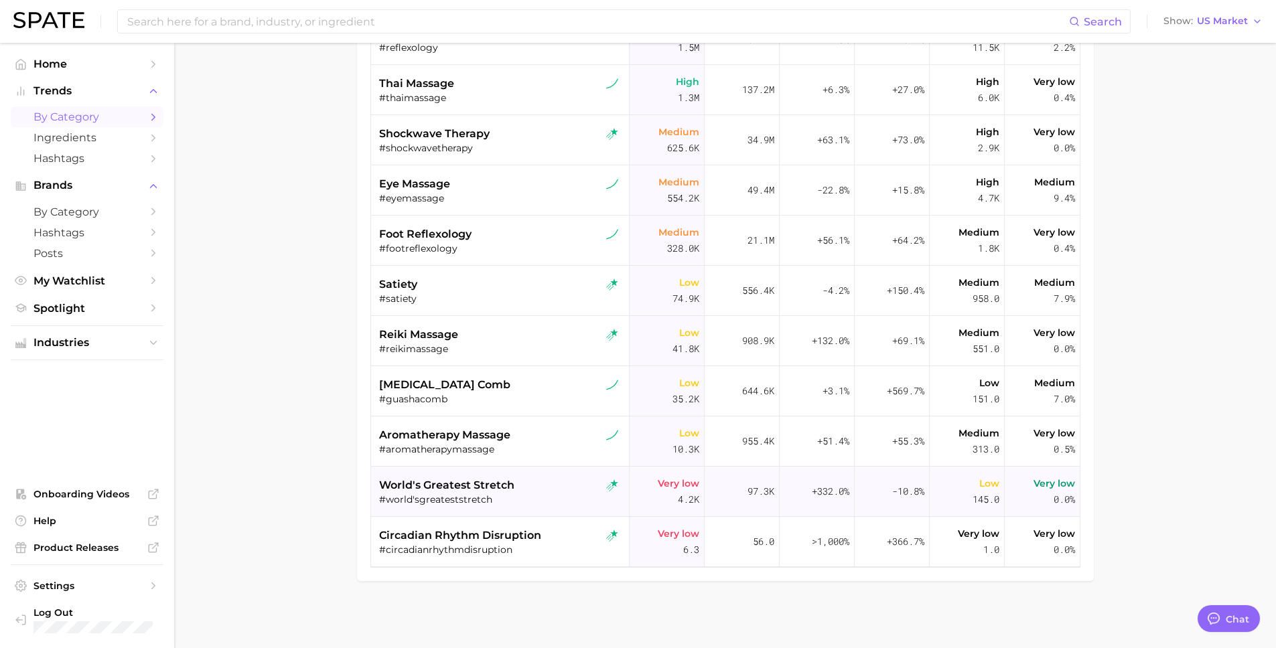
click at [522, 480] on div "world's greatest stretch" at bounding box center [501, 486] width 245 height 16
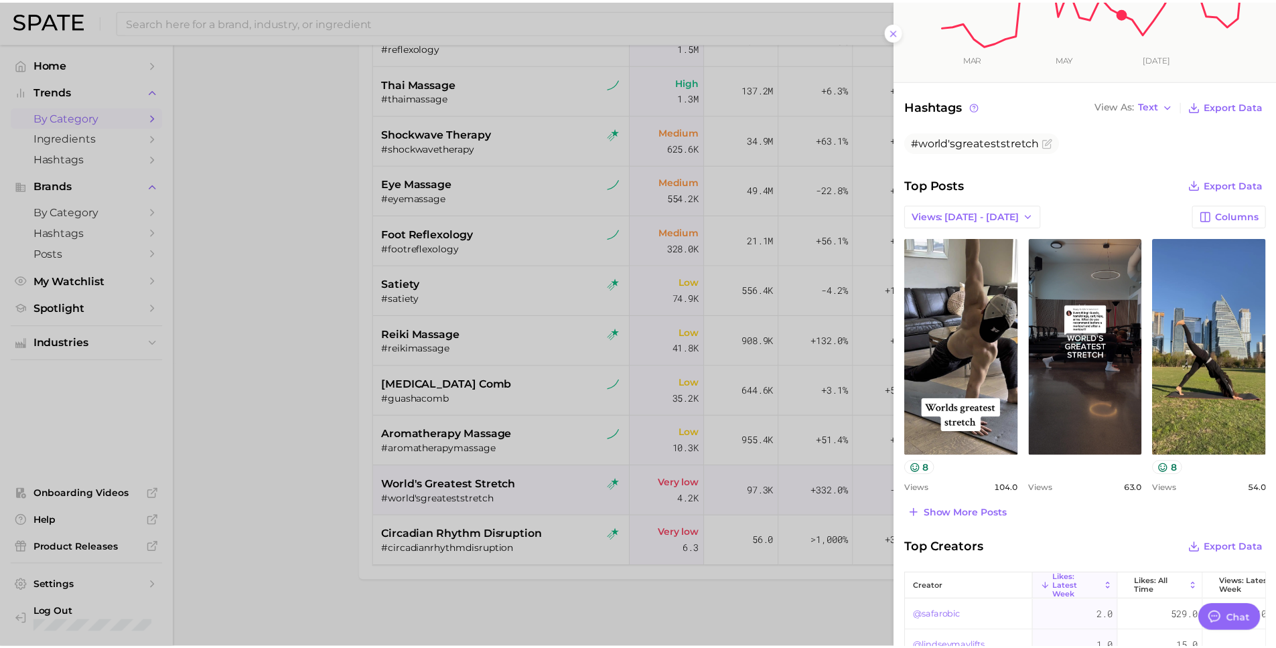
scroll to position [391, 0]
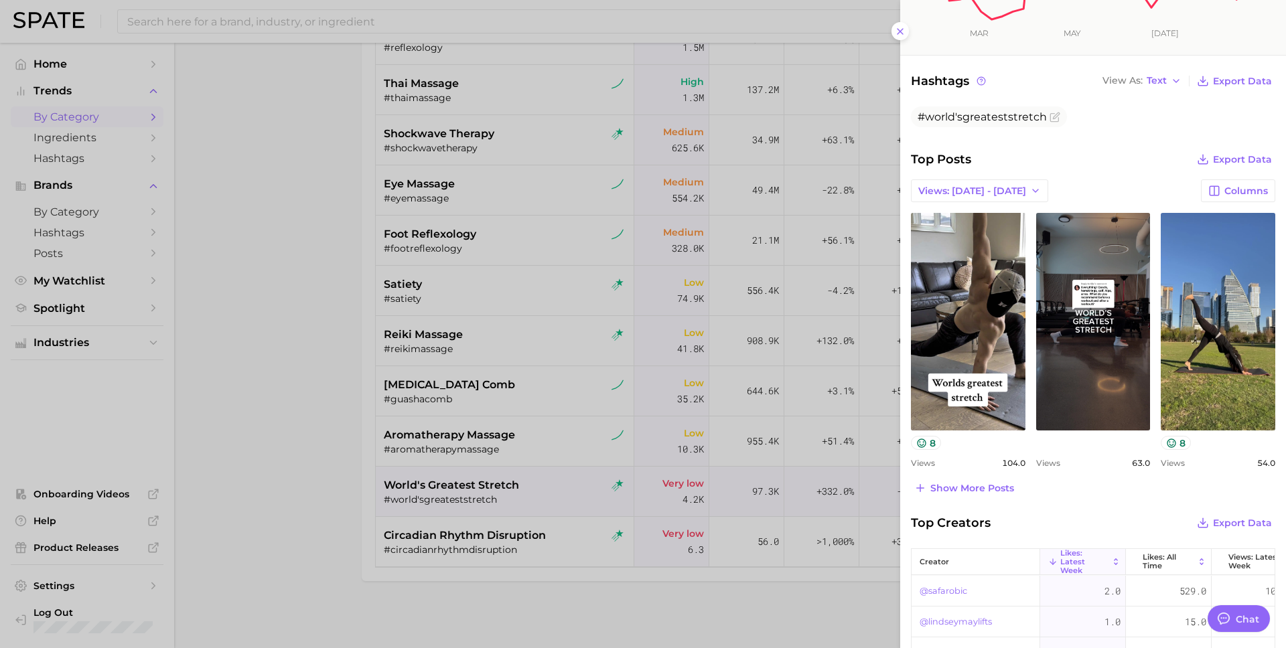
click at [705, 451] on div at bounding box center [643, 324] width 1286 height 648
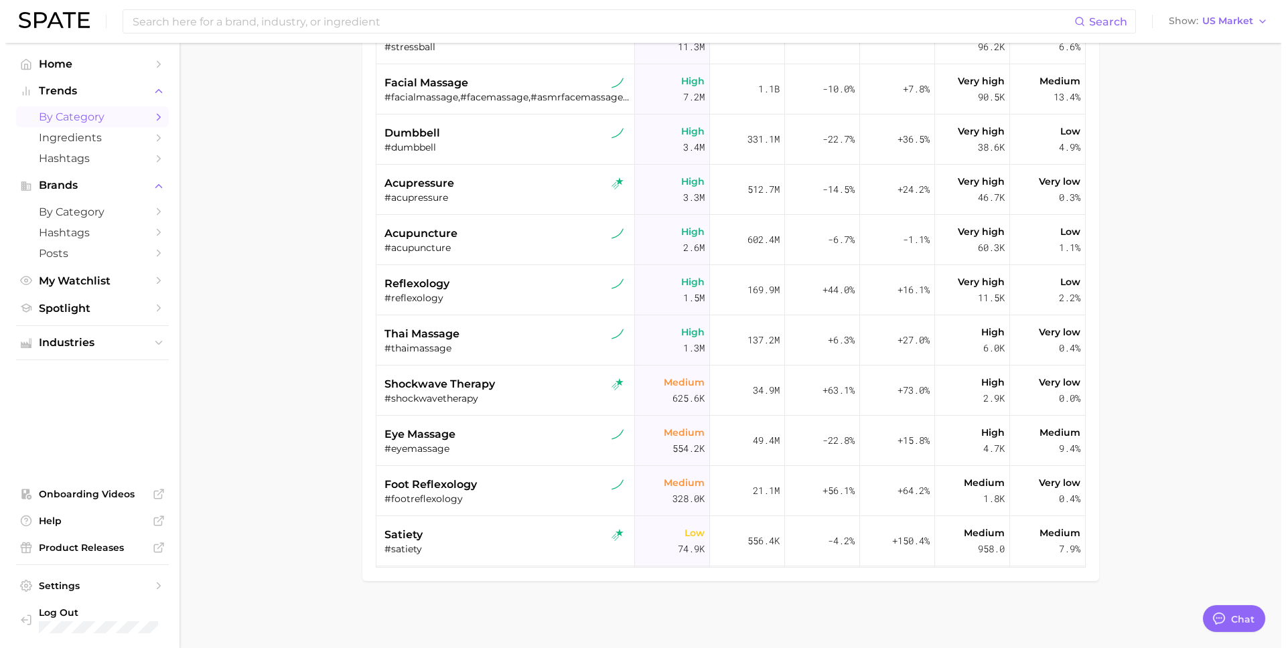
scroll to position [0, 0]
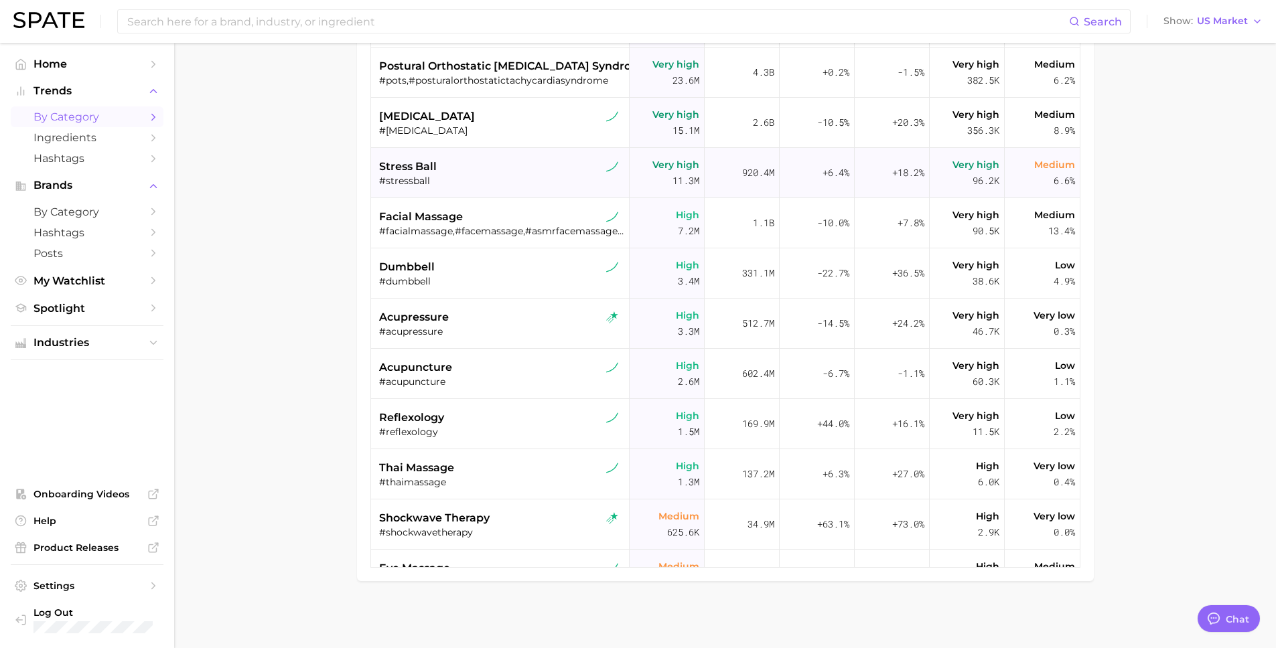
click at [442, 159] on div "stress ball" at bounding box center [501, 167] width 245 height 16
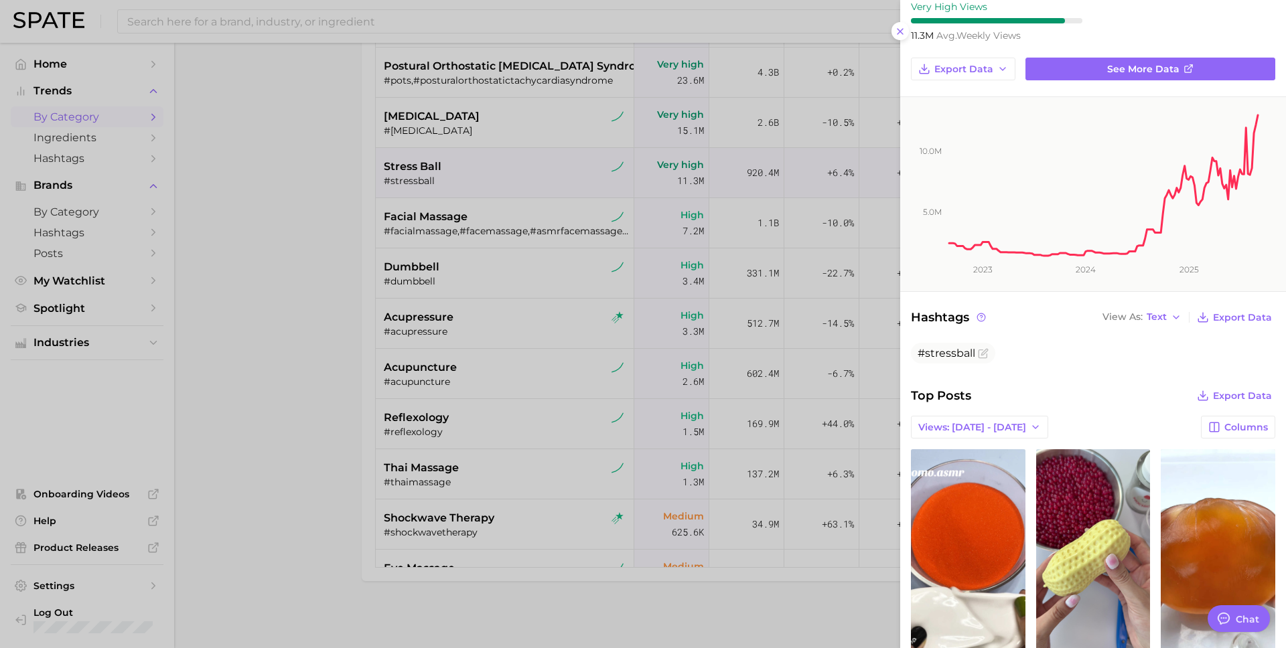
scroll to position [429, 0]
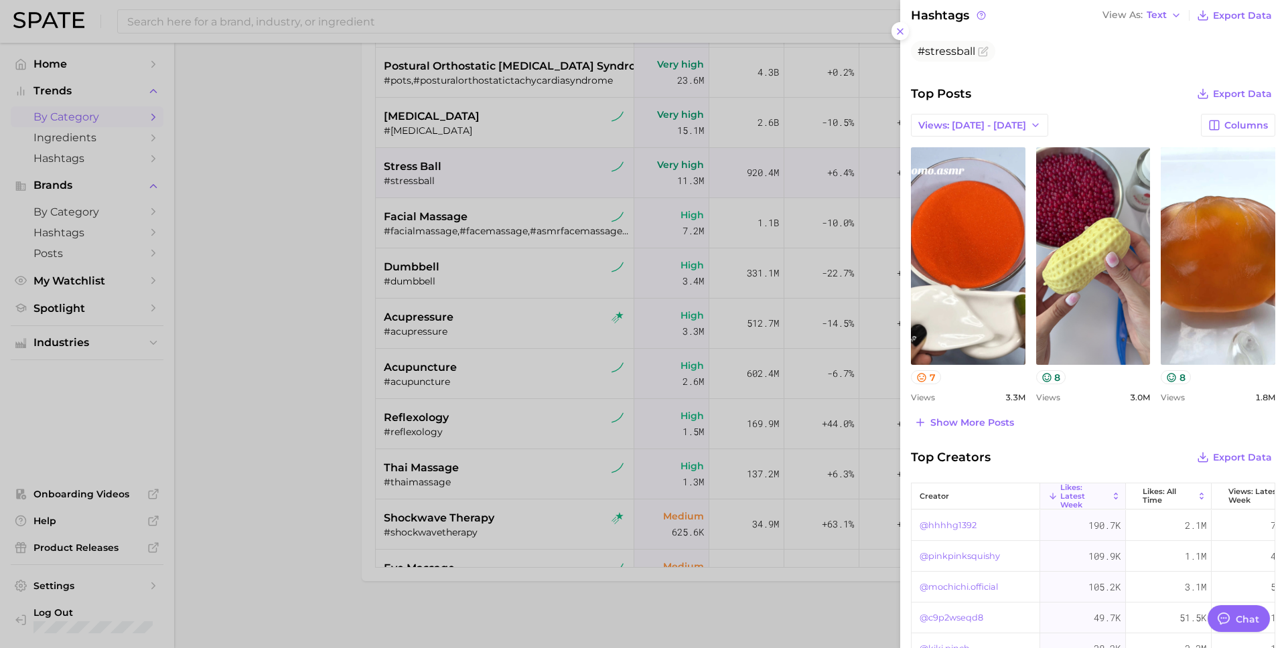
click at [720, 401] on div at bounding box center [643, 324] width 1286 height 648
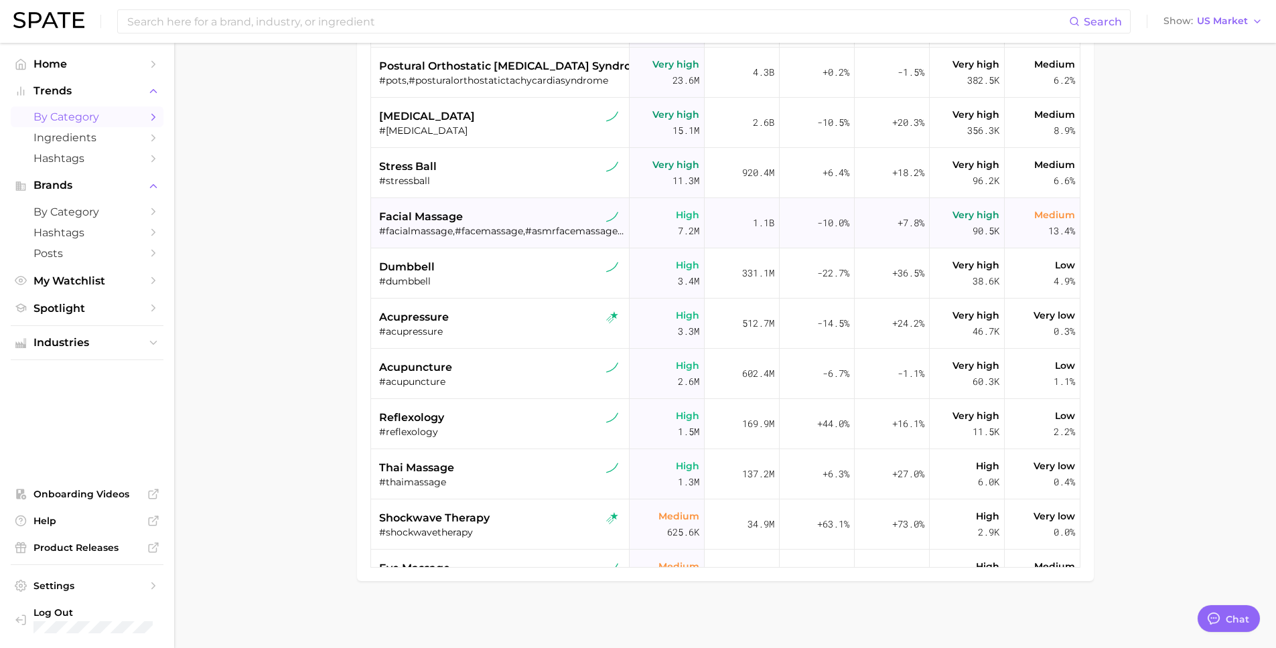
click at [516, 220] on div "facial massage" at bounding box center [501, 217] width 245 height 16
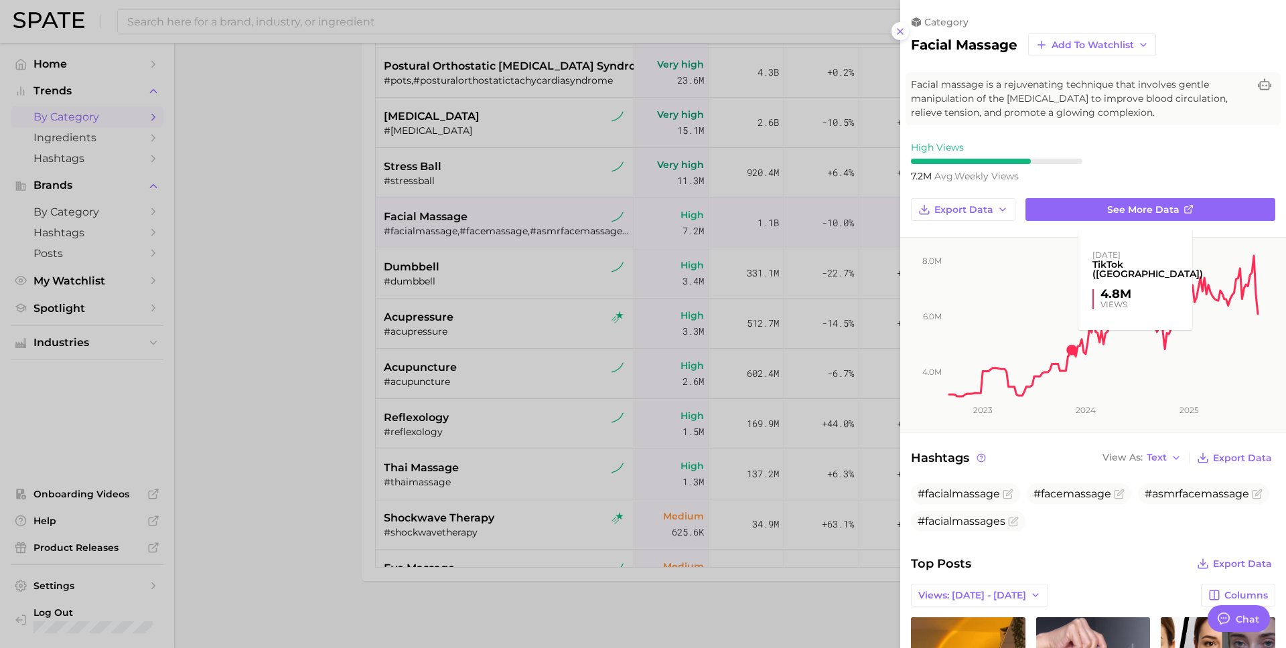
scroll to position [0, 0]
drag, startPoint x: 249, startPoint y: 345, endPoint x: 429, endPoint y: 277, distance: 192.5
click at [249, 345] on div at bounding box center [643, 324] width 1286 height 648
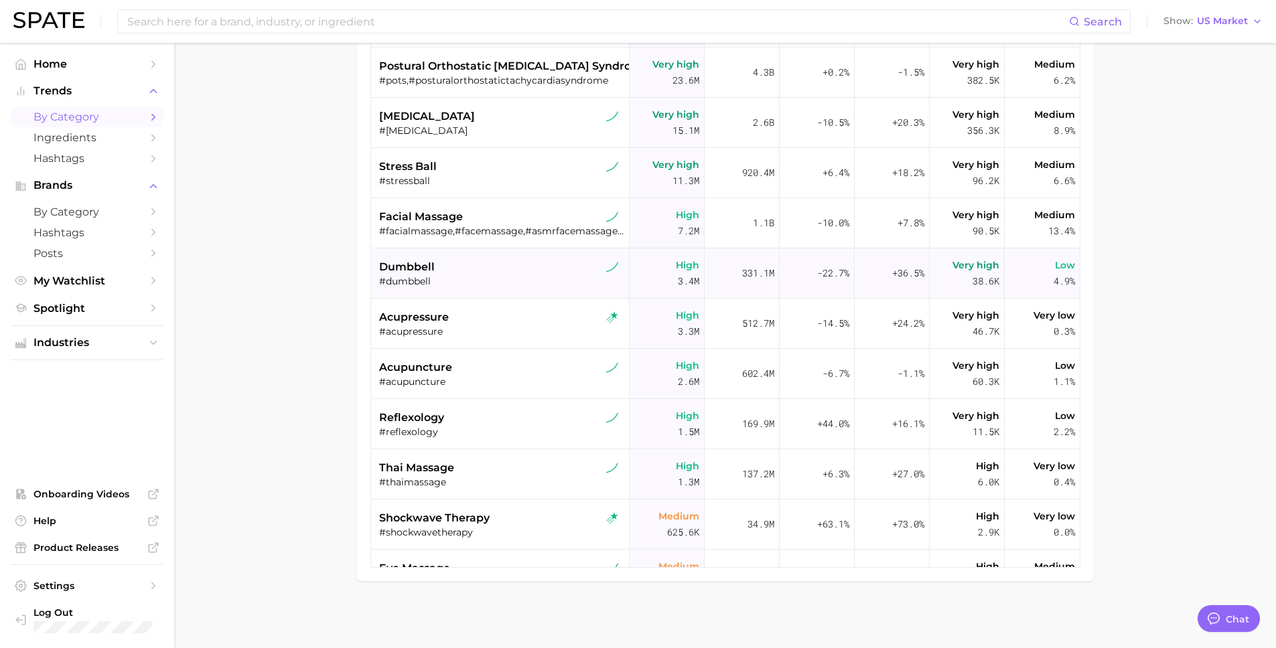
click at [524, 265] on div "dumbbell" at bounding box center [501, 267] width 245 height 16
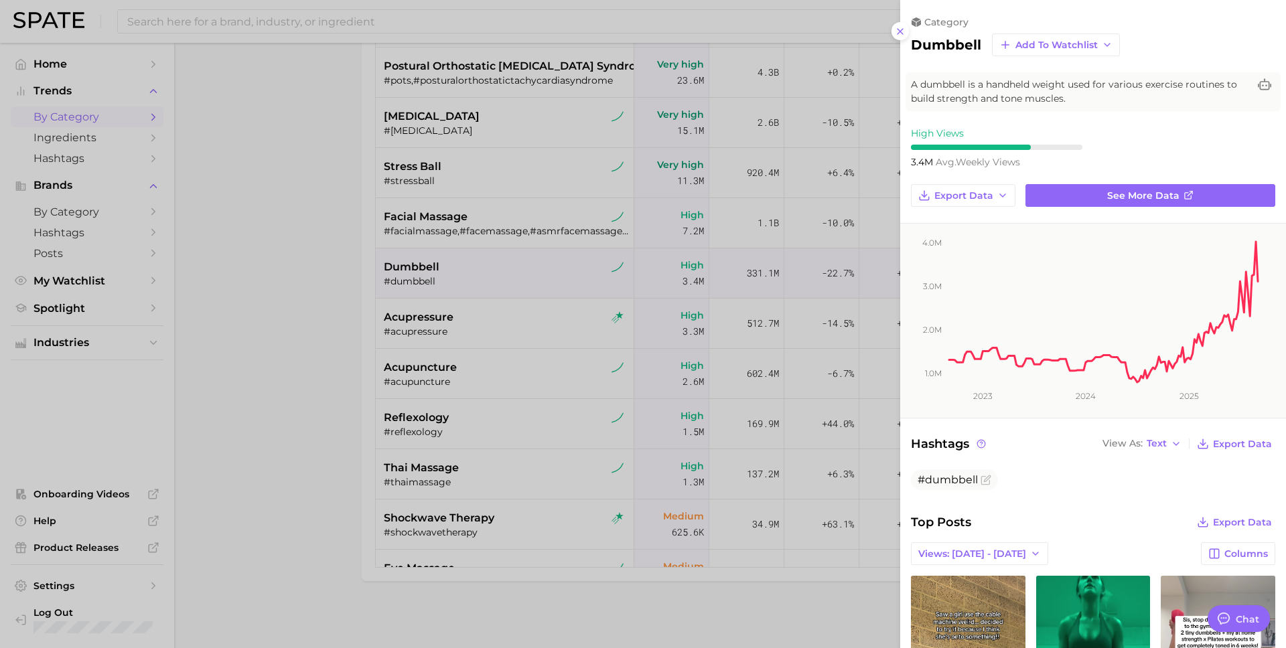
click at [309, 296] on div at bounding box center [643, 324] width 1286 height 648
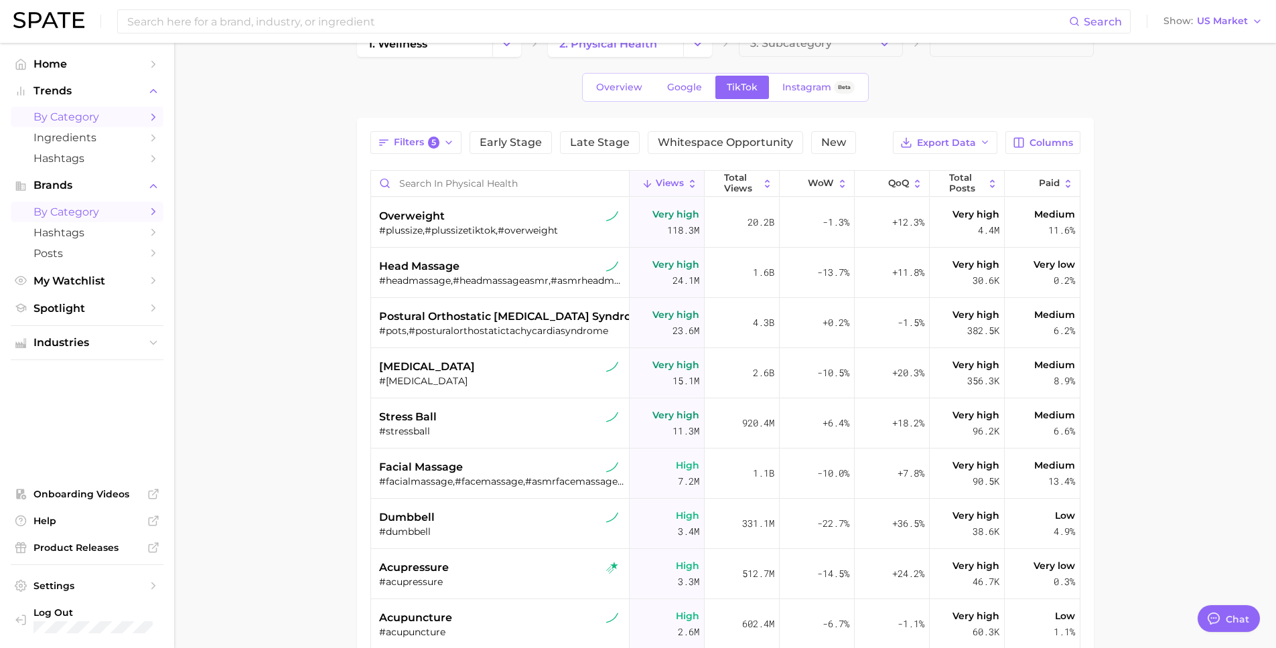
click at [52, 209] on span "by Category" at bounding box center [86, 212] width 107 height 13
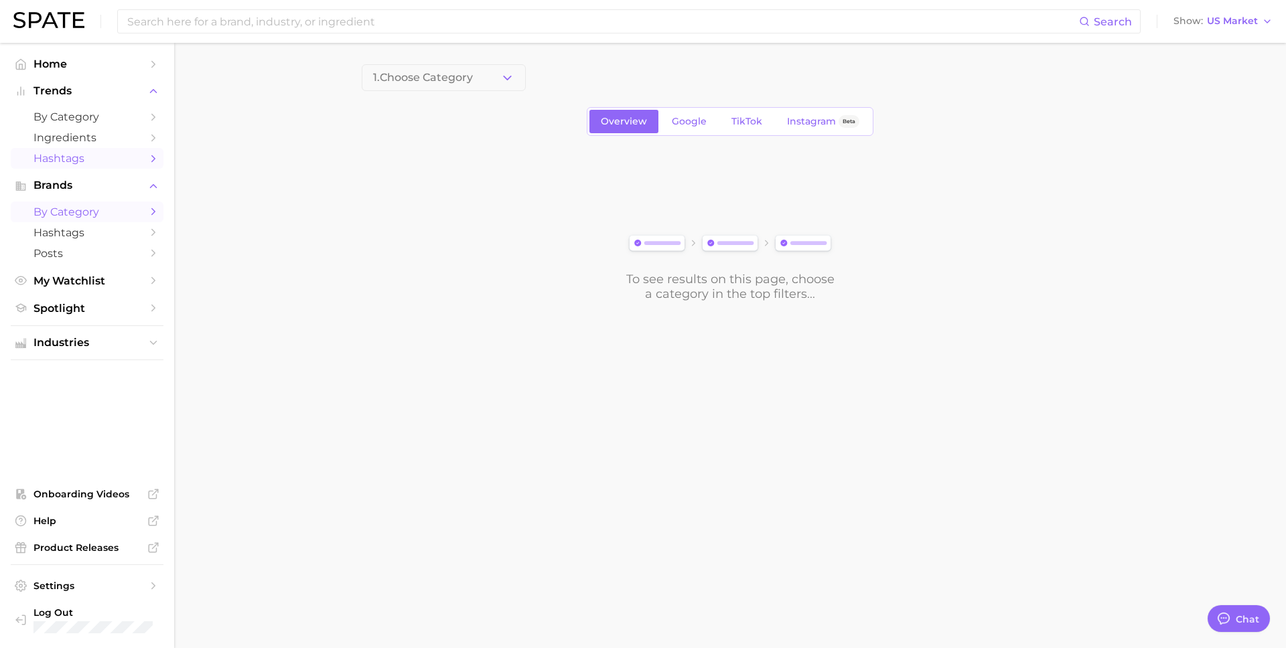
click at [56, 161] on span "Hashtags" at bounding box center [86, 158] width 107 height 13
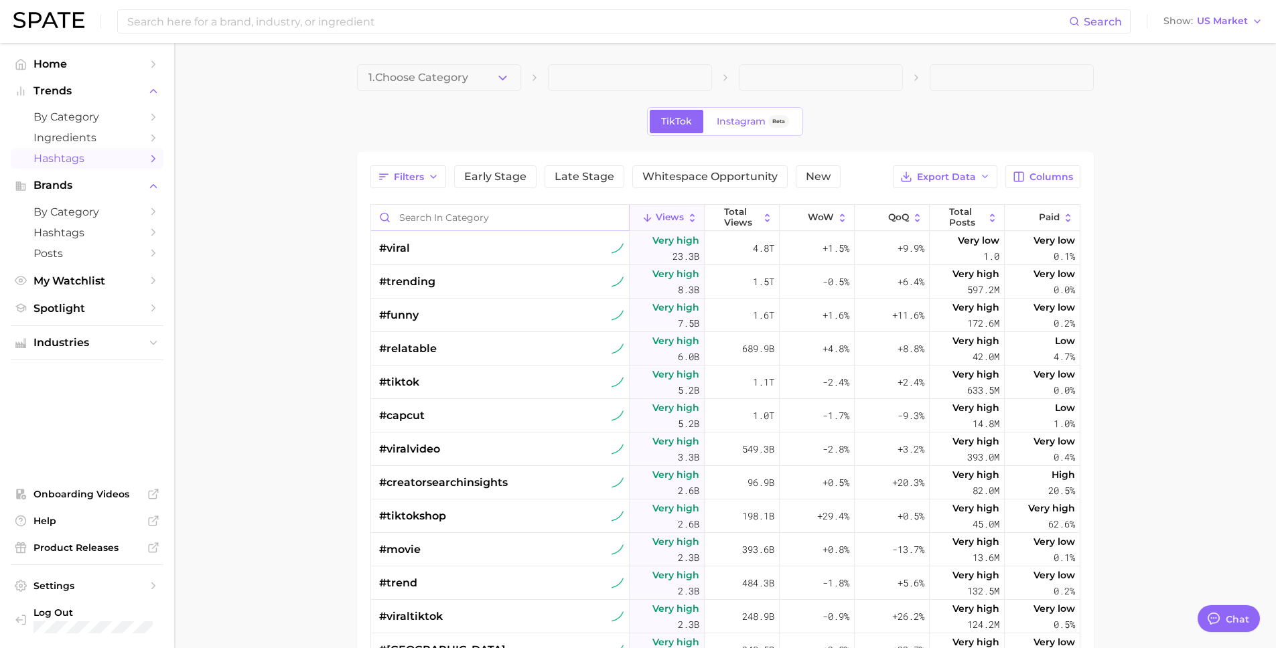
click at [437, 219] on input "Search in category" at bounding box center [500, 217] width 258 height 25
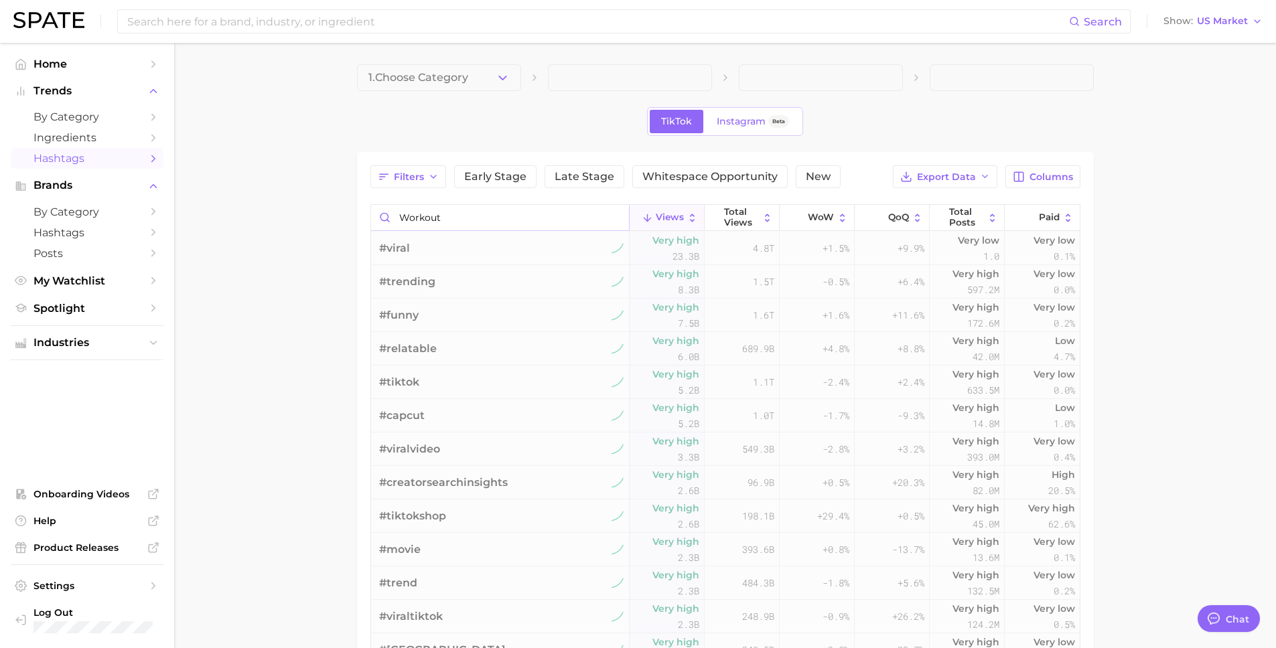
type input "workout"
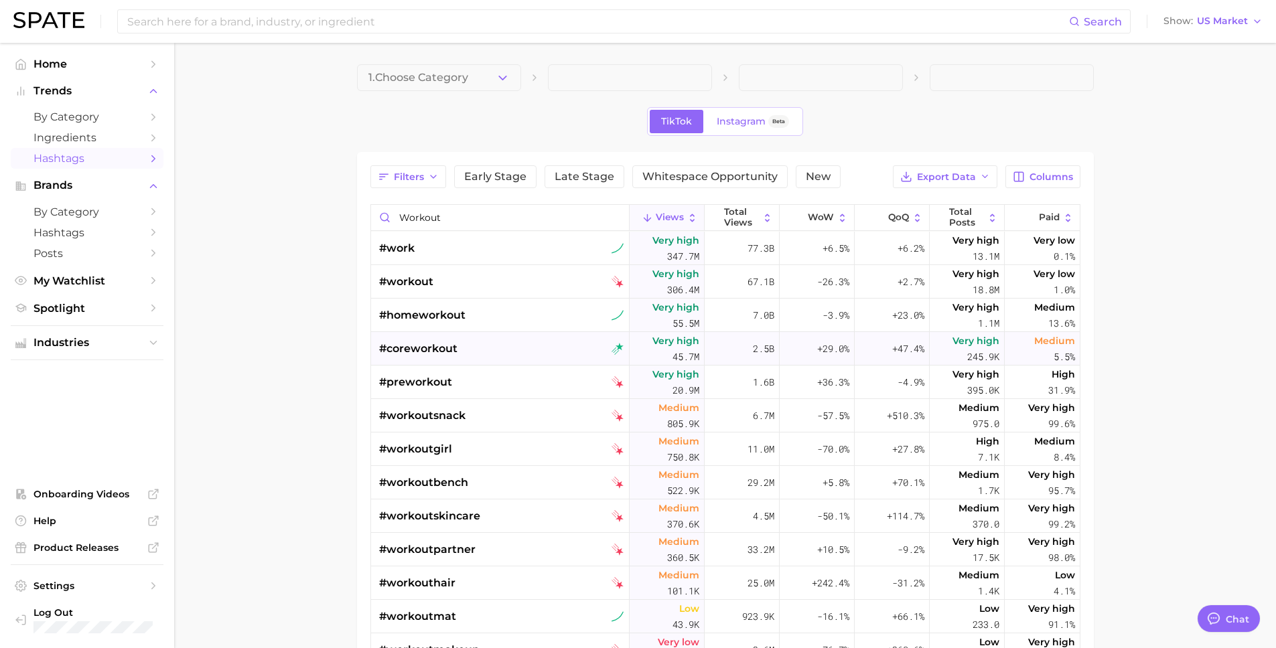
click at [438, 348] on span "#coreworkout" at bounding box center [418, 349] width 78 height 16
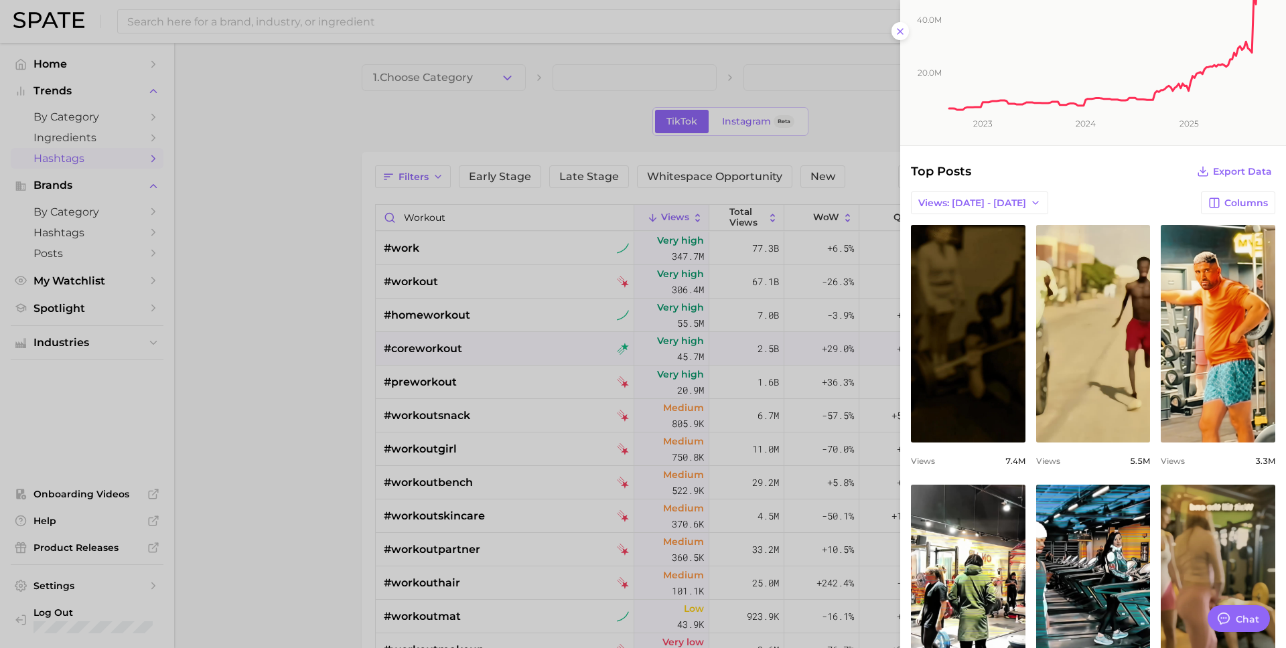
click at [283, 200] on div at bounding box center [643, 324] width 1286 height 648
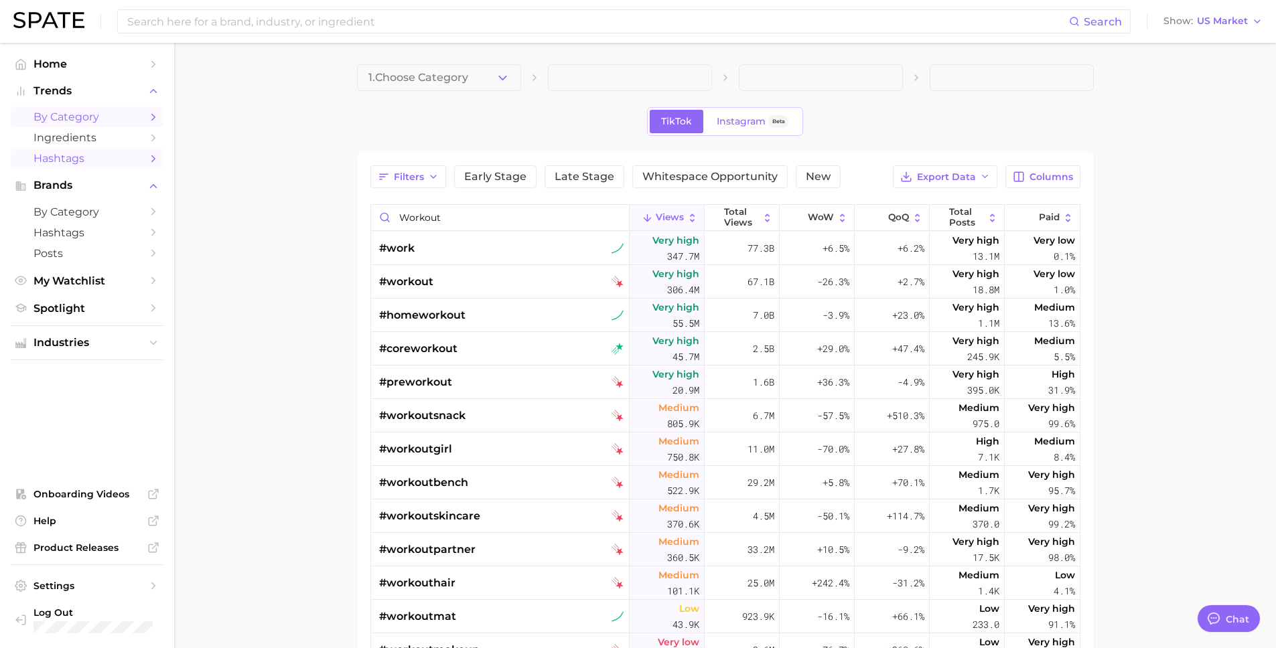
click at [112, 119] on span "by Category" at bounding box center [86, 117] width 107 height 13
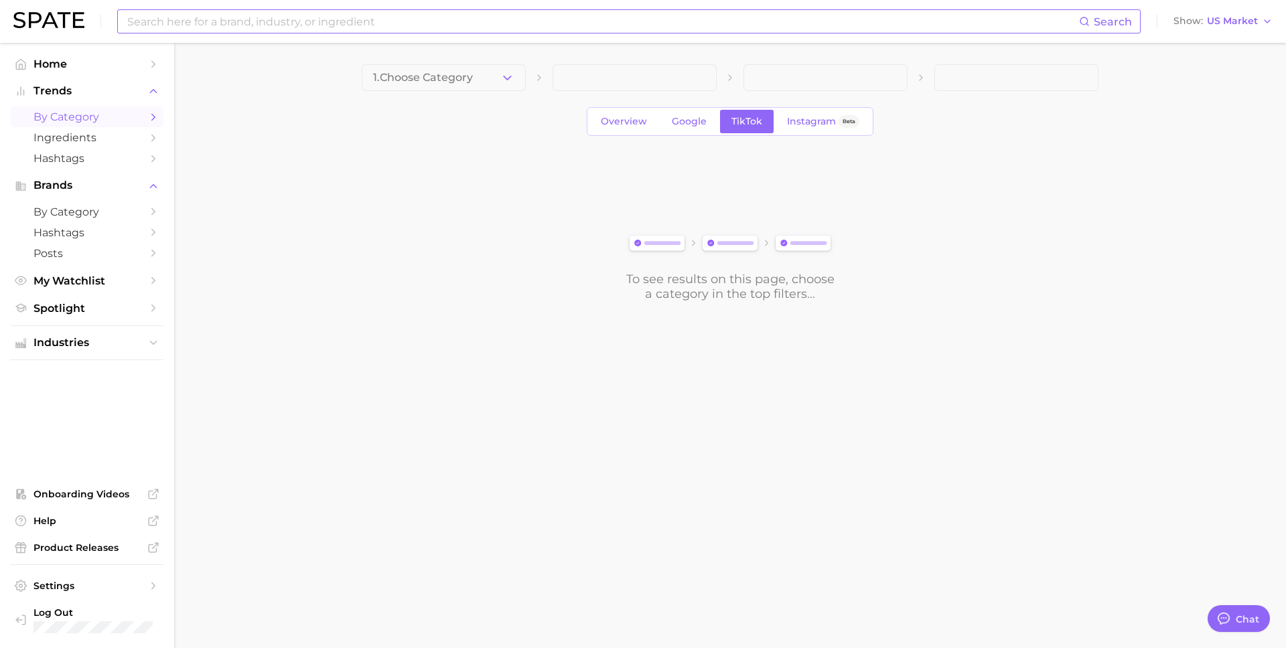
click at [252, 20] on input at bounding box center [602, 21] width 953 height 23
type input "pilates"
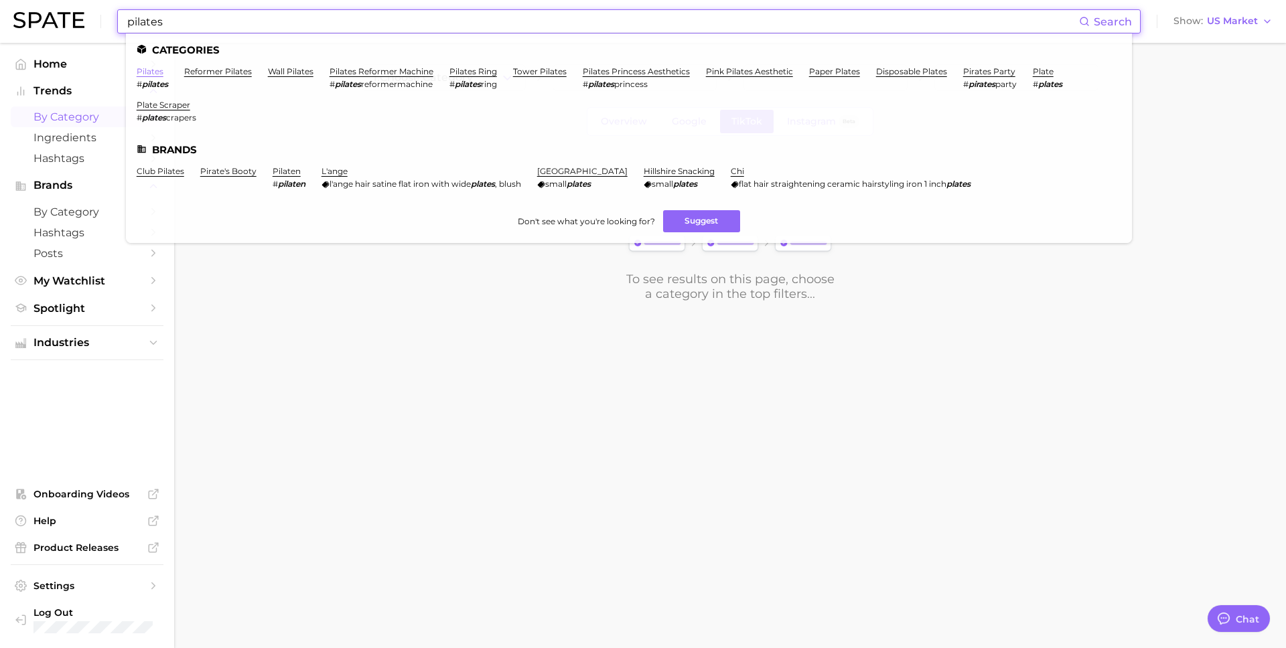
click at [141, 68] on link "pilates" at bounding box center [150, 71] width 27 height 10
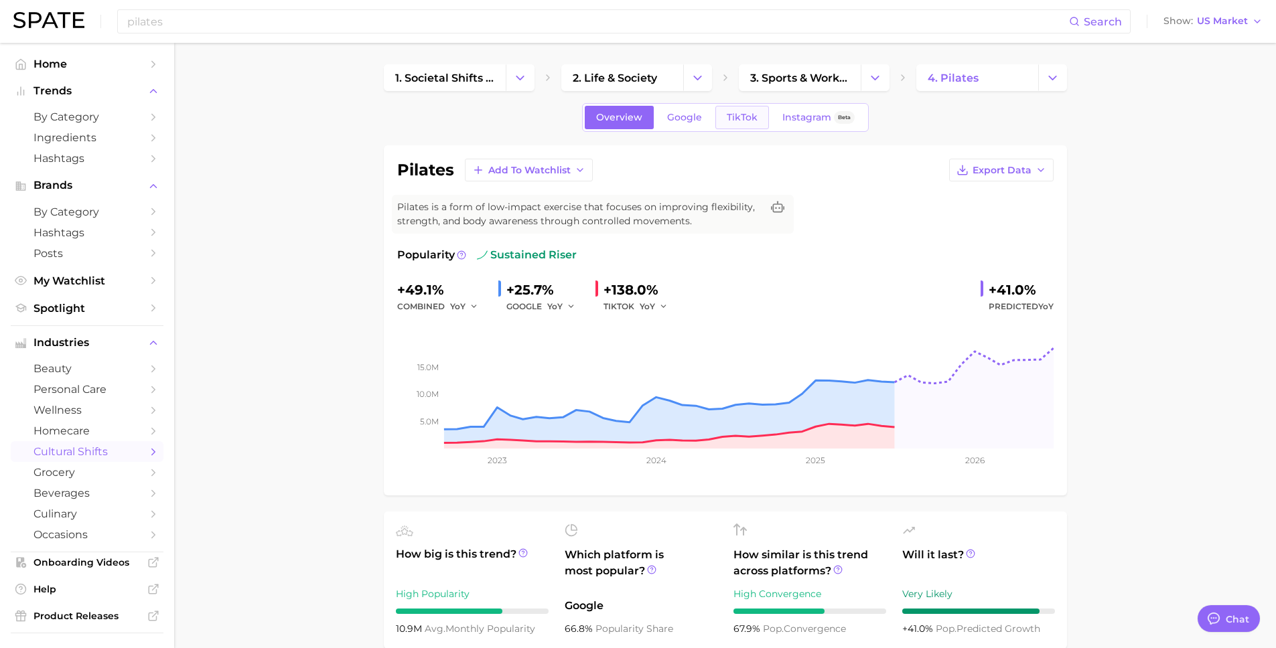
click at [740, 119] on span "TikTok" at bounding box center [742, 117] width 31 height 11
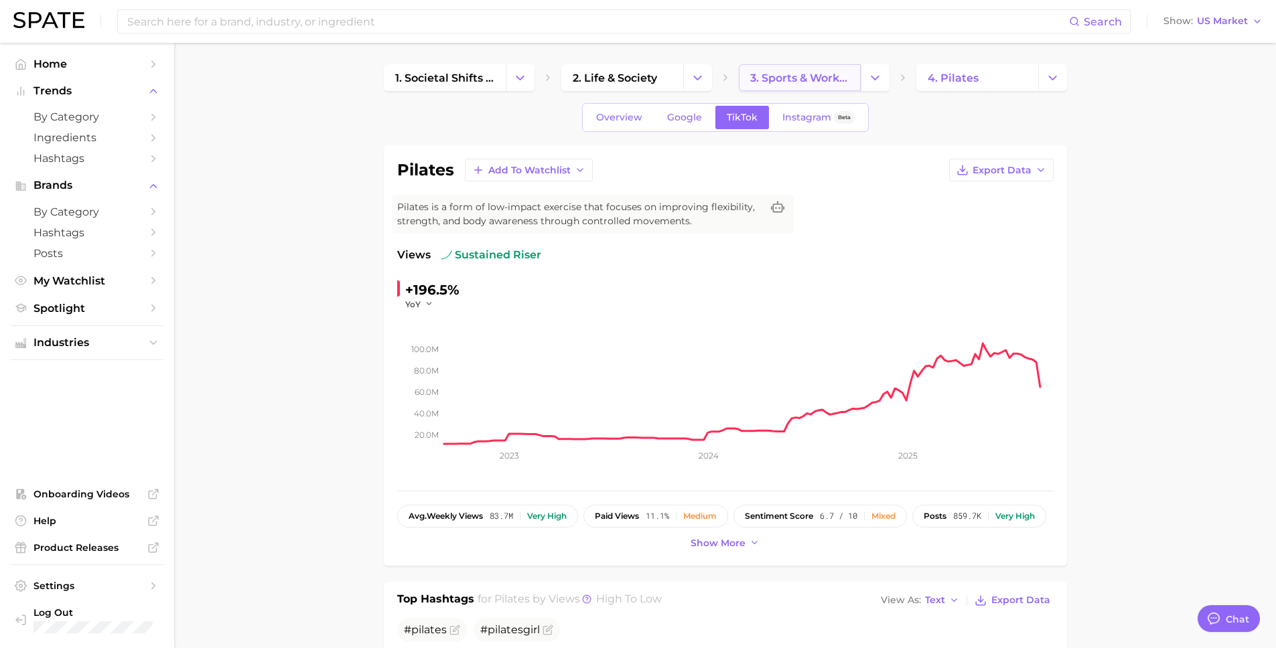
click at [790, 72] on span "3. sports & workouts" at bounding box center [799, 78] width 99 height 13
type textarea "x"
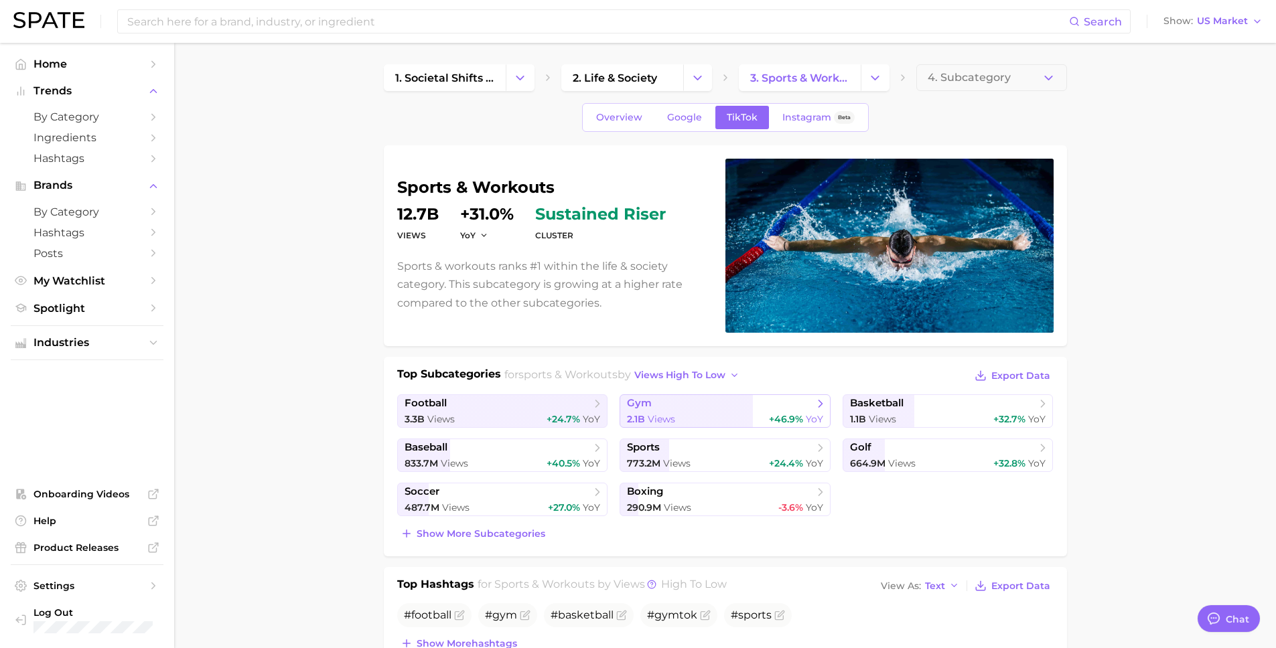
click at [819, 404] on icon at bounding box center [820, 403] width 13 height 13
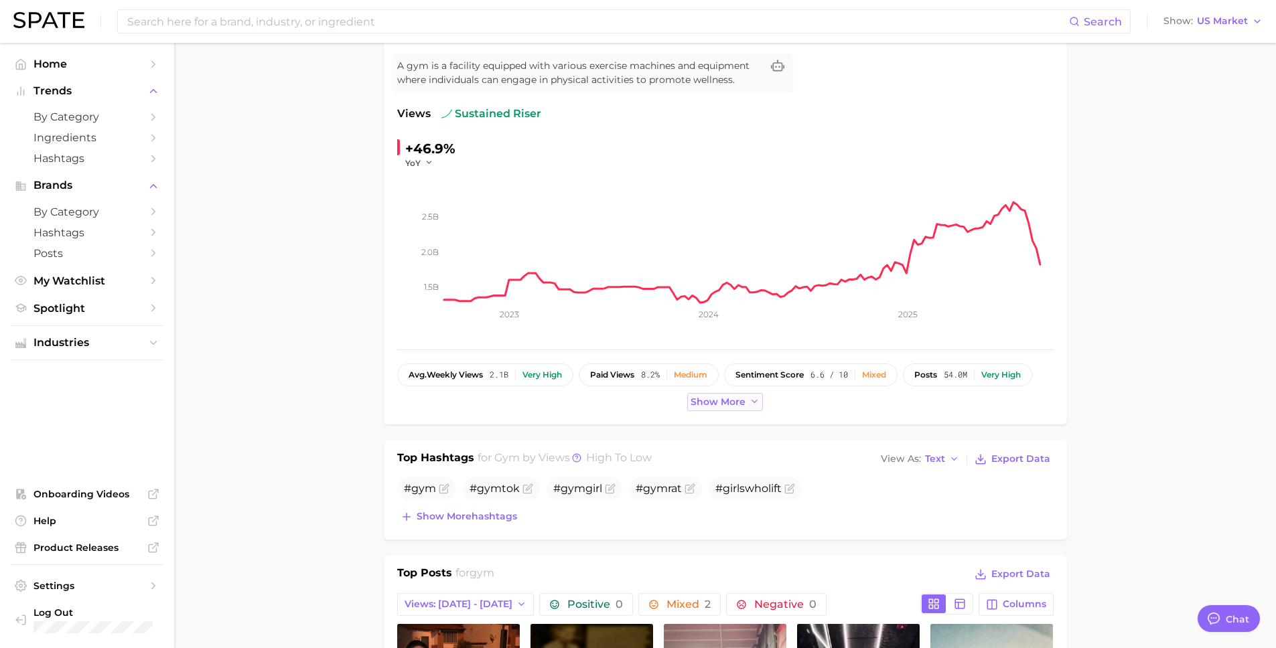
click at [727, 400] on span "Show more" at bounding box center [718, 402] width 55 height 11
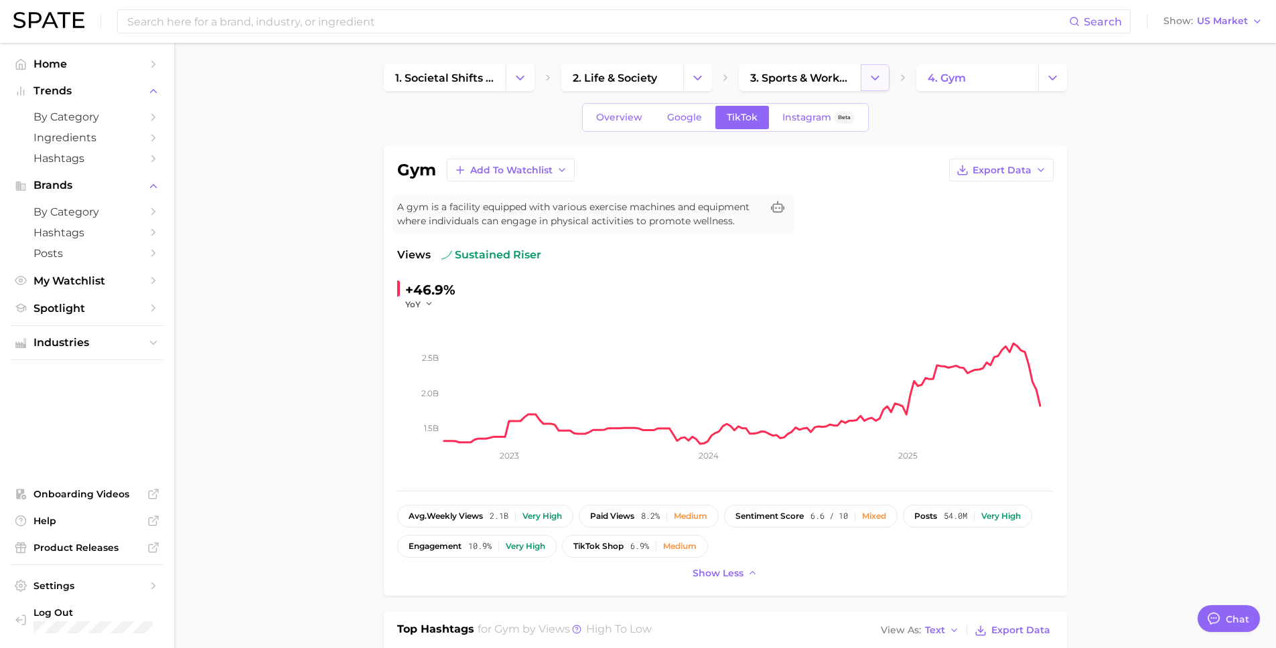
click at [864, 74] on button "Change Category" at bounding box center [875, 77] width 29 height 27
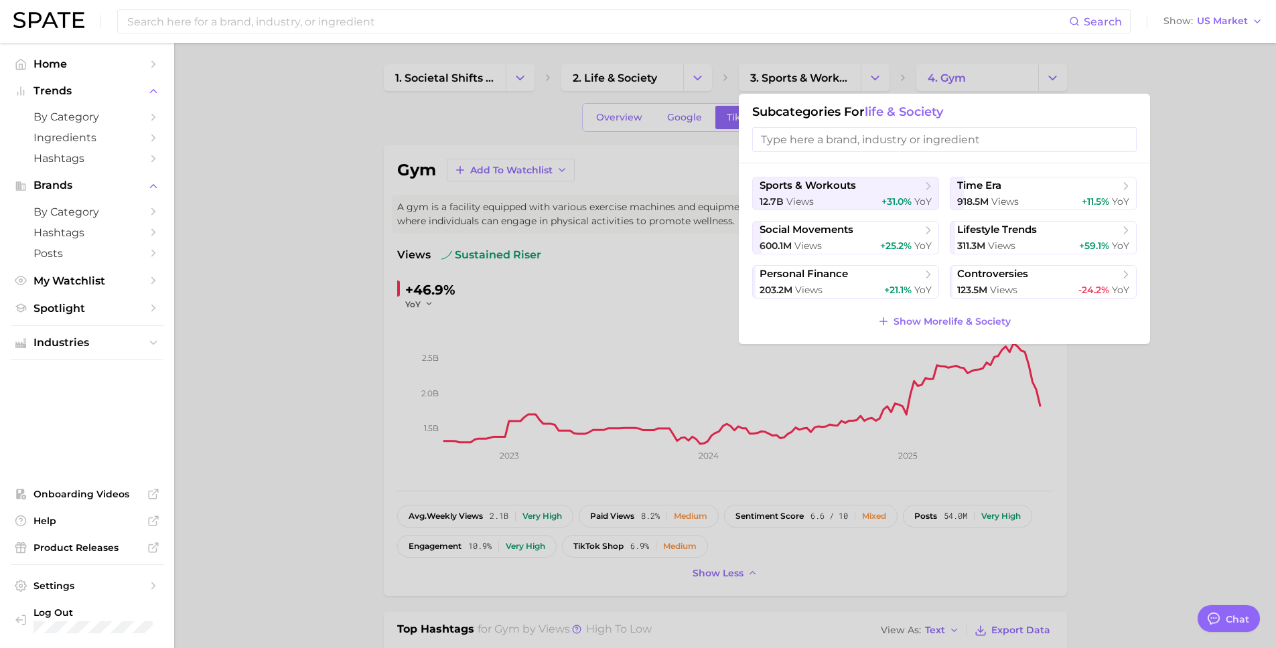
click at [1121, 72] on div at bounding box center [638, 324] width 1276 height 648
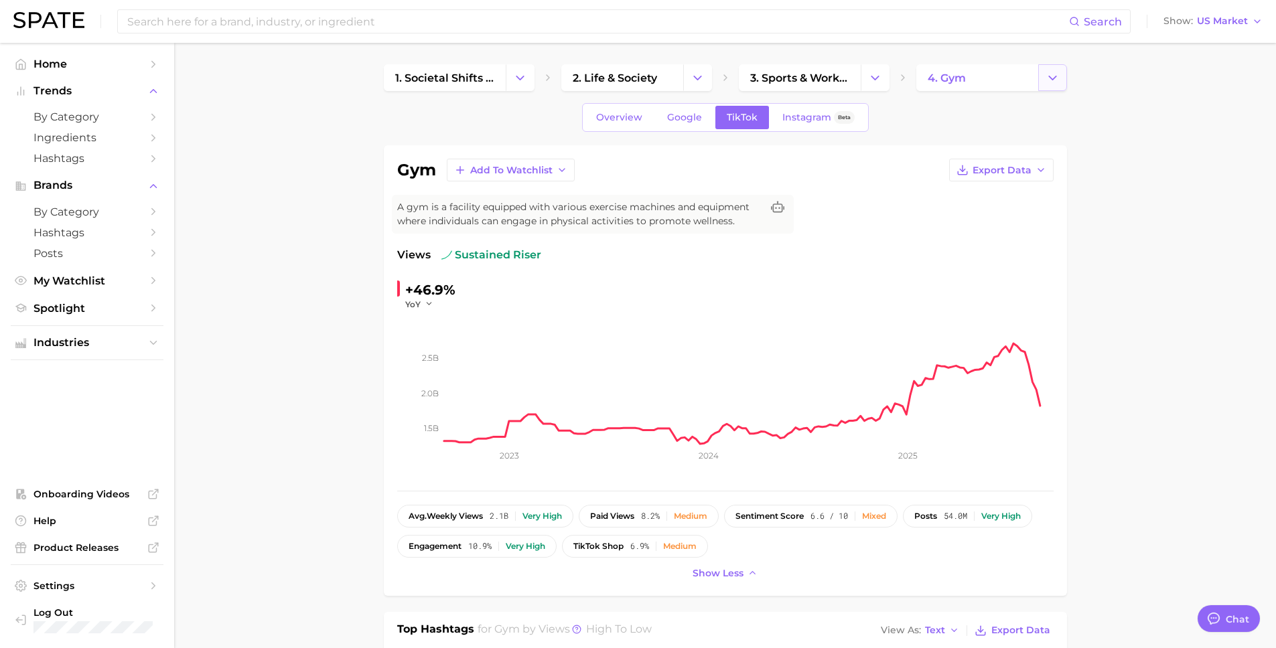
click at [1052, 84] on icon "Change Category" at bounding box center [1053, 78] width 14 height 14
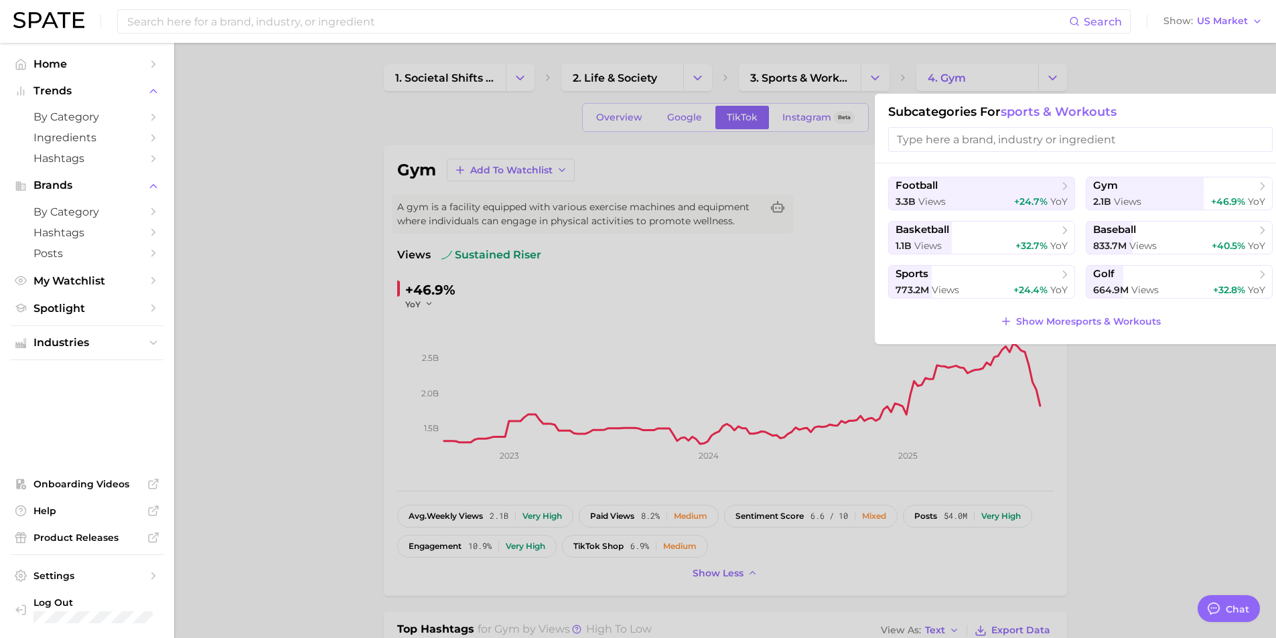
click at [1134, 76] on div at bounding box center [638, 319] width 1276 height 638
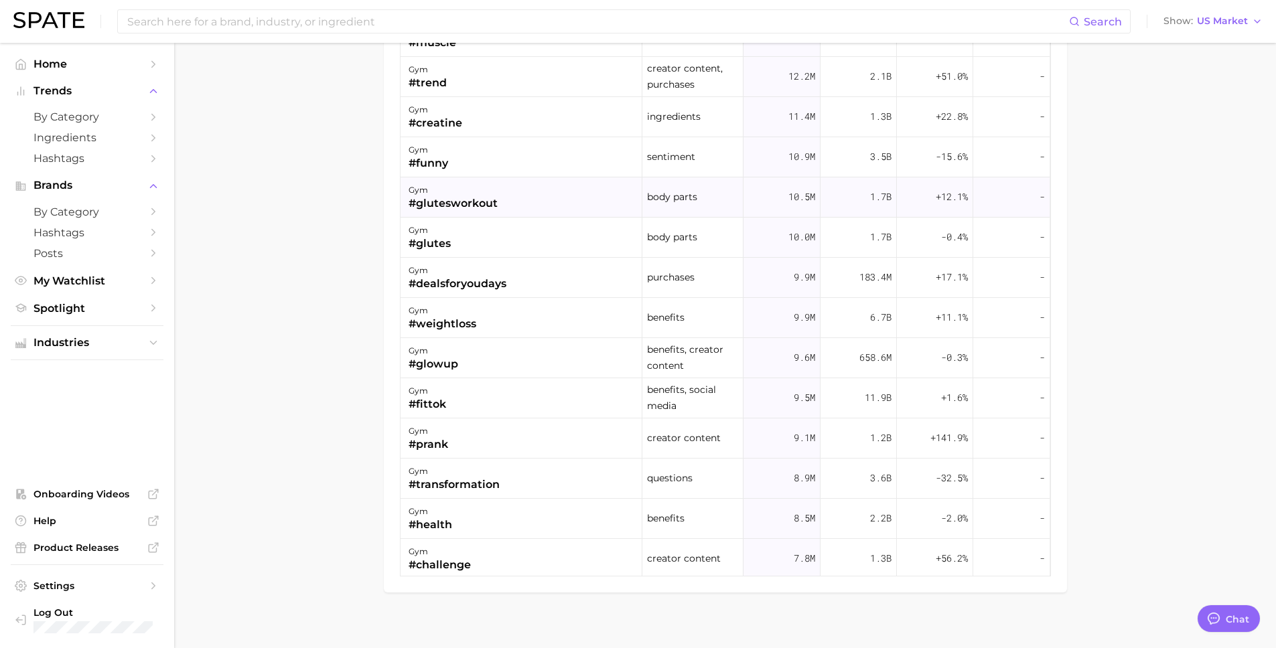
click at [535, 189] on div "gym #glutesworkout" at bounding box center [522, 198] width 242 height 40
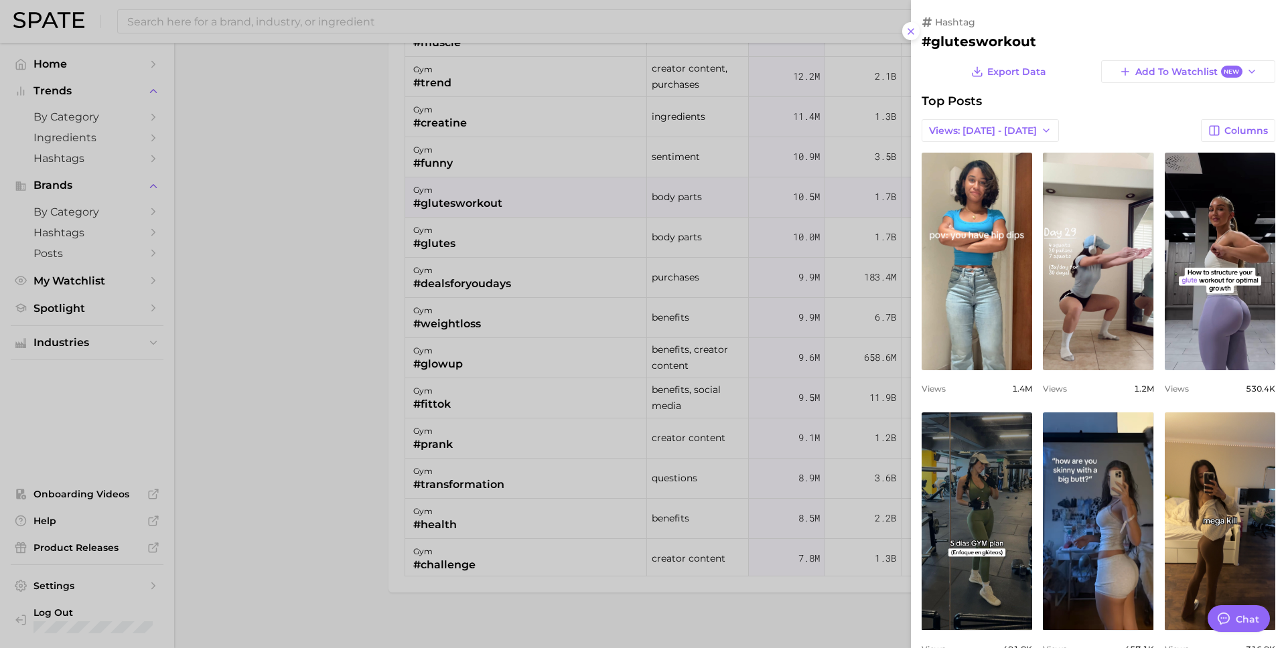
click at [337, 278] on div at bounding box center [643, 324] width 1286 height 648
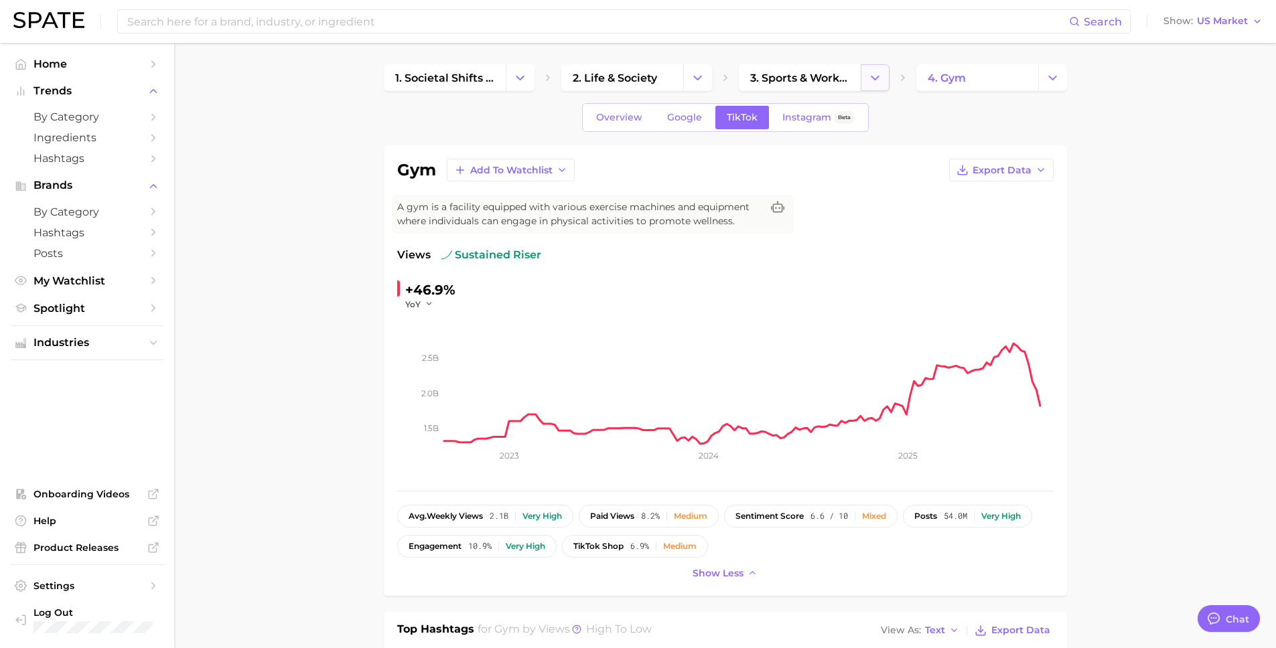
click at [884, 76] on button "Change Category" at bounding box center [875, 77] width 29 height 27
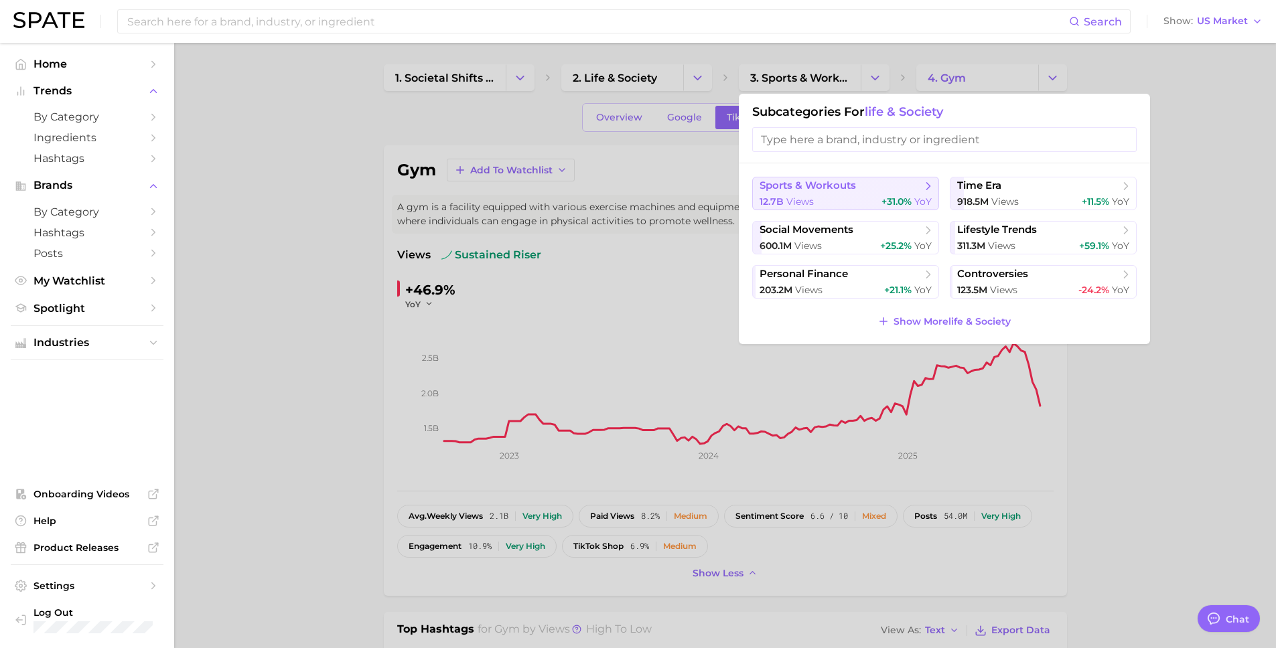
click at [930, 187] on icon at bounding box center [928, 186] width 13 height 13
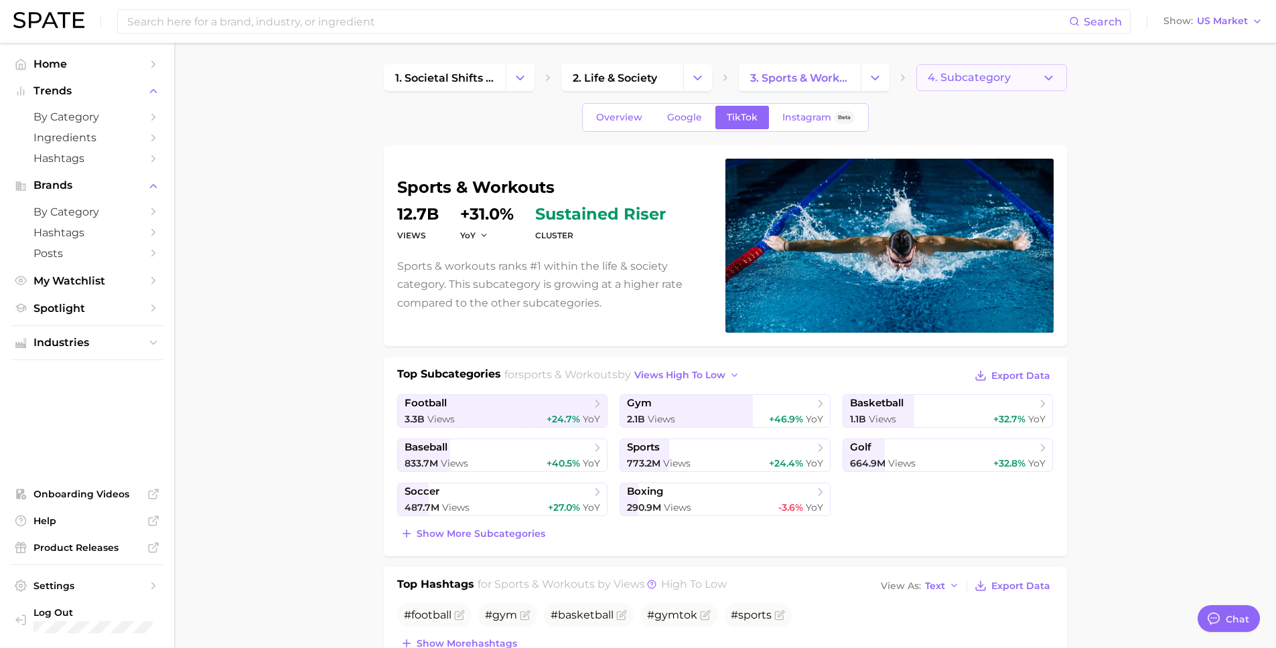
click at [1052, 78] on icon "button" at bounding box center [1049, 78] width 14 height 14
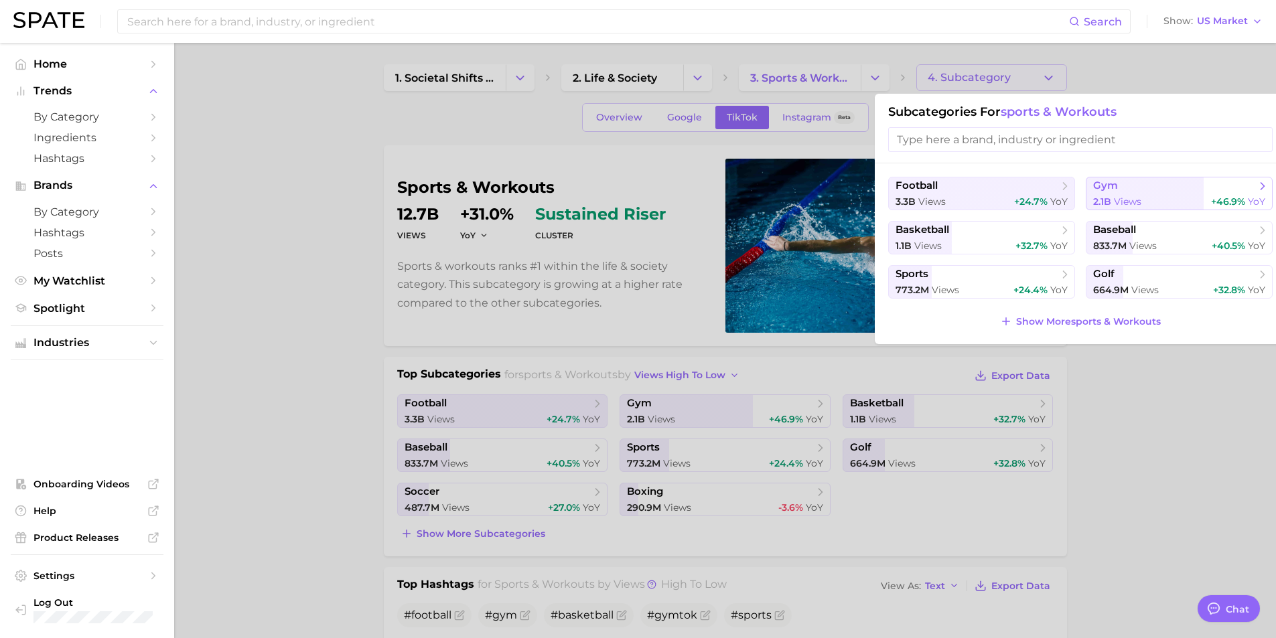
click at [1133, 203] on span "views" at bounding box center [1127, 202] width 27 height 12
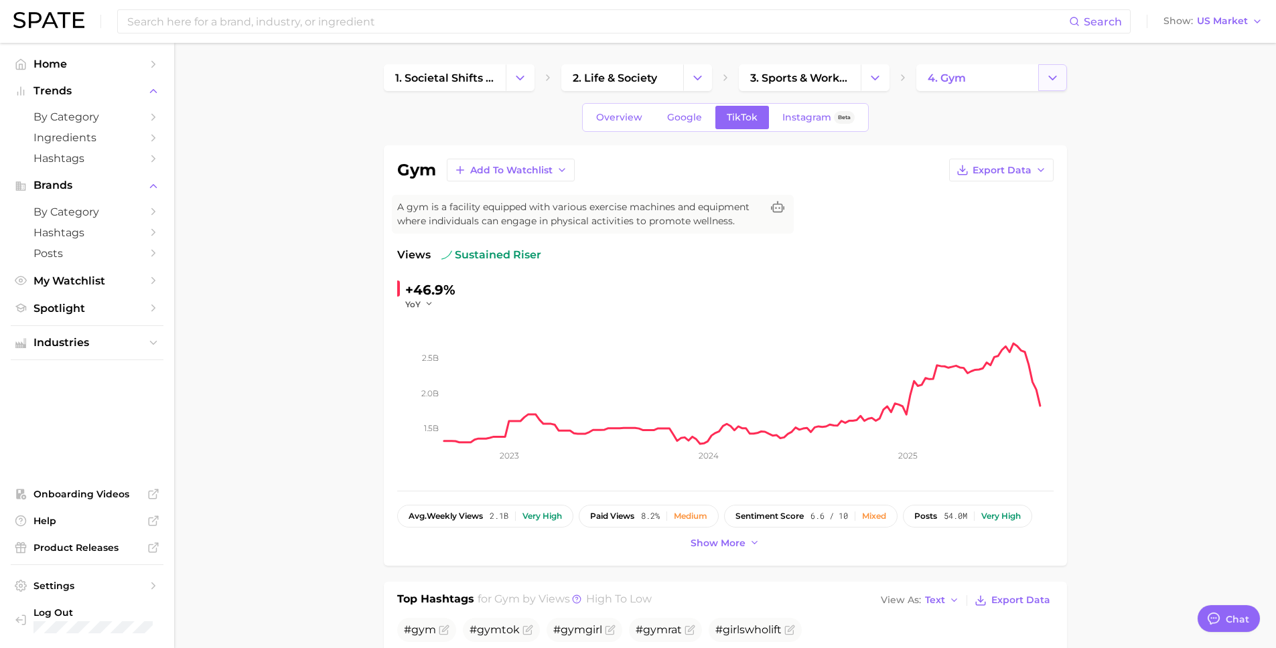
click at [1062, 74] on button "Change Category" at bounding box center [1052, 77] width 29 height 27
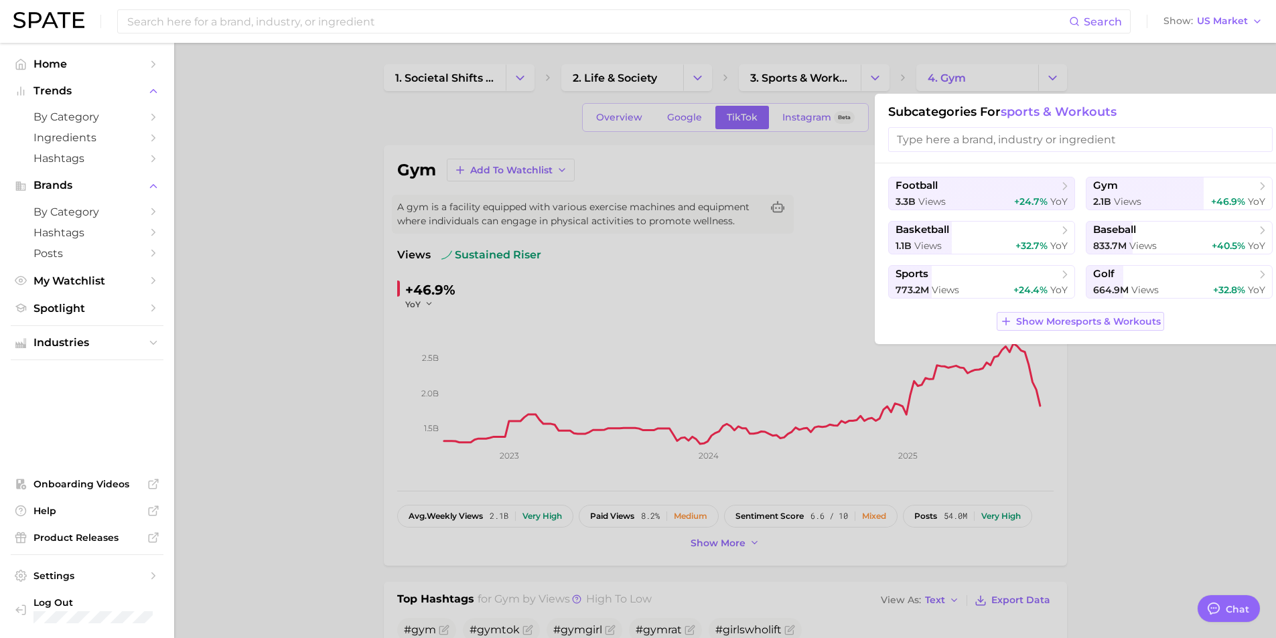
click at [1095, 328] on button "Show More sports & workouts" at bounding box center [1080, 321] width 167 height 19
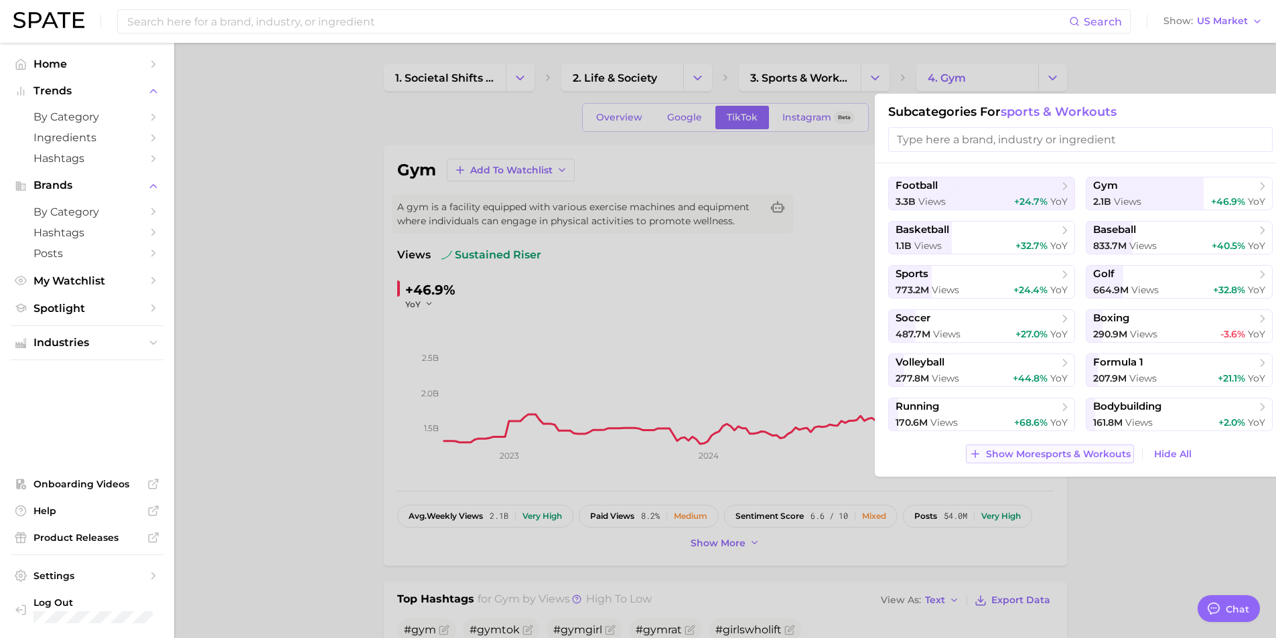
click at [1119, 452] on span "Show More sports & workouts" at bounding box center [1058, 454] width 145 height 11
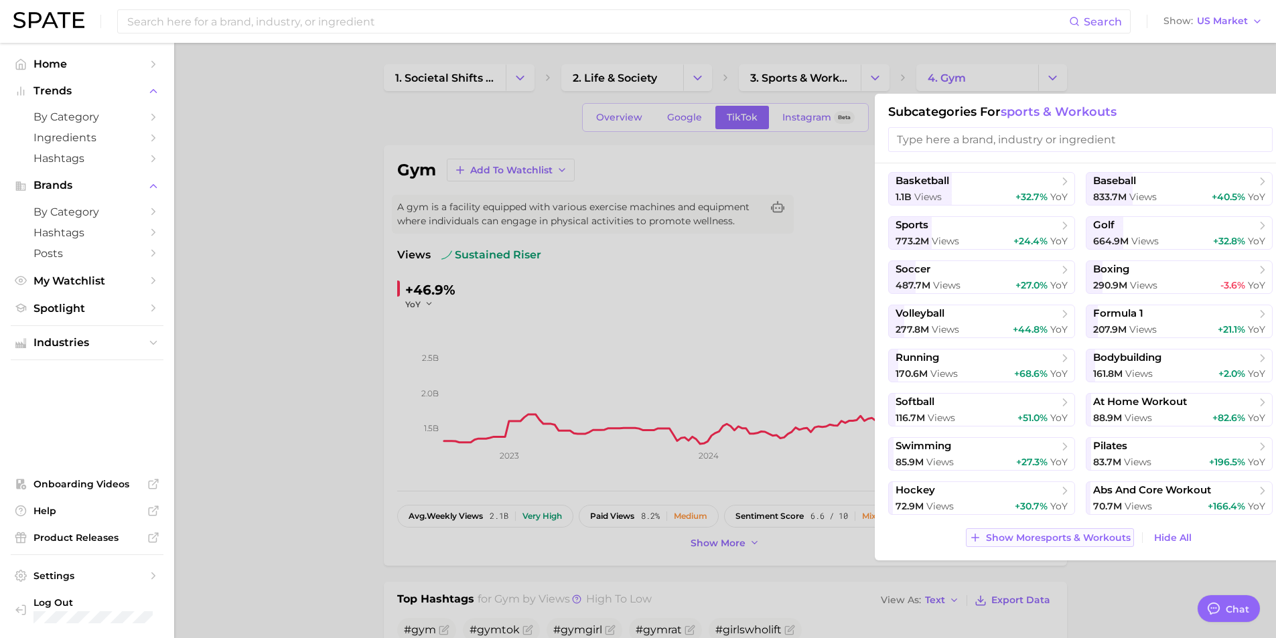
click at [1095, 545] on button "Show More sports & workouts" at bounding box center [1049, 538] width 167 height 19
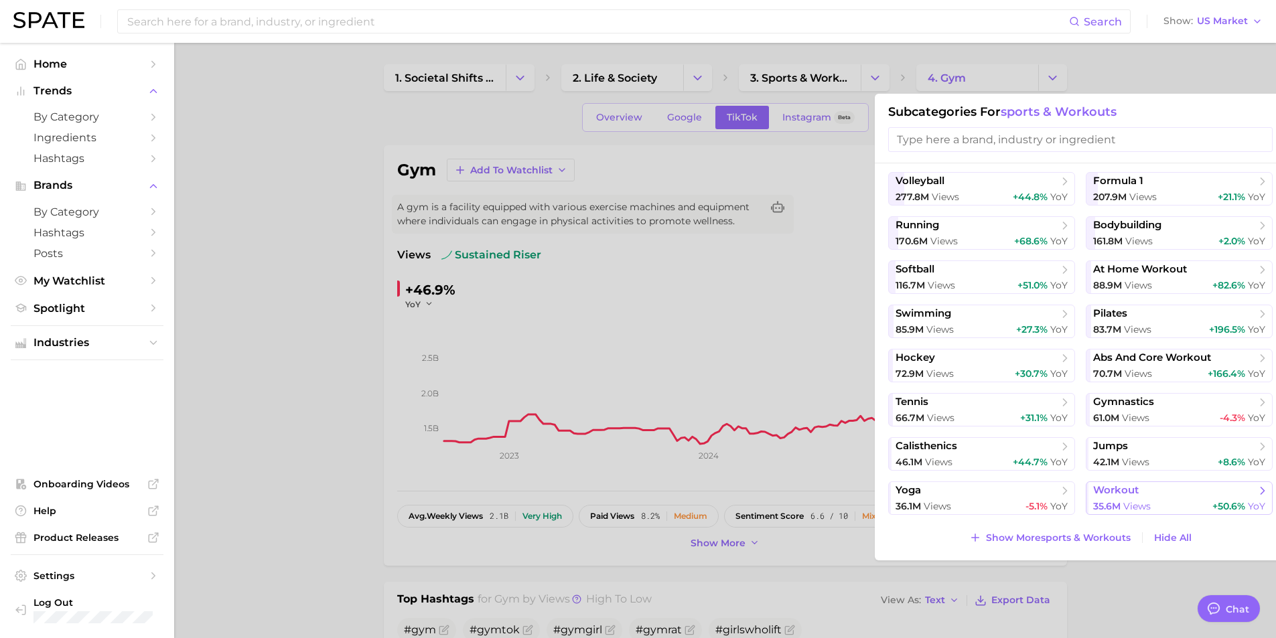
click at [1109, 503] on span "35.6m" at bounding box center [1106, 506] width 27 height 12
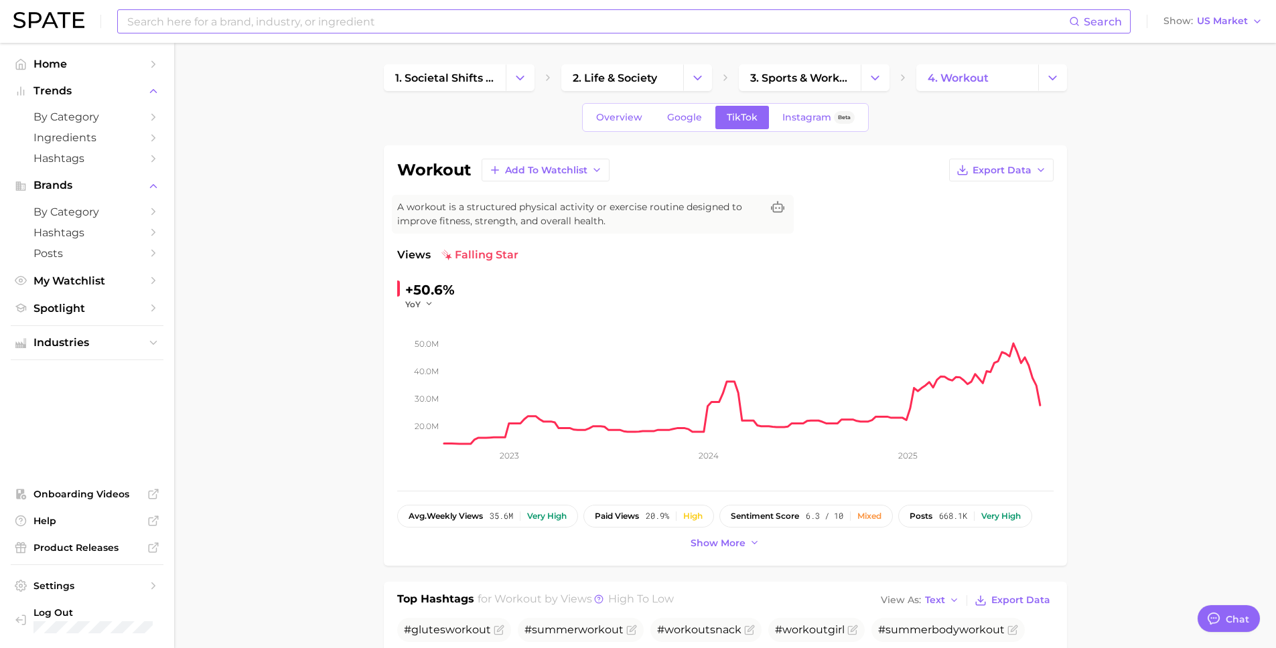
click at [310, 26] on input at bounding box center [597, 21] width 943 height 23
type input "glute workout"
click at [217, 23] on input "glute workout" at bounding box center [597, 21] width 943 height 23
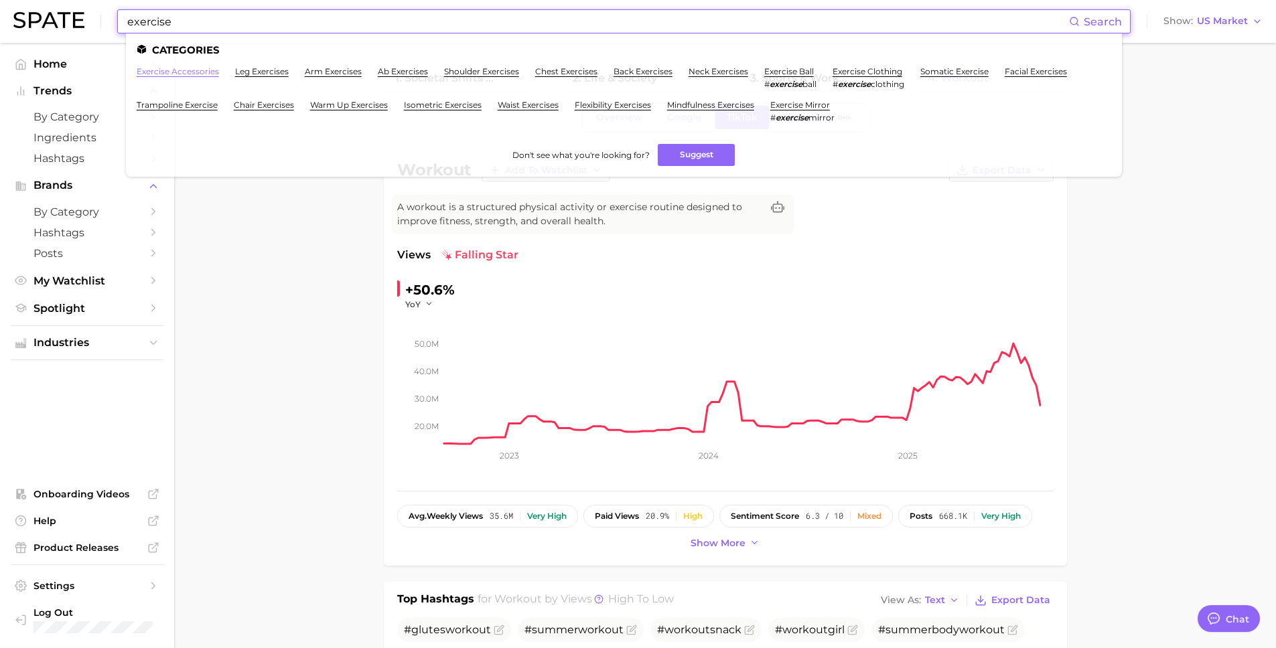
type input "exercise"
click at [209, 74] on link "exercise accessories" at bounding box center [178, 71] width 82 height 10
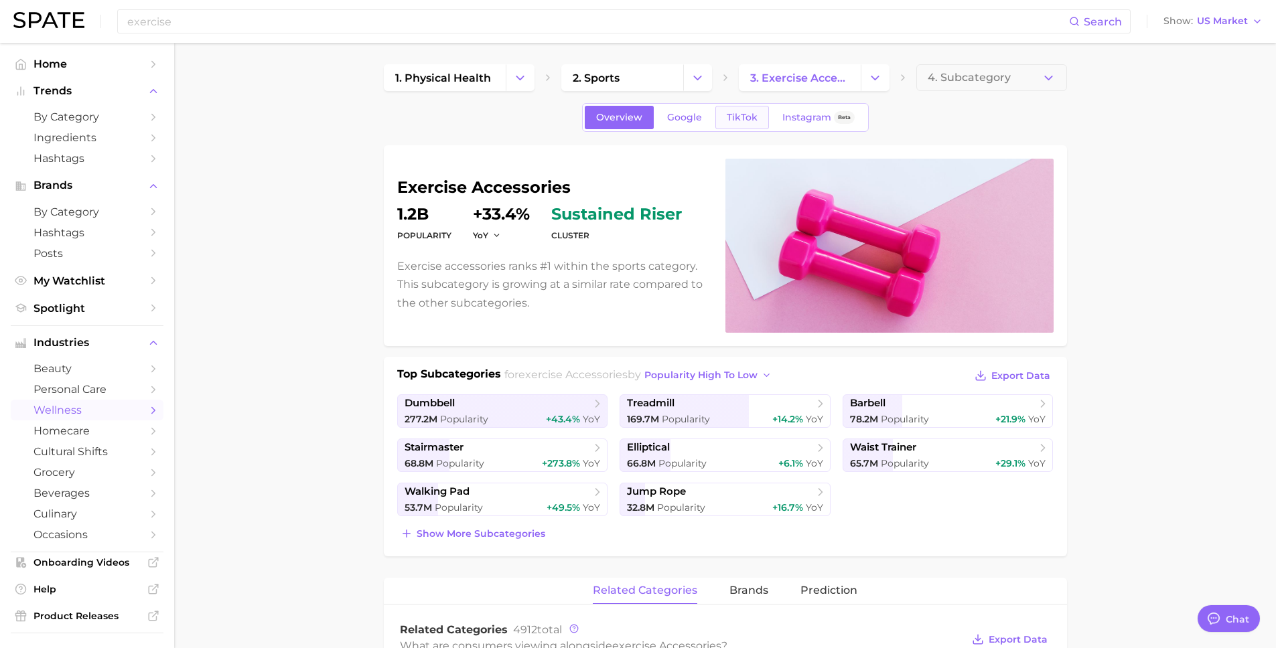
click at [739, 118] on span "TikTok" at bounding box center [742, 117] width 31 height 11
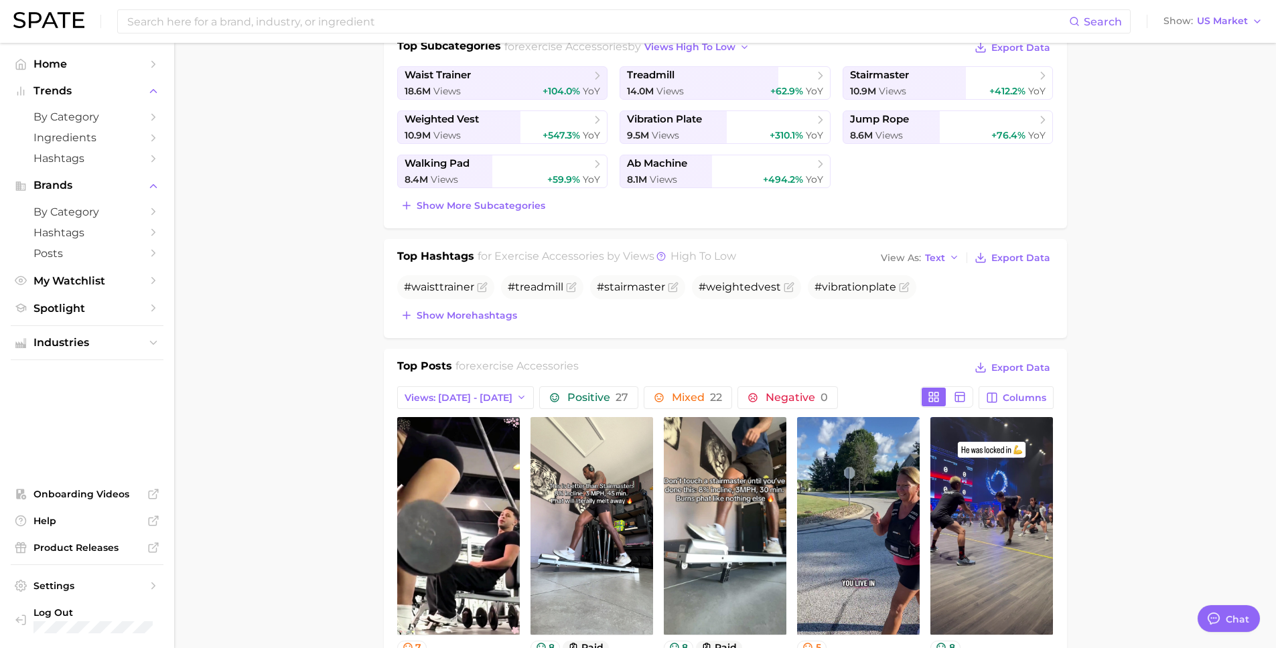
scroll to position [184, 0]
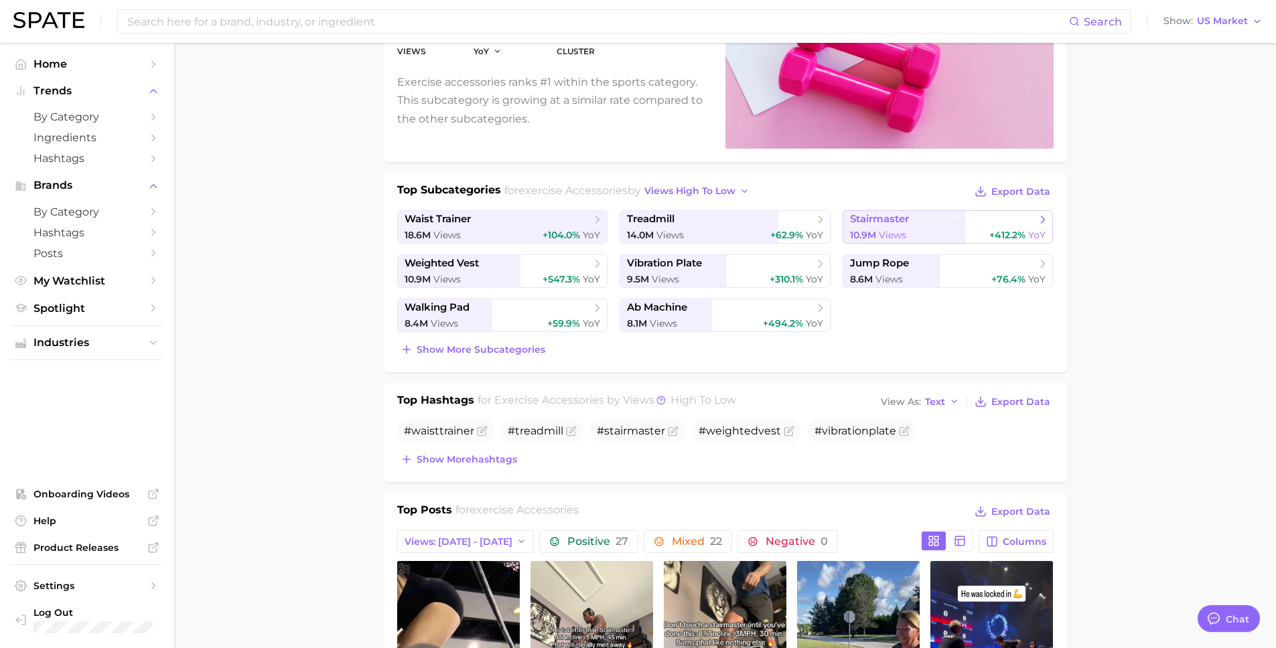
click at [1042, 218] on icon at bounding box center [1042, 219] width 13 height 13
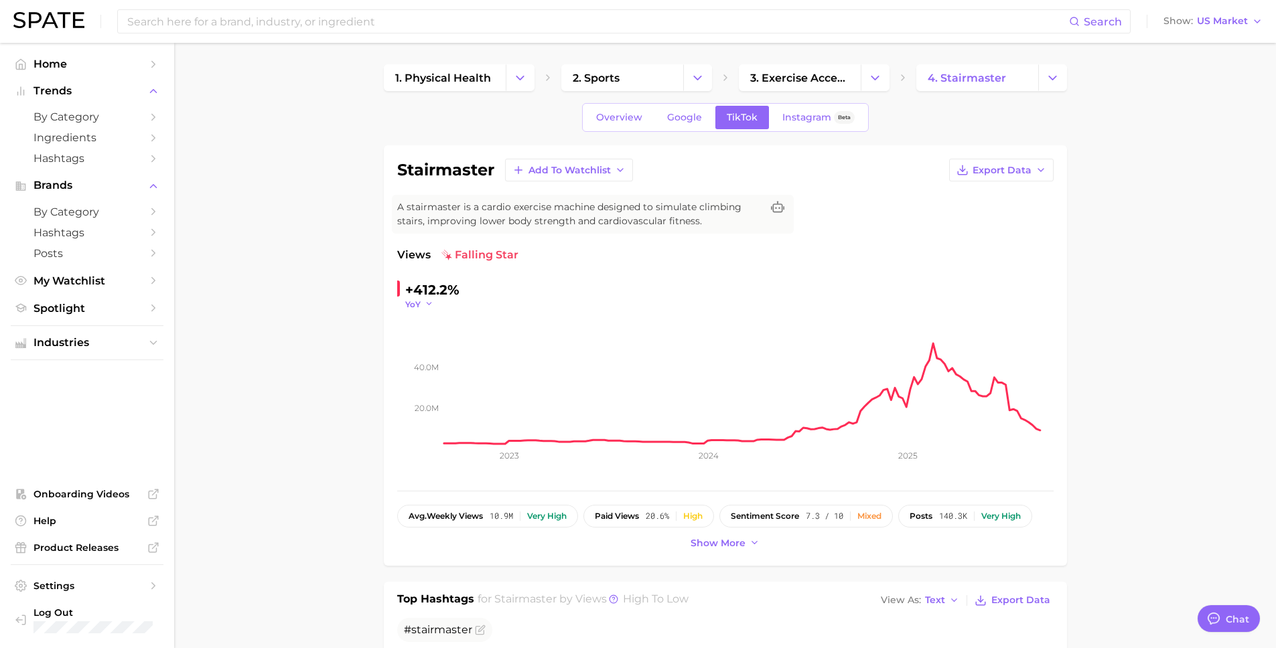
click at [423, 306] on button "YoY" at bounding box center [419, 304] width 29 height 11
click at [502, 131] on div "Overview Google TikTok Instagram Beta" at bounding box center [725, 117] width 683 height 29
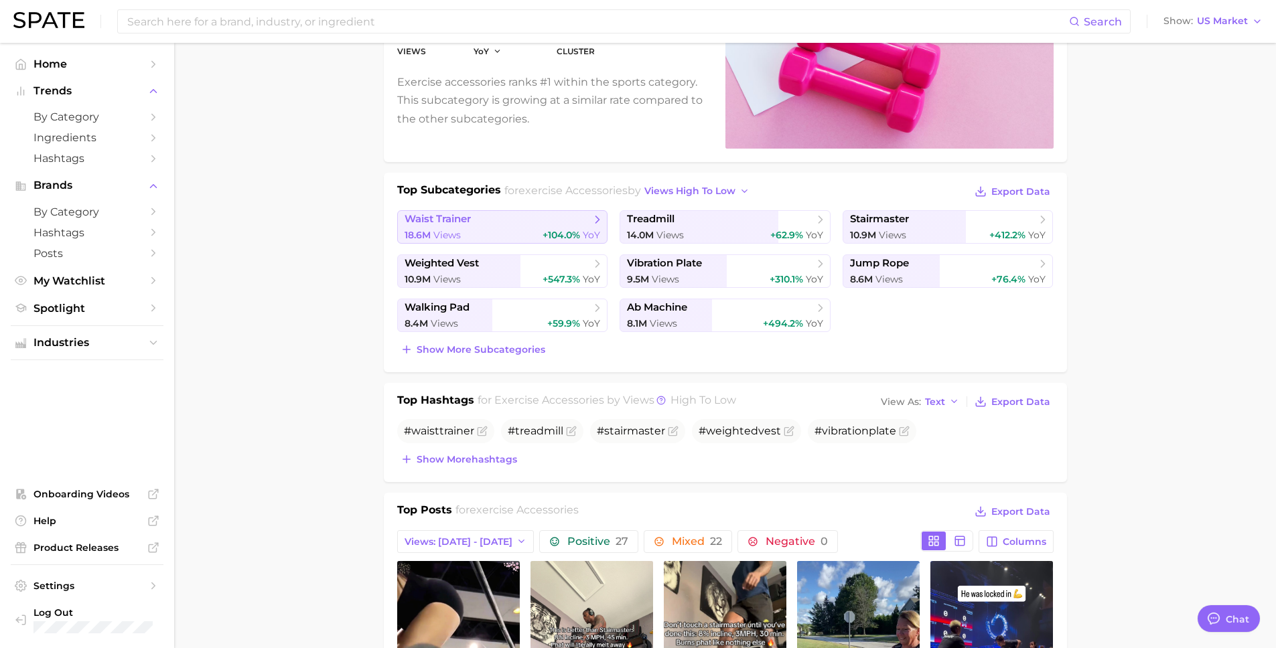
scroll to position [182, 0]
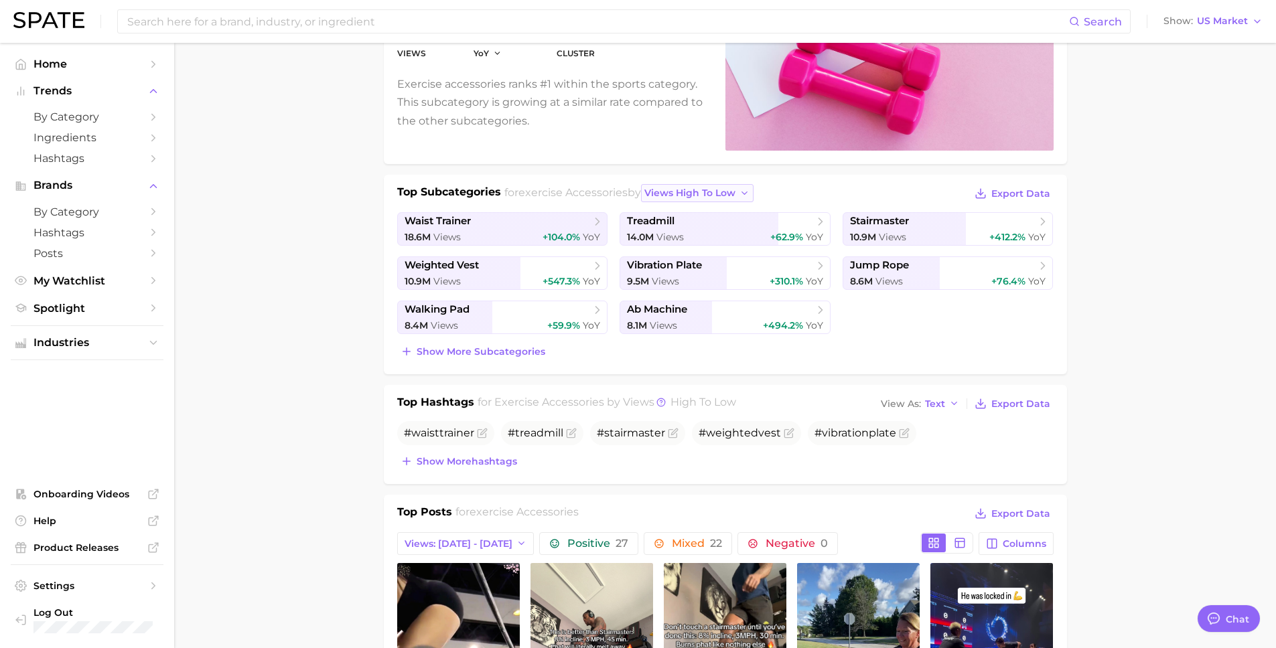
click at [732, 195] on span "views high to low" at bounding box center [689, 193] width 91 height 11
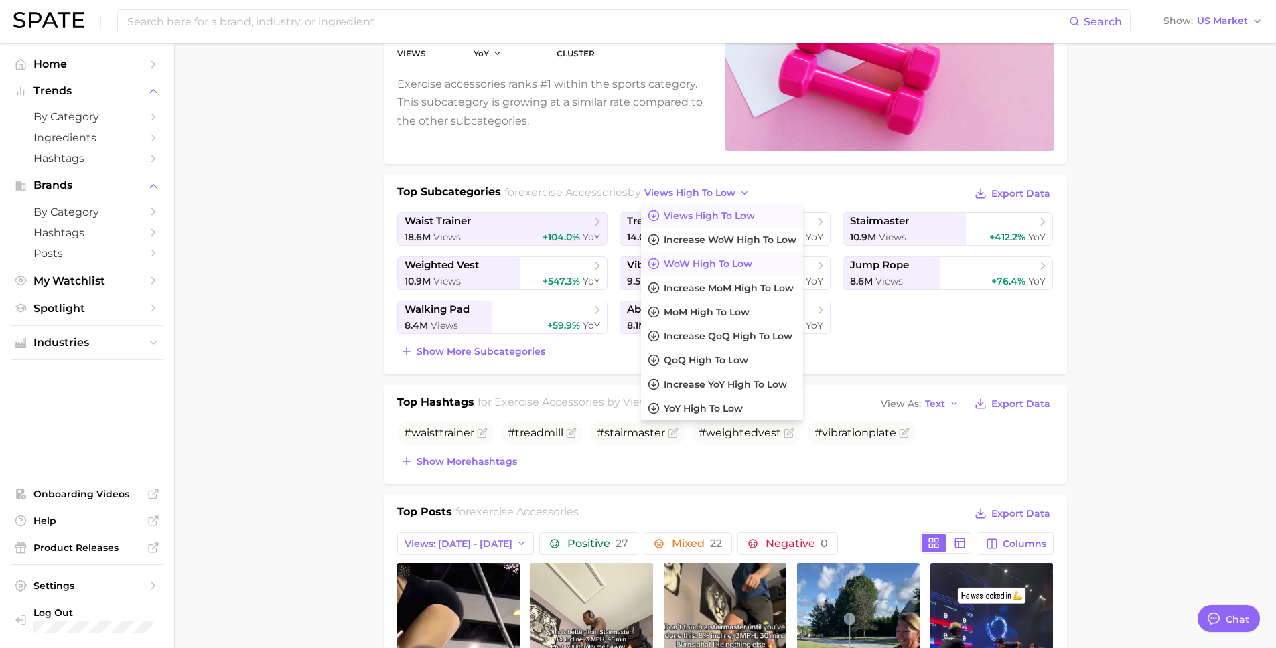
click at [701, 259] on span "WoW high to low" at bounding box center [708, 264] width 88 height 11
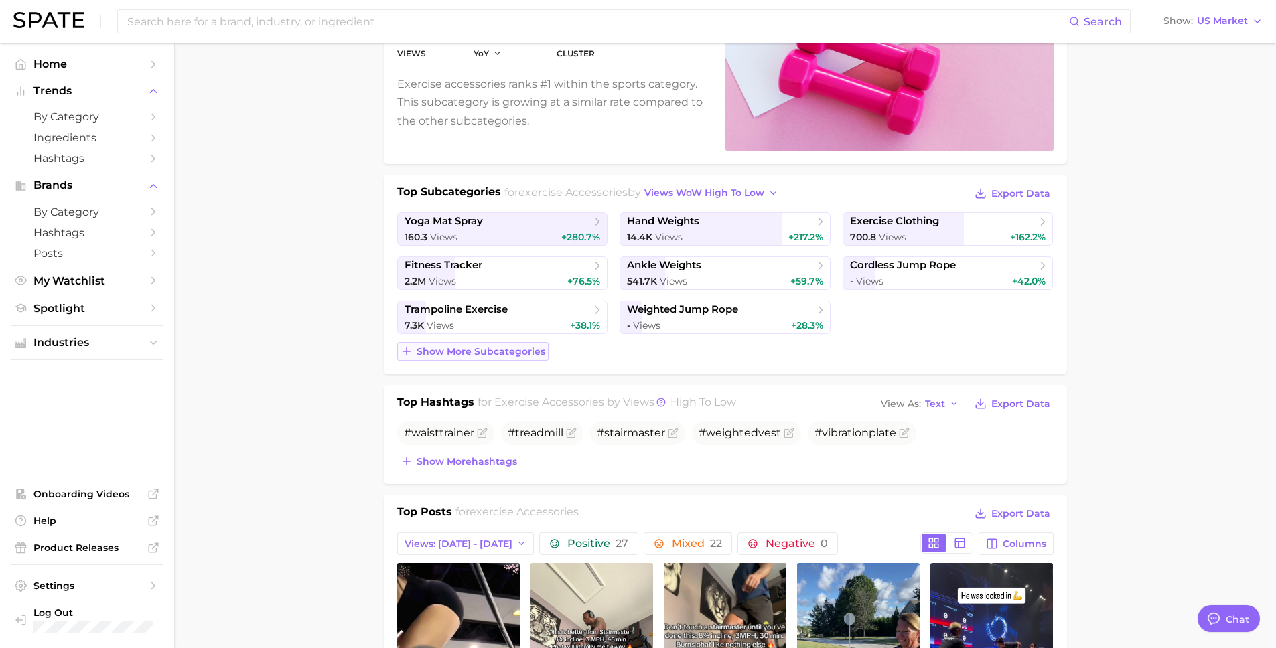
click at [538, 350] on span "Show more subcategories" at bounding box center [481, 351] width 129 height 11
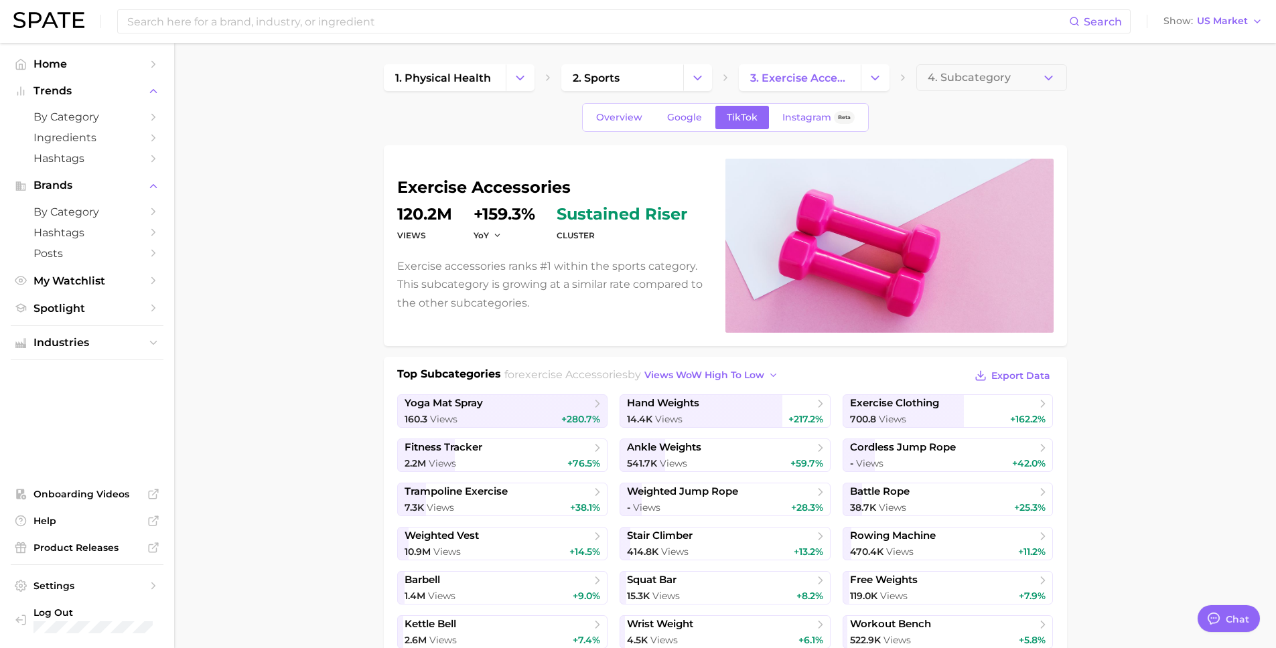
scroll to position [119, 0]
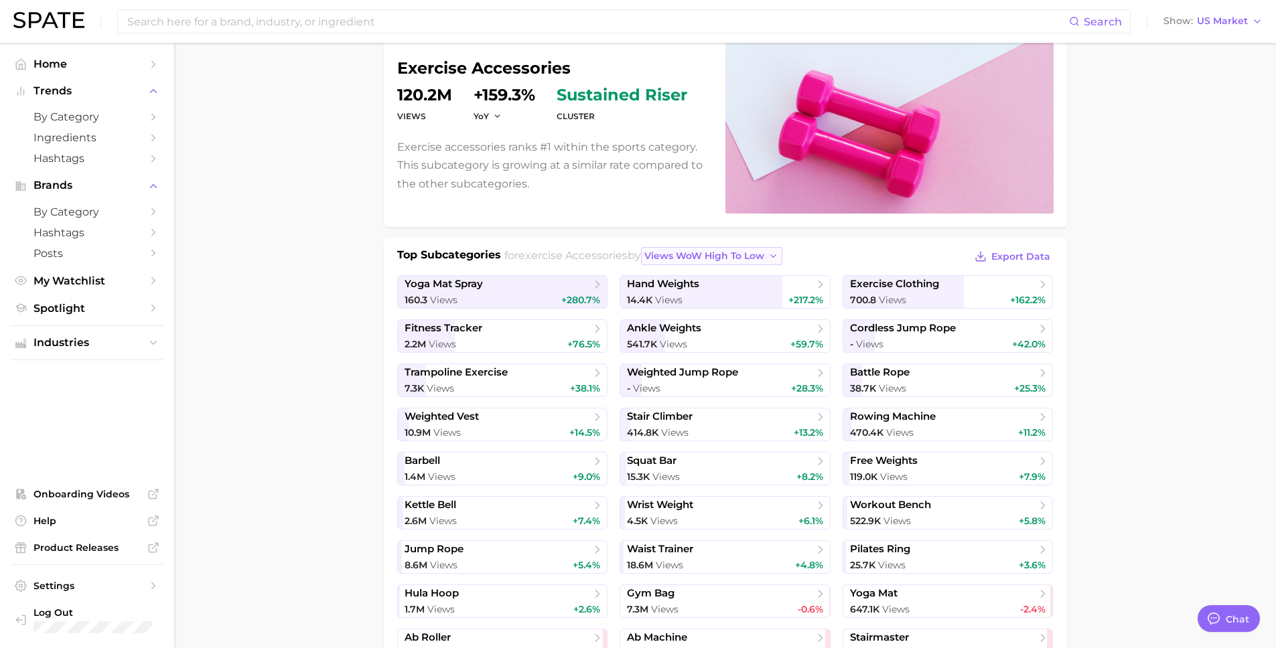
click at [758, 254] on span "views WoW high to low" at bounding box center [704, 256] width 120 height 11
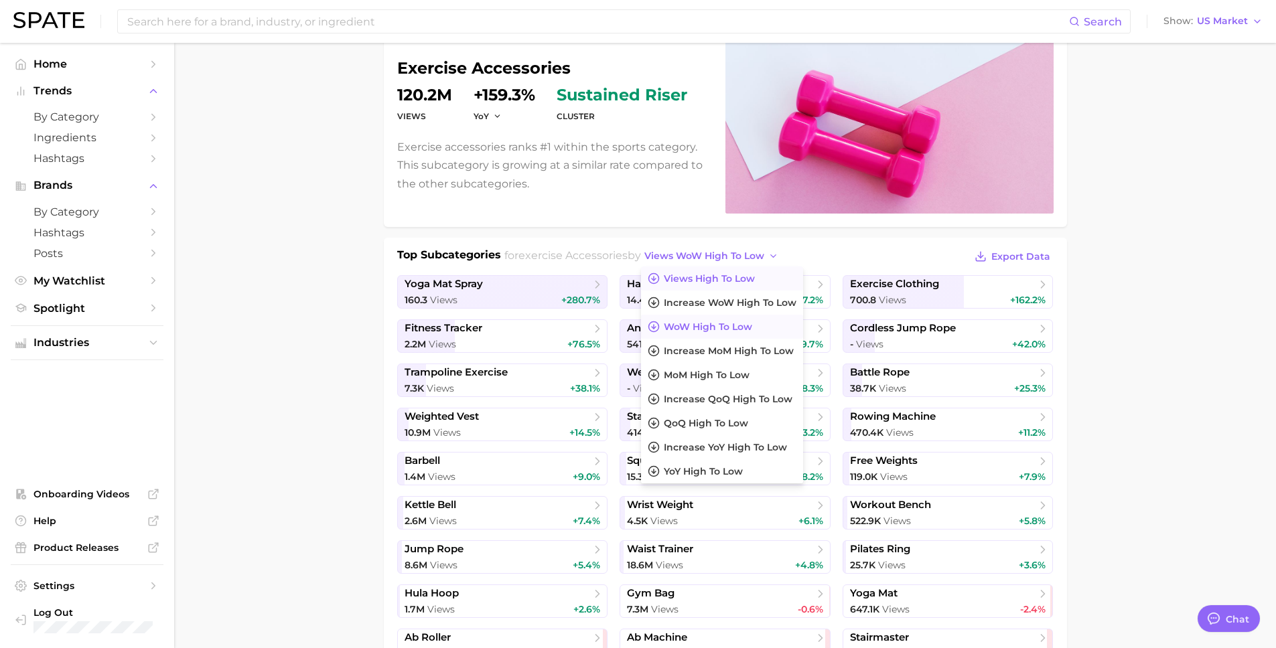
click at [717, 279] on span "Views high to low" at bounding box center [709, 278] width 91 height 11
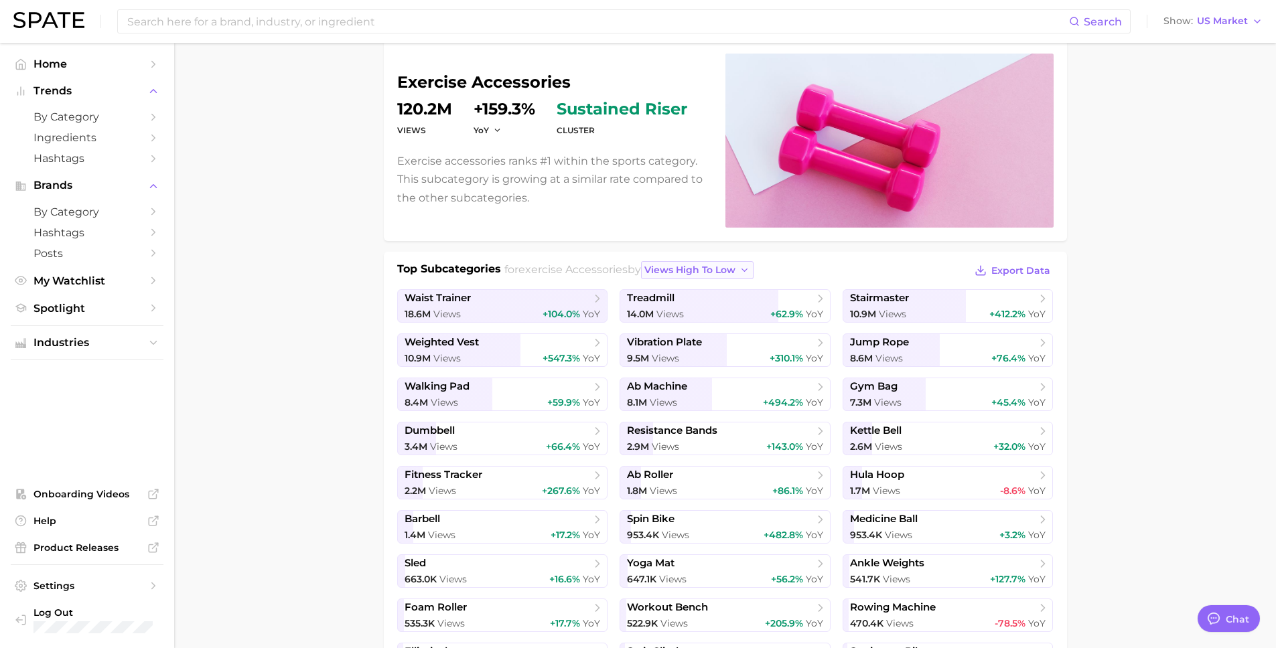
scroll to position [50, 0]
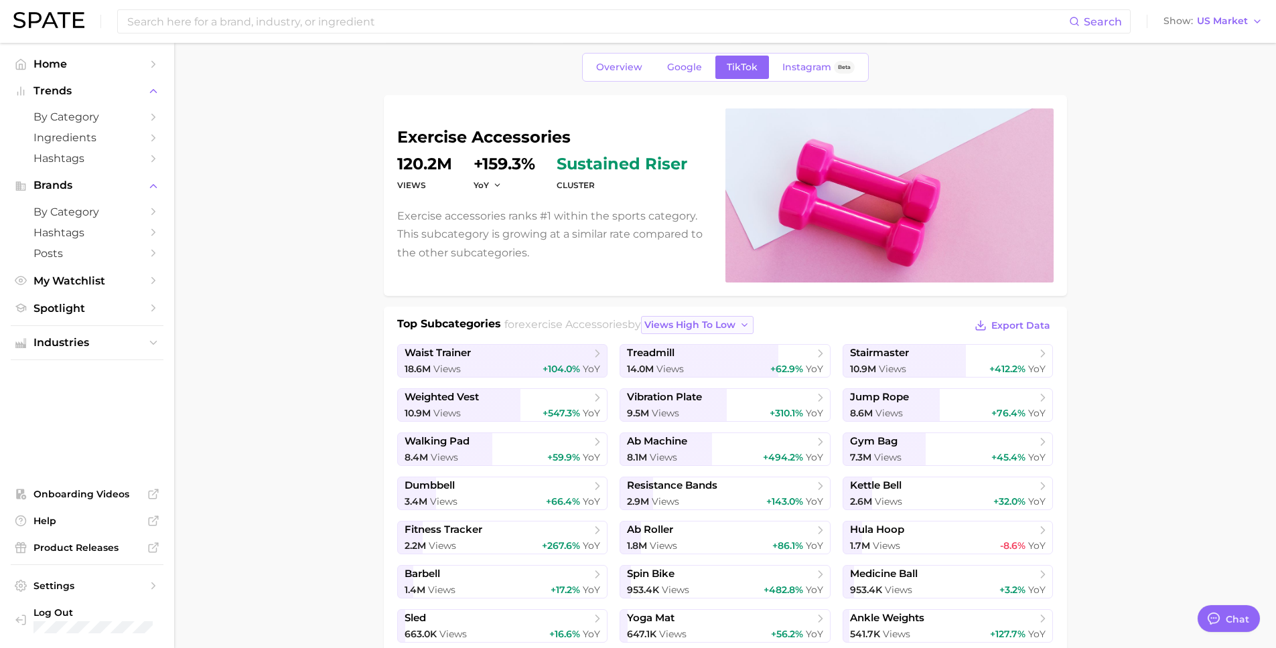
click at [718, 324] on span "views high to low" at bounding box center [689, 325] width 91 height 11
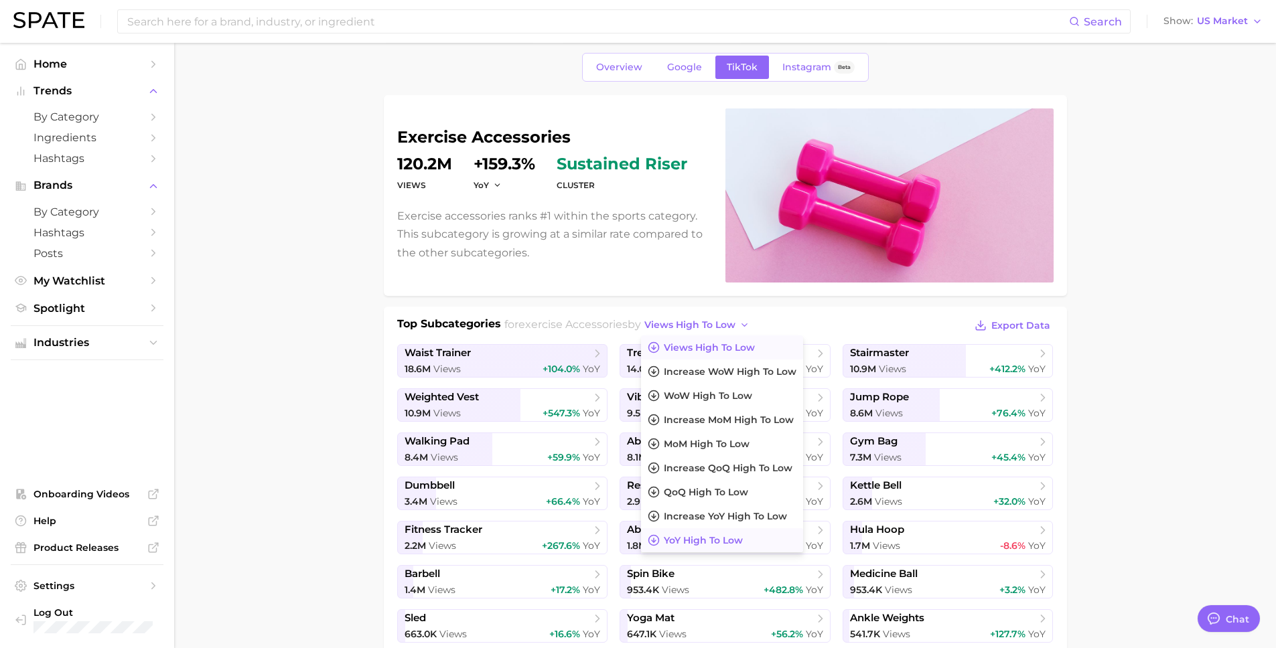
drag, startPoint x: 718, startPoint y: 541, endPoint x: 714, endPoint y: 529, distance: 12.7
click at [718, 541] on span "YoY high to low" at bounding box center [703, 540] width 79 height 11
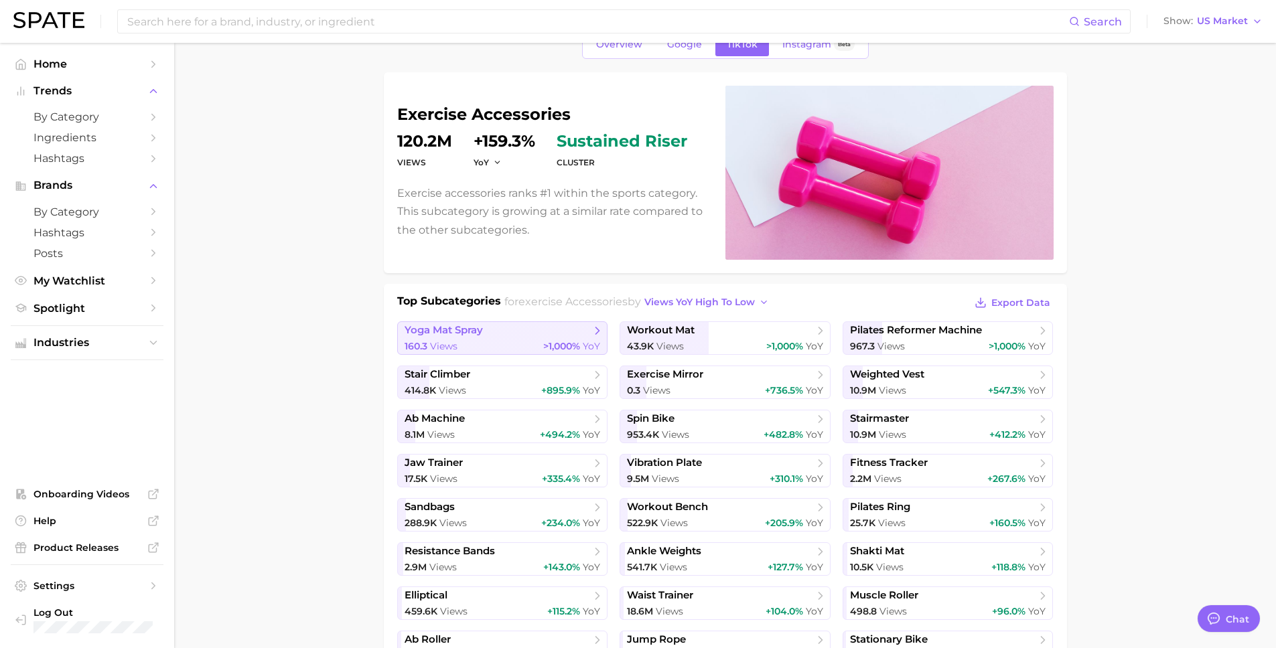
scroll to position [151, 0]
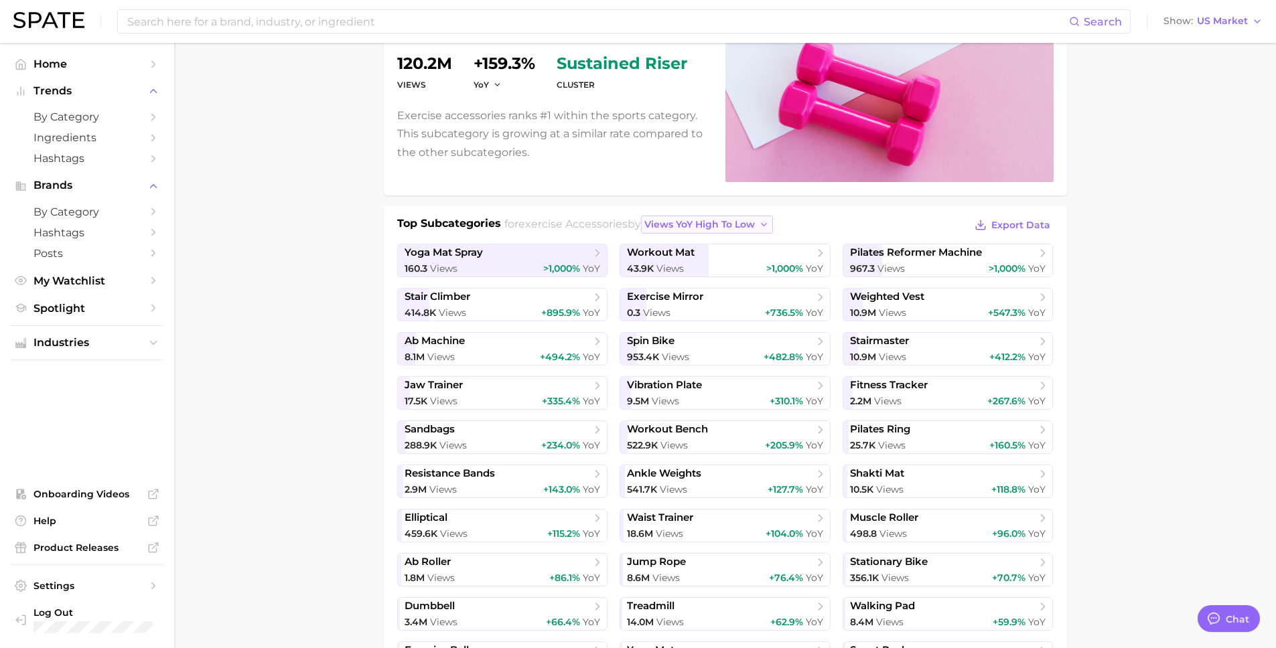
click at [755, 224] on span "views YoY high to low" at bounding box center [699, 224] width 111 height 11
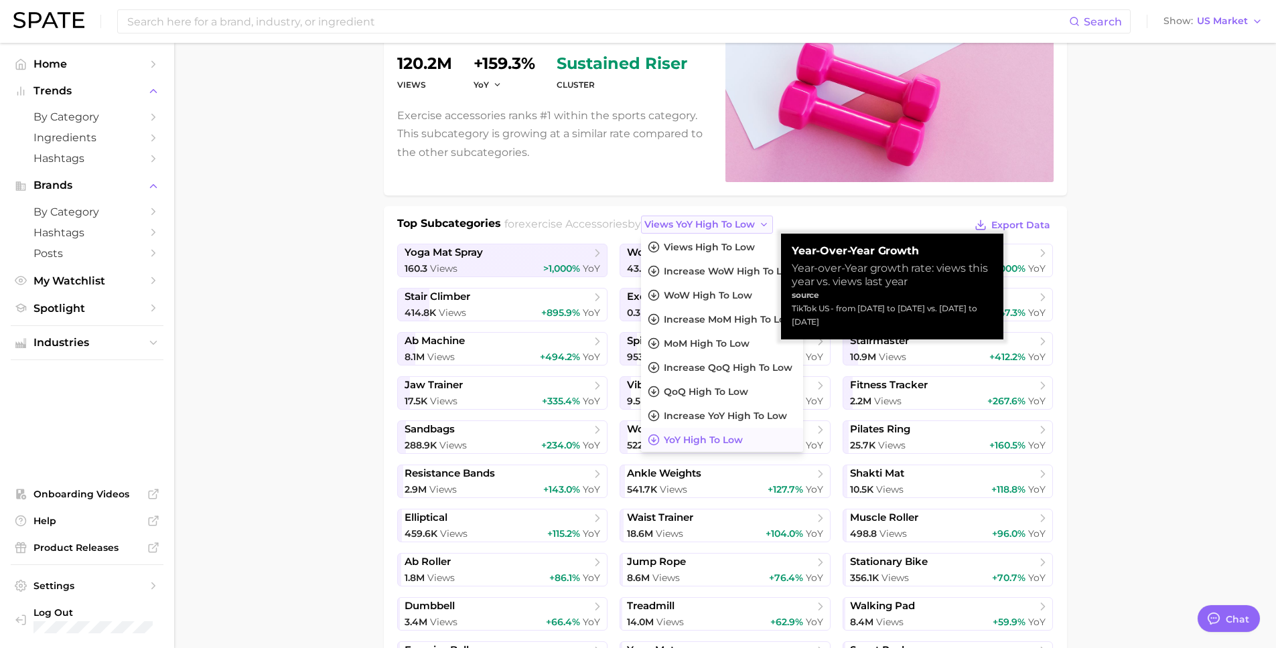
click at [755, 224] on span "views YoY high to low" at bounding box center [699, 224] width 111 height 11
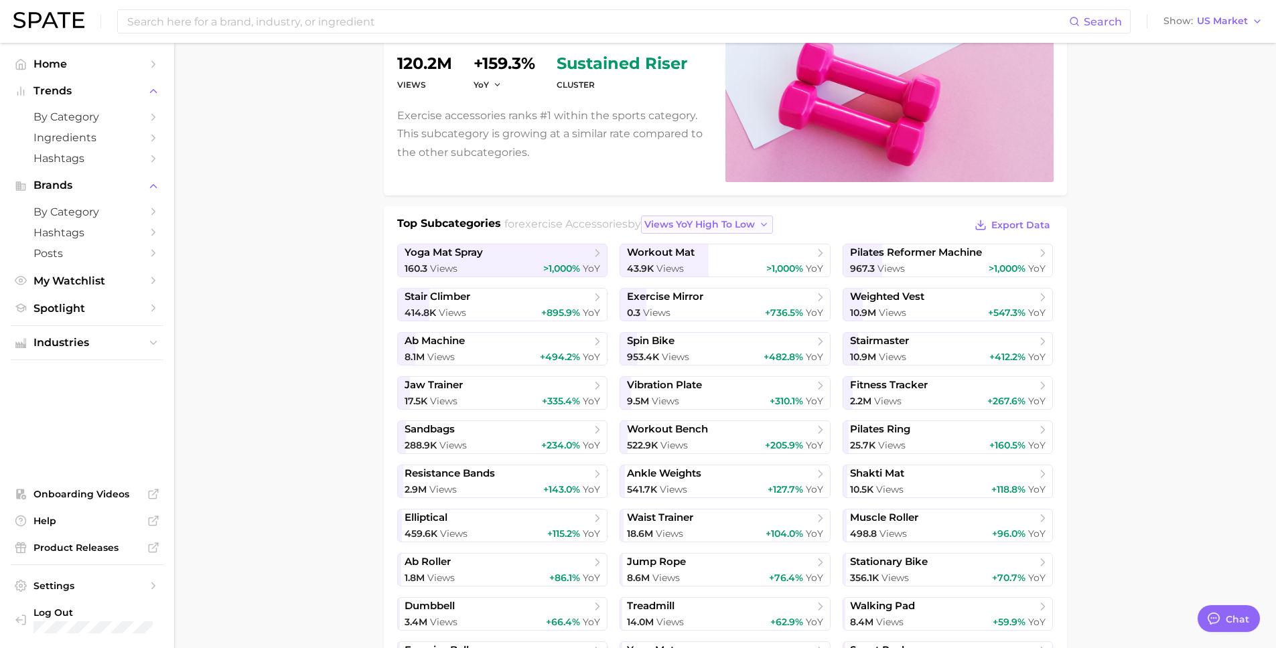
click at [755, 226] on span "views YoY high to low" at bounding box center [699, 224] width 111 height 11
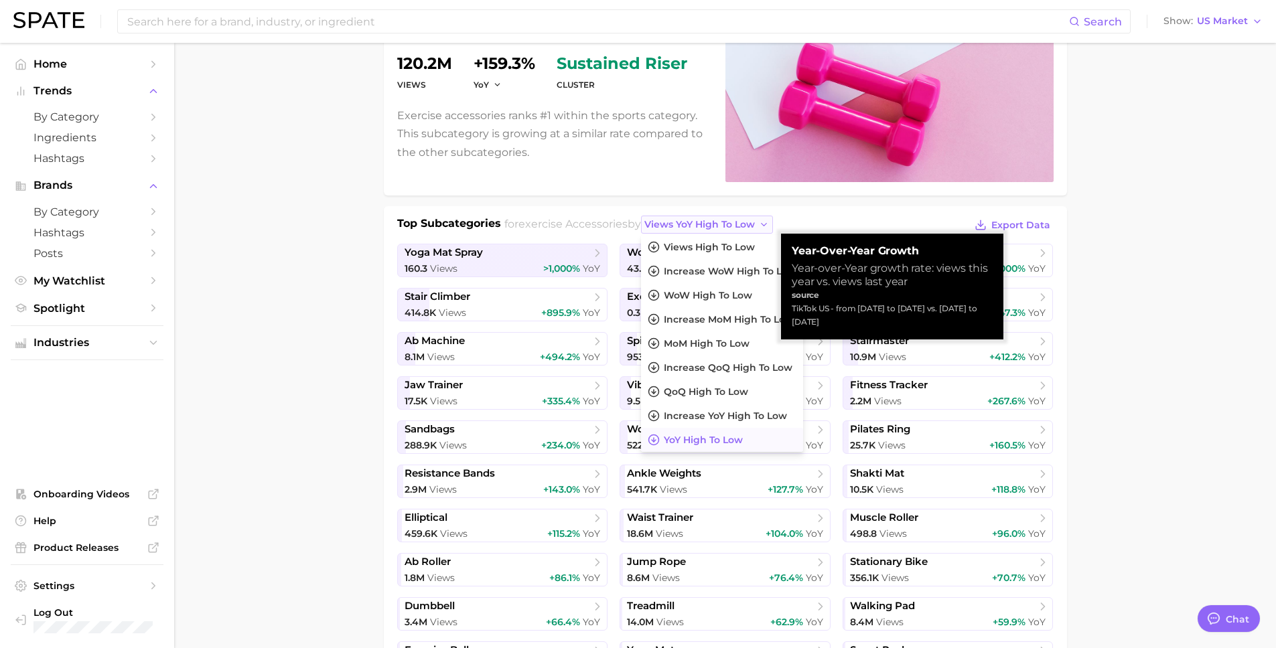
click at [755, 226] on span "views YoY high to low" at bounding box center [699, 224] width 111 height 11
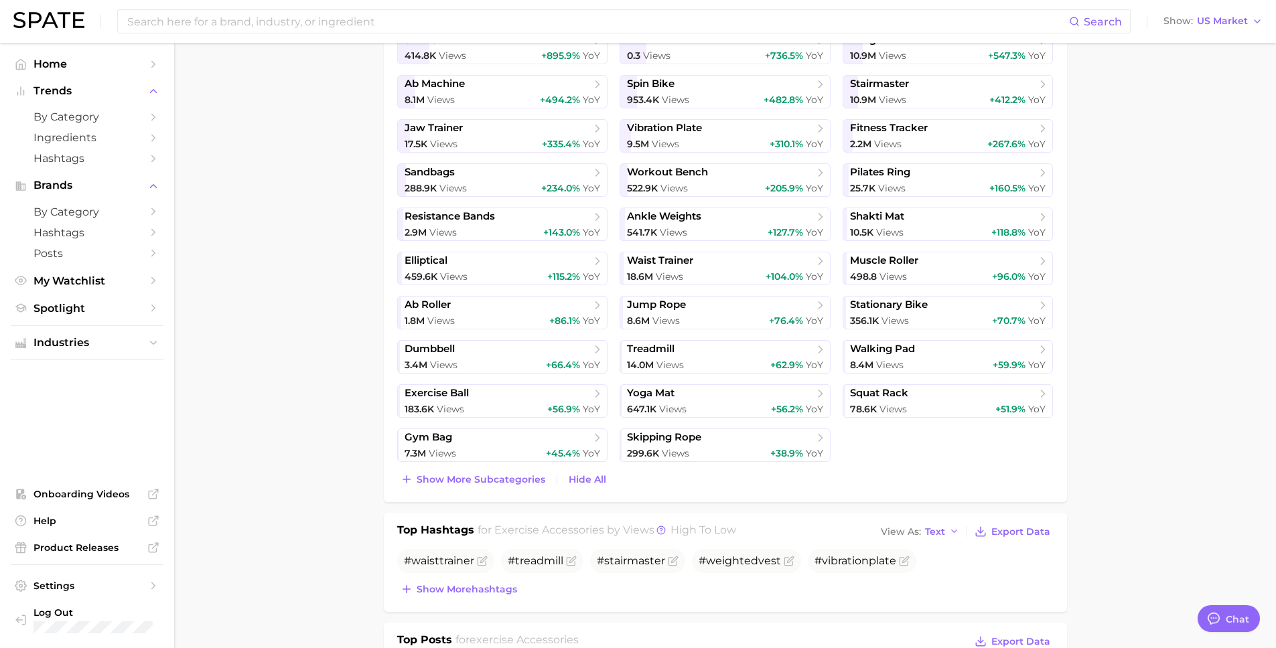
scroll to position [0, 0]
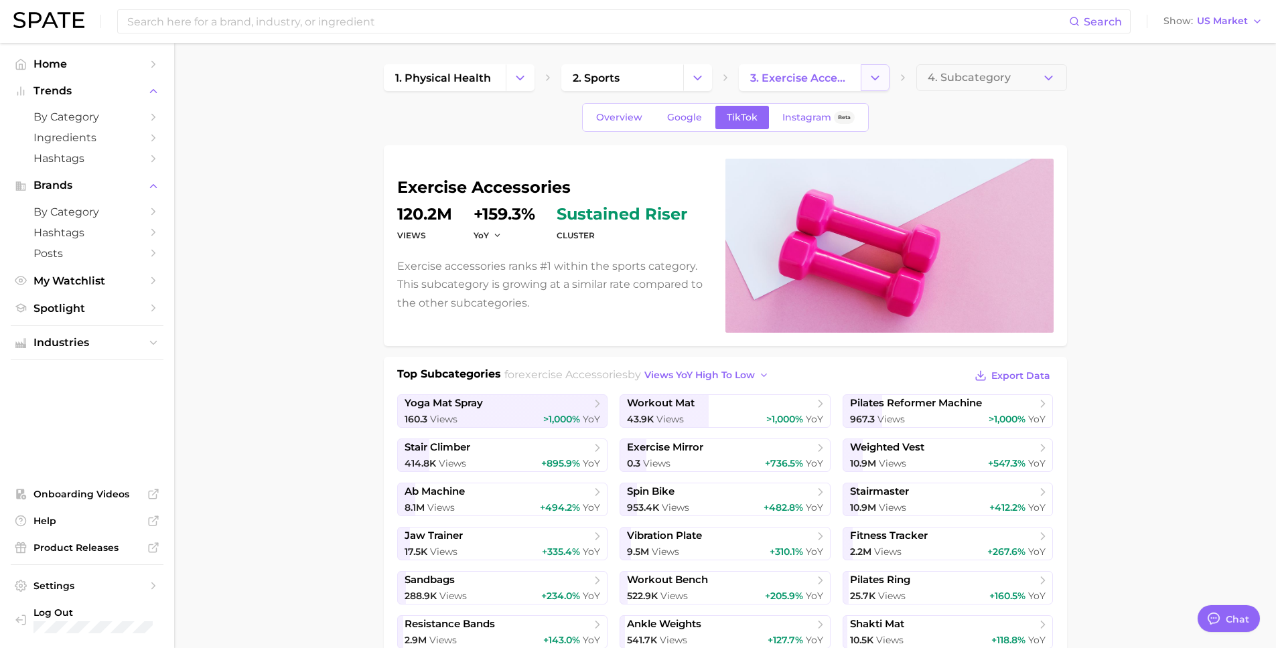
click at [871, 84] on icon "Change Category" at bounding box center [875, 78] width 14 height 14
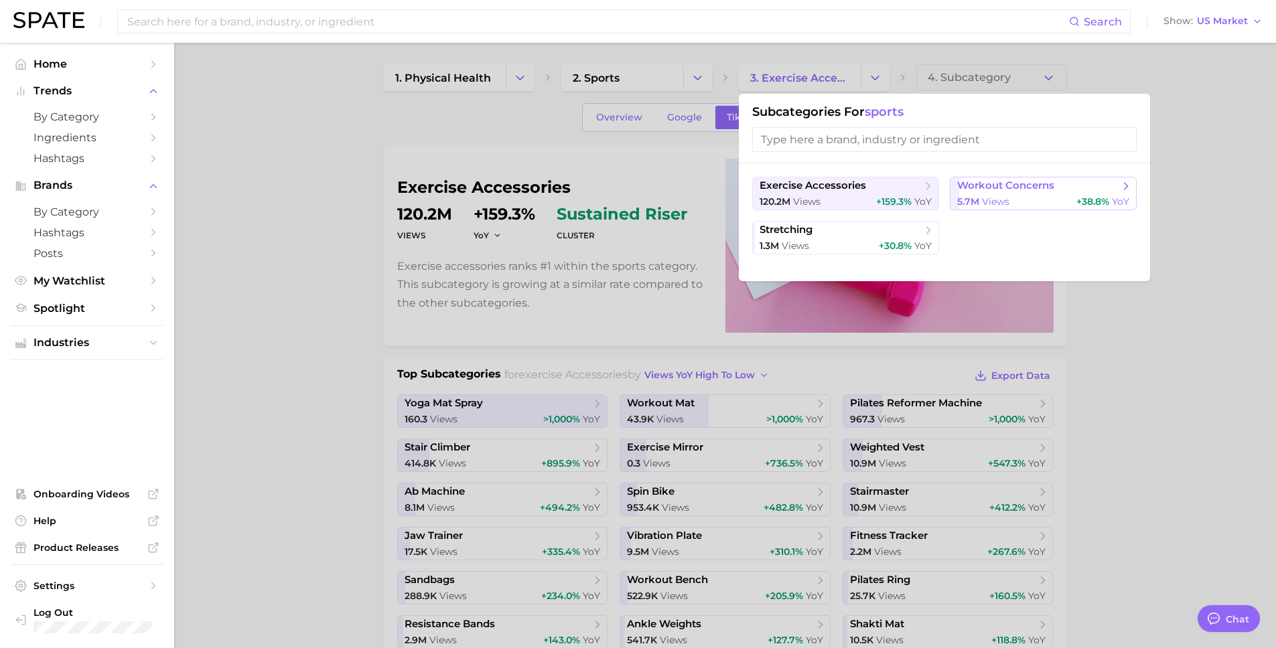
click at [1015, 185] on span "workout concerns" at bounding box center [1005, 186] width 97 height 13
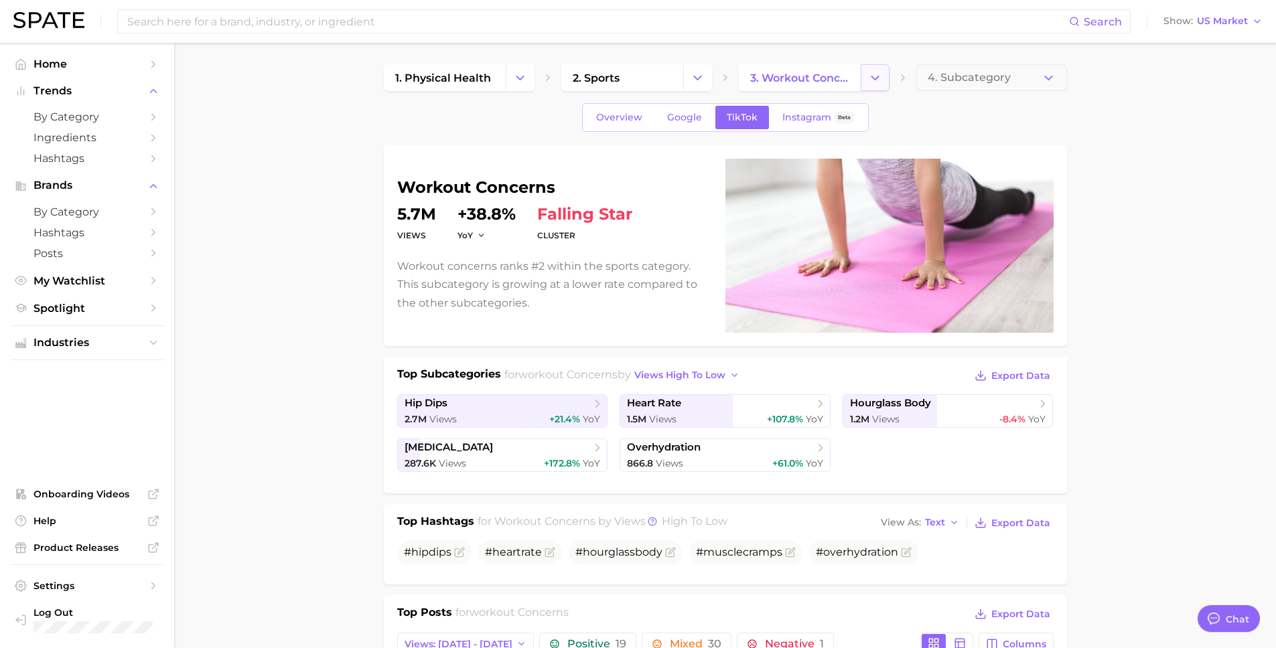
click at [870, 80] on icon "Change Category" at bounding box center [875, 78] width 14 height 14
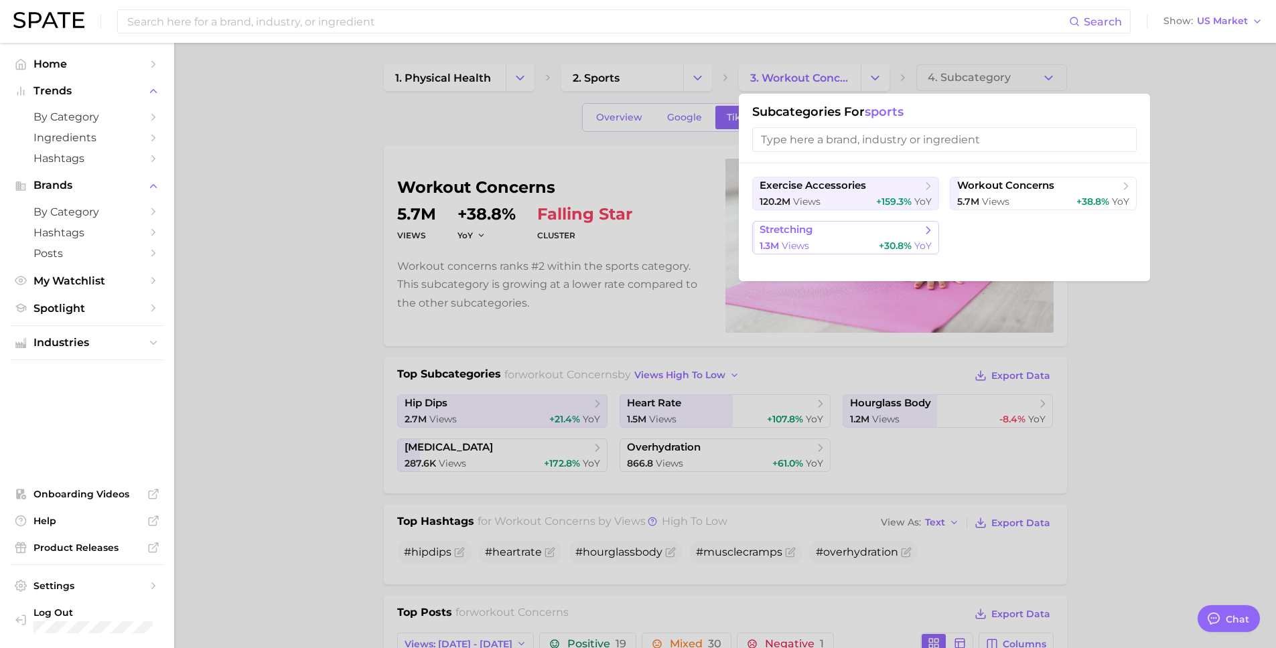
click at [817, 254] on button "stretching 1.3m views +30.8% YoY" at bounding box center [845, 237] width 187 height 33
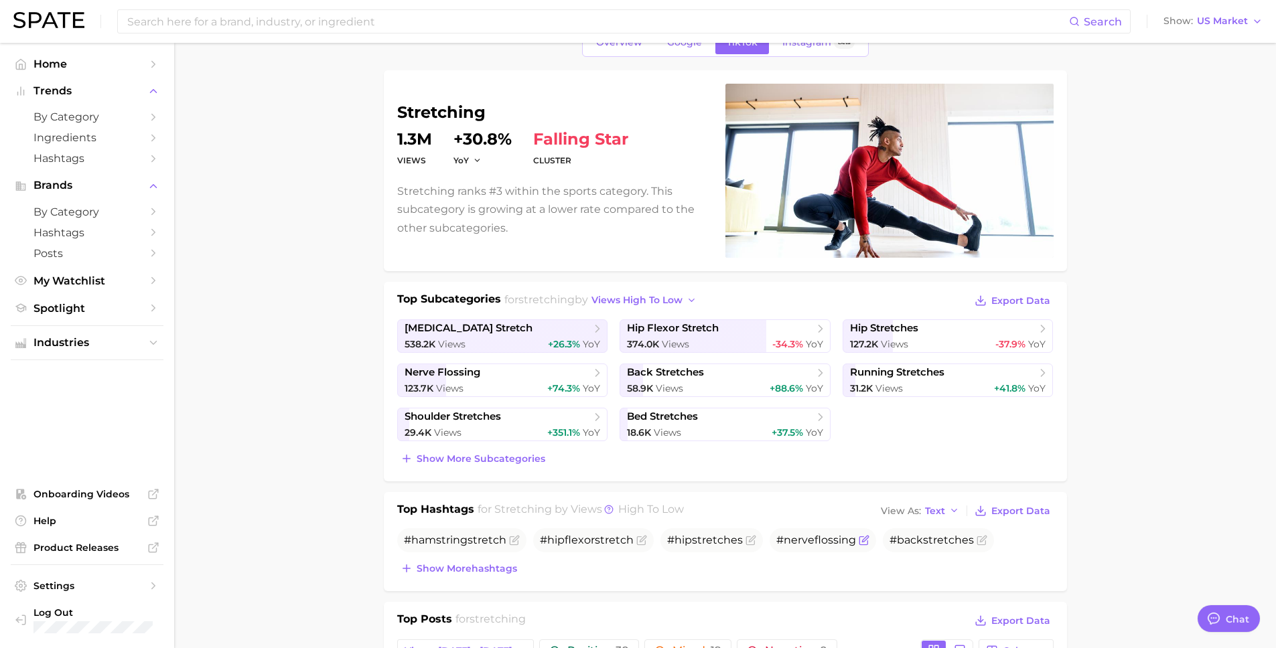
scroll to position [91, 0]
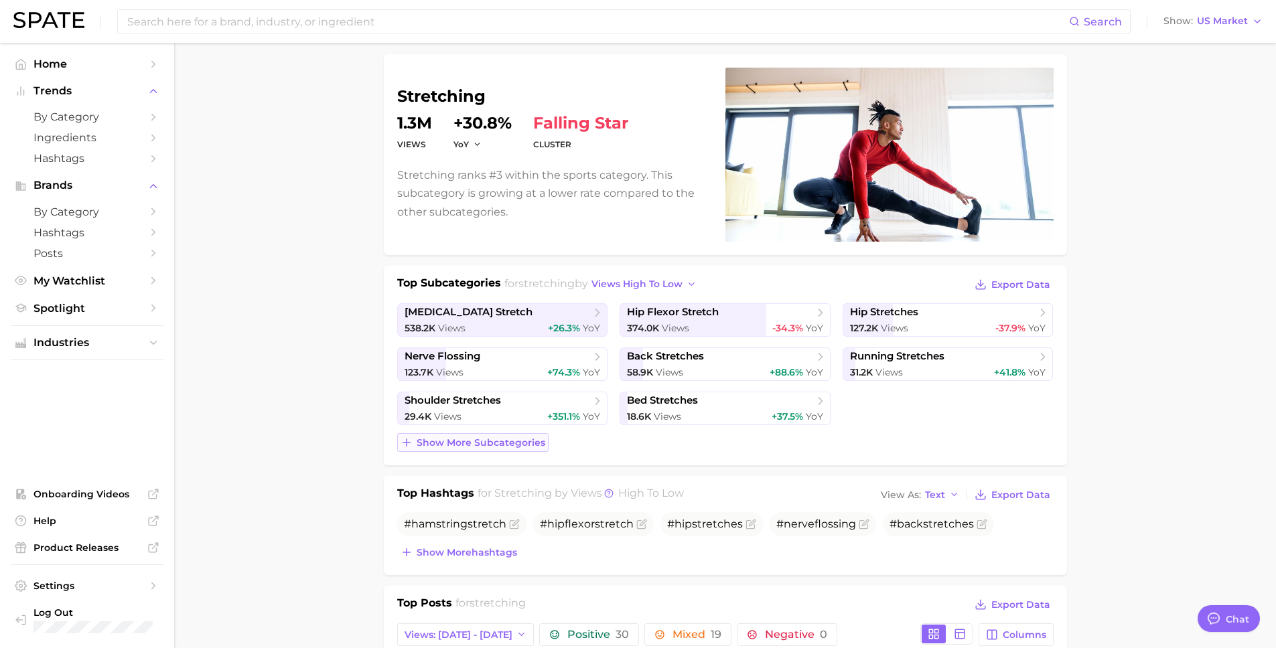
click at [537, 440] on span "Show more subcategories" at bounding box center [481, 442] width 129 height 11
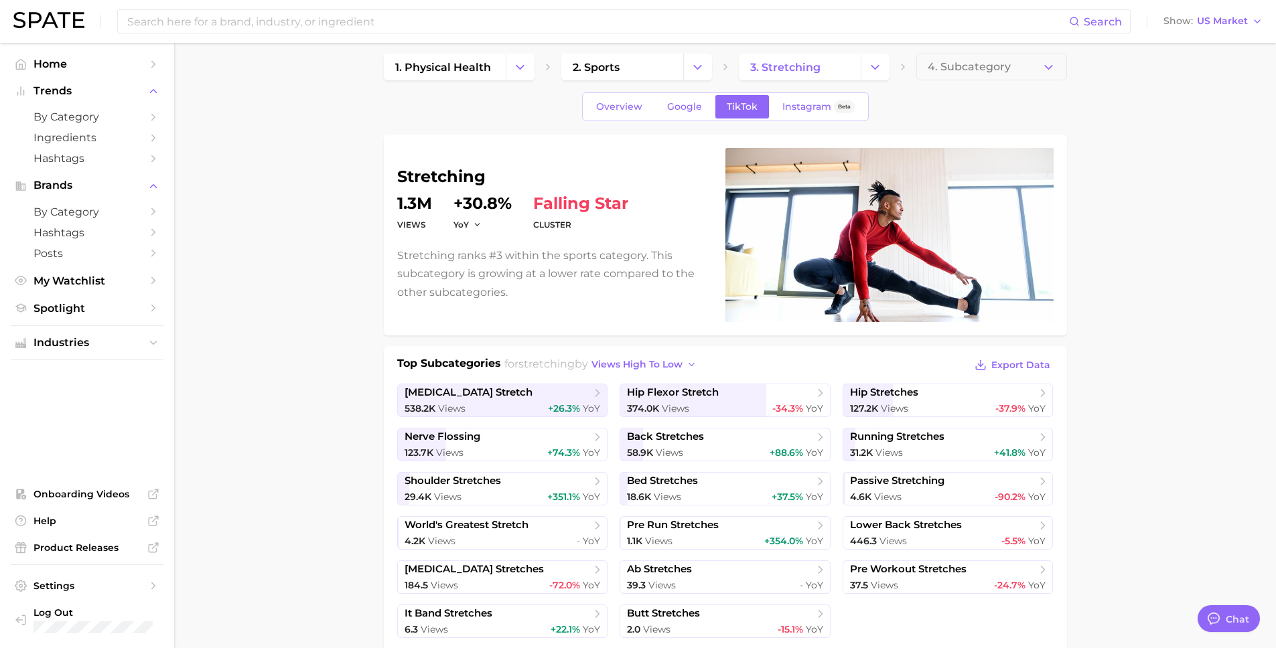
scroll to position [0, 0]
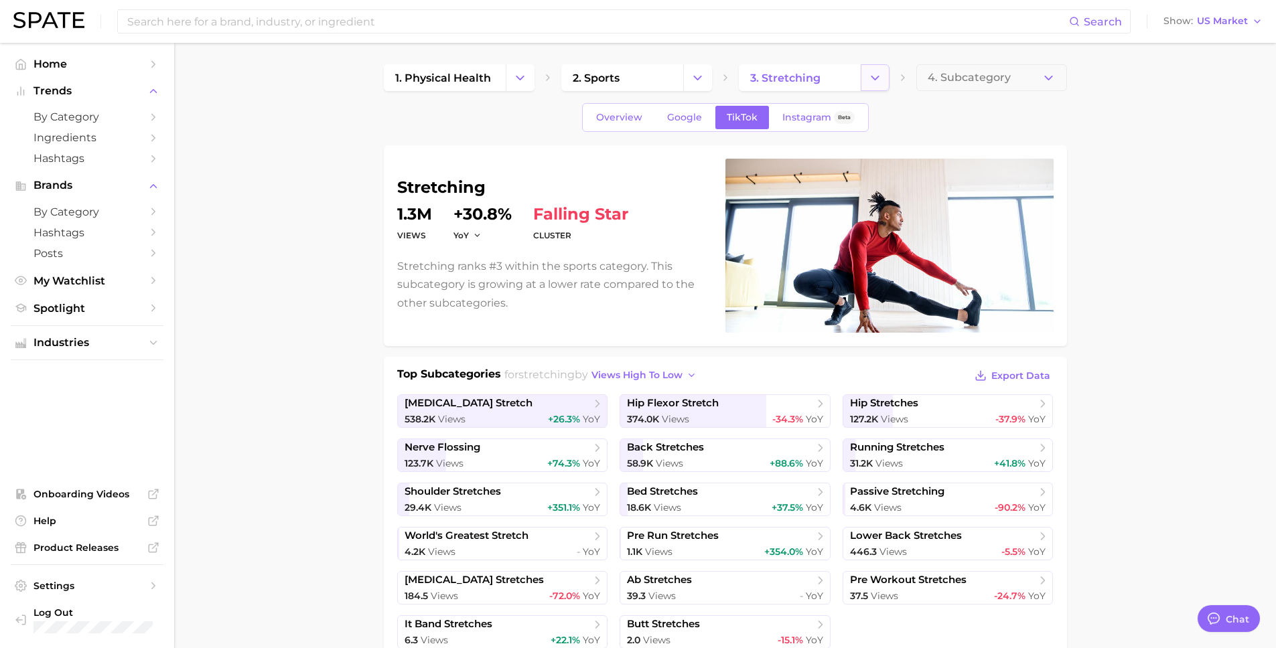
click at [873, 77] on icon "Change Category" at bounding box center [875, 78] width 14 height 14
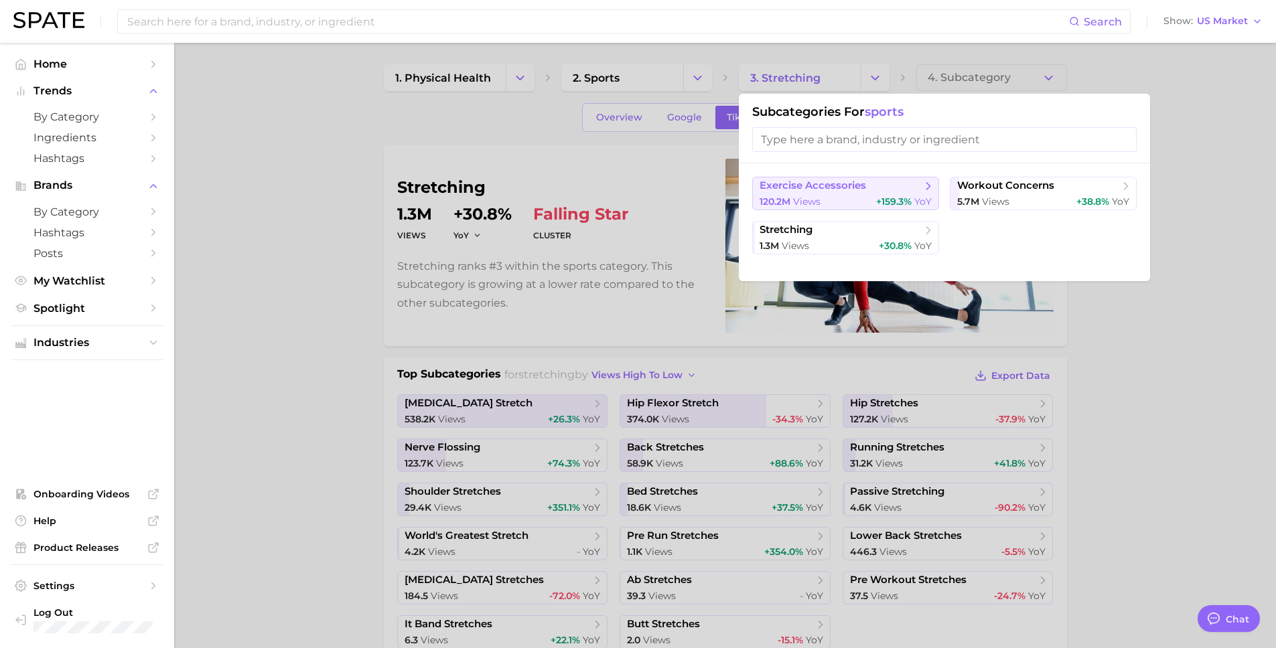
click at [840, 194] on button "exercise accessories 120.2m views +159.3% YoY" at bounding box center [845, 193] width 187 height 33
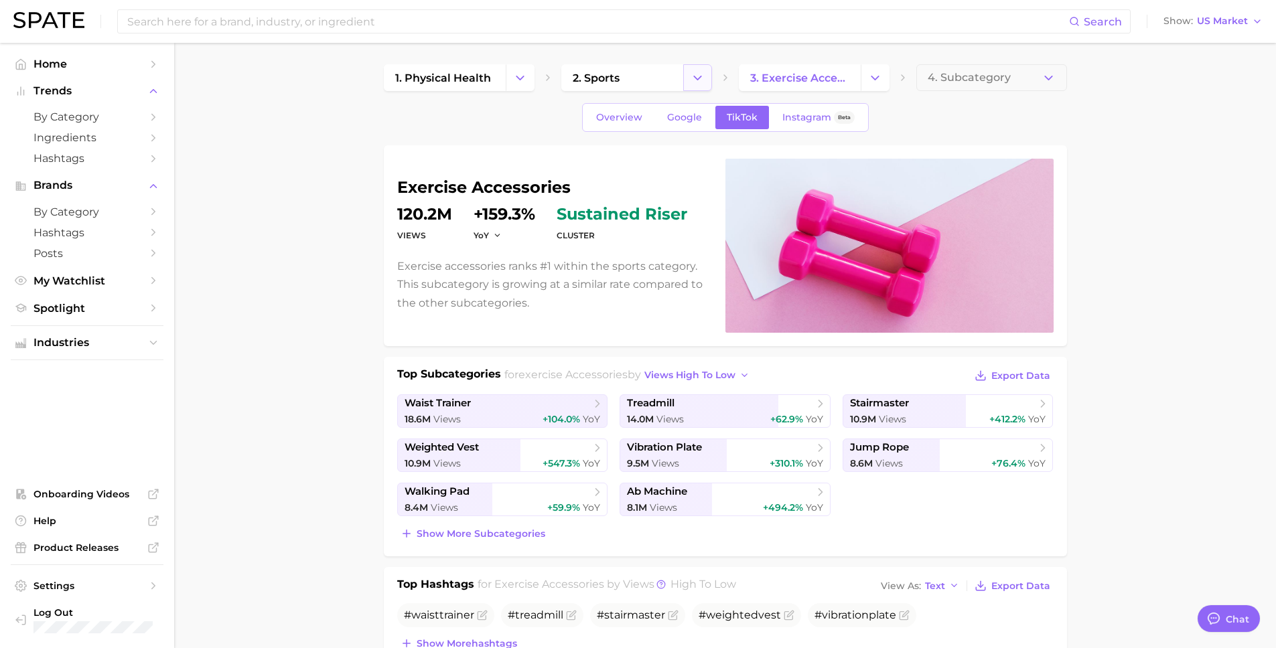
click at [697, 81] on icon "Change Category" at bounding box center [698, 78] width 14 height 14
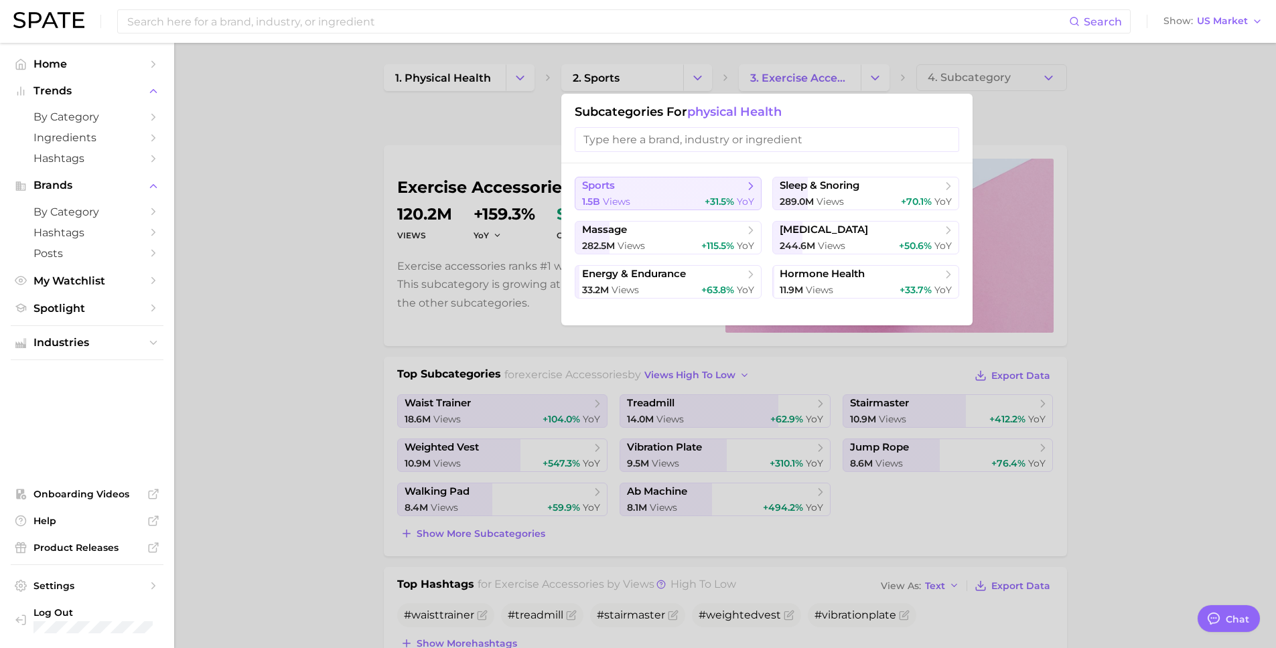
click at [745, 189] on icon at bounding box center [750, 186] width 13 height 13
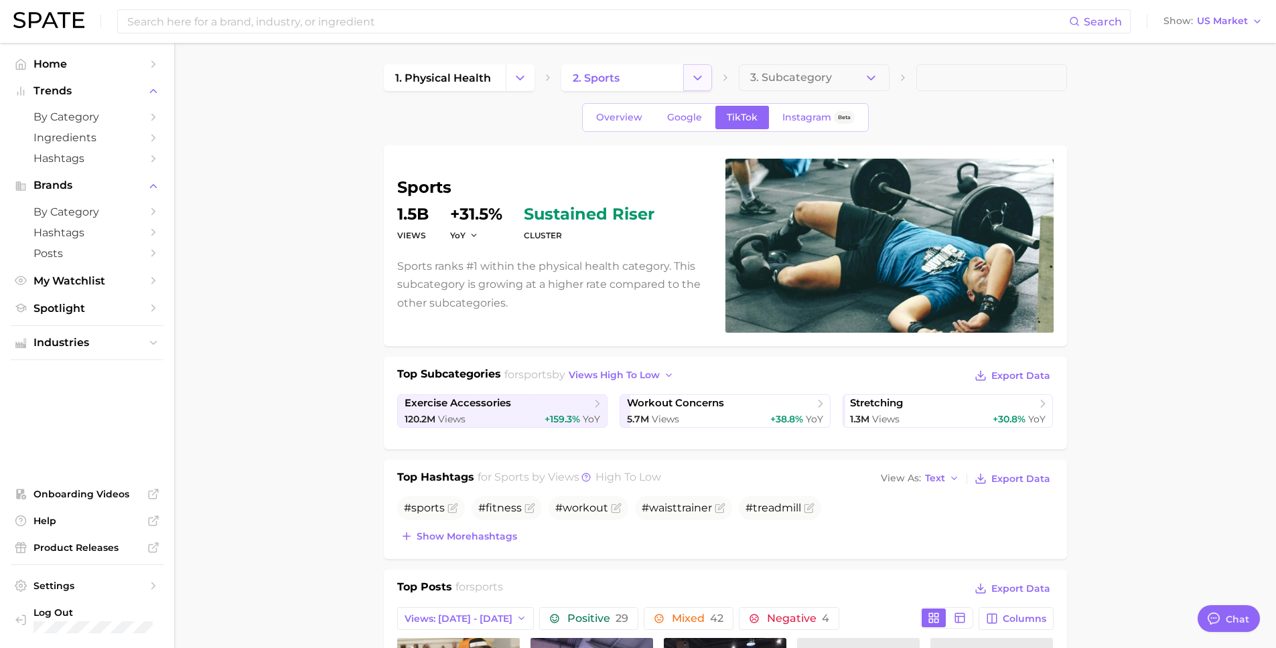
click at [692, 80] on icon "Change Category" at bounding box center [698, 78] width 14 height 14
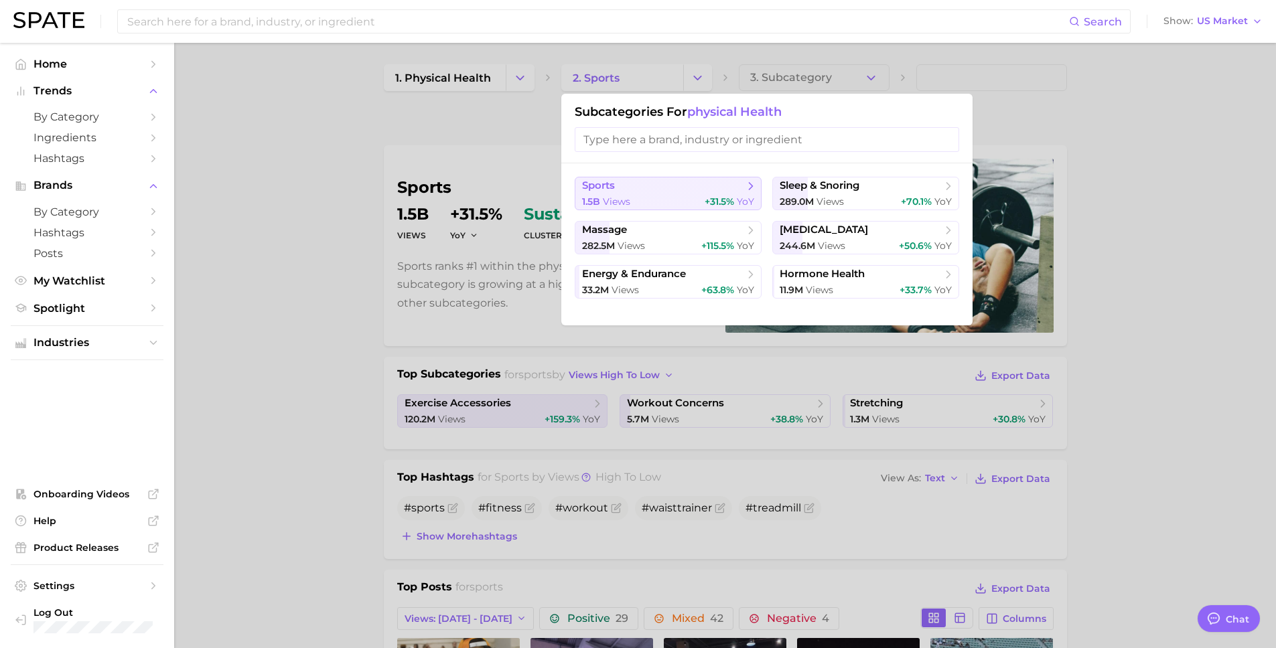
click at [753, 187] on icon at bounding box center [750, 186] width 13 height 13
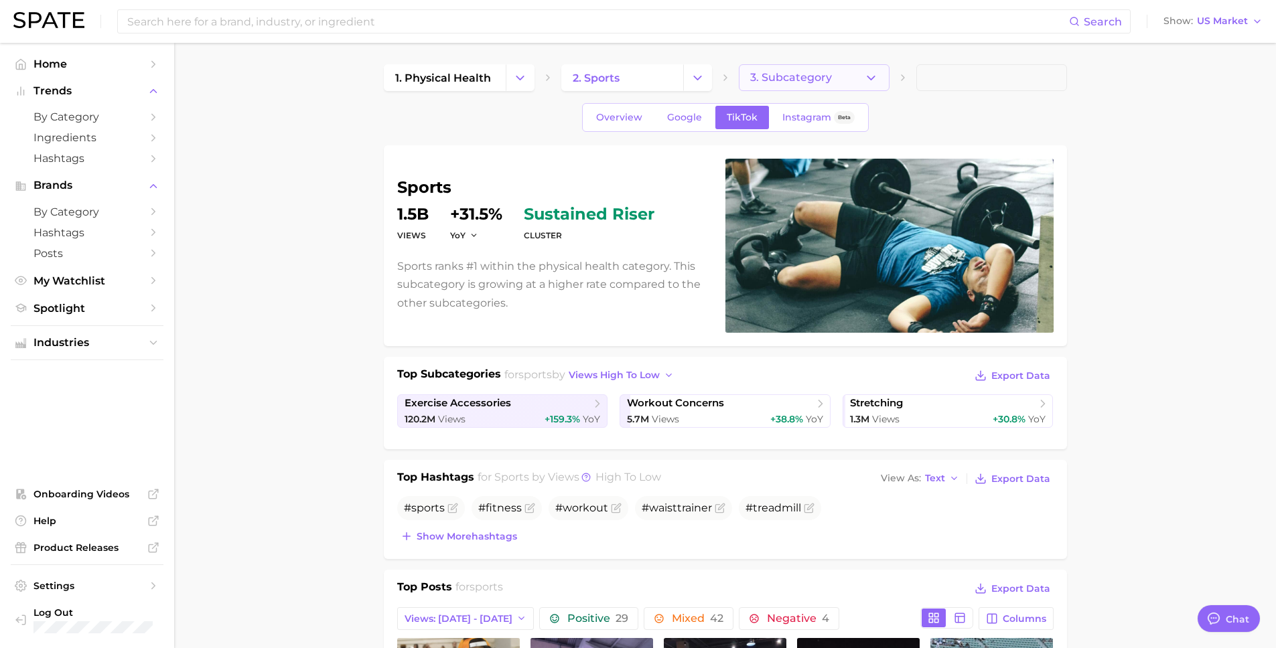
click at [865, 82] on icon "button" at bounding box center [871, 78] width 14 height 14
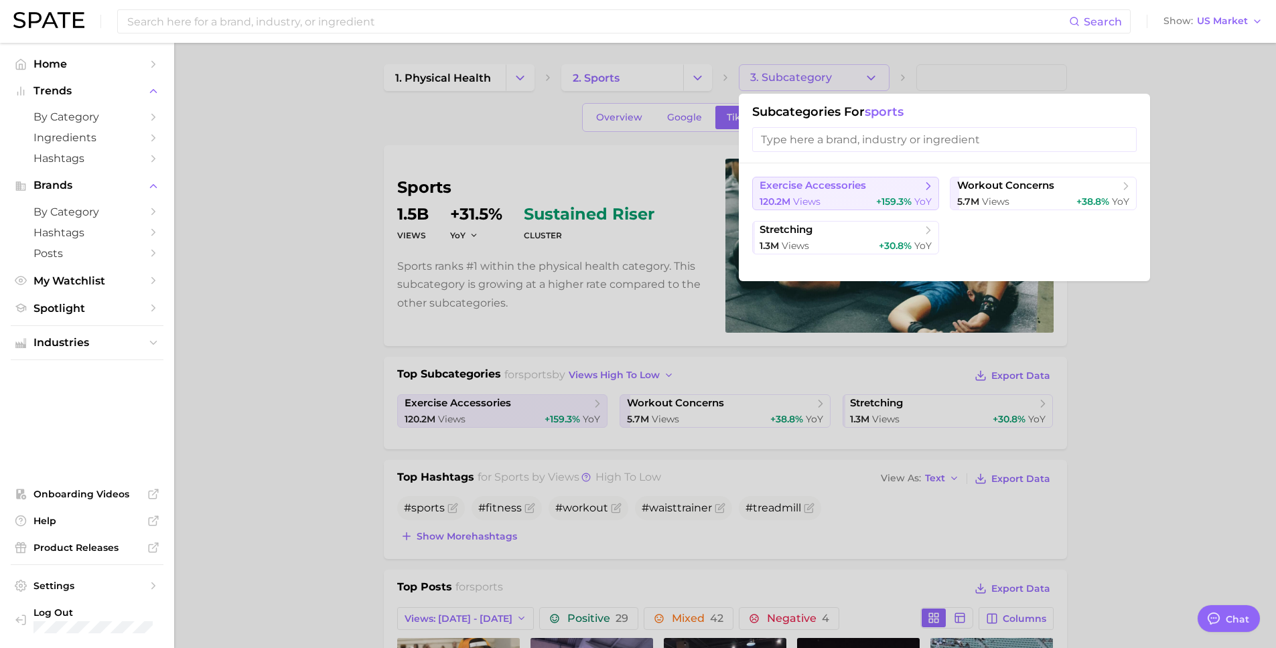
click at [931, 189] on icon at bounding box center [928, 186] width 13 height 13
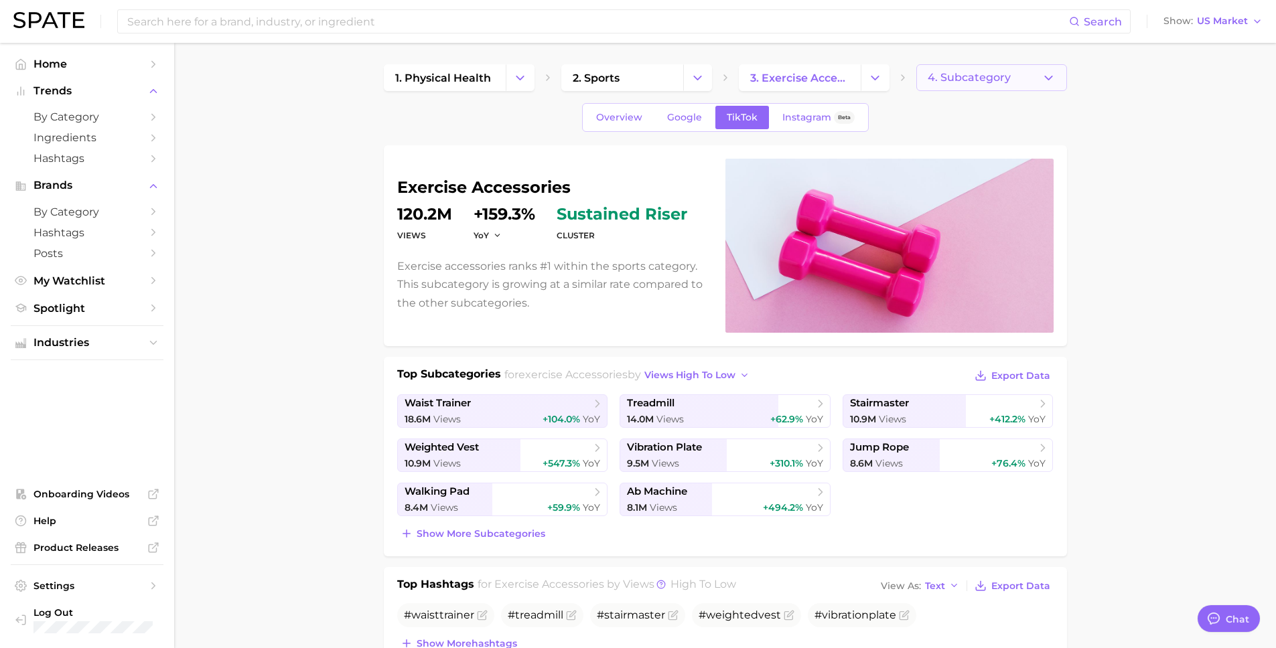
click at [1015, 75] on button "4. Subcategory" at bounding box center [991, 77] width 151 height 27
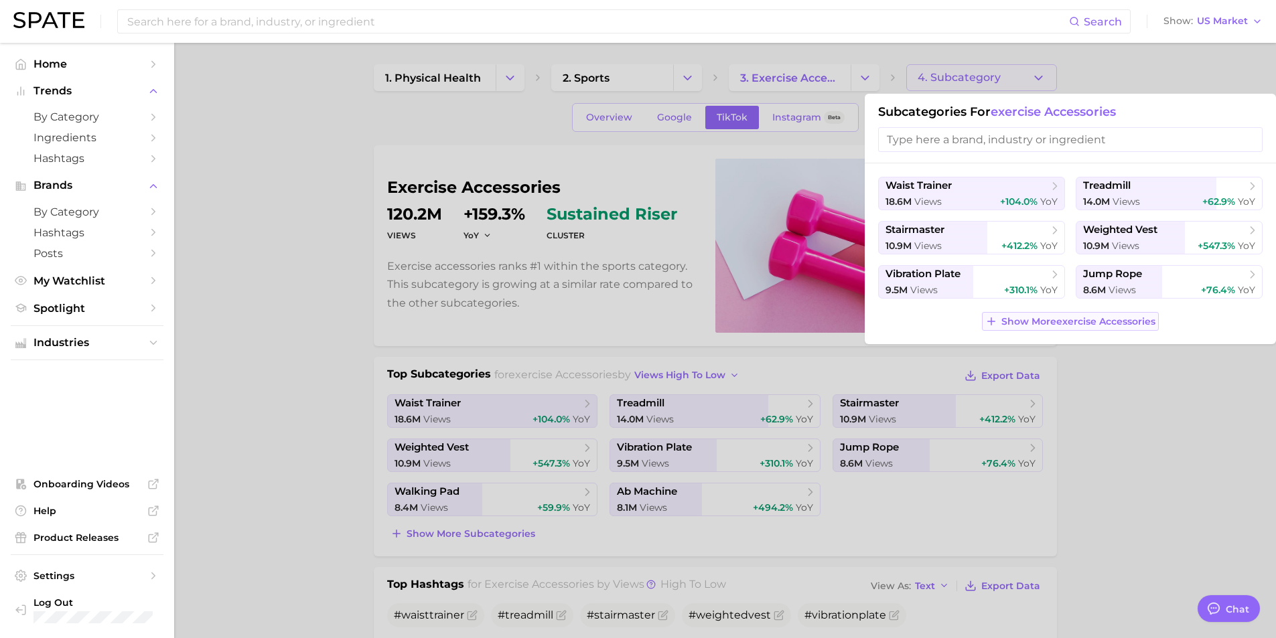
click at [1054, 330] on button "Show More exercise accessories" at bounding box center [1070, 321] width 177 height 19
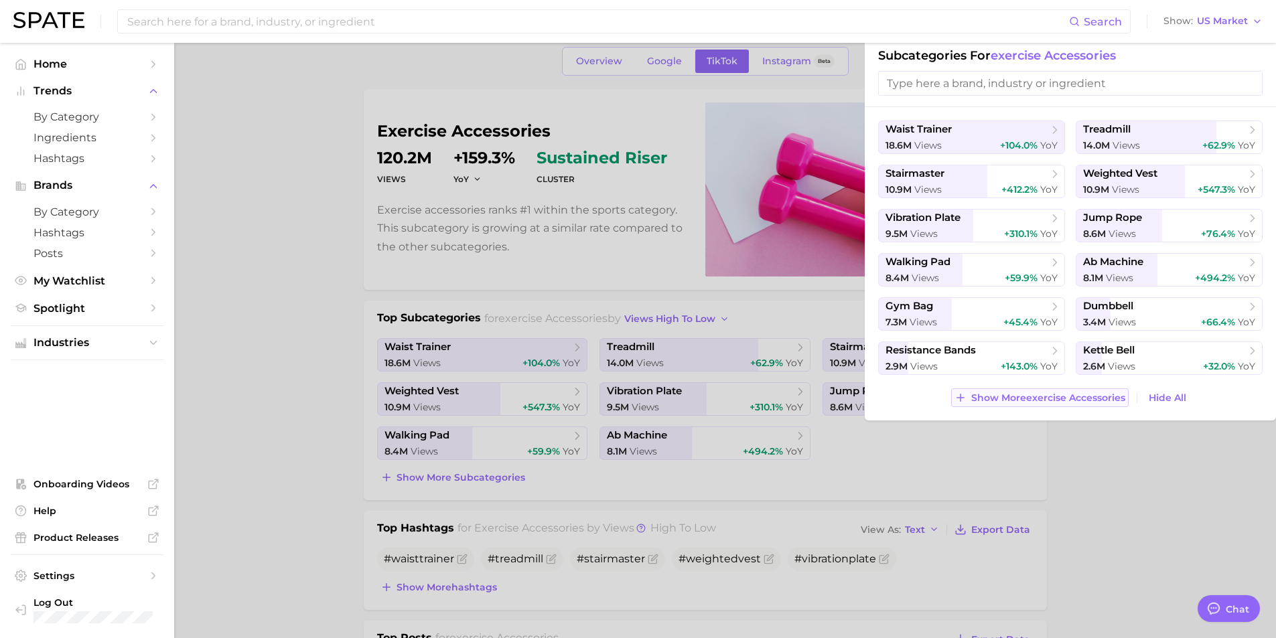
click at [1080, 398] on span "Show More exercise accessories" at bounding box center [1048, 398] width 154 height 11
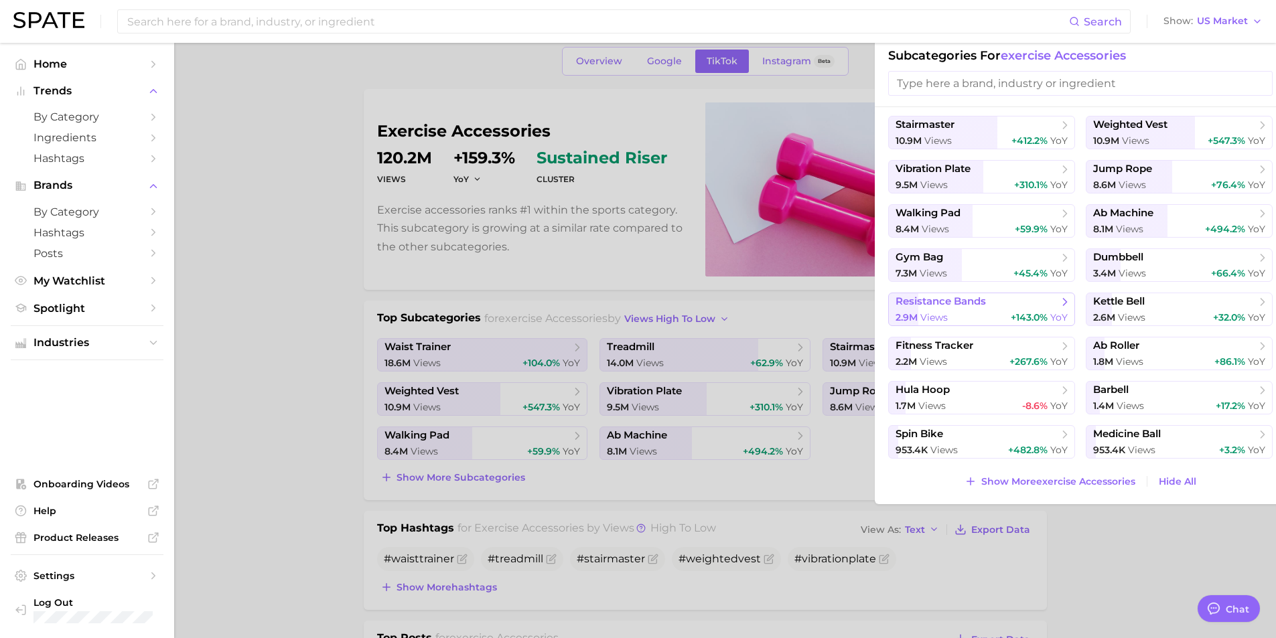
click at [1021, 317] on span "+143.0%" at bounding box center [1029, 317] width 37 height 12
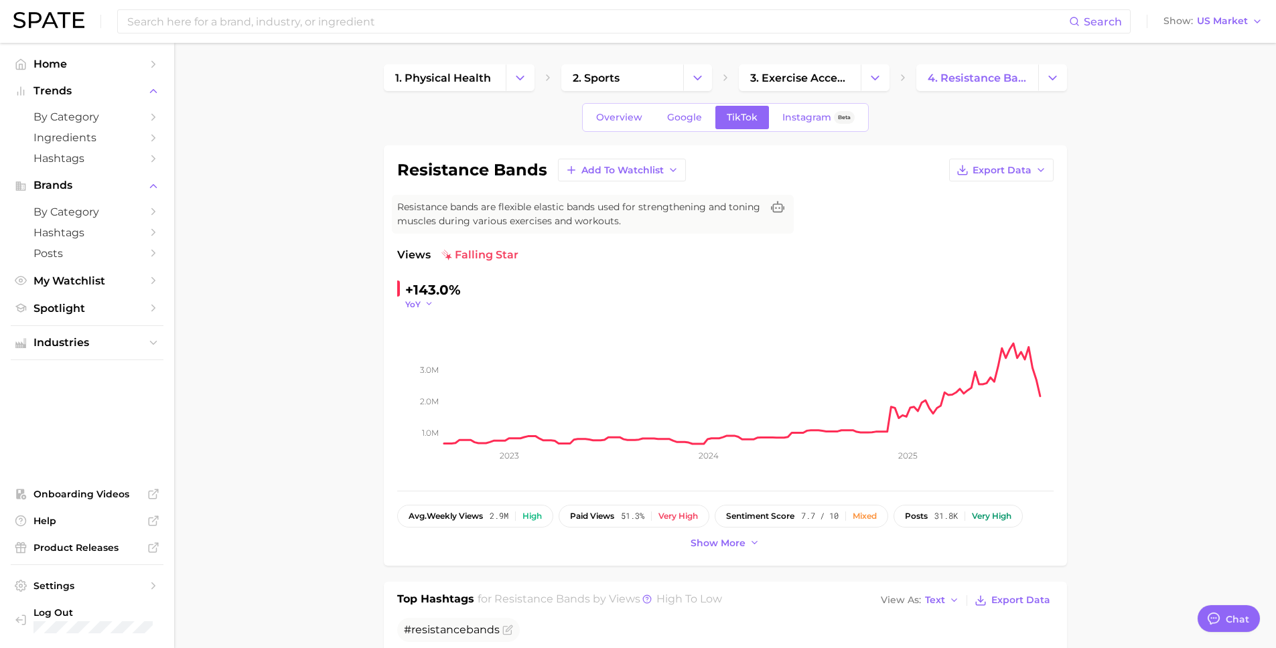
click at [415, 307] on span "YoY" at bounding box center [412, 304] width 15 height 11
click at [429, 374] on span "MoM" at bounding box center [423, 371] width 23 height 11
click at [423, 305] on span "MoM" at bounding box center [415, 304] width 20 height 11
click at [428, 387] on button "WoW" at bounding box center [478, 396] width 147 height 24
click at [424, 305] on span "WoW" at bounding box center [416, 304] width 23 height 11
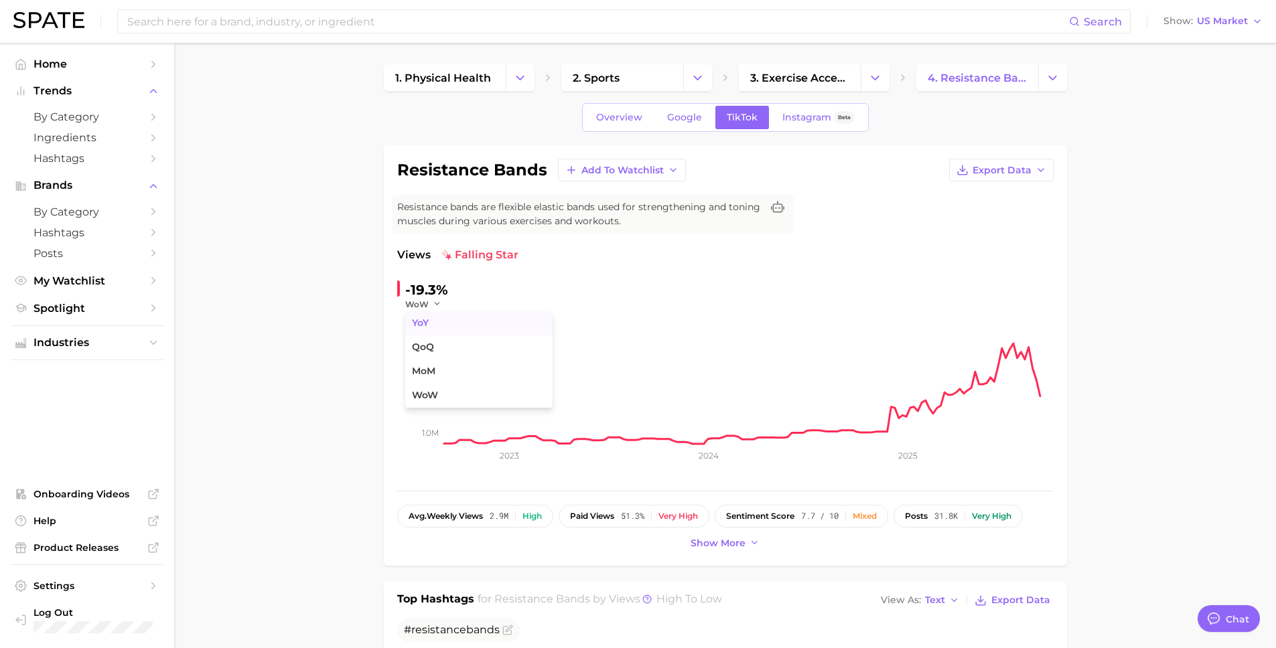
click at [441, 320] on button "YoY" at bounding box center [478, 323] width 147 height 24
click at [625, 120] on span "Overview" at bounding box center [619, 117] width 46 height 11
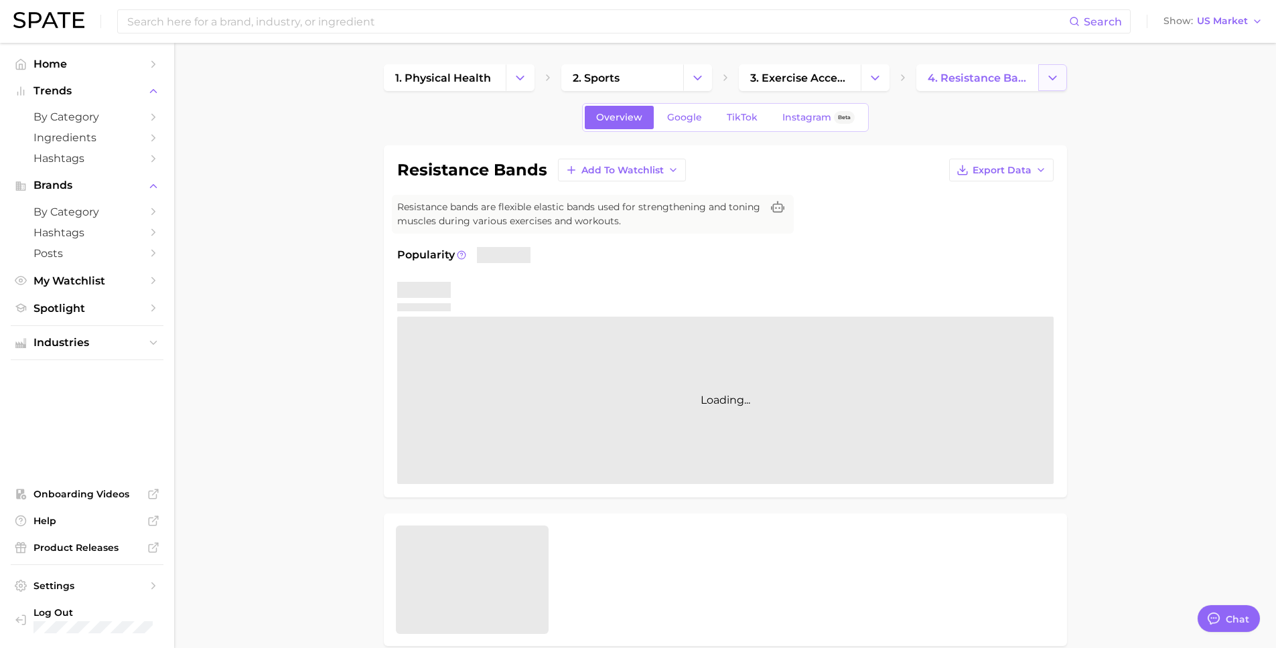
click at [1054, 78] on icon "Change Category" at bounding box center [1053, 78] width 14 height 14
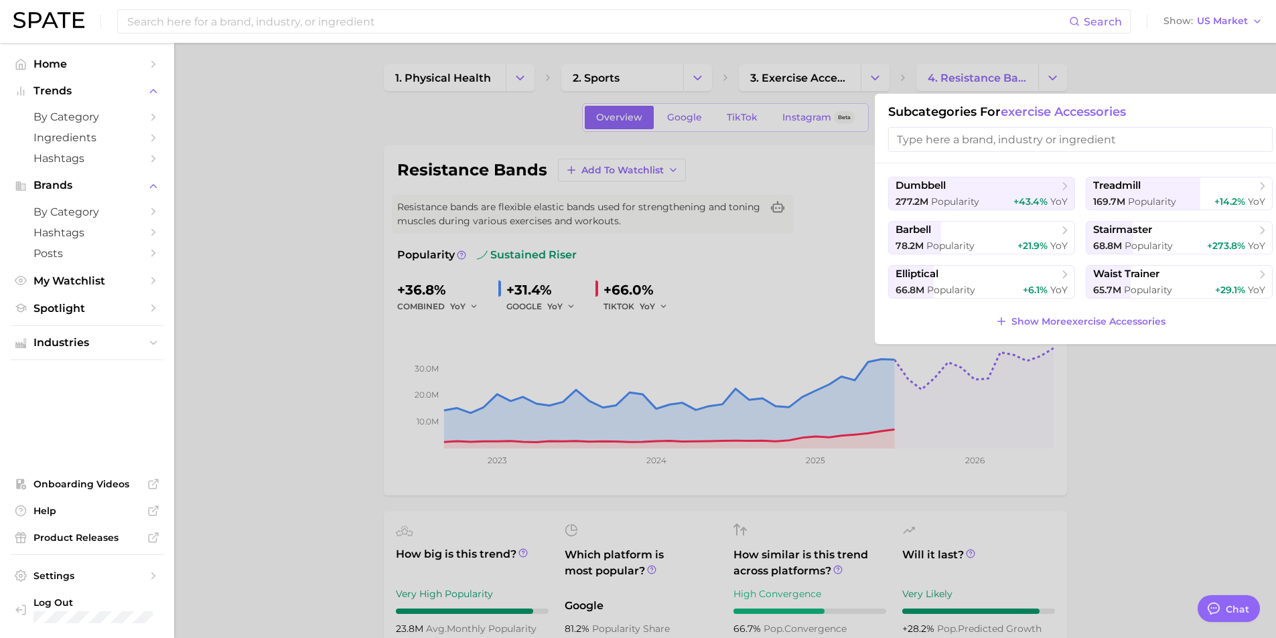
click at [370, 411] on div at bounding box center [638, 319] width 1276 height 638
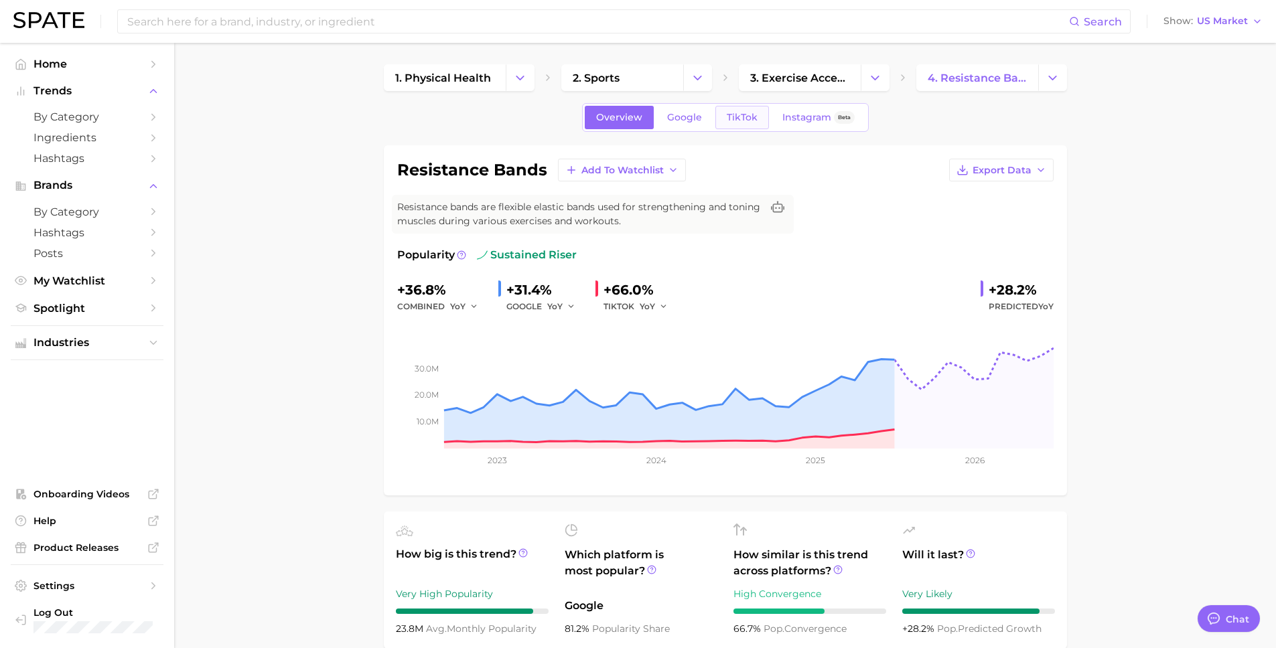
click at [735, 116] on span "TikTok" at bounding box center [742, 117] width 31 height 11
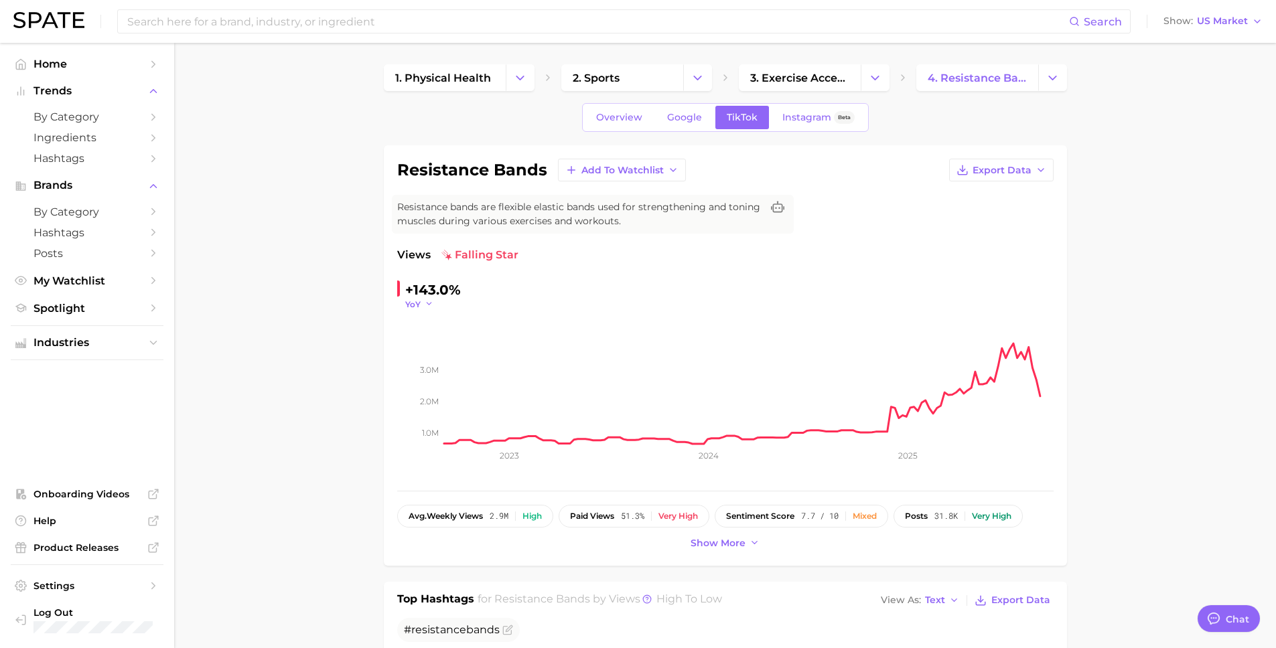
click at [425, 303] on icon "button" at bounding box center [429, 303] width 9 height 9
click at [718, 544] on span "Show more" at bounding box center [718, 543] width 55 height 11
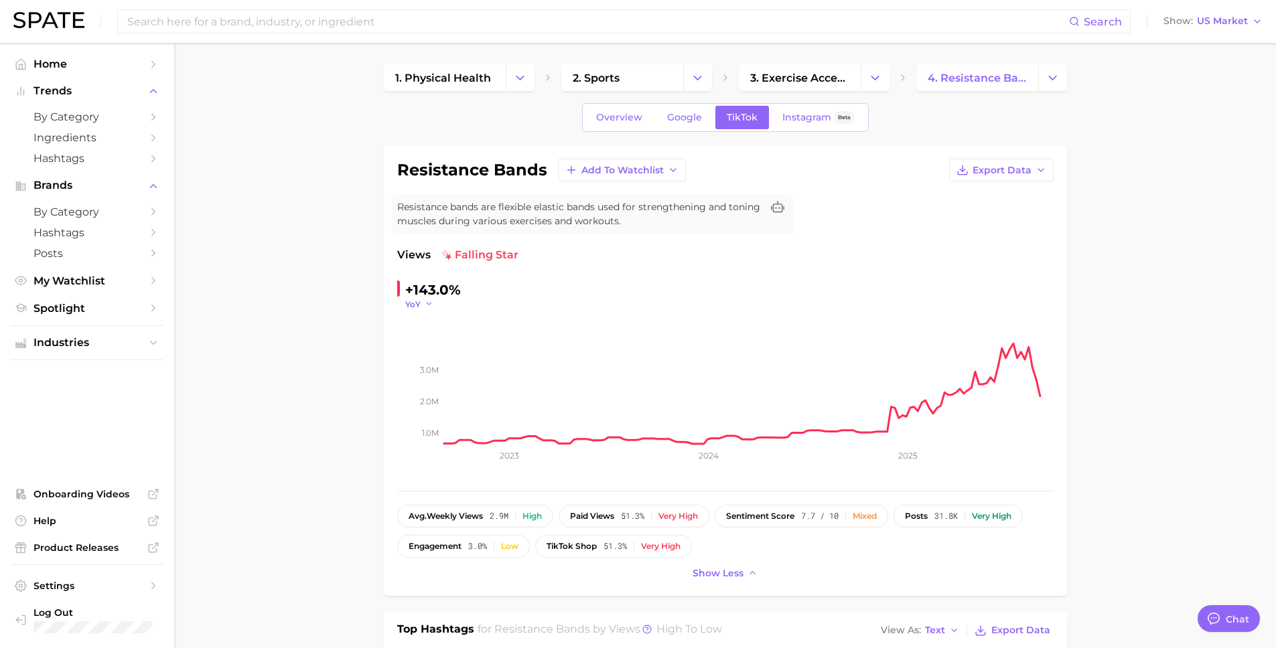
click at [433, 301] on icon "button" at bounding box center [429, 303] width 9 height 9
click at [418, 346] on span "QoQ" at bounding box center [423, 347] width 22 height 11
click at [429, 299] on icon "button" at bounding box center [432, 303] width 9 height 9
click at [423, 384] on button "WoW" at bounding box center [478, 396] width 147 height 24
click at [416, 304] on span "WoW" at bounding box center [416, 304] width 23 height 11
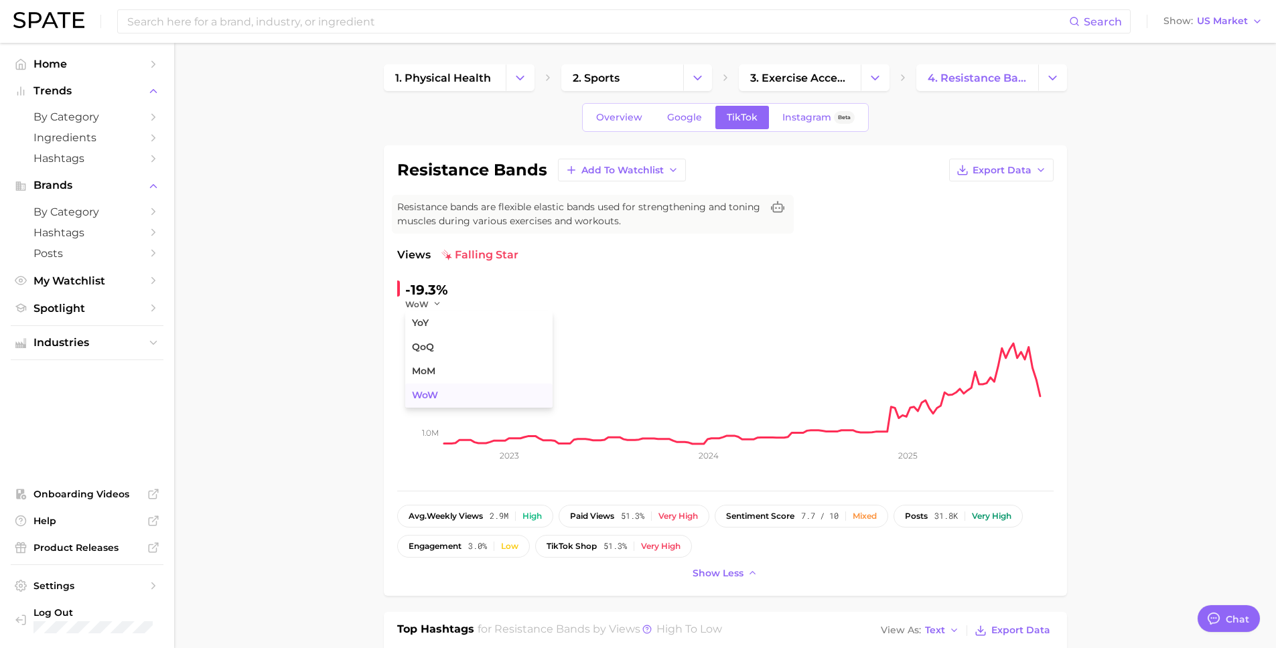
click at [428, 396] on span "WoW" at bounding box center [425, 395] width 26 height 11
click at [421, 303] on span "WoW" at bounding box center [416, 304] width 23 height 11
click at [430, 370] on span "MoM" at bounding box center [423, 371] width 23 height 11
click at [610, 119] on span "Overview" at bounding box center [619, 117] width 46 height 11
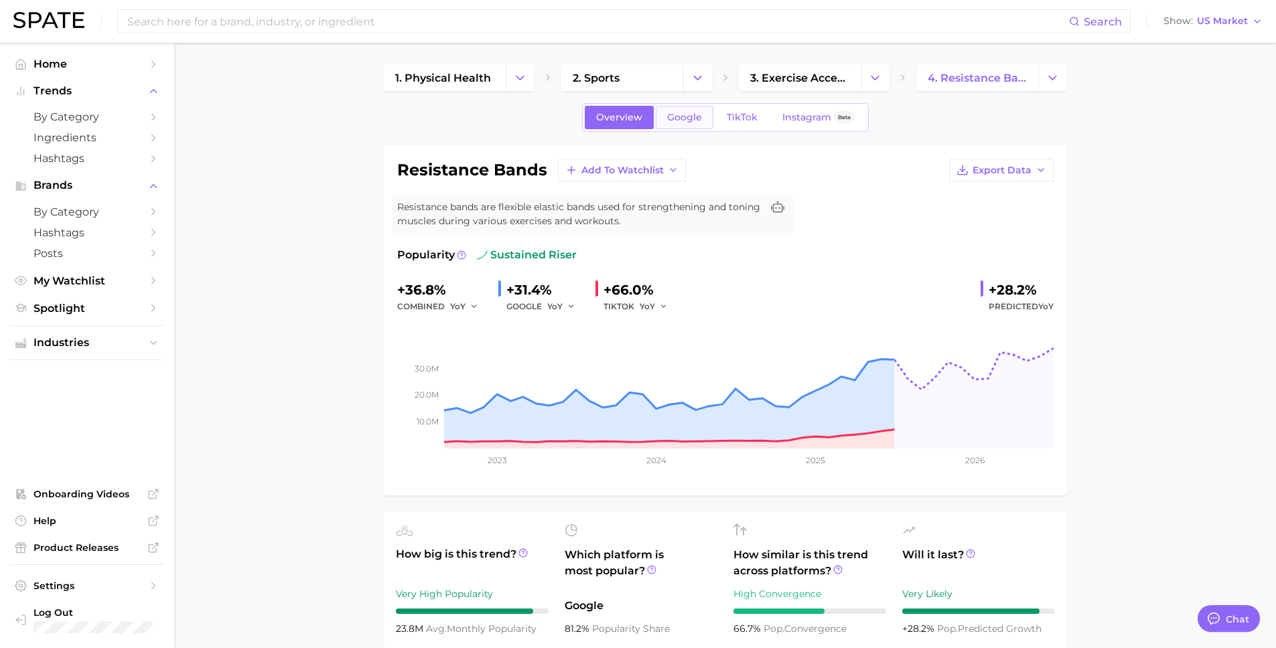
click at [682, 116] on span "Google" at bounding box center [684, 117] width 35 height 11
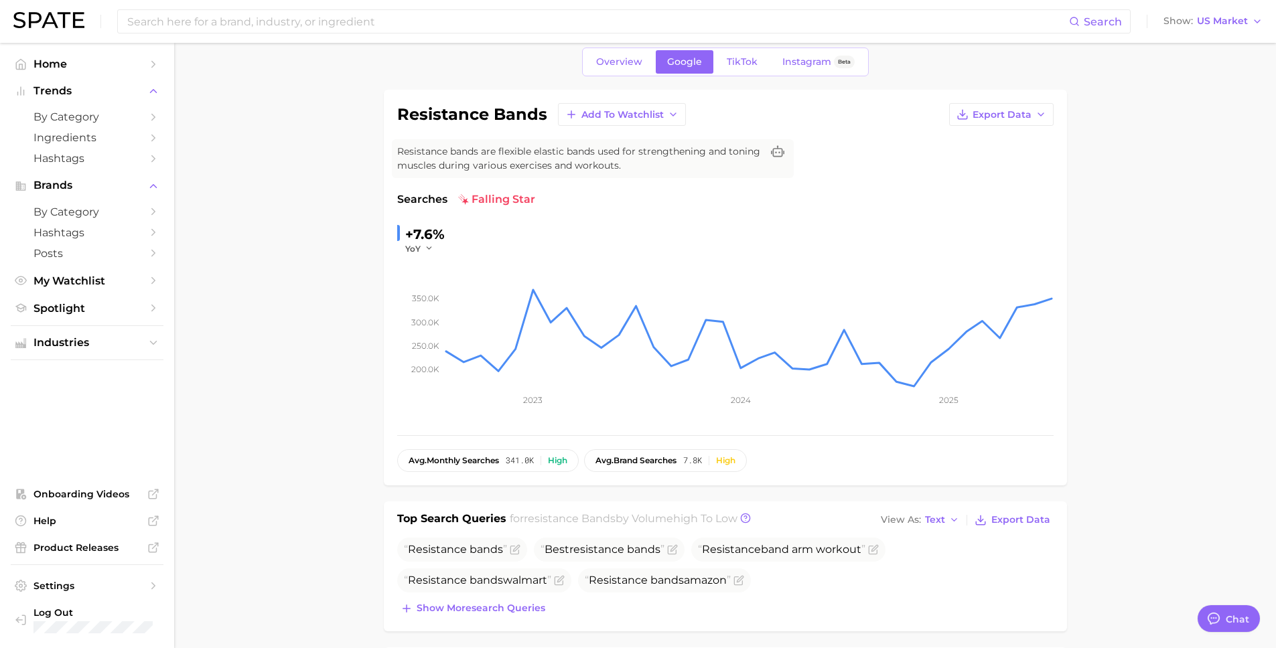
scroll to position [52, 0]
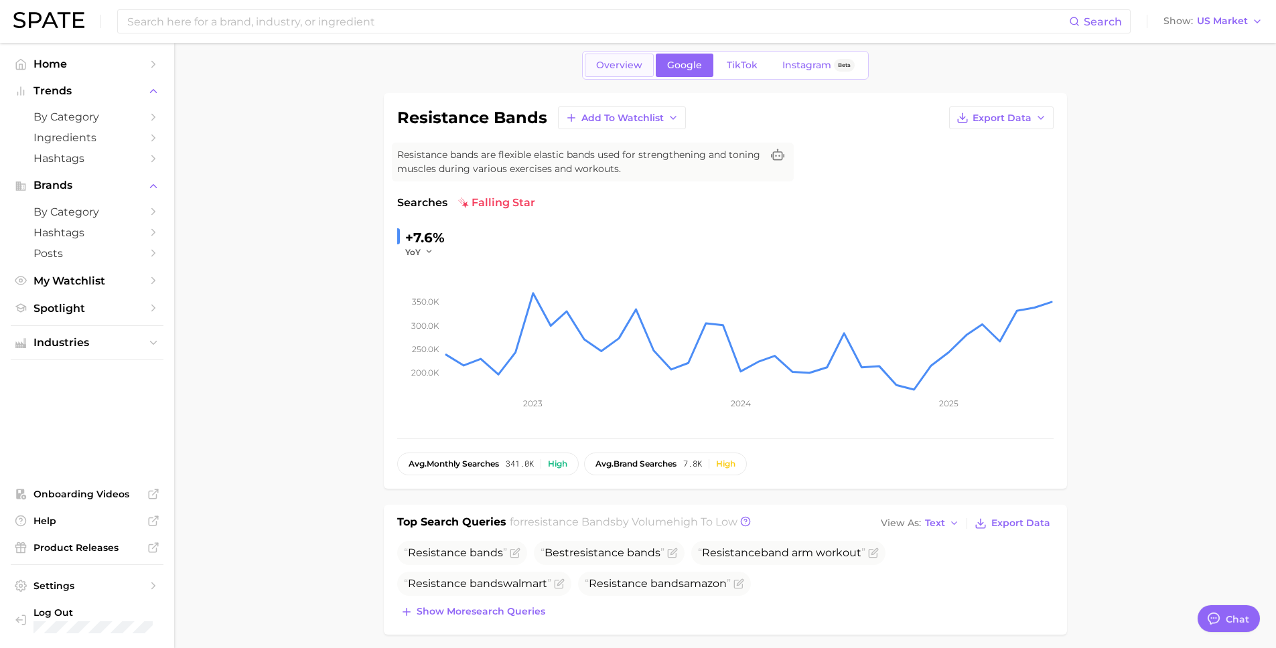
click at [626, 63] on span "Overview" at bounding box center [619, 65] width 46 height 11
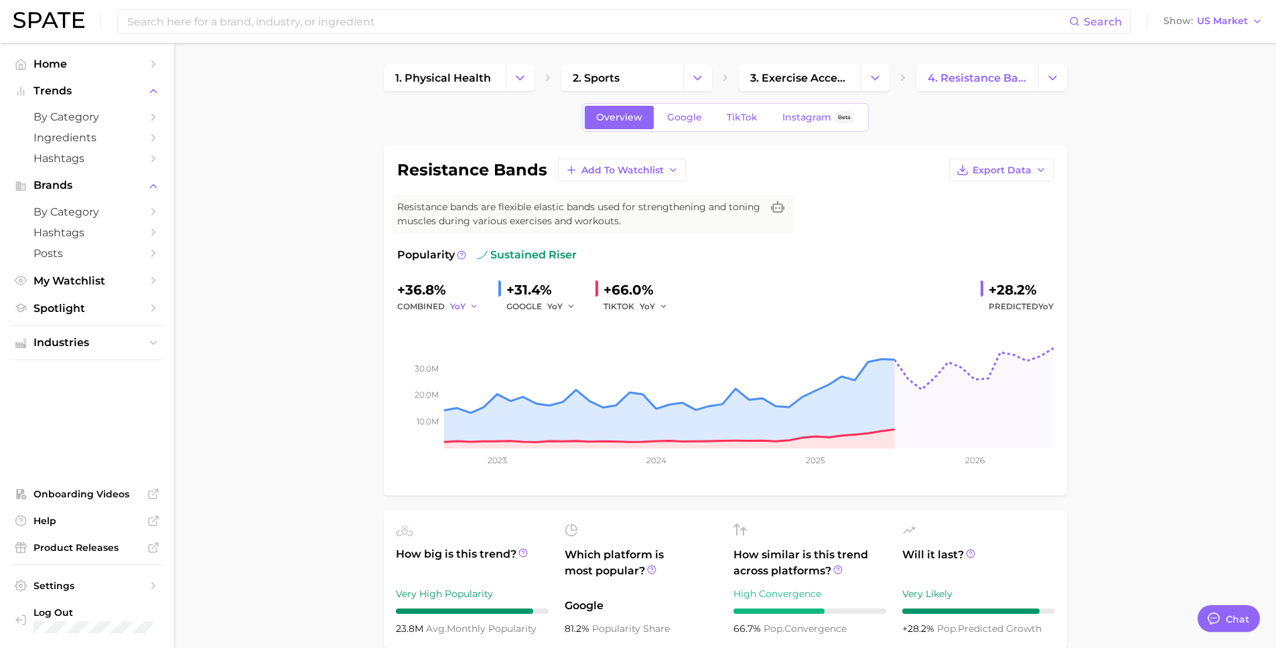
click at [472, 300] on button "YoY" at bounding box center [464, 307] width 29 height 16
click at [468, 357] on span "QoQ" at bounding box center [468, 351] width 22 height 11
click at [460, 305] on span "QoQ" at bounding box center [459, 306] width 19 height 11
click at [466, 374] on span "MoM" at bounding box center [468, 375] width 23 height 11
click at [443, 301] on div "combined MoM" at bounding box center [442, 307] width 90 height 16
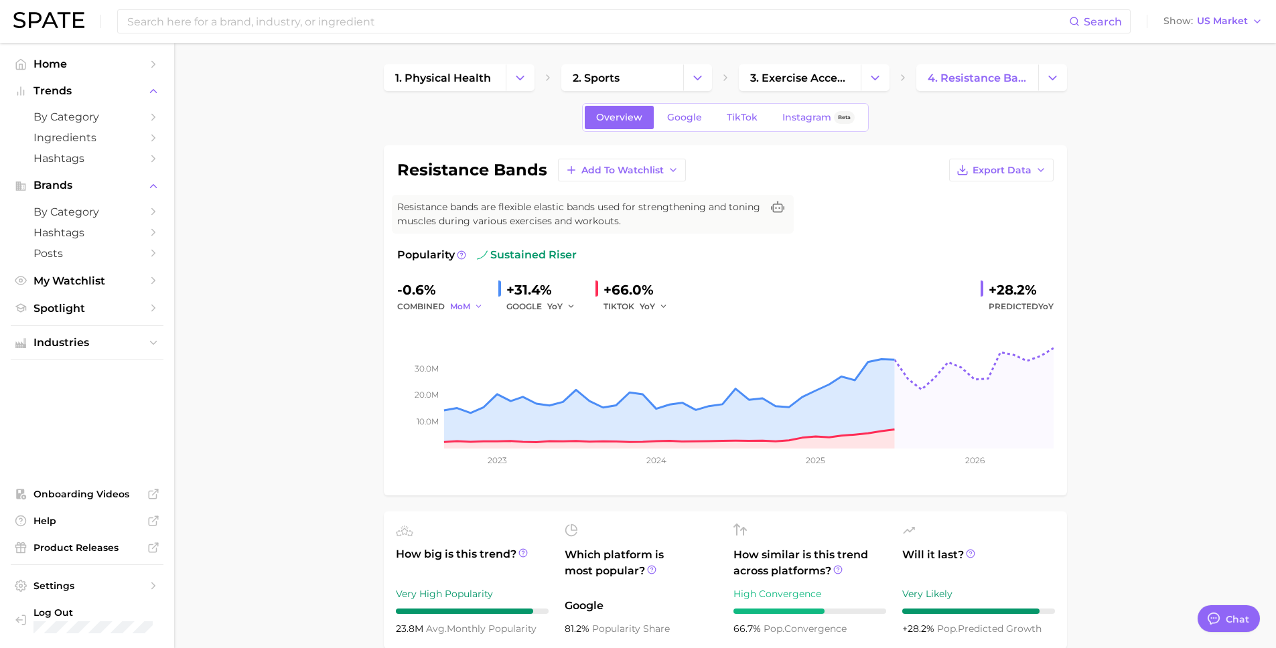
click at [474, 305] on icon "button" at bounding box center [478, 306] width 9 height 9
click at [463, 322] on span "YoY" at bounding box center [465, 327] width 17 height 11
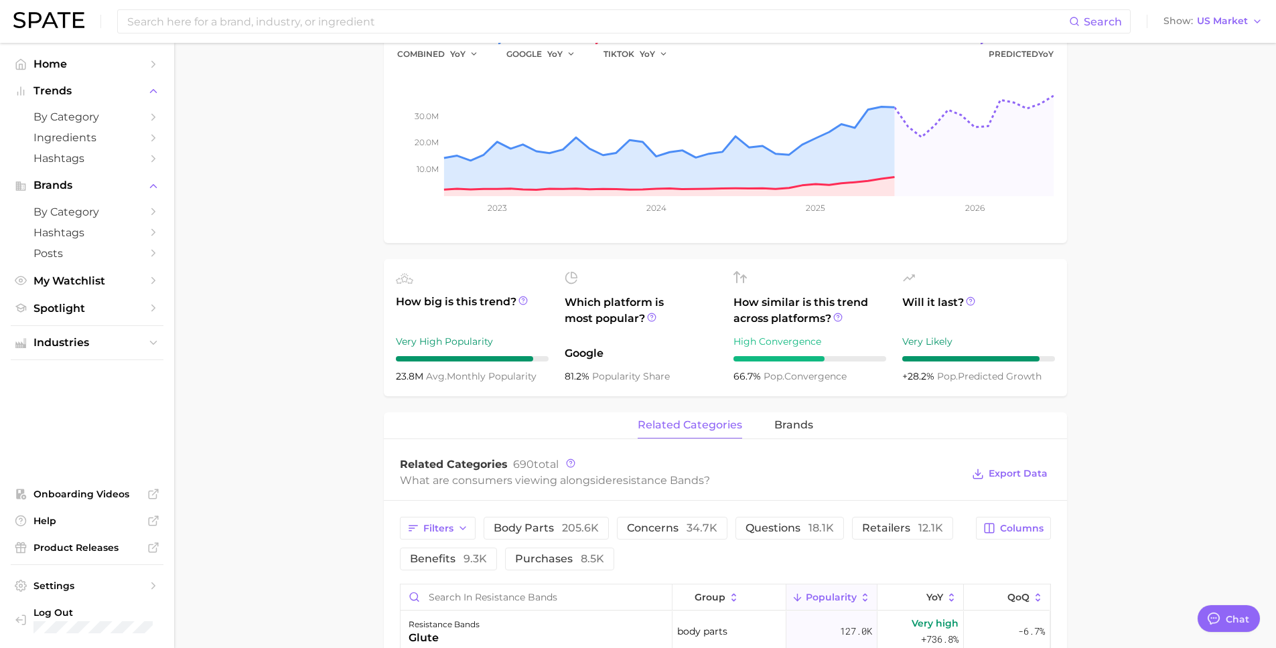
scroll to position [68, 0]
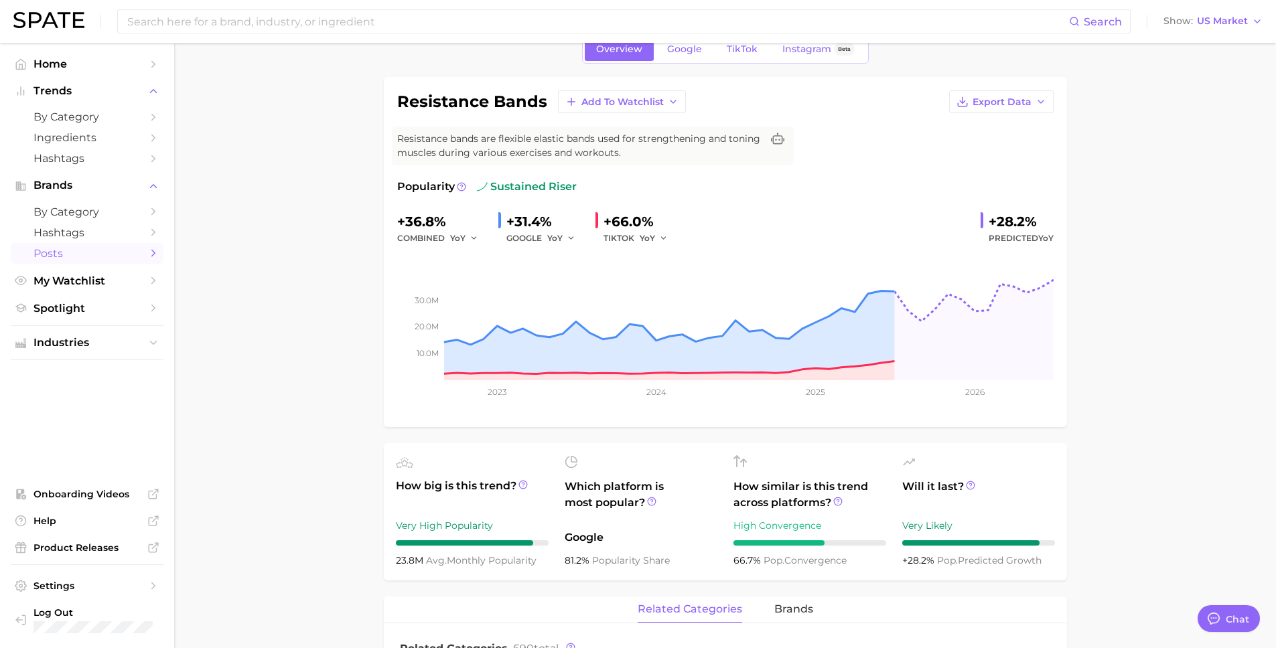
type textarea "x"
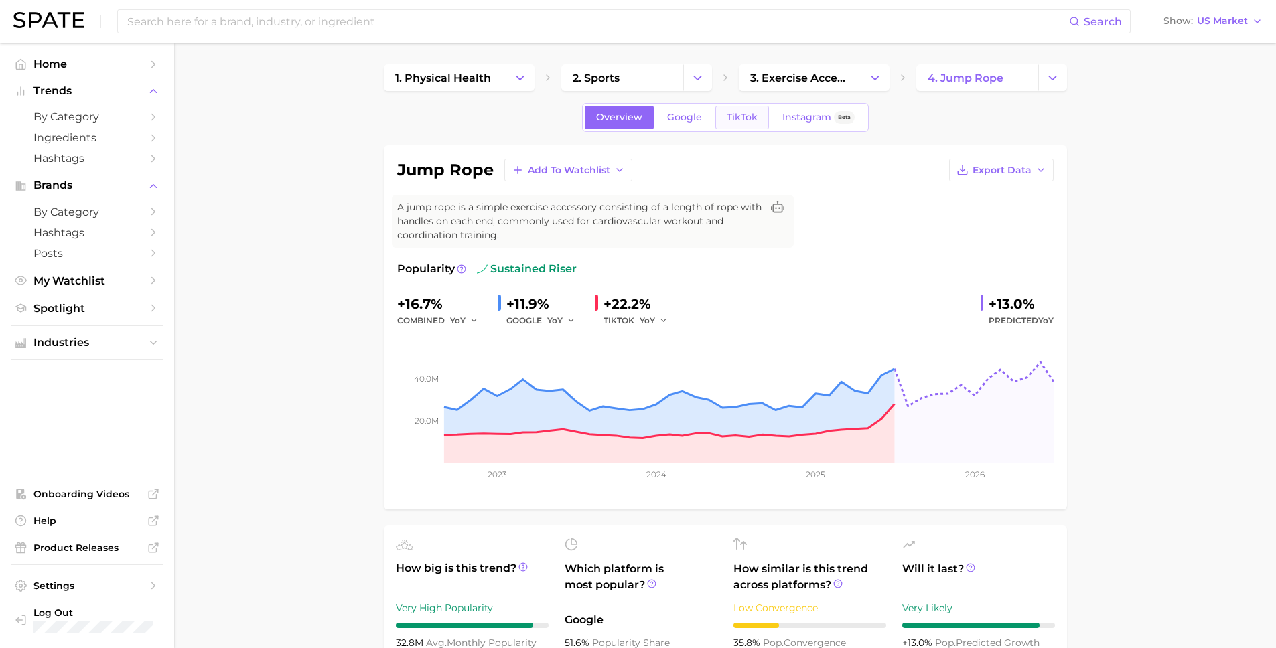
click at [734, 117] on span "TikTok" at bounding box center [742, 117] width 31 height 11
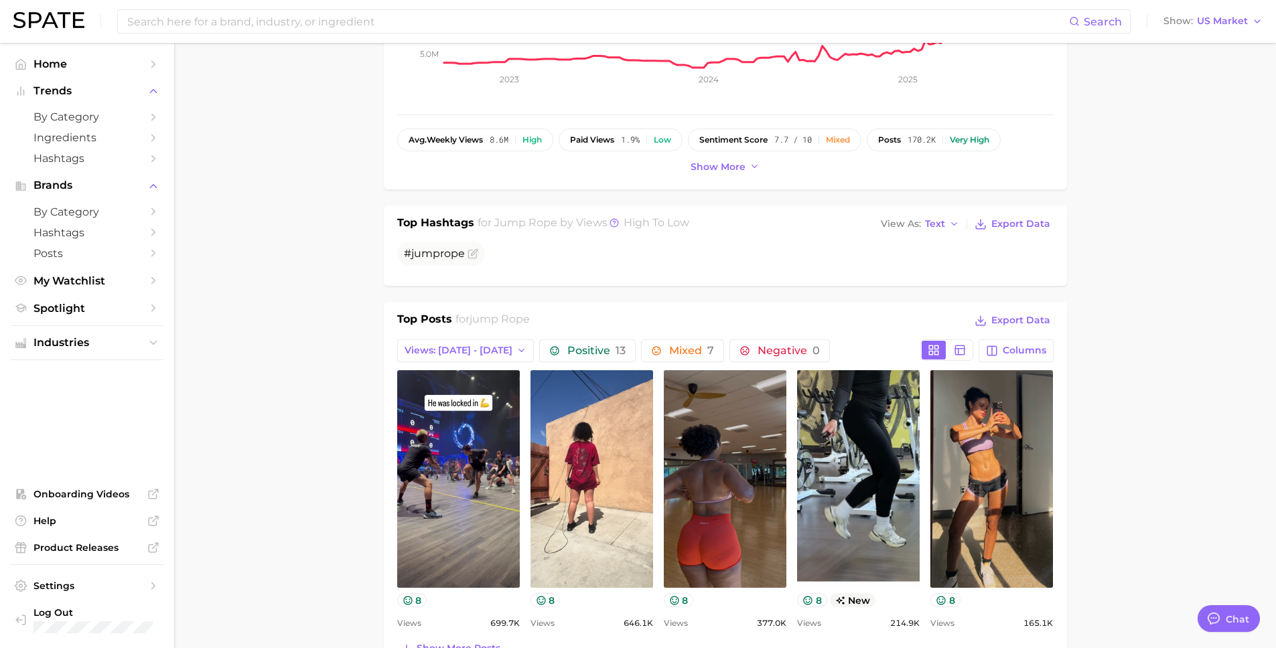
scroll to position [496, 0]
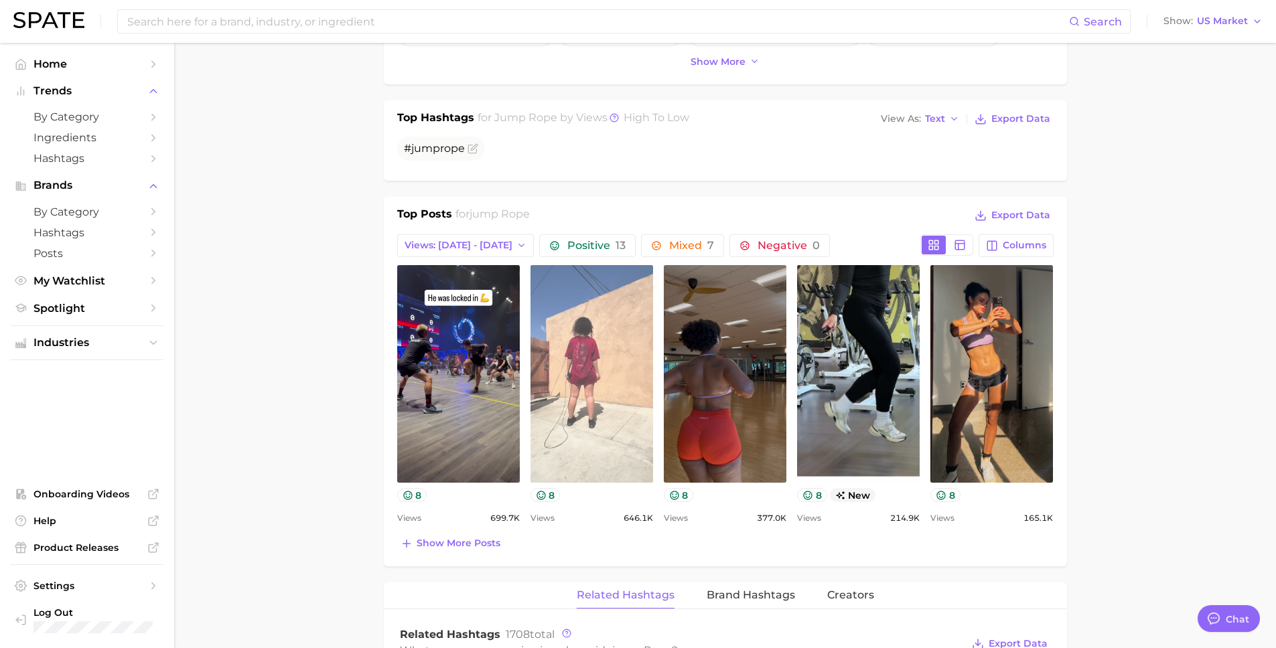
click at [583, 417] on link "view post on TikTok" at bounding box center [592, 374] width 123 height 218
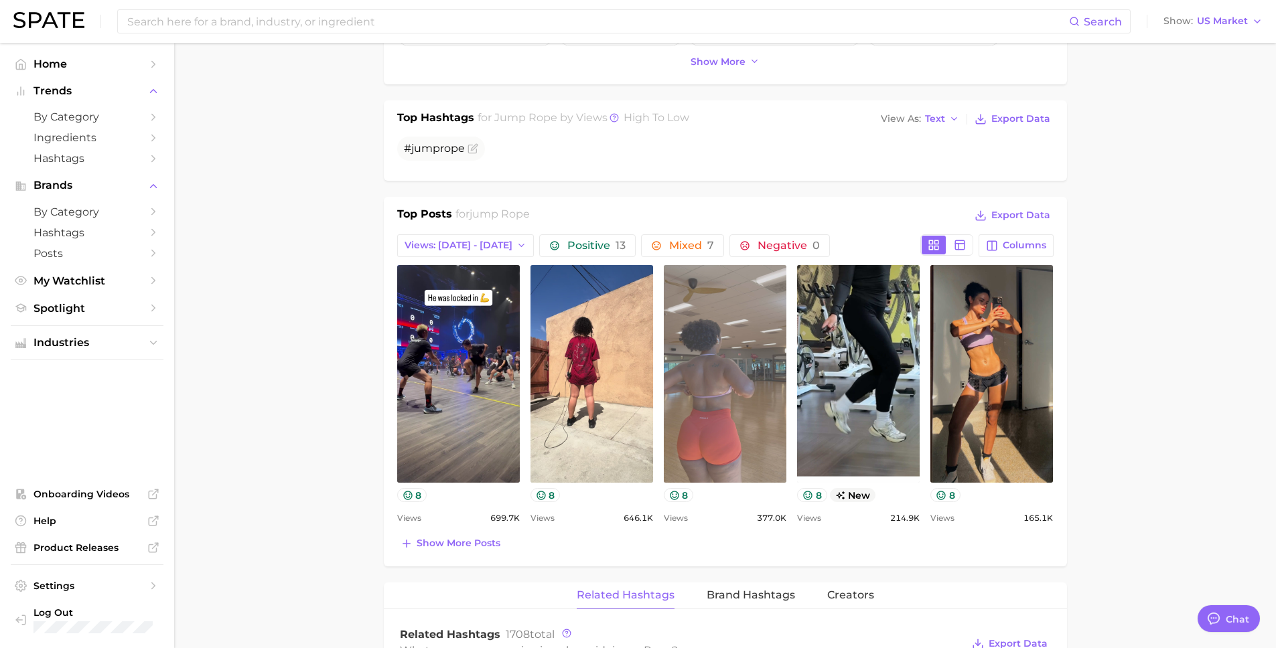
click at [706, 376] on link "view post on TikTok" at bounding box center [725, 374] width 123 height 218
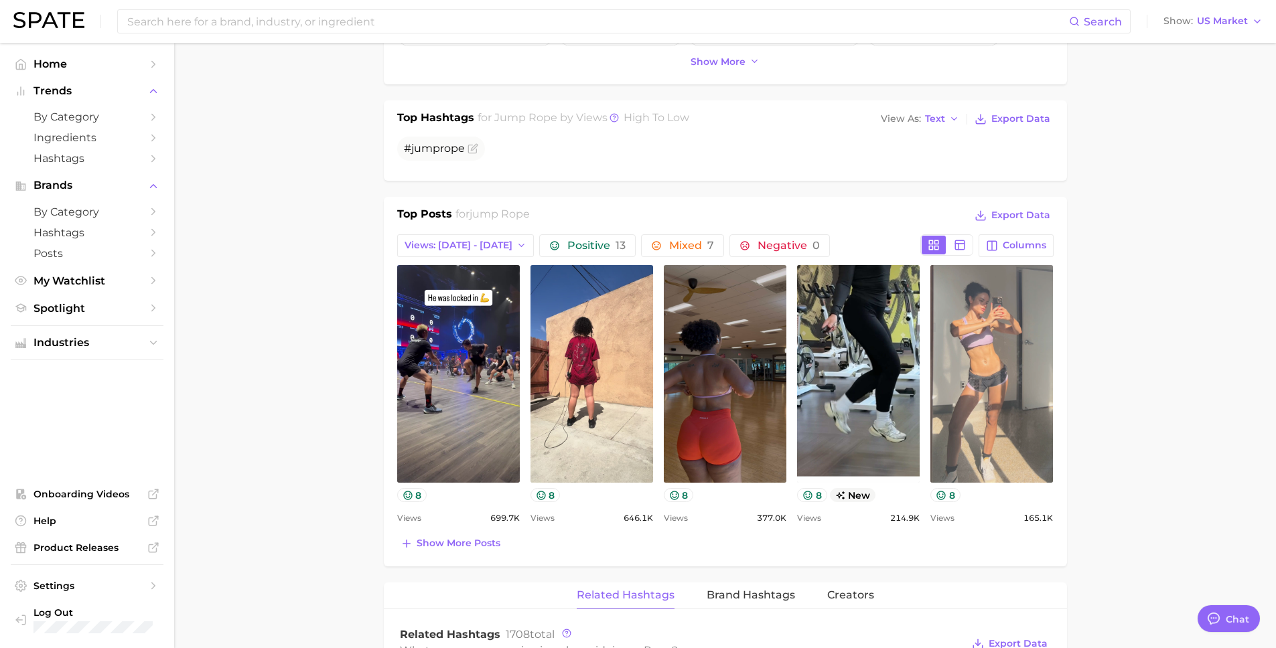
click at [960, 352] on link "view post on TikTok" at bounding box center [991, 374] width 123 height 218
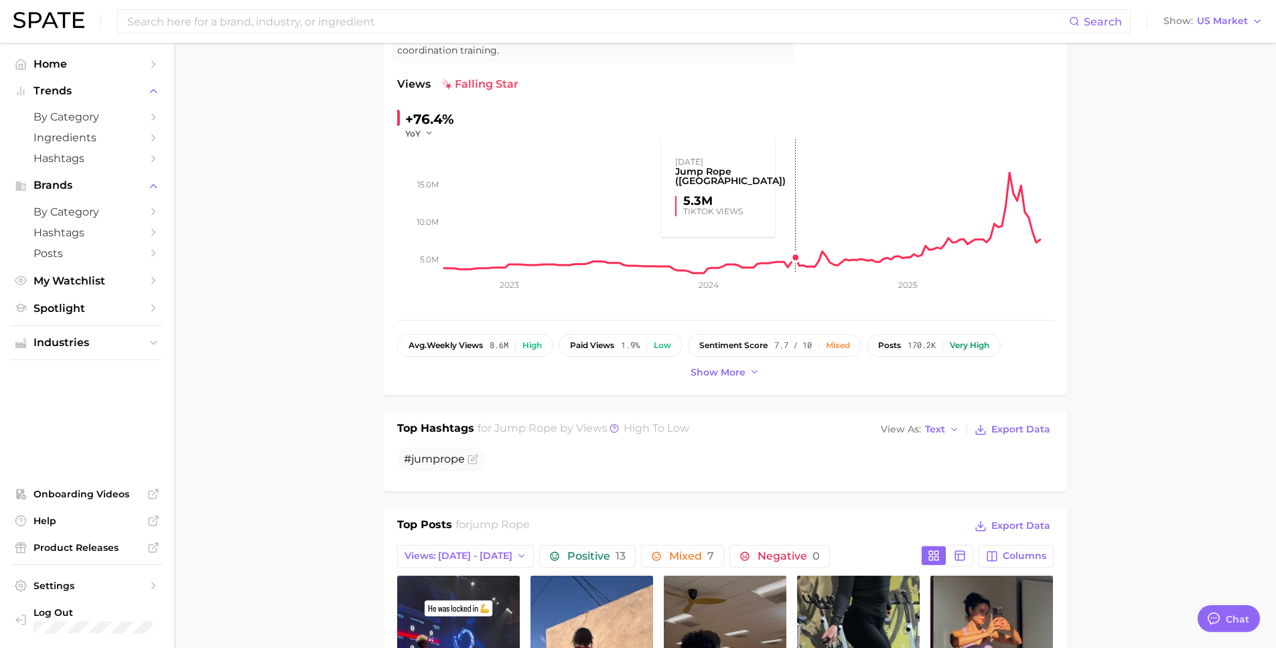
scroll to position [226, 0]
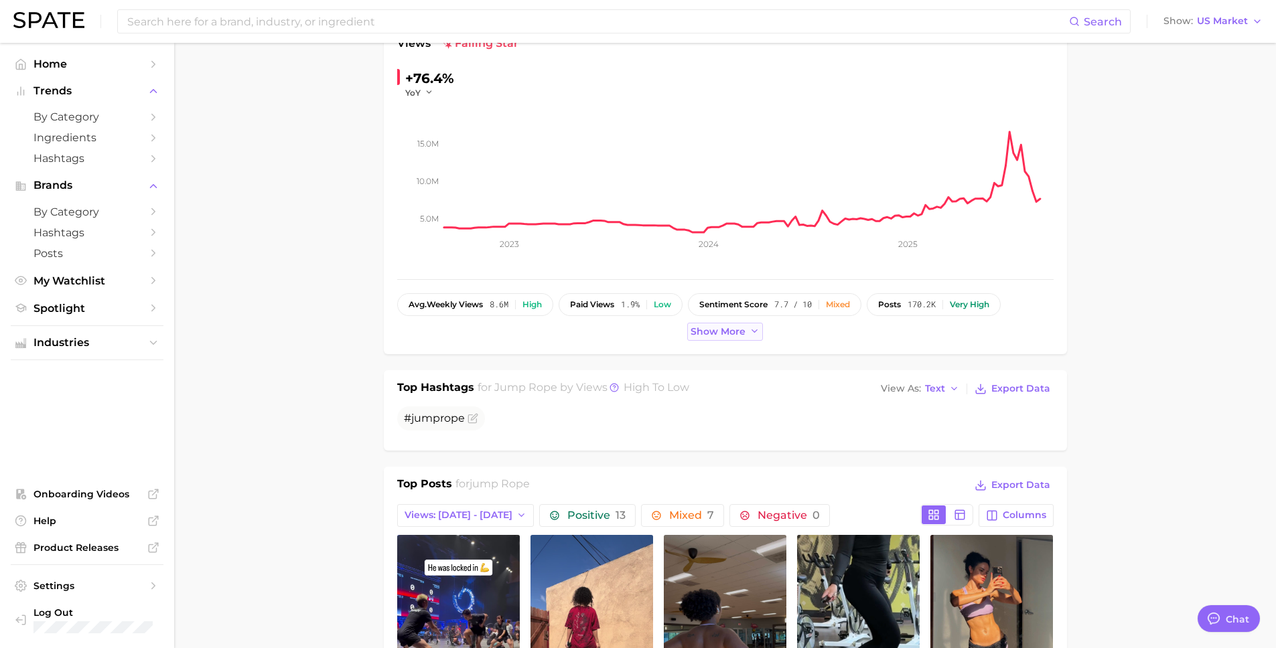
click at [746, 330] on button "Show more" at bounding box center [725, 332] width 76 height 18
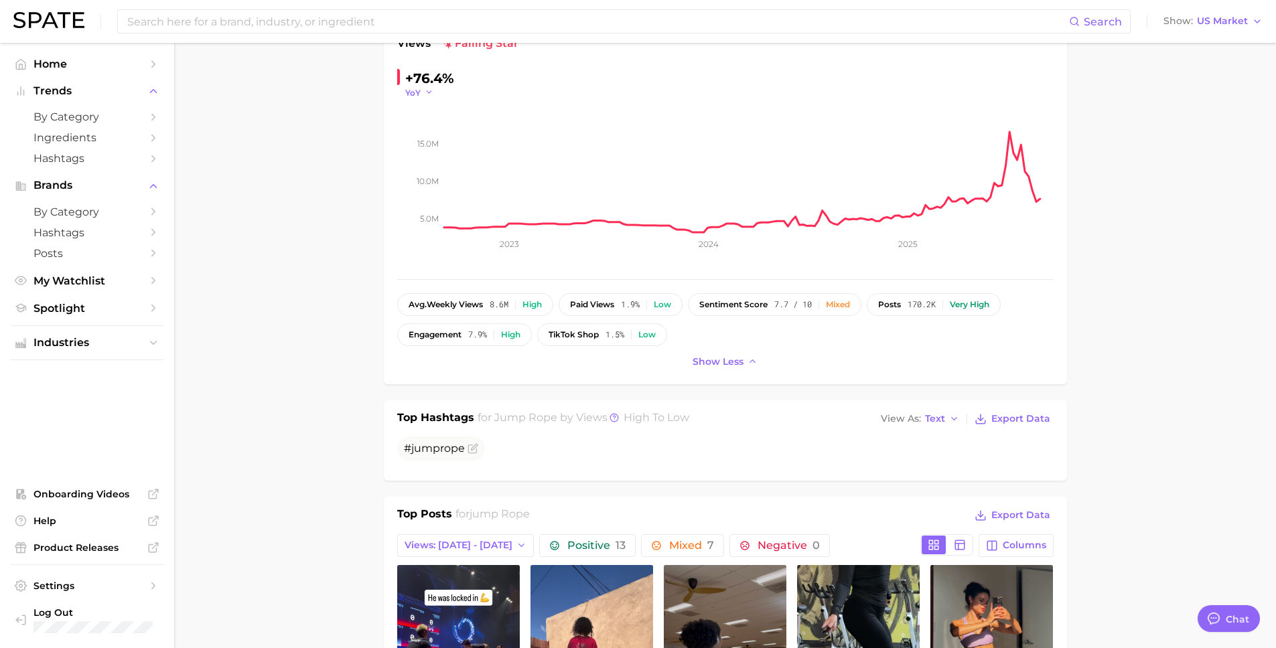
click at [425, 88] on icon "button" at bounding box center [429, 92] width 9 height 9
click at [424, 124] on button "QoQ" at bounding box center [478, 136] width 147 height 24
click at [424, 88] on button "QoQ" at bounding box center [421, 92] width 32 height 11
drag, startPoint x: 429, startPoint y: 162, endPoint x: 427, endPoint y: 106, distance: 56.3
click at [429, 162] on span "MoM" at bounding box center [423, 159] width 23 height 11
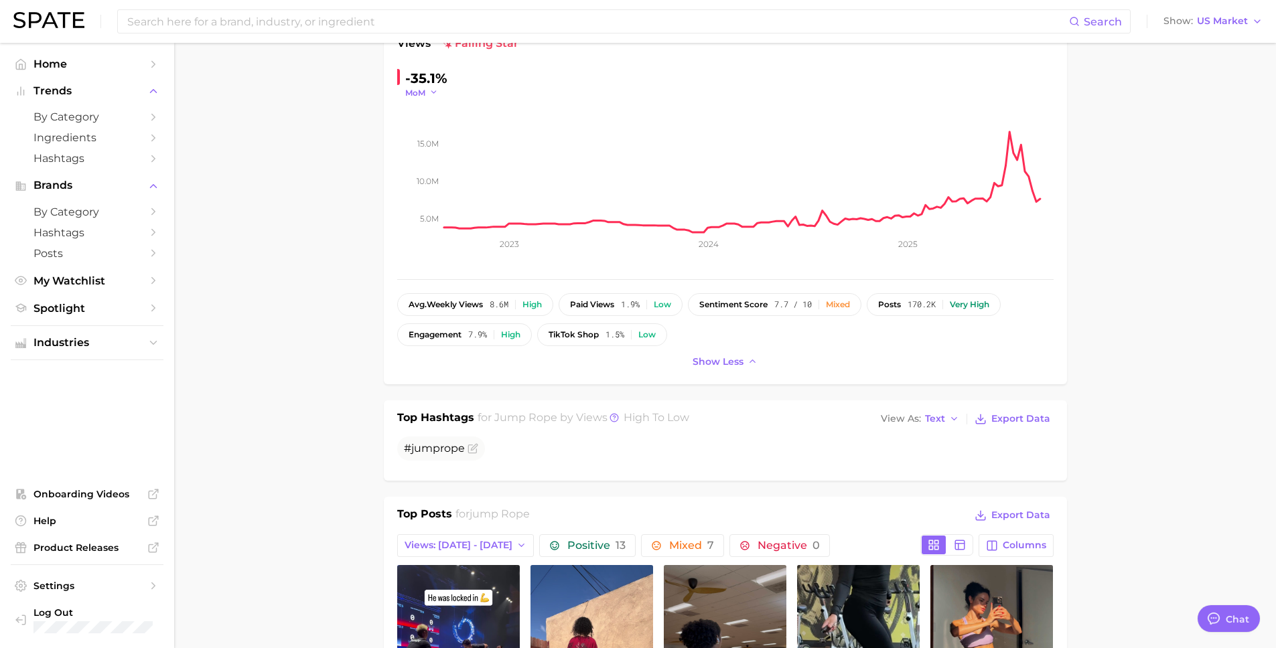
click at [426, 88] on button "MoM" at bounding box center [421, 92] width 33 height 11
click at [435, 184] on span "WoW" at bounding box center [425, 183] width 26 height 11
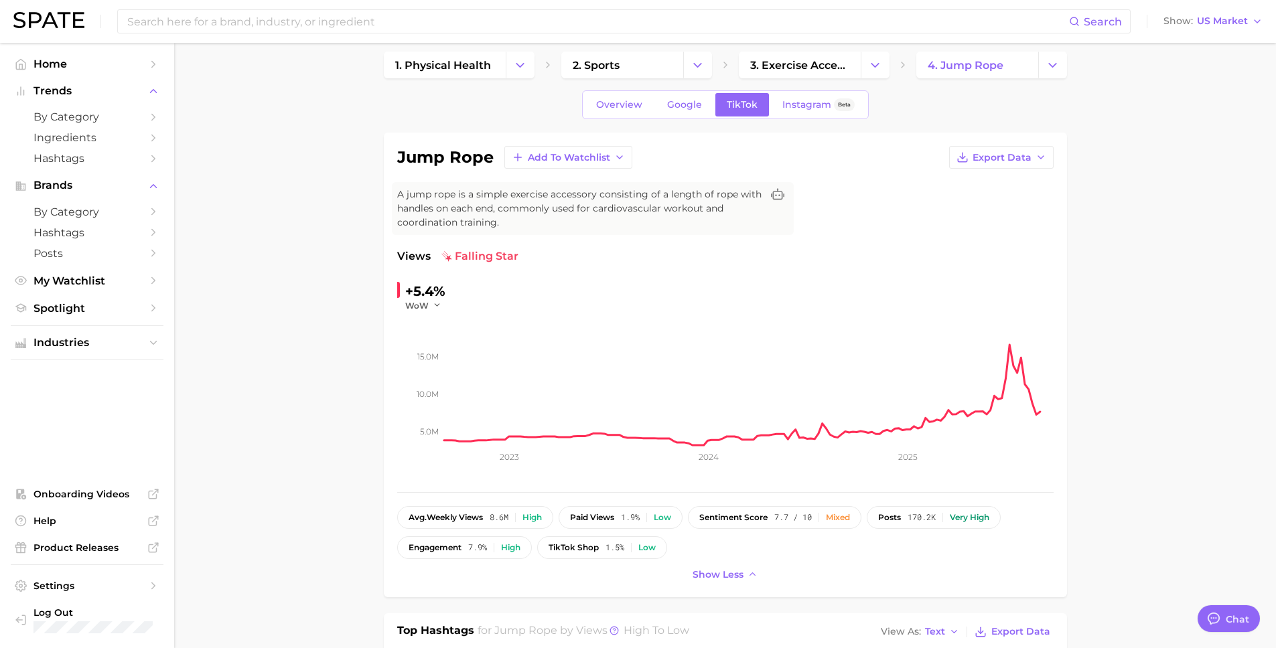
scroll to position [0, 0]
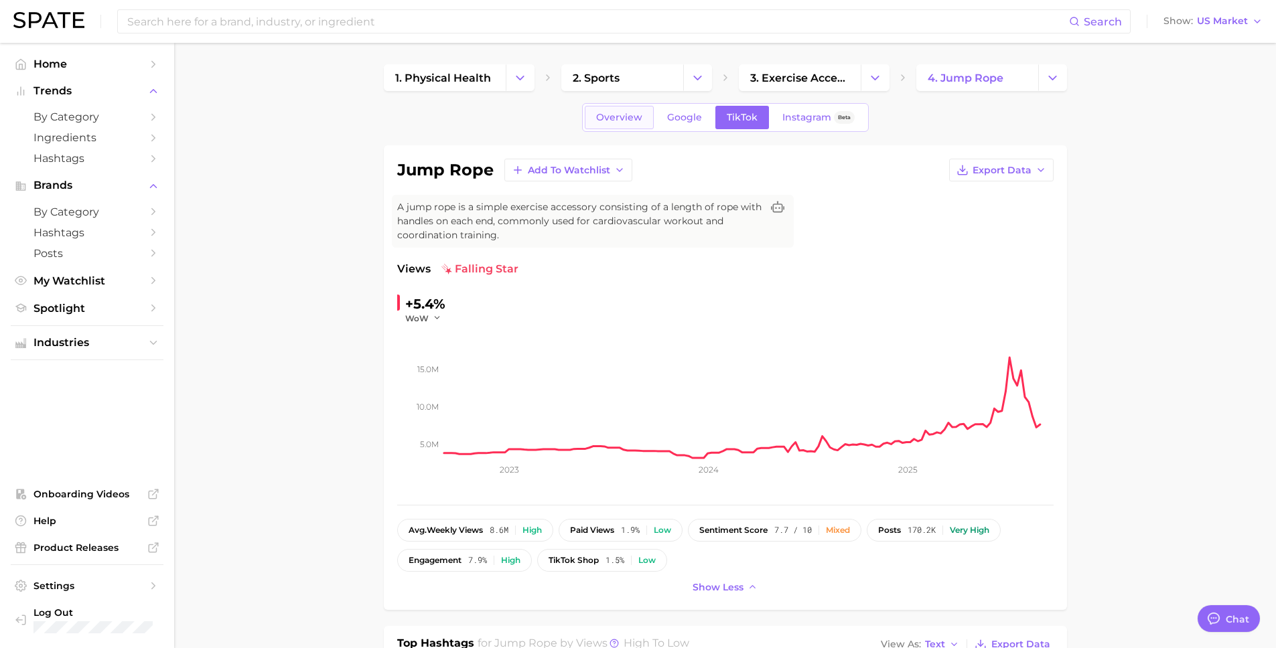
click at [602, 123] on link "Overview" at bounding box center [619, 117] width 69 height 23
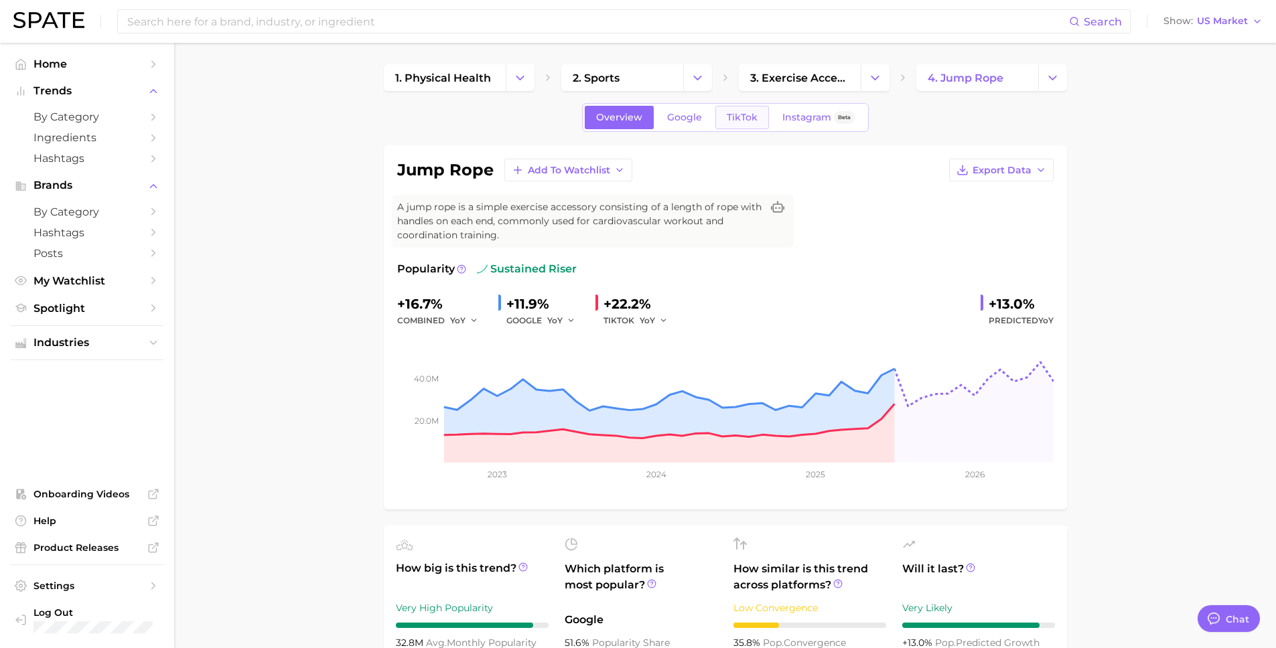
click at [751, 113] on span "TikTok" at bounding box center [742, 117] width 31 height 11
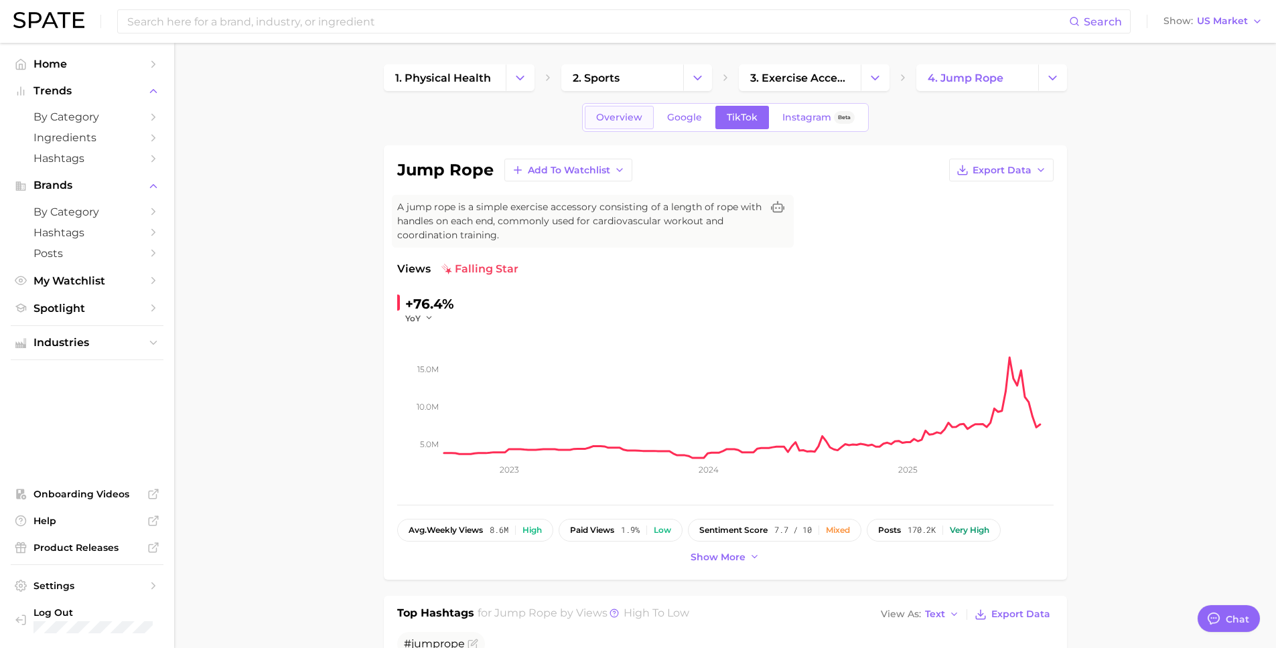
click at [617, 125] on link "Overview" at bounding box center [619, 117] width 69 height 23
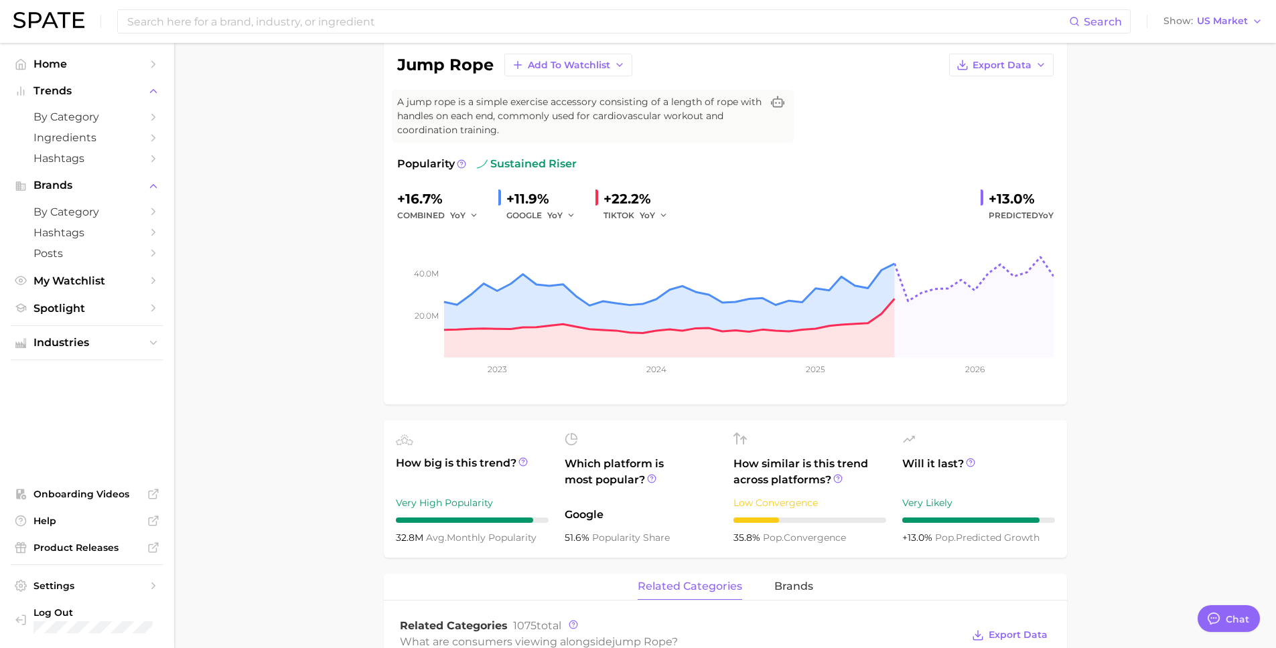
scroll to position [98, 0]
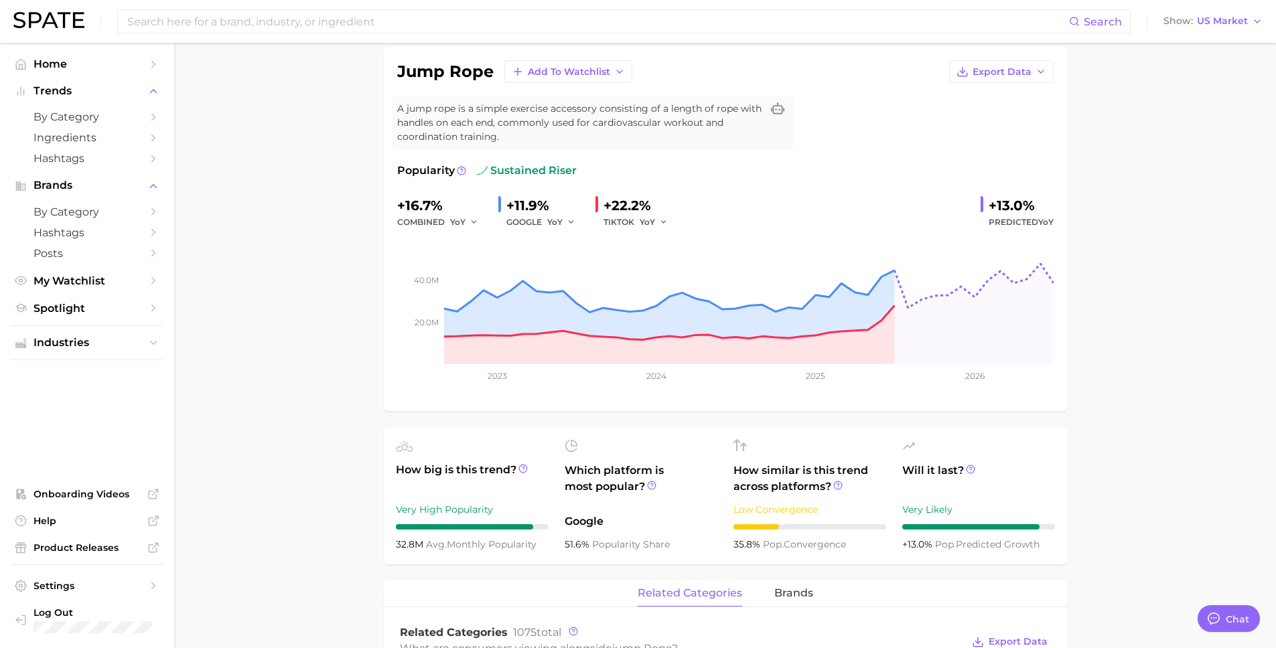
type textarea "x"
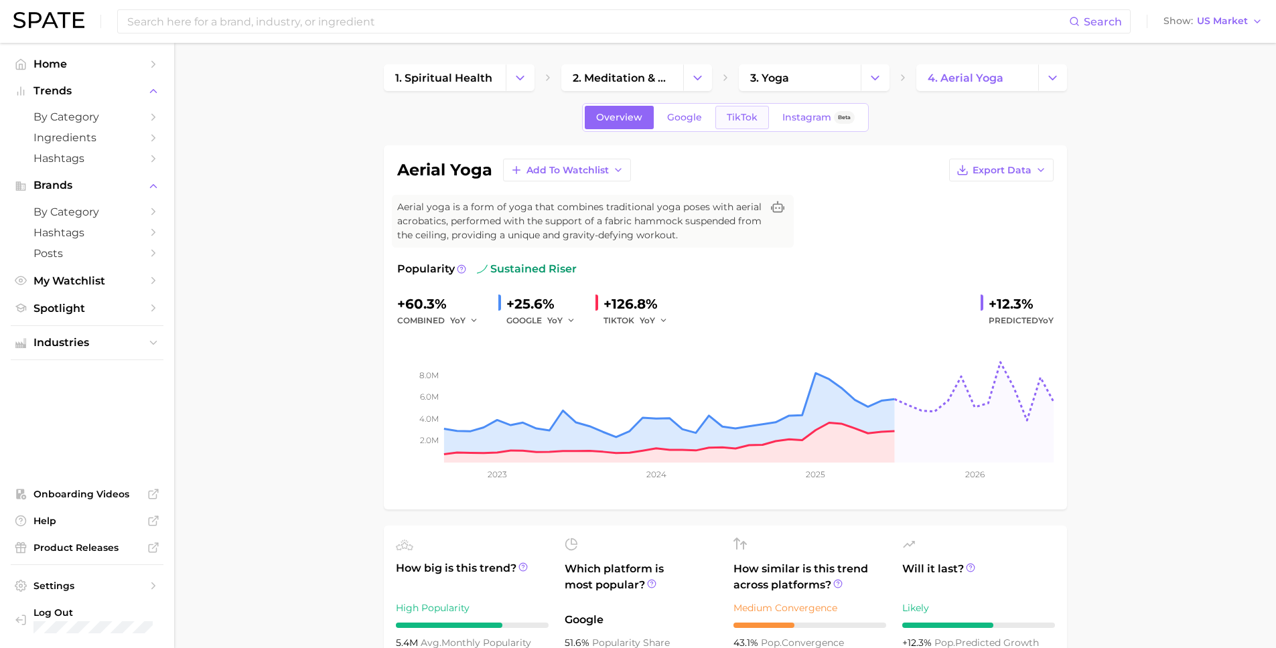
click at [736, 113] on span "TikTok" at bounding box center [742, 117] width 31 height 11
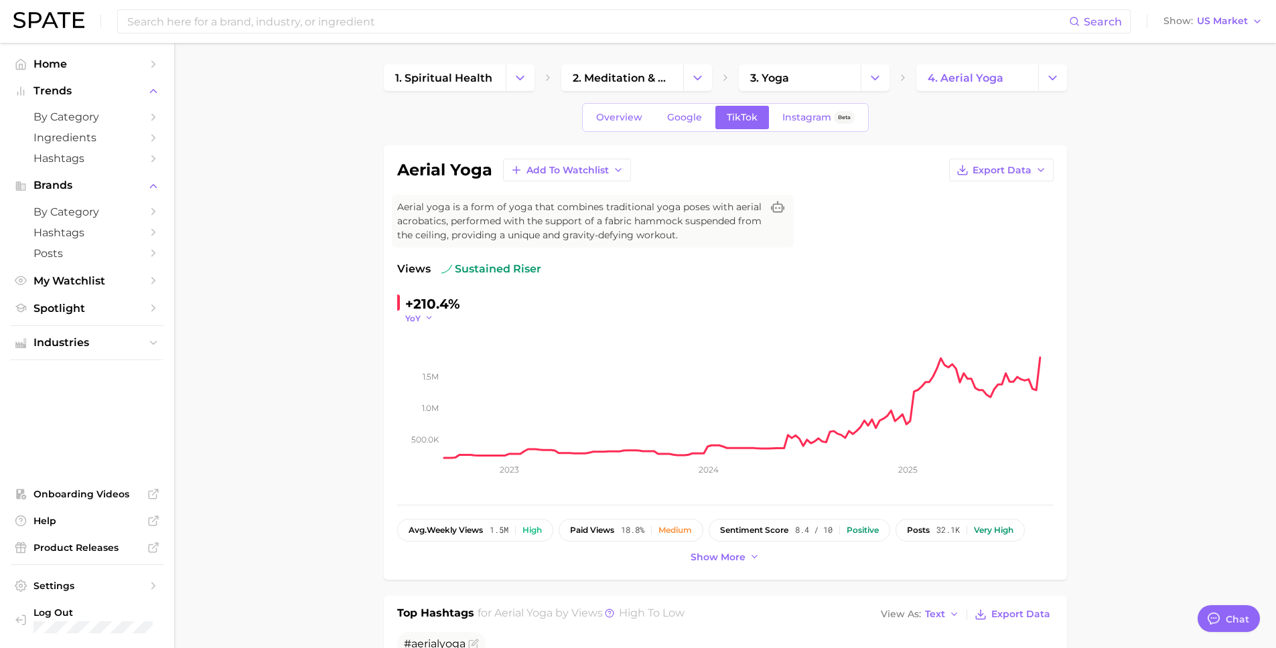
click at [425, 318] on icon "button" at bounding box center [429, 317] width 9 height 9
click at [422, 366] on span "QoQ" at bounding box center [423, 361] width 22 height 11
click at [416, 318] on span "QoQ" at bounding box center [414, 318] width 19 height 11
click at [433, 380] on span "MoM" at bounding box center [423, 385] width 23 height 11
click at [422, 322] on span "MoM" at bounding box center [415, 318] width 20 height 11
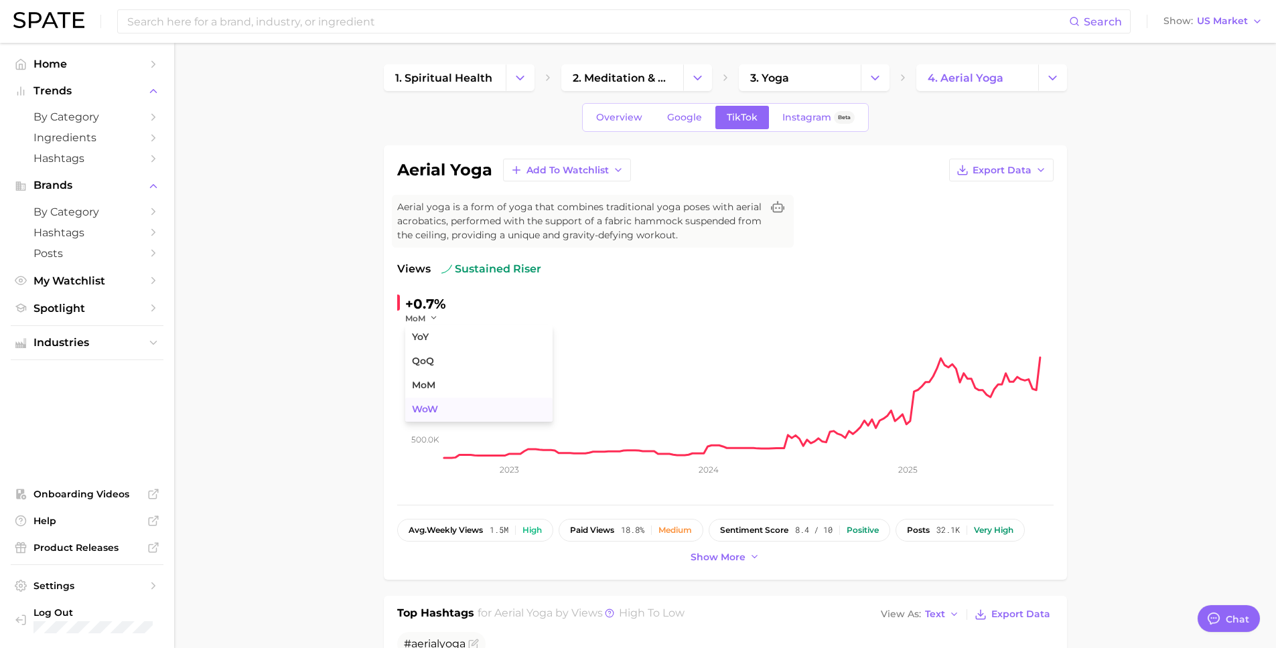
click at [424, 409] on span "WoW" at bounding box center [425, 409] width 26 height 11
click at [616, 118] on span "Overview" at bounding box center [619, 117] width 46 height 11
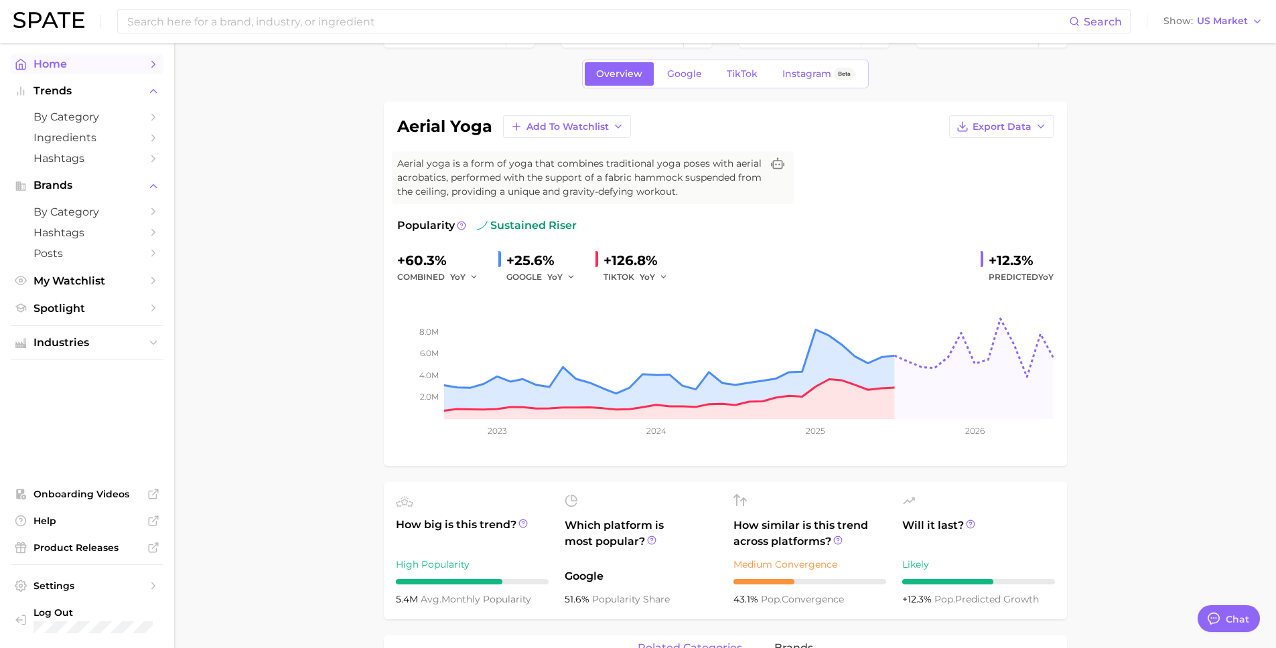
scroll to position [32, 0]
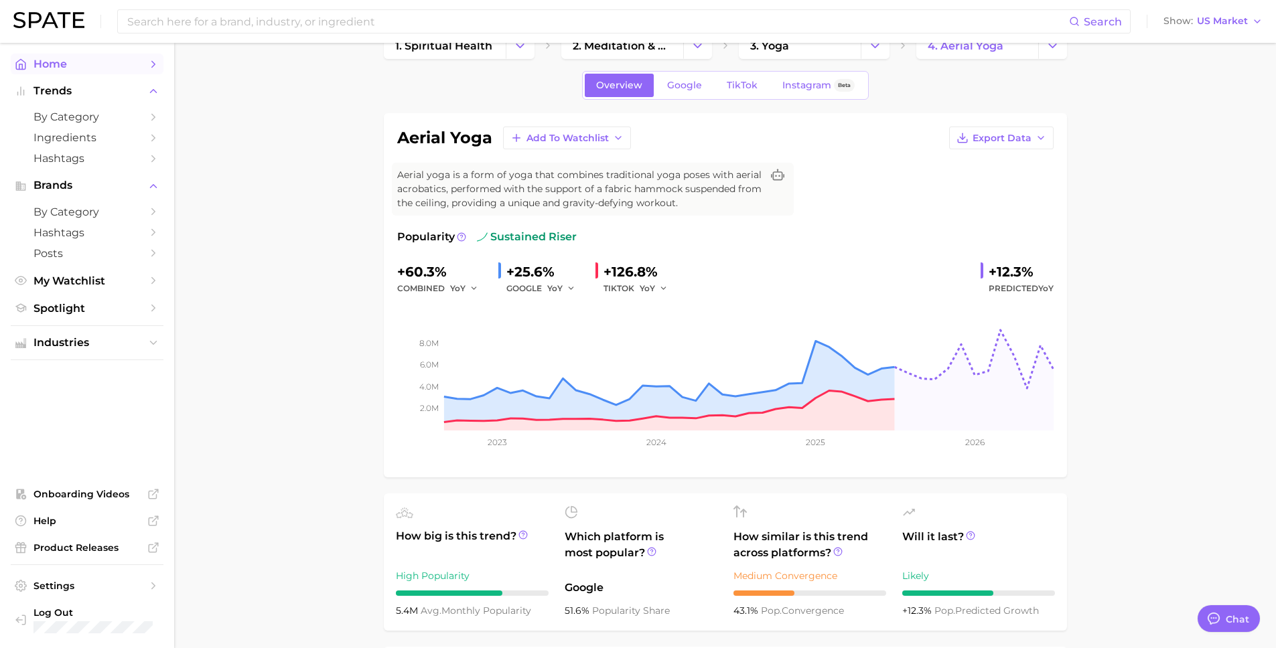
type textarea "x"
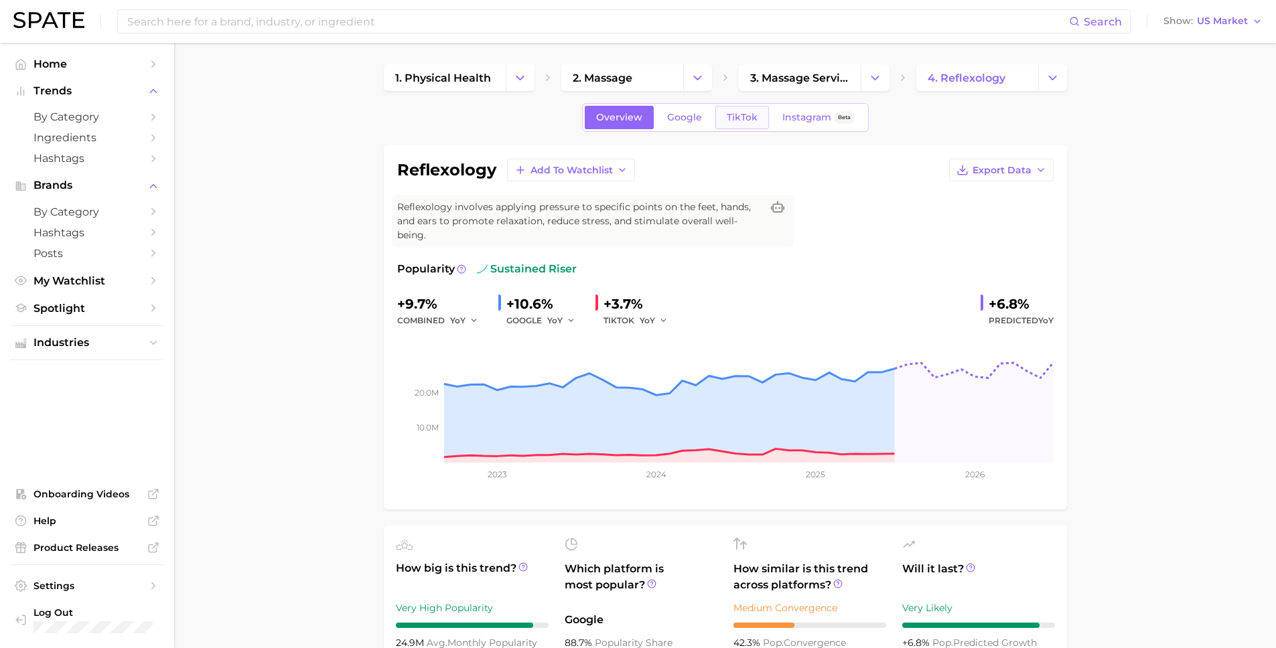
click at [750, 119] on span "TikTok" at bounding box center [742, 117] width 31 height 11
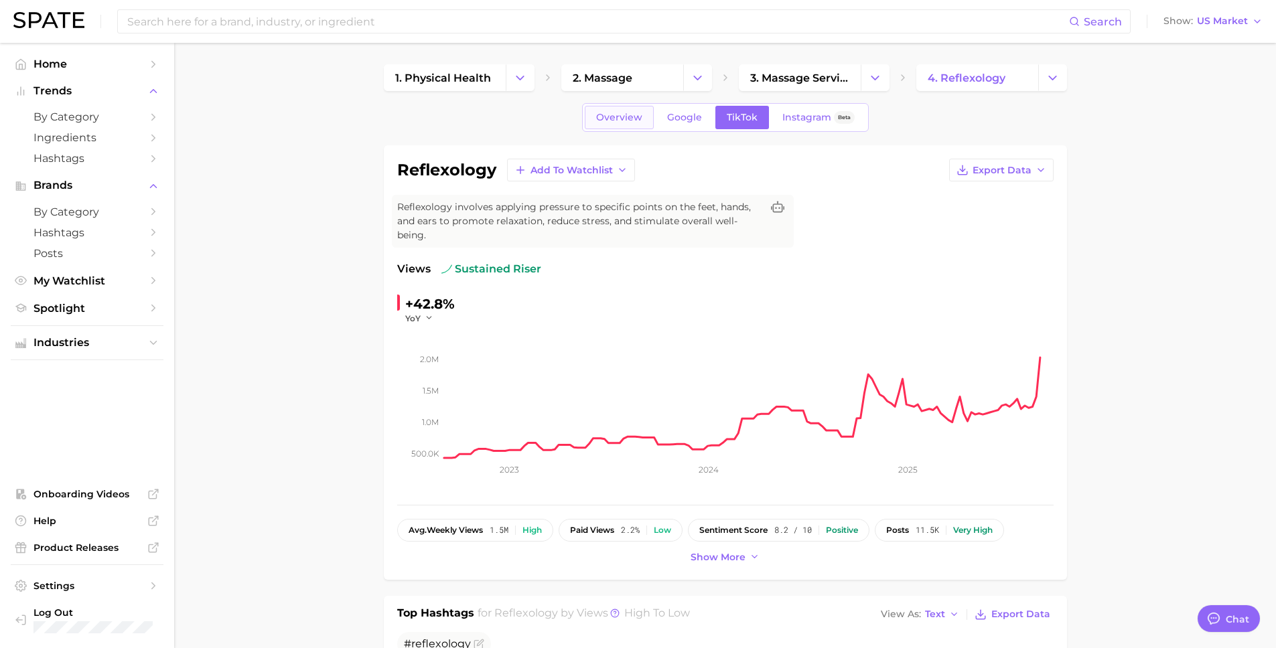
click at [614, 123] on link "Overview" at bounding box center [619, 117] width 69 height 23
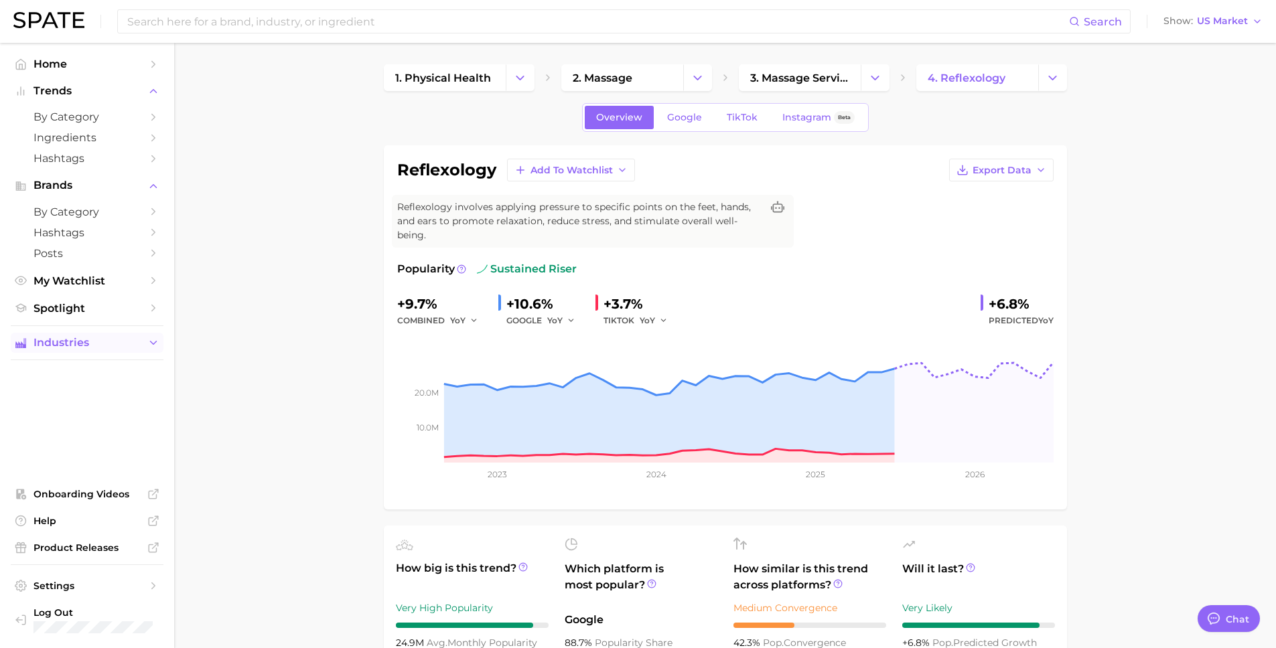
type textarea "x"
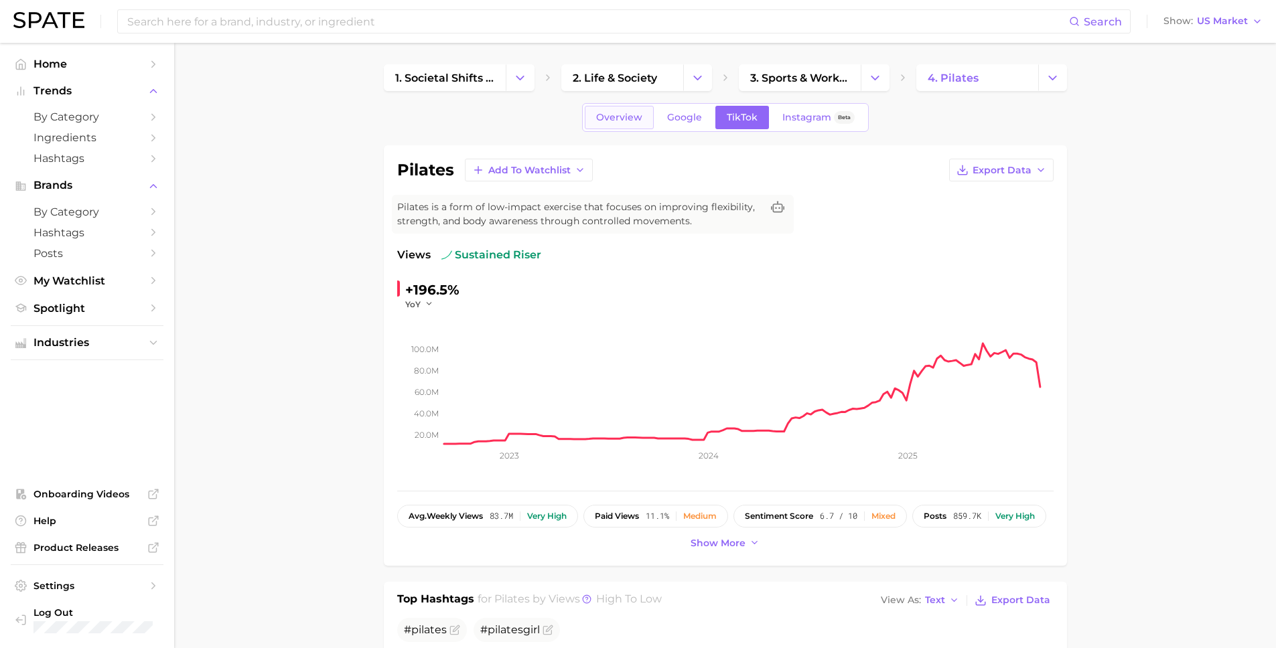
click at [624, 119] on span "Overview" at bounding box center [619, 117] width 46 height 11
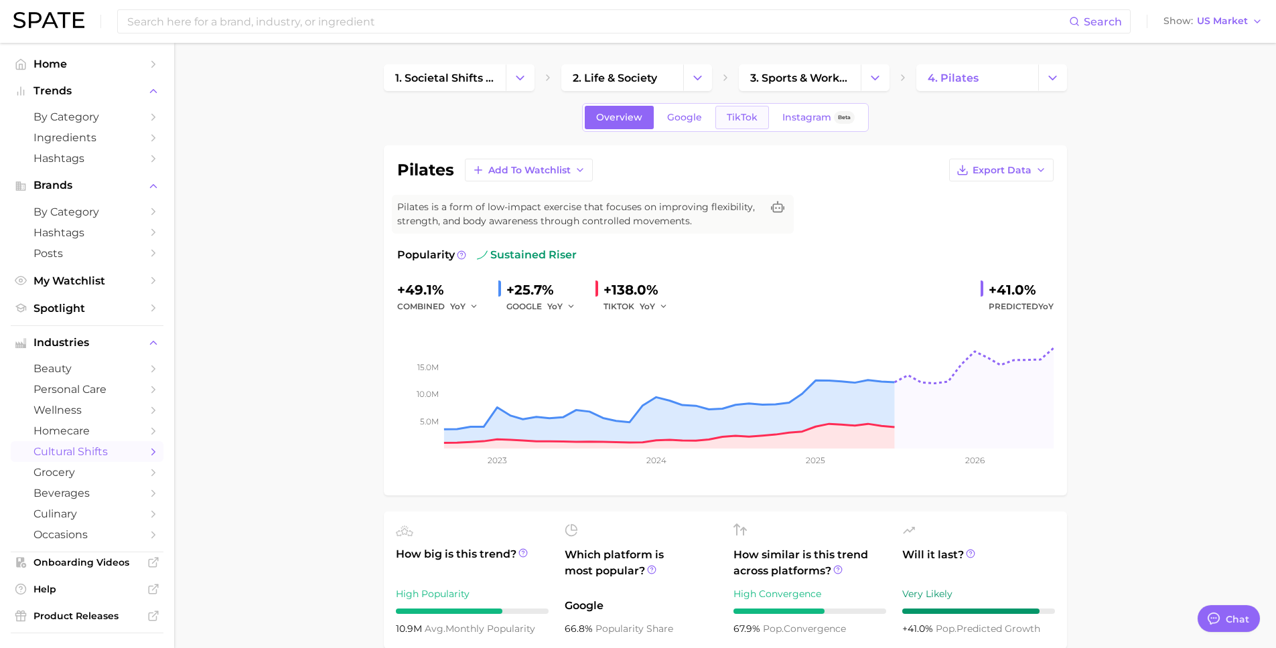
click at [748, 117] on span "TikTok" at bounding box center [742, 117] width 31 height 11
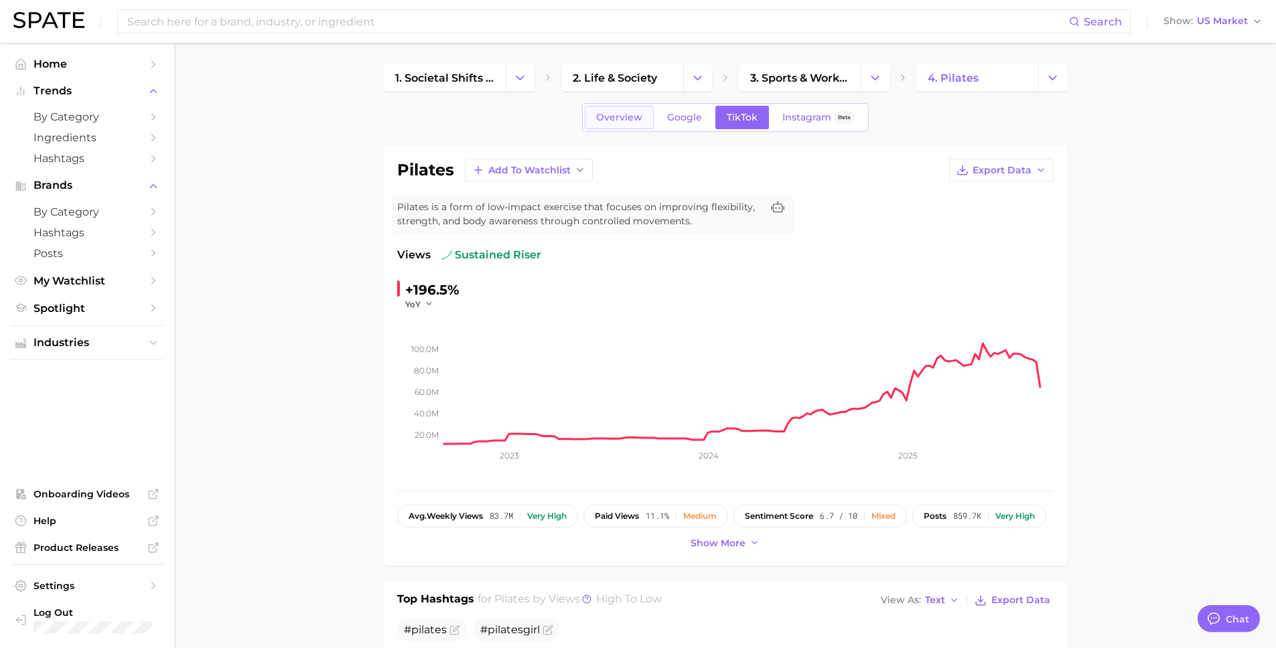
click at [618, 116] on span "Overview" at bounding box center [619, 117] width 46 height 11
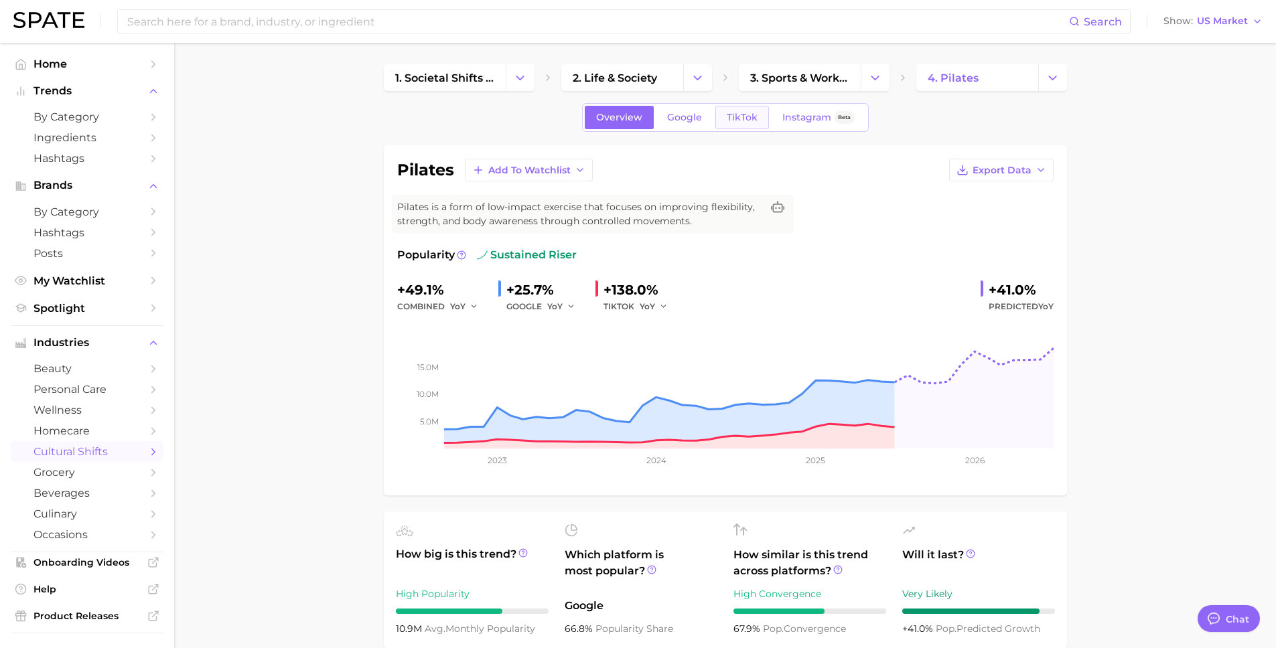
click at [738, 118] on span "TikTok" at bounding box center [742, 117] width 31 height 11
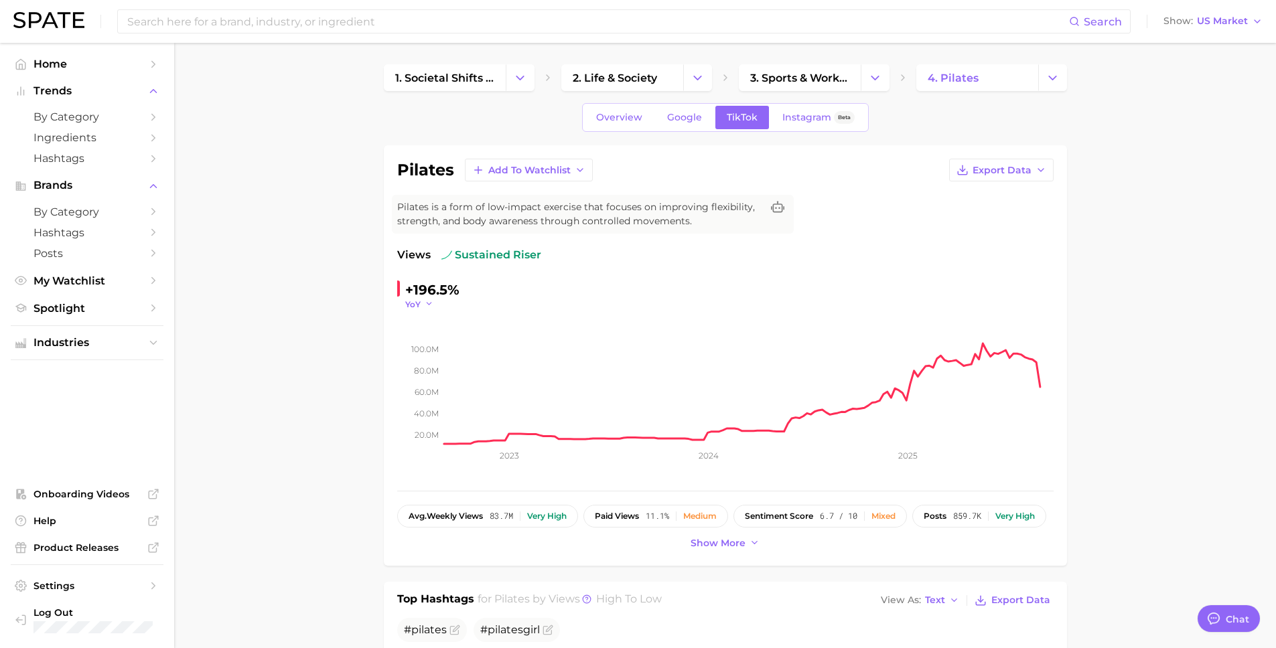
click at [421, 306] on button "YoY" at bounding box center [419, 304] width 29 height 11
click at [425, 370] on span "MoM" at bounding box center [423, 371] width 23 height 11
click at [426, 301] on button "MoM" at bounding box center [421, 304] width 33 height 11
click at [427, 345] on span "QoQ" at bounding box center [423, 347] width 22 height 11
click at [423, 301] on span "QoQ" at bounding box center [414, 304] width 19 height 11
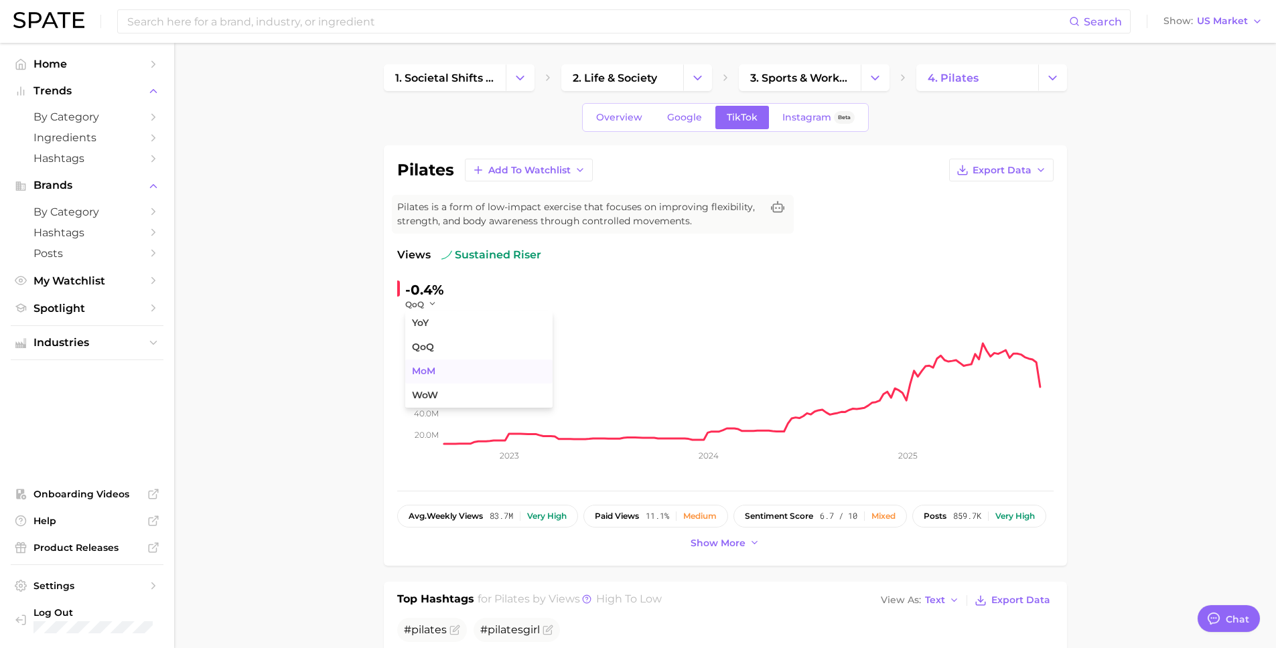
click at [433, 373] on span "MoM" at bounding box center [423, 371] width 23 height 11
click at [423, 300] on span "MoM" at bounding box center [415, 304] width 20 height 11
click at [422, 400] on span "WoW" at bounding box center [425, 395] width 26 height 11
click at [612, 122] on span "Overview" at bounding box center [619, 117] width 46 height 11
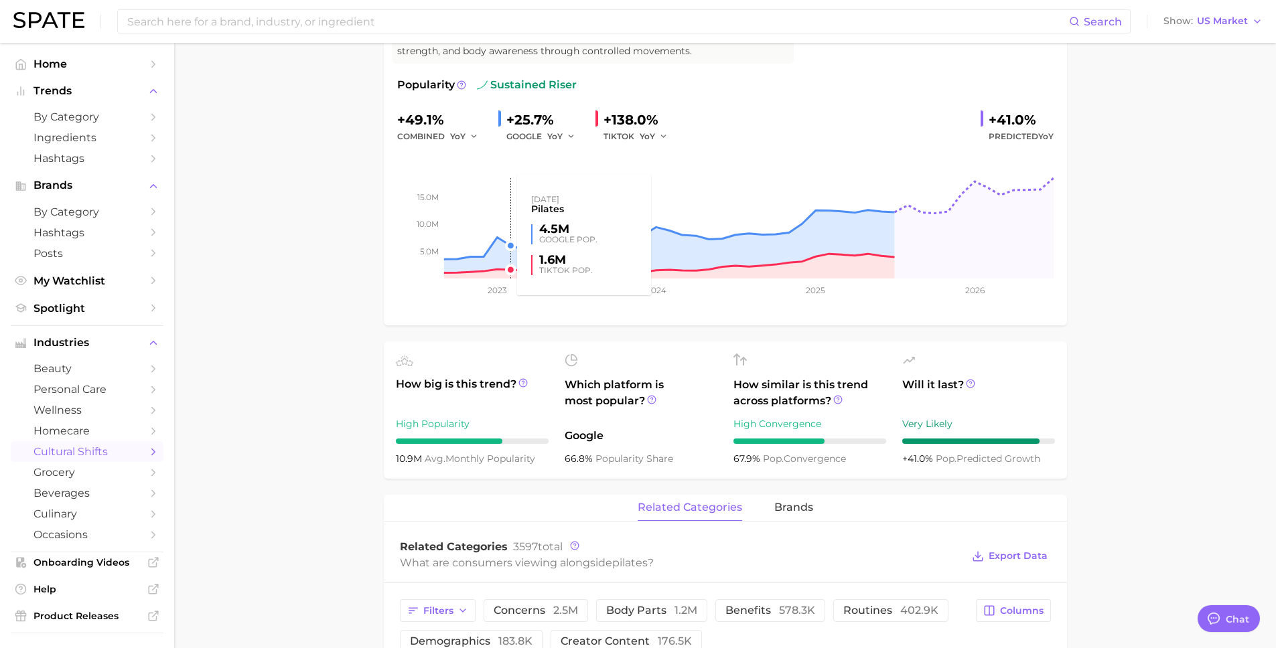
scroll to position [171, 0]
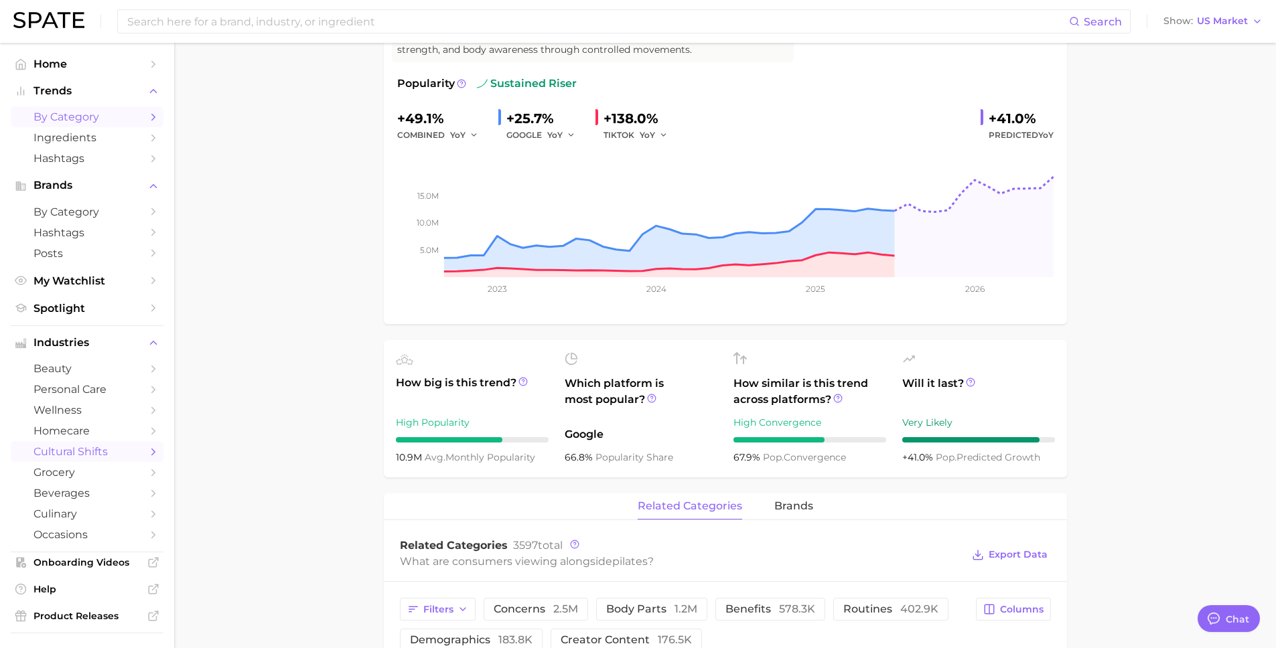
type textarea "x"
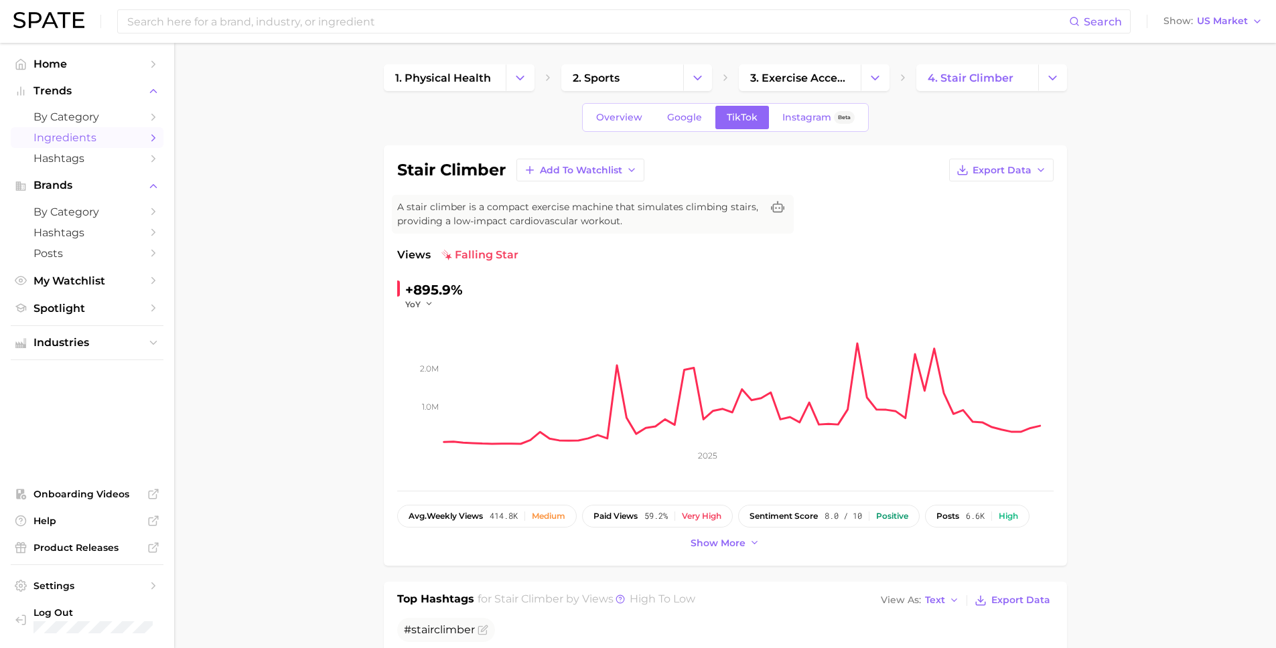
scroll to position [32, 0]
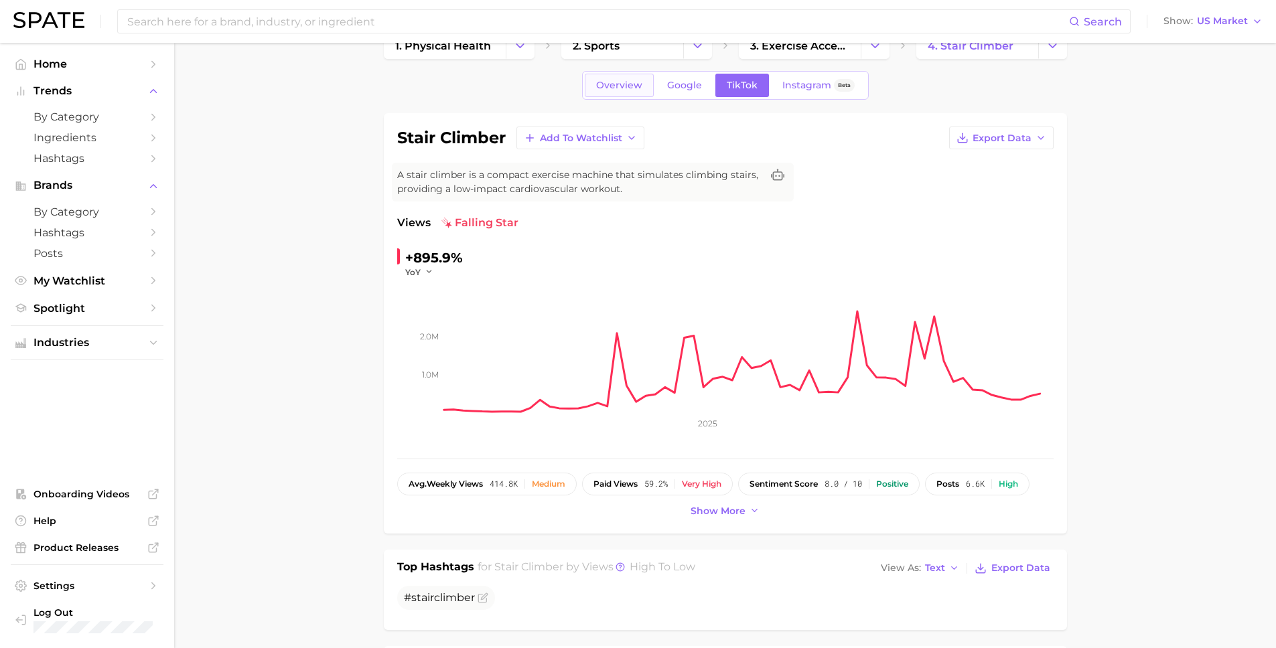
click at [618, 87] on span "Overview" at bounding box center [619, 85] width 46 height 11
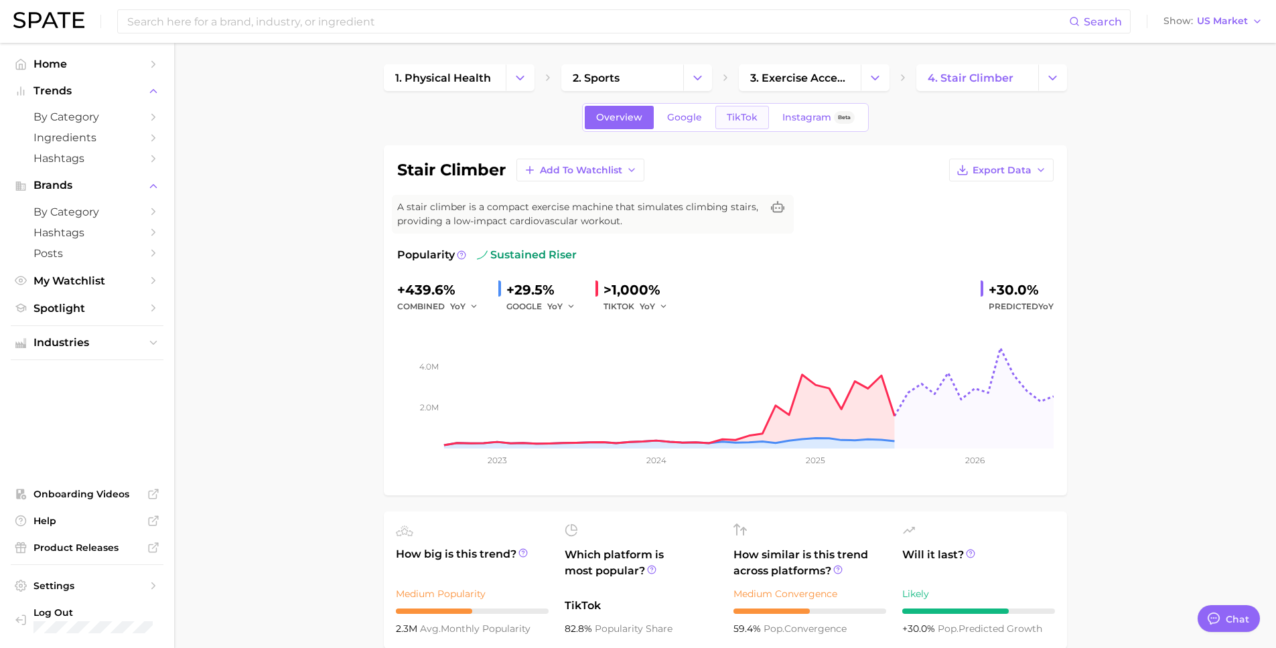
click at [754, 115] on span "TikTok" at bounding box center [742, 117] width 31 height 11
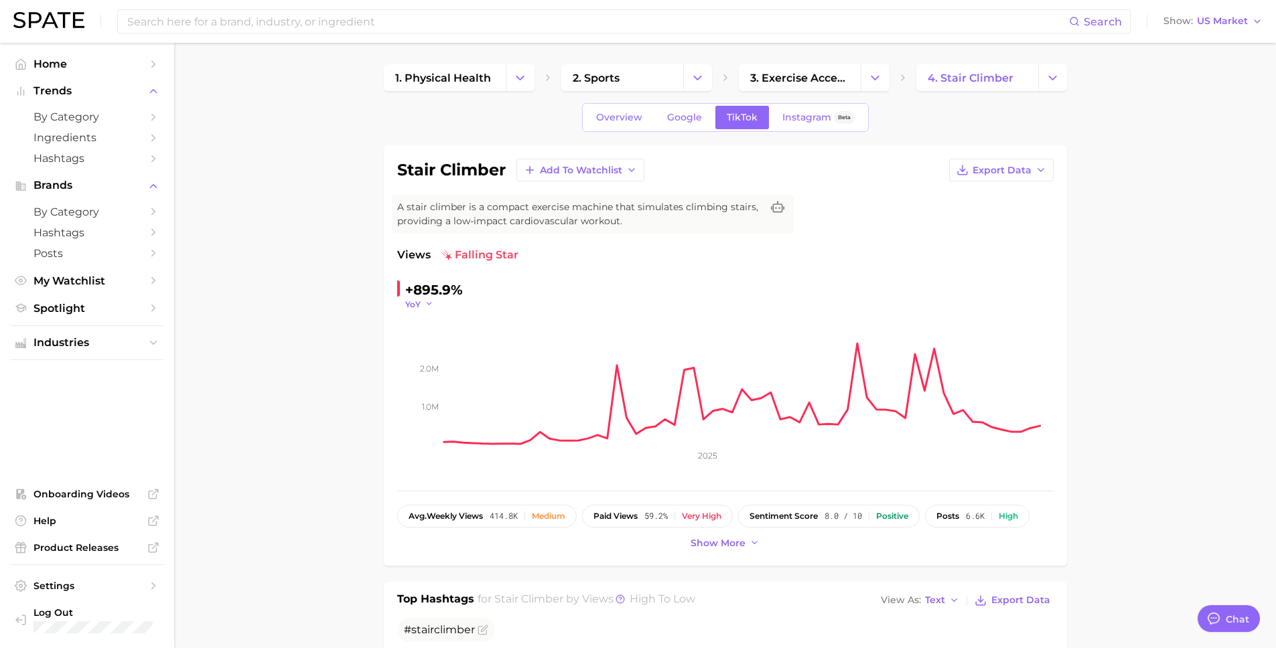
click at [420, 302] on button "YoY" at bounding box center [419, 304] width 29 height 11
click at [435, 342] on button "QoQ" at bounding box center [478, 348] width 147 height 24
click at [428, 307] on icon "button" at bounding box center [432, 303] width 9 height 9
click at [437, 370] on button "MoM" at bounding box center [478, 372] width 147 height 24
click at [427, 307] on button "MoM" at bounding box center [421, 304] width 33 height 11
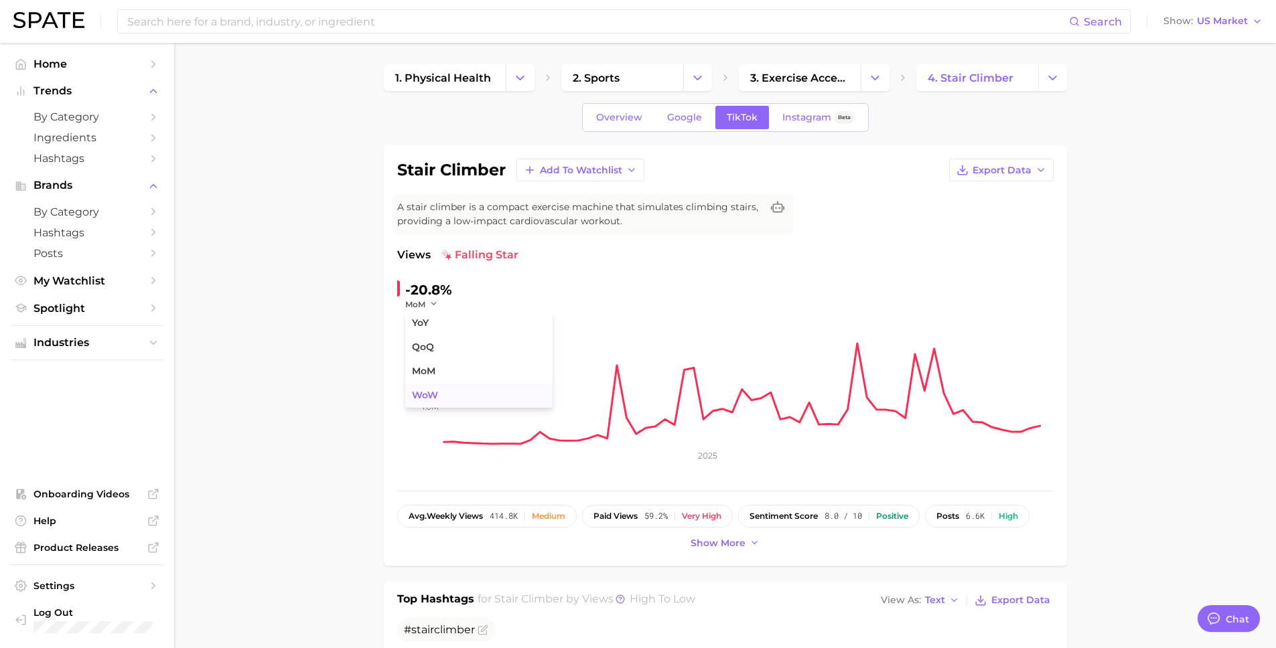
click at [443, 396] on button "WoW" at bounding box center [478, 396] width 147 height 24
click at [624, 117] on span "Overview" at bounding box center [619, 117] width 46 height 11
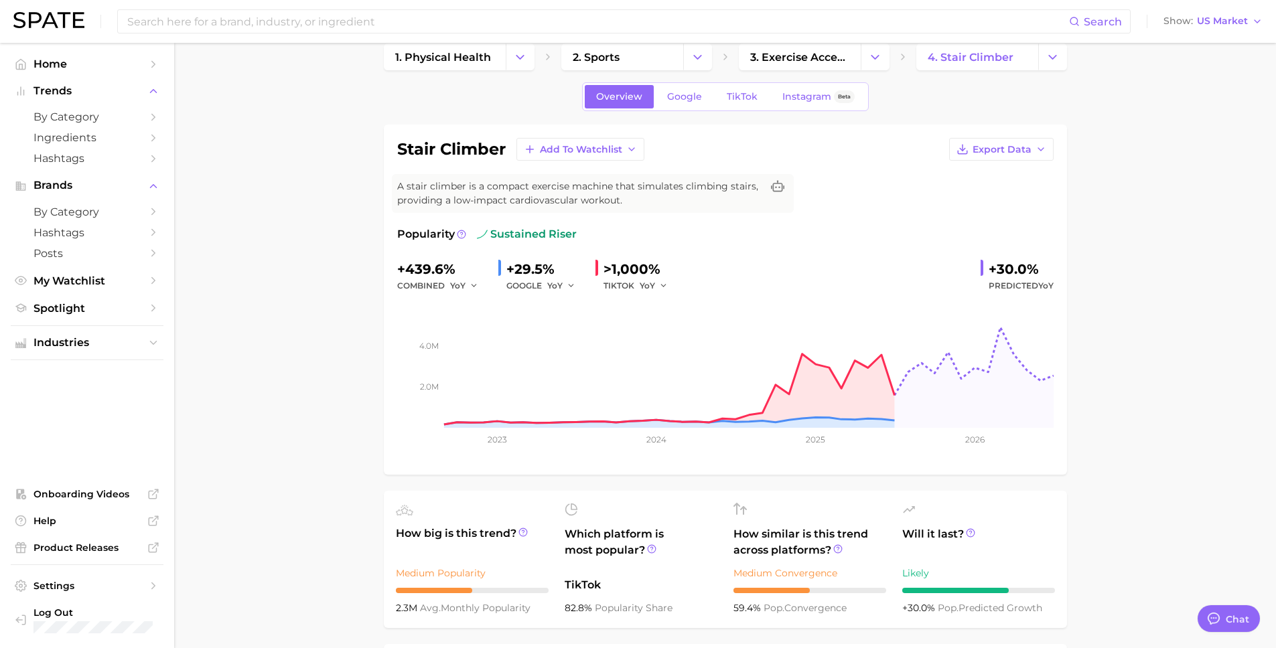
scroll to position [34, 0]
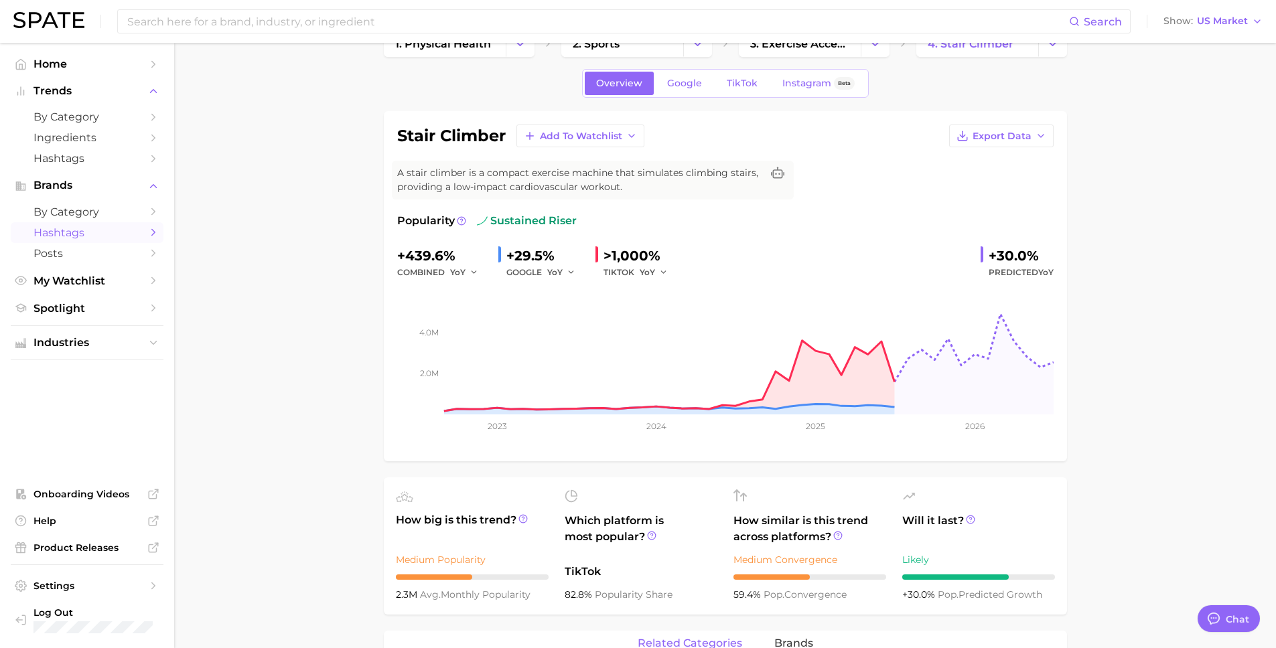
type textarea "x"
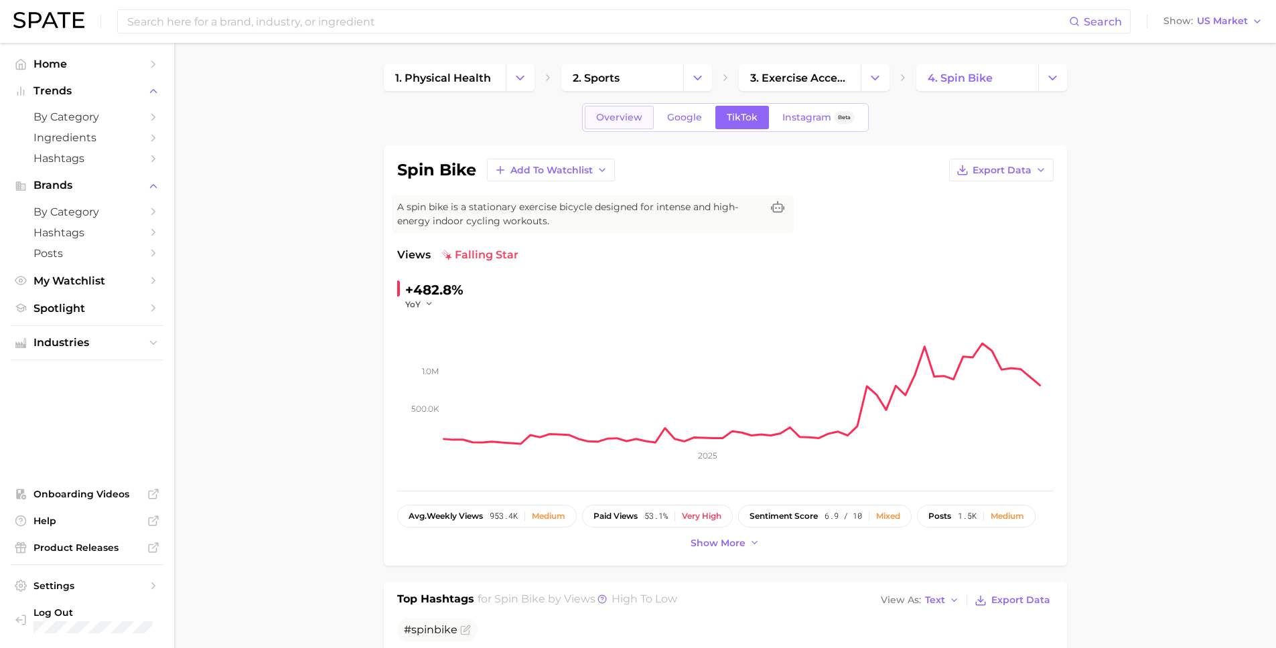
click at [623, 123] on link "Overview" at bounding box center [619, 117] width 69 height 23
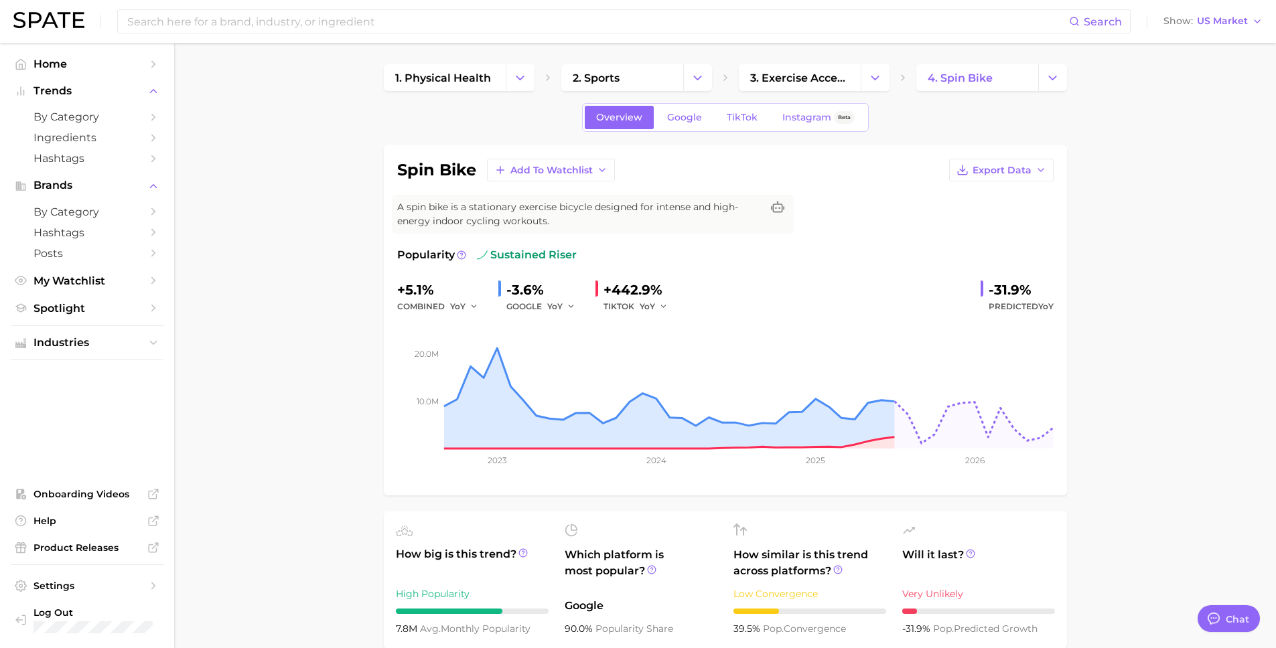
type textarea "x"
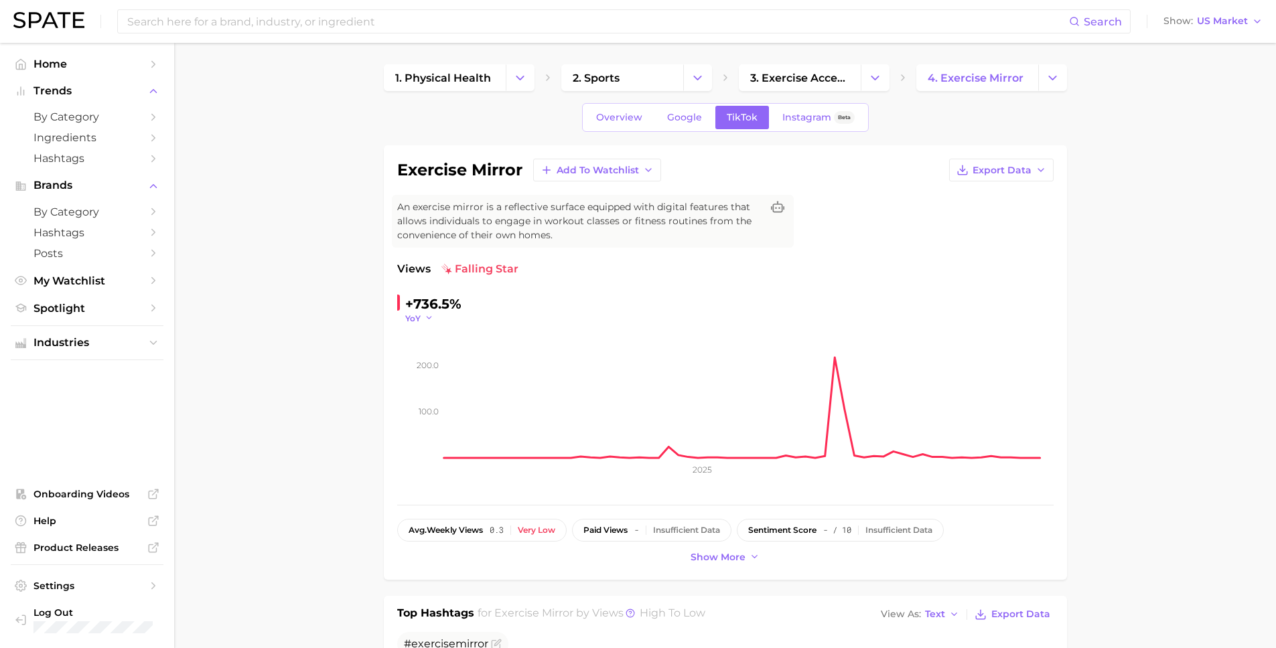
click at [429, 317] on icon "button" at bounding box center [429, 317] width 9 height 9
click at [433, 412] on span "WoW" at bounding box center [425, 409] width 26 height 11
click at [424, 320] on span "WoW" at bounding box center [416, 318] width 23 height 11
click at [431, 371] on button "QoQ" at bounding box center [478, 362] width 147 height 24
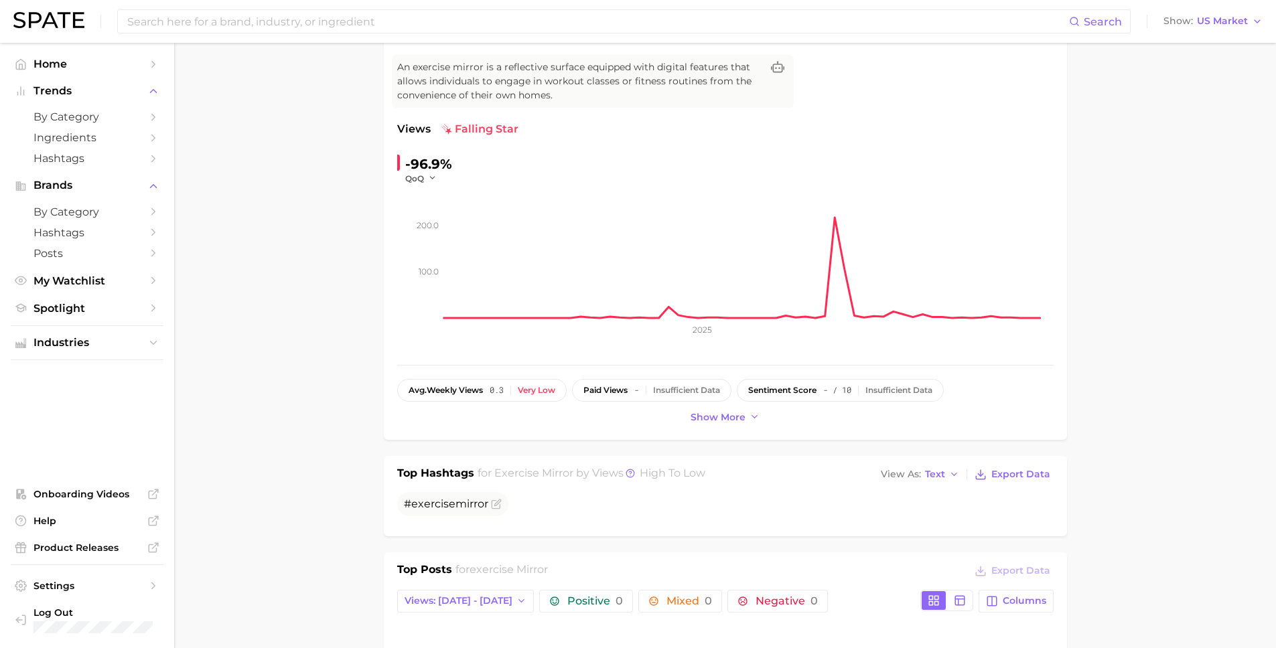
scroll to position [44, 0]
